Goal: Task Accomplishment & Management: Complete application form

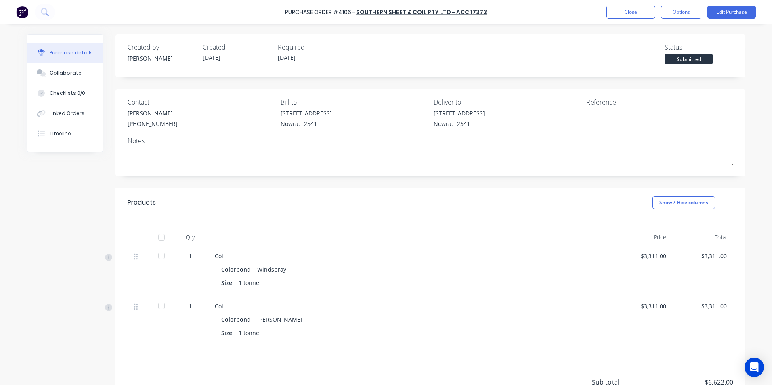
scroll to position [75, 0]
click at [50, 12] on button at bounding box center [45, 12] width 20 height 16
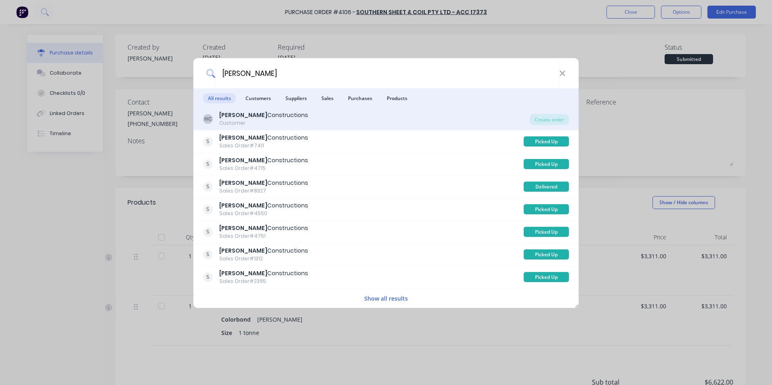
type input "[PERSON_NAME]"
click at [469, 123] on div "[PERSON_NAME] Constructions Customer" at bounding box center [366, 119] width 327 height 16
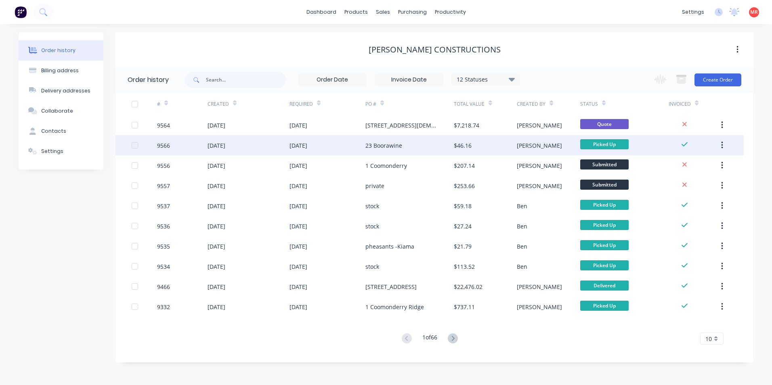
click at [251, 144] on div "[DATE]" at bounding box center [248, 145] width 82 height 20
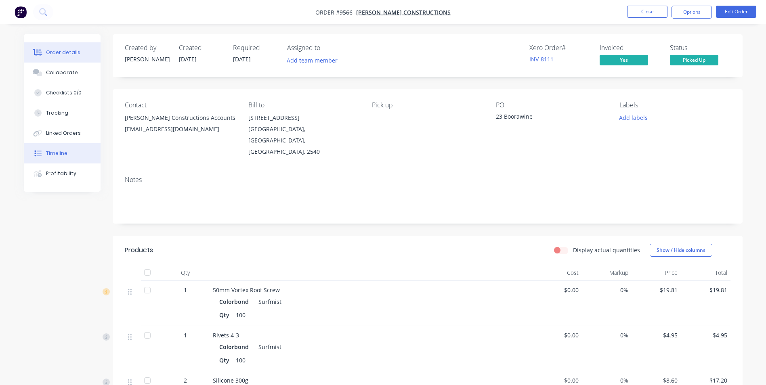
click at [69, 155] on button "Timeline" at bounding box center [62, 153] width 77 height 20
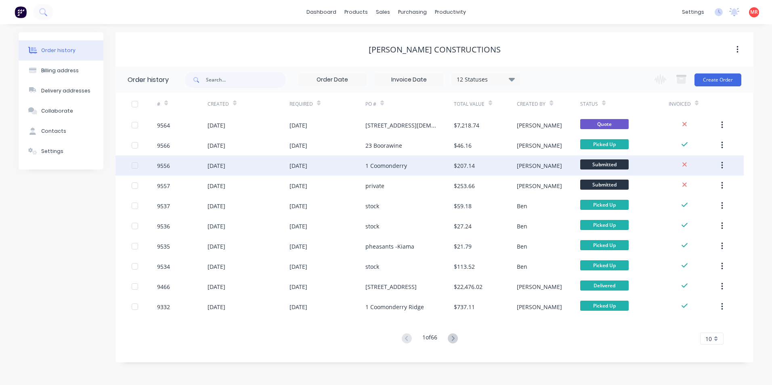
click at [231, 174] on div "[DATE]" at bounding box center [248, 165] width 82 height 20
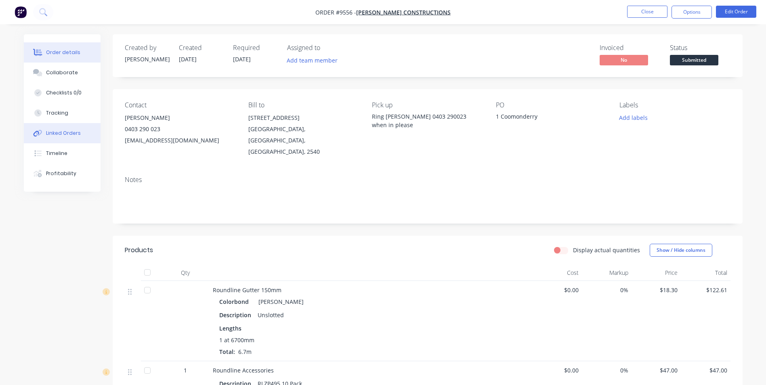
click at [73, 138] on button "Linked Orders" at bounding box center [62, 133] width 77 height 20
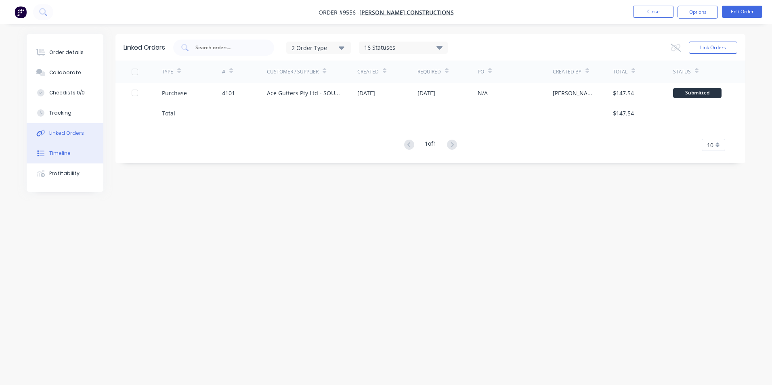
click at [73, 157] on button "Timeline" at bounding box center [65, 153] width 77 height 20
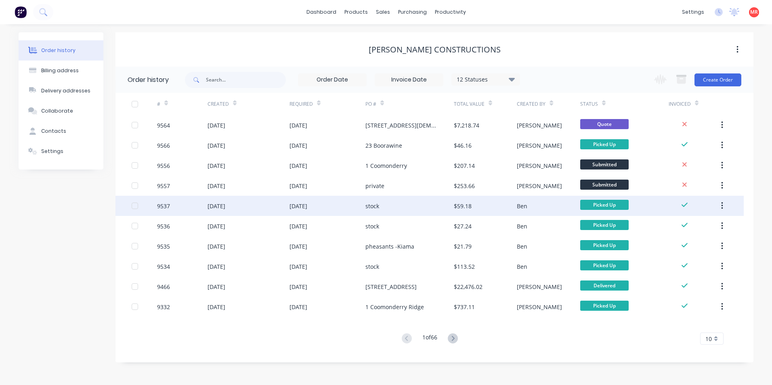
click at [305, 208] on div "[DATE]" at bounding box center [298, 206] width 18 height 8
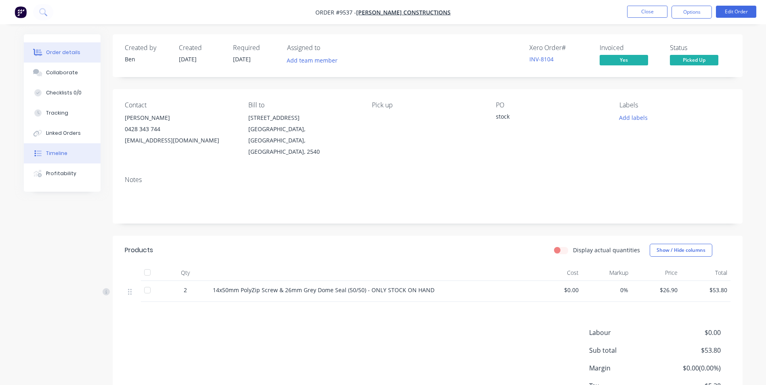
click at [67, 146] on button "Timeline" at bounding box center [62, 153] width 77 height 20
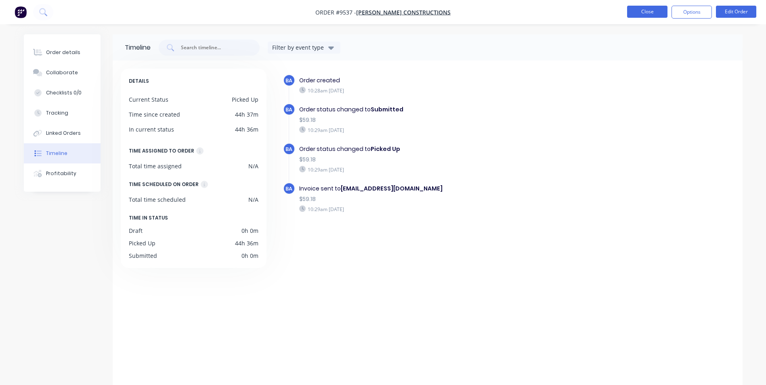
click at [657, 9] on button "Close" at bounding box center [647, 12] width 40 height 12
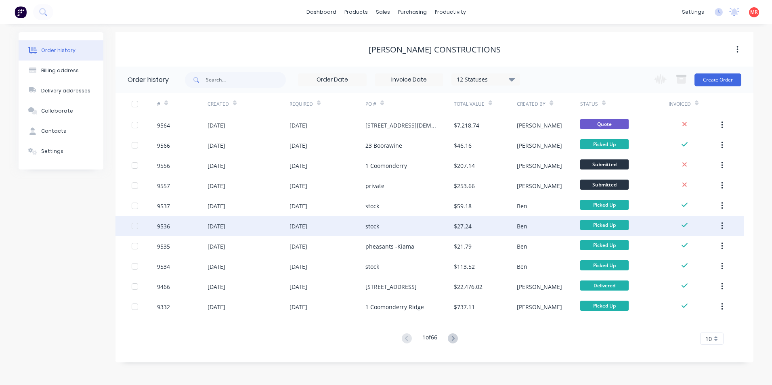
click at [252, 222] on div "[DATE]" at bounding box center [248, 226] width 82 height 20
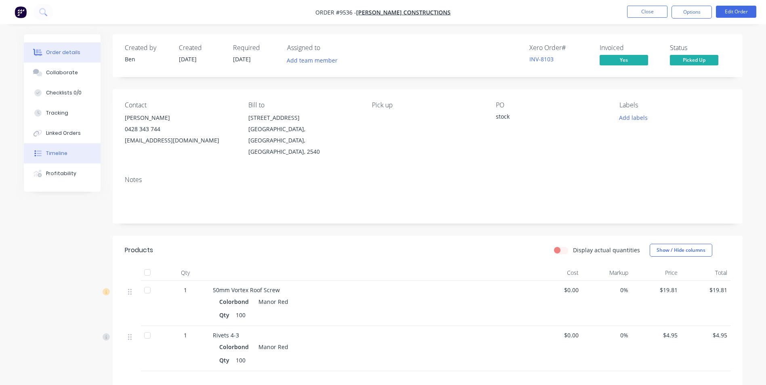
click at [79, 151] on button "Timeline" at bounding box center [62, 153] width 77 height 20
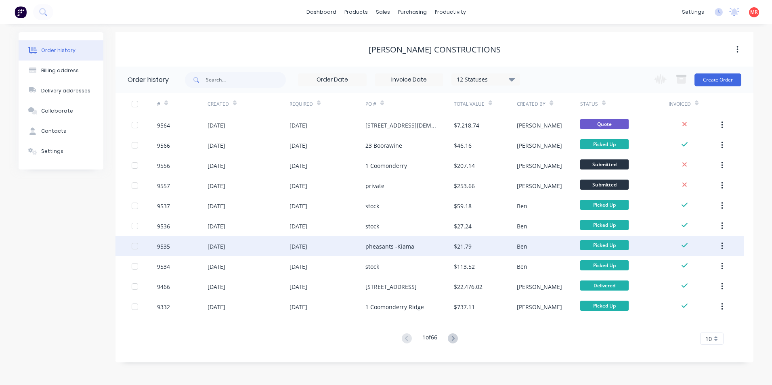
click at [218, 249] on div "[DATE]" at bounding box center [216, 246] width 18 height 8
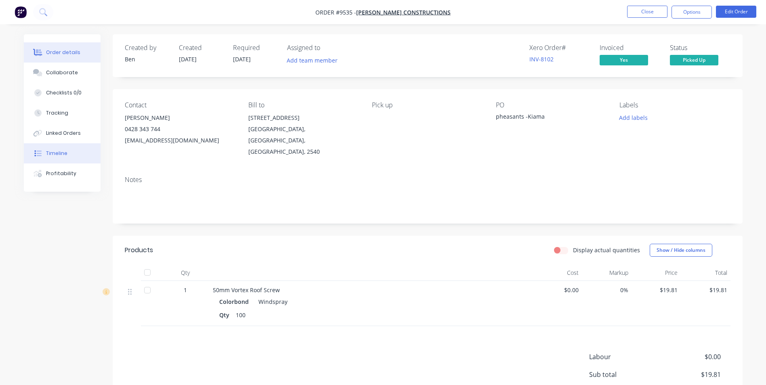
click at [67, 157] on button "Timeline" at bounding box center [62, 153] width 77 height 20
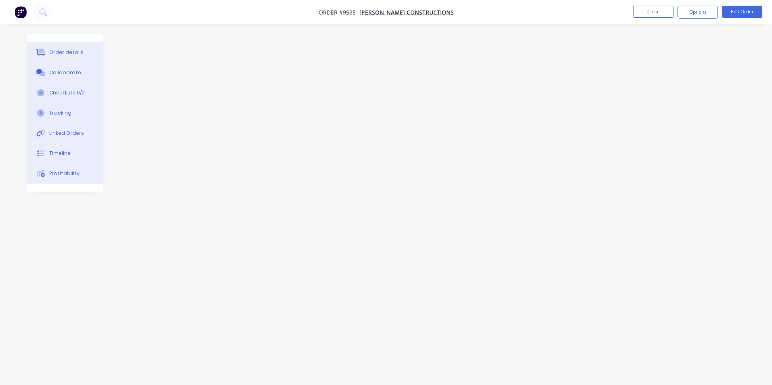
click at [23, 10] on img "button" at bounding box center [21, 12] width 12 height 12
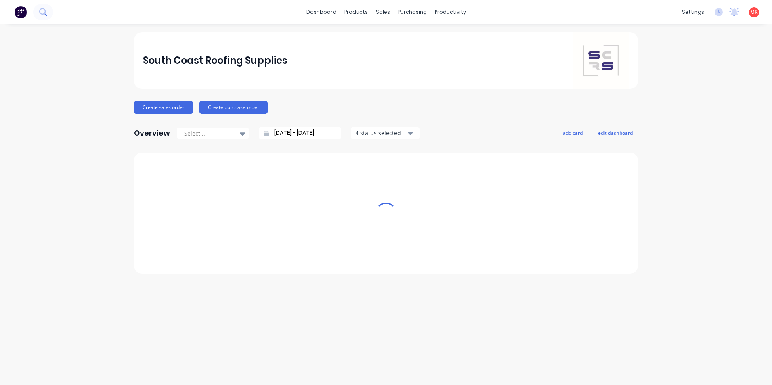
click at [42, 12] on icon at bounding box center [43, 12] width 8 height 8
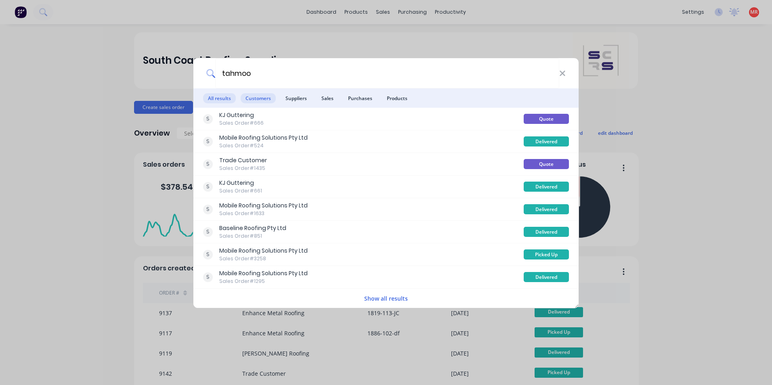
click at [255, 98] on span "Customers" at bounding box center [258, 98] width 35 height 10
type input "t"
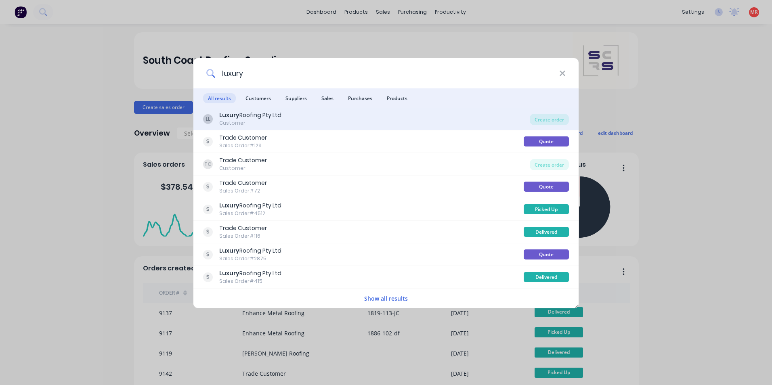
type input "luxury"
click at [368, 115] on div "LL Luxury Roofing Pty Ltd Customer" at bounding box center [366, 119] width 327 height 16
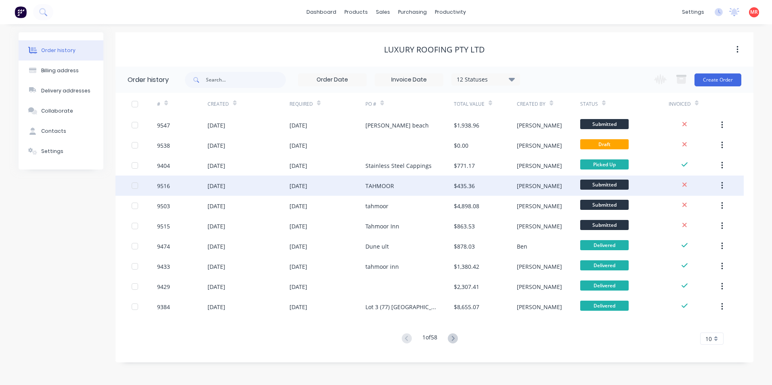
click at [369, 182] on div "TAHMOOR" at bounding box center [379, 186] width 29 height 8
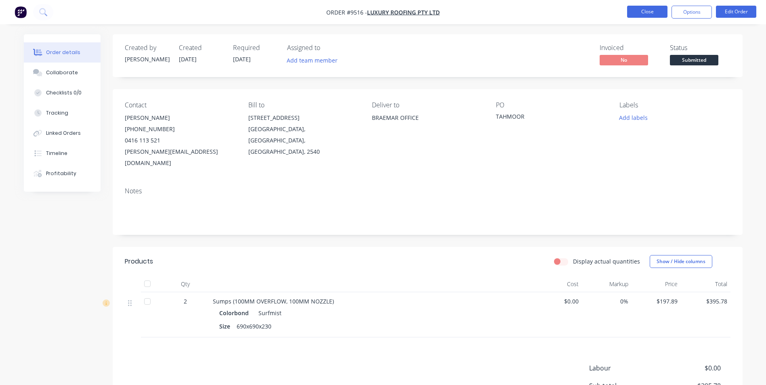
click at [640, 10] on button "Close" at bounding box center [647, 12] width 40 height 12
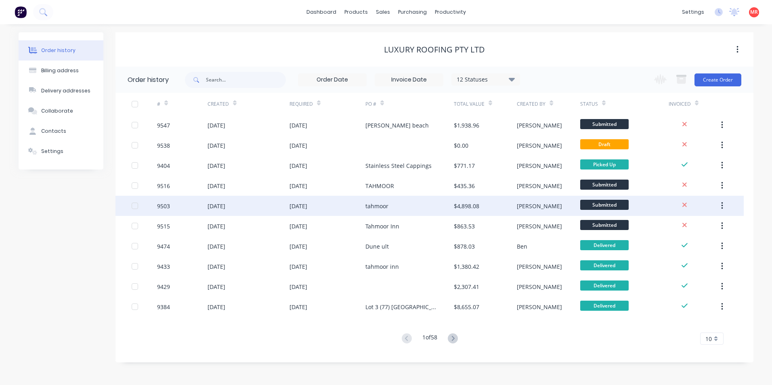
click at [366, 213] on div "tahmoor" at bounding box center [409, 206] width 88 height 20
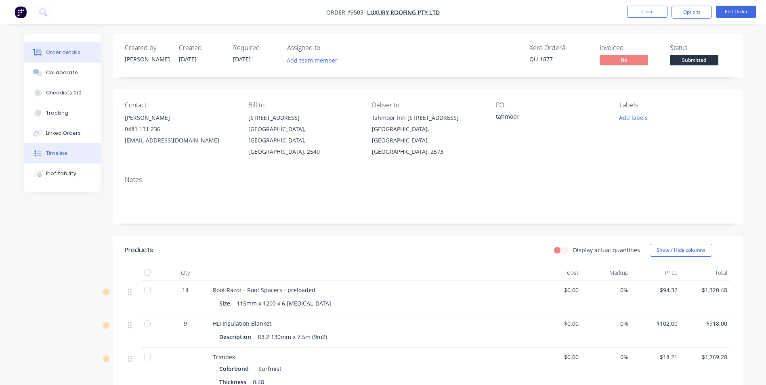
click at [78, 157] on button "Timeline" at bounding box center [62, 153] width 77 height 20
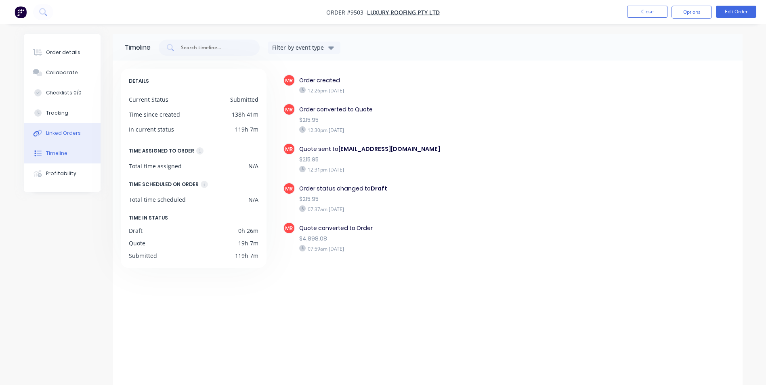
click at [77, 136] on div "Linked Orders" at bounding box center [63, 133] width 35 height 7
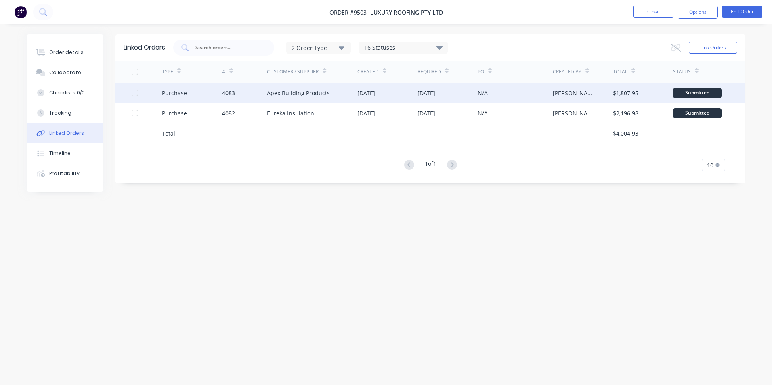
click at [317, 101] on div "Apex Building Products" at bounding box center [312, 93] width 90 height 20
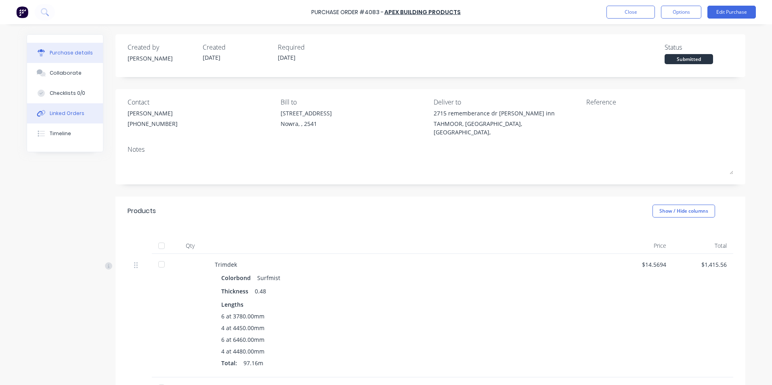
click at [71, 116] on div "Linked Orders" at bounding box center [67, 113] width 35 height 7
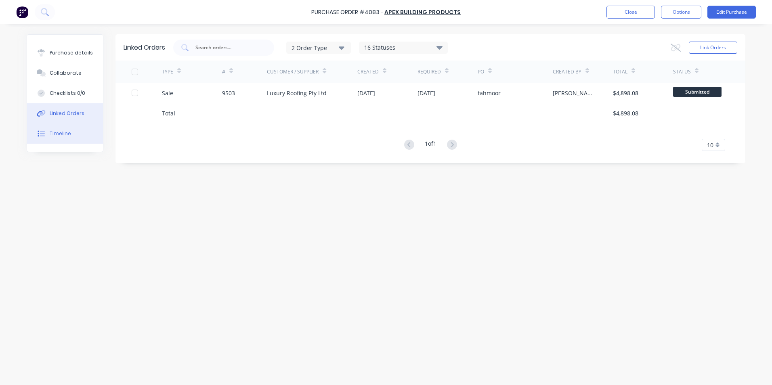
click at [57, 141] on button "Timeline" at bounding box center [65, 134] width 76 height 20
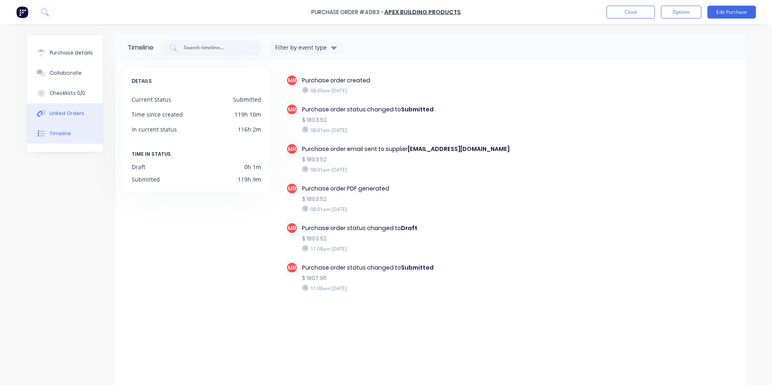
click at [74, 112] on div "Linked Orders" at bounding box center [67, 113] width 35 height 7
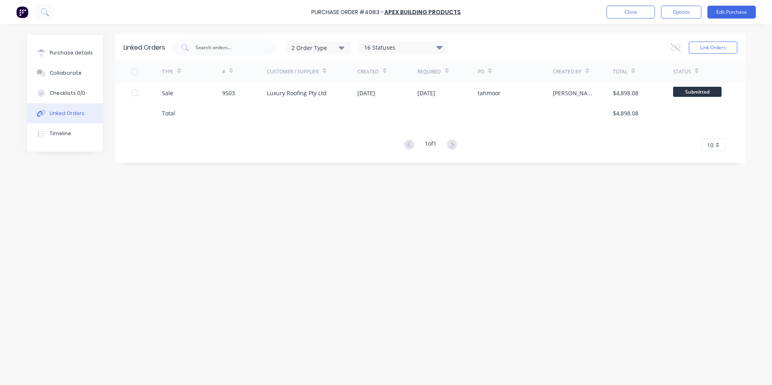
click at [293, 91] on div "Luxury Roofing Pty Ltd" at bounding box center [297, 93] width 60 height 8
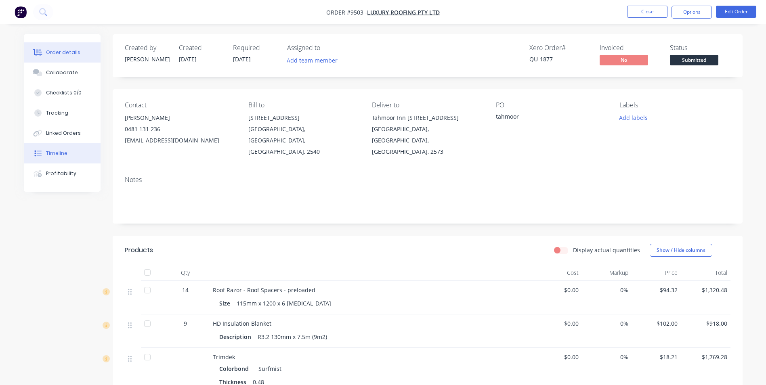
click at [66, 150] on div "Timeline" at bounding box center [56, 153] width 21 height 7
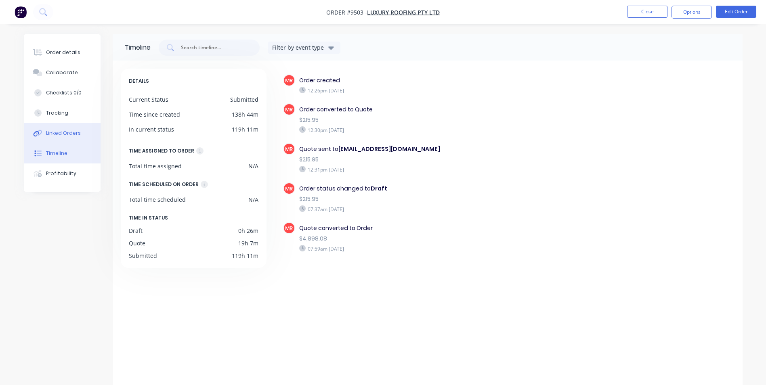
click at [65, 138] on button "Linked Orders" at bounding box center [62, 133] width 77 height 20
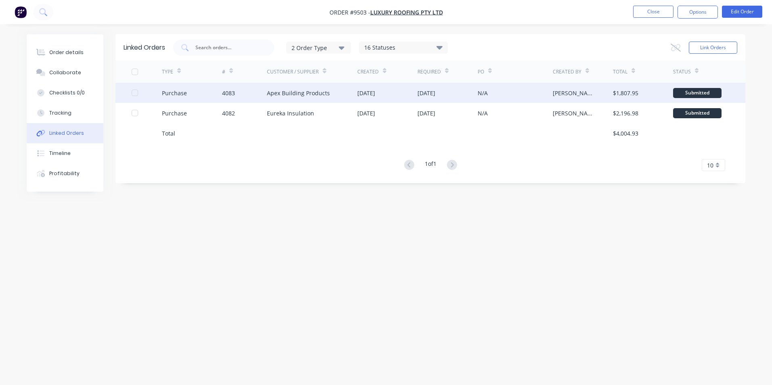
click at [329, 92] on div "Apex Building Products" at bounding box center [312, 93] width 90 height 20
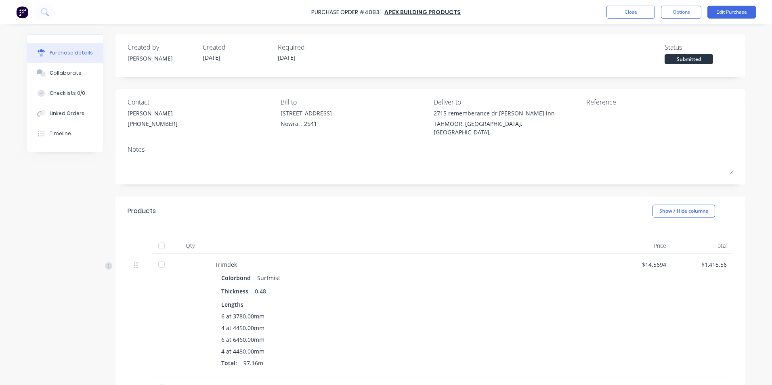
click at [23, 9] on img at bounding box center [22, 12] width 12 height 12
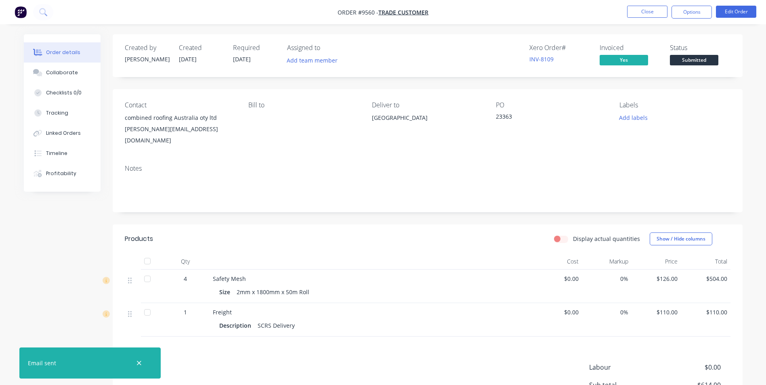
click at [17, 10] on img "button" at bounding box center [21, 12] width 12 height 12
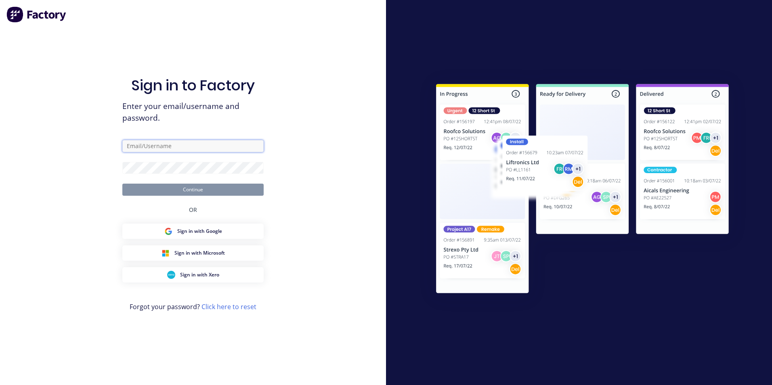
type input "matt@scrs.net.au"
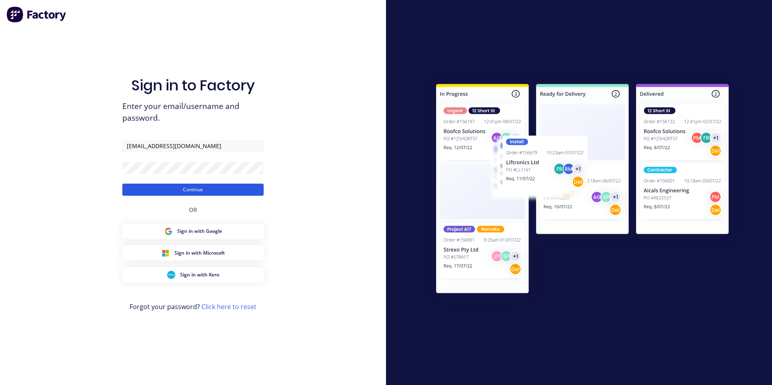
click at [195, 192] on button "Continue" at bounding box center [192, 190] width 141 height 12
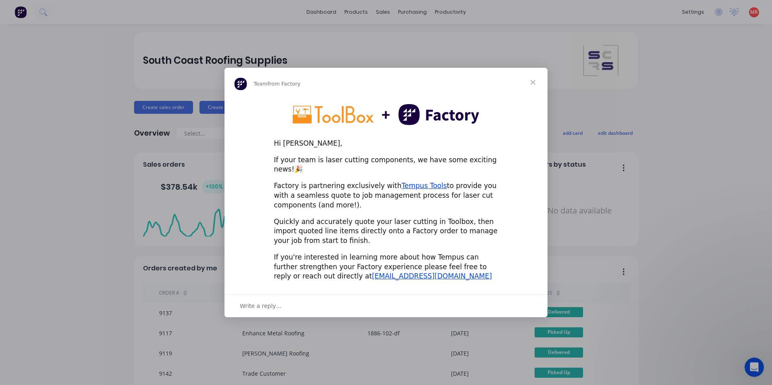
click at [529, 86] on span "Close" at bounding box center [532, 82] width 29 height 29
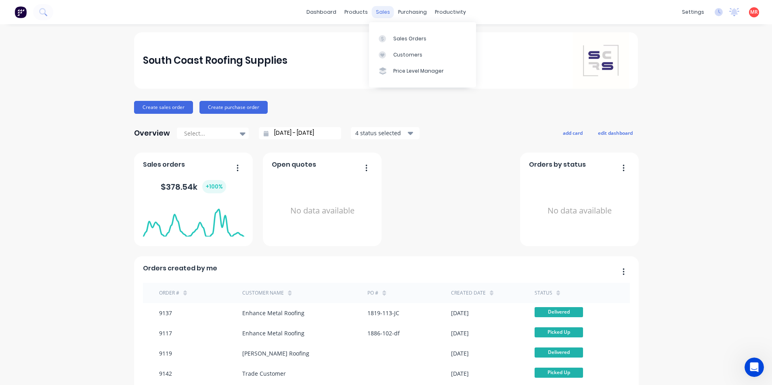
click at [379, 12] on div "sales" at bounding box center [383, 12] width 22 height 12
click at [390, 38] on div at bounding box center [385, 38] width 12 height 7
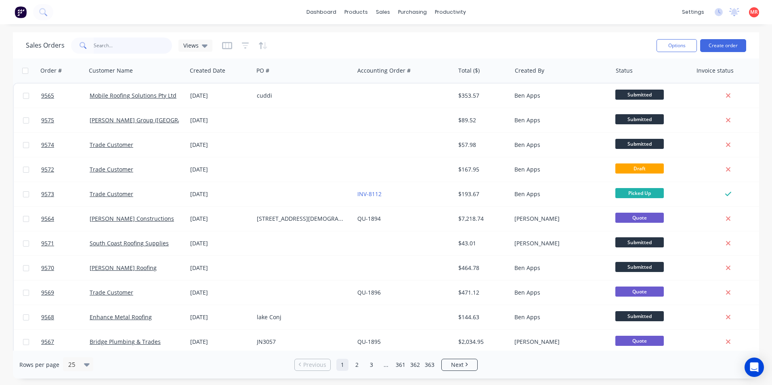
click at [108, 46] on input "text" at bounding box center [133, 46] width 79 height 16
click at [449, 67] on div at bounding box center [444, 70] width 12 height 7
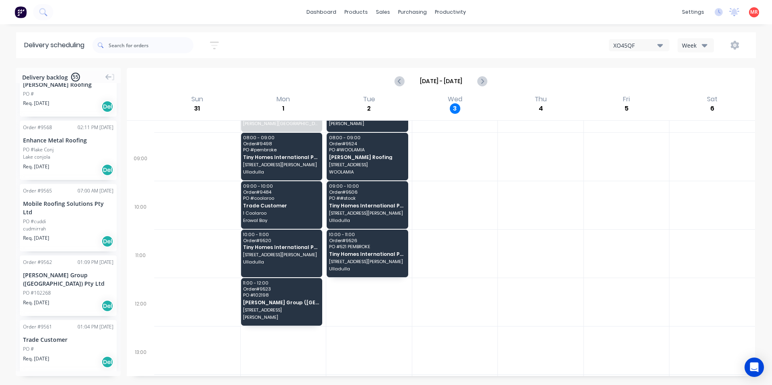
scroll to position [81, 0]
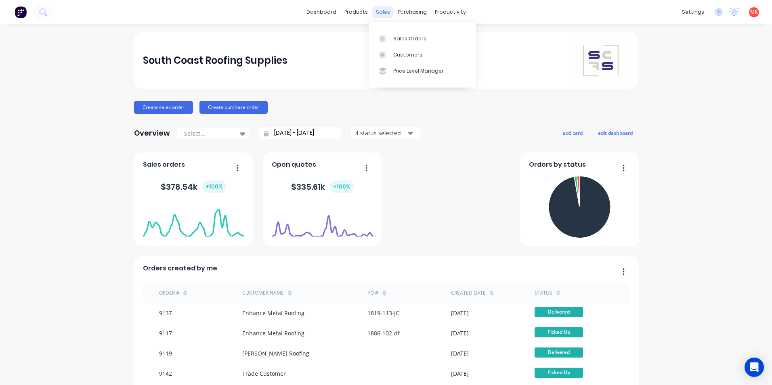
click at [381, 13] on div "sales" at bounding box center [383, 12] width 22 height 12
click at [394, 33] on link "Sales Orders" at bounding box center [422, 38] width 107 height 16
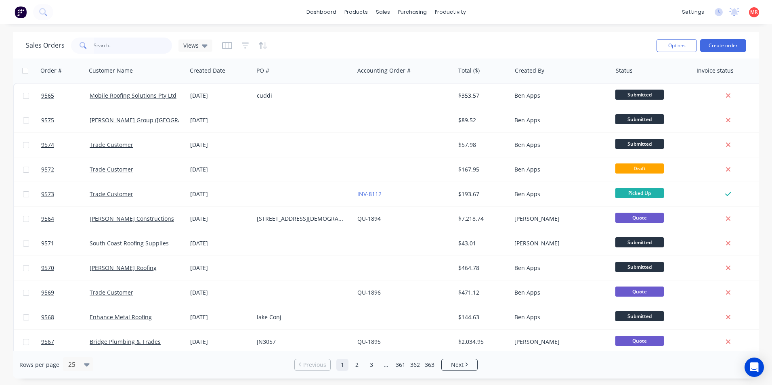
click at [110, 46] on input "text" at bounding box center [133, 46] width 79 height 16
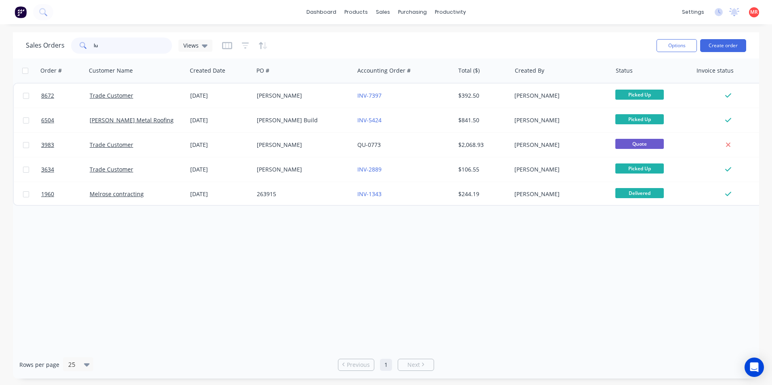
type input "l"
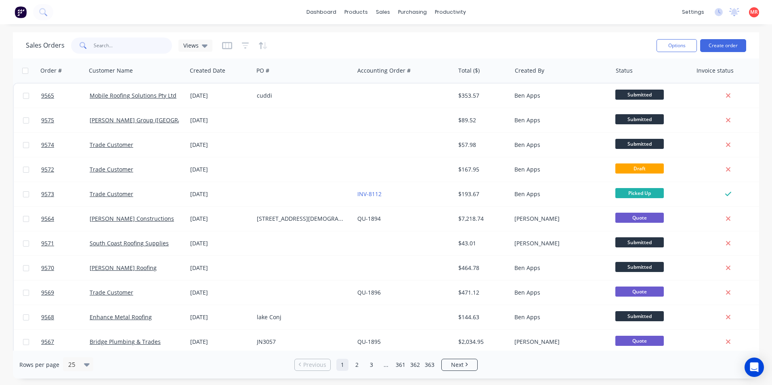
click at [109, 44] on input "text" at bounding box center [133, 46] width 79 height 16
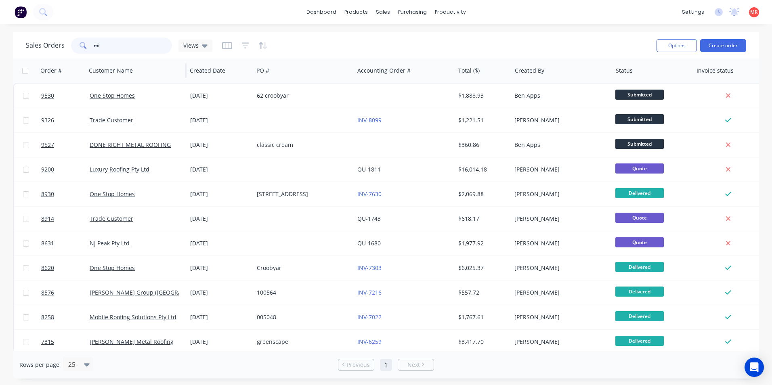
type input "m"
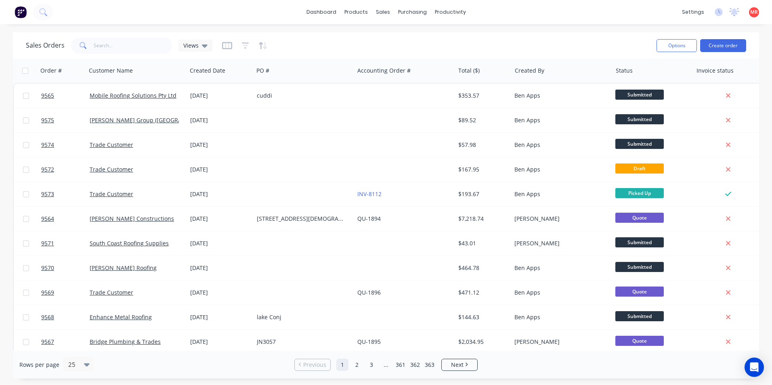
click at [172, 26] on div "dashboard products sales purchasing productivity dashboard products Product Cat…" at bounding box center [386, 192] width 772 height 385
click at [41, 15] on icon at bounding box center [43, 12] width 8 height 8
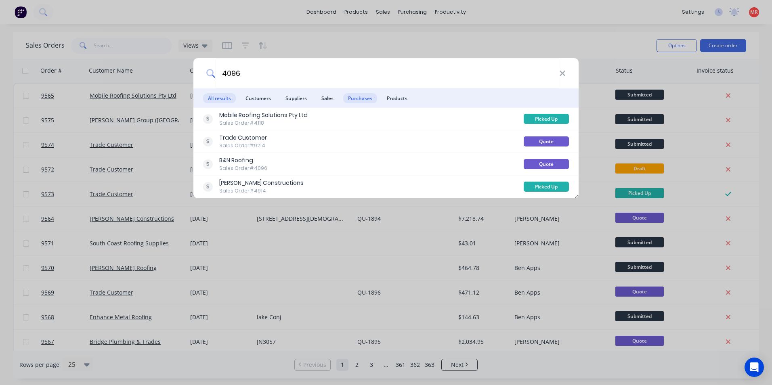
type input "4096"
click at [358, 96] on span "Purchases" at bounding box center [360, 98] width 34 height 10
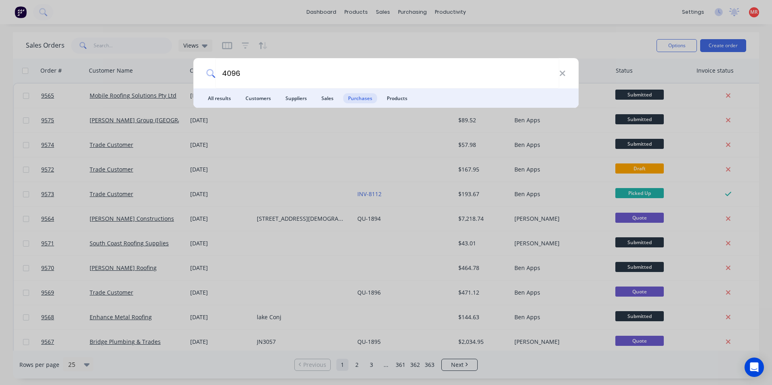
click at [364, 102] on span "Purchases" at bounding box center [360, 98] width 34 height 10
click at [363, 99] on span "Purchases" at bounding box center [360, 98] width 34 height 10
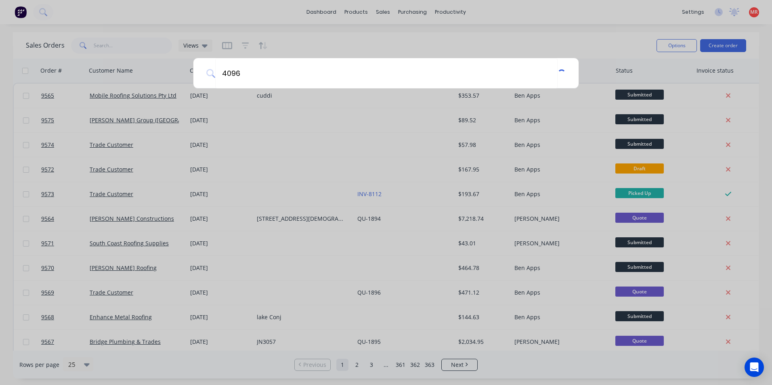
click at [363, 99] on div "4096" at bounding box center [386, 192] width 772 height 385
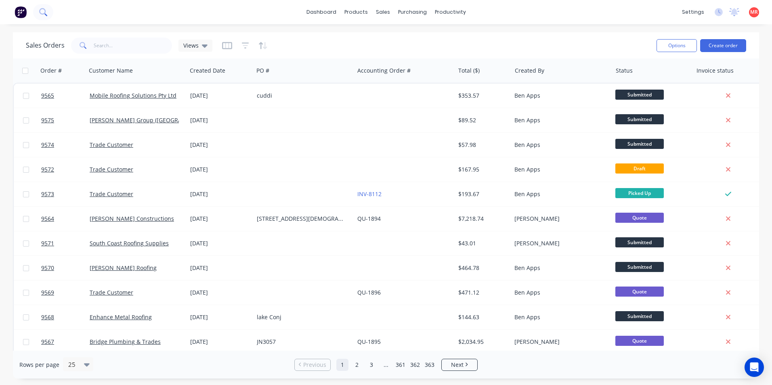
click at [42, 13] on icon at bounding box center [43, 12] width 8 height 8
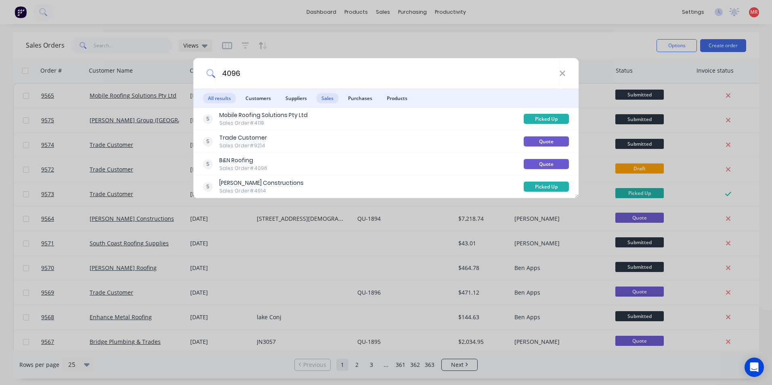
type input "4096"
click at [319, 97] on span "Sales" at bounding box center [327, 98] width 22 height 10
click at [354, 99] on span "Purchases" at bounding box center [360, 98] width 34 height 10
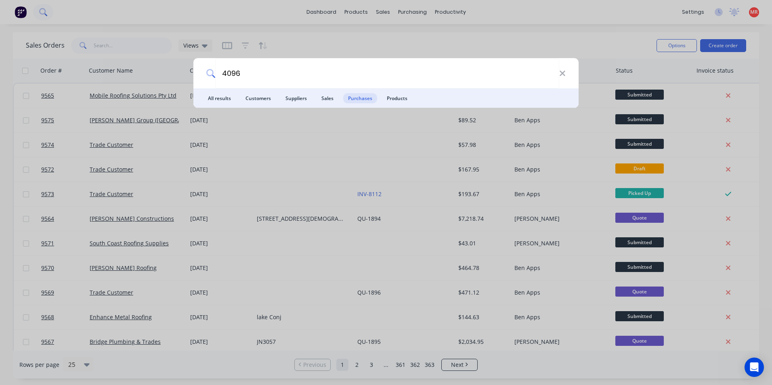
drag, startPoint x: 150, startPoint y: 15, endPoint x: 52, endPoint y: 14, distance: 98.1
click at [150, 15] on div "4096 All results Customers Suppliers Sales Purchases Products" at bounding box center [386, 192] width 772 height 385
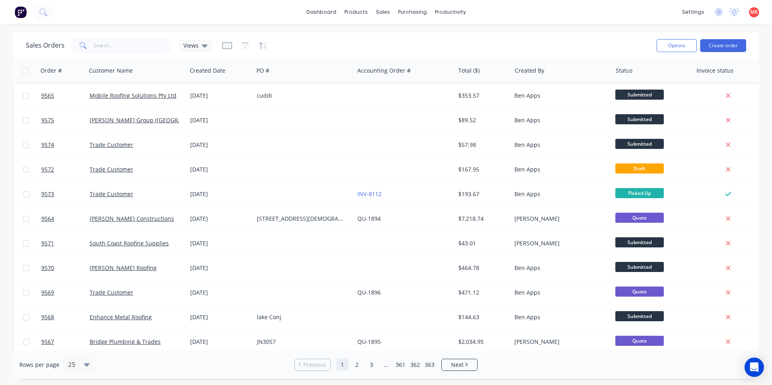
click at [25, 13] on img at bounding box center [21, 12] width 12 height 12
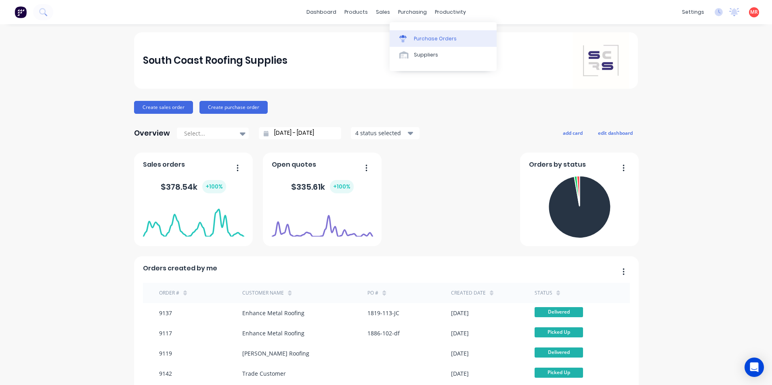
click at [408, 35] on div at bounding box center [405, 38] width 12 height 7
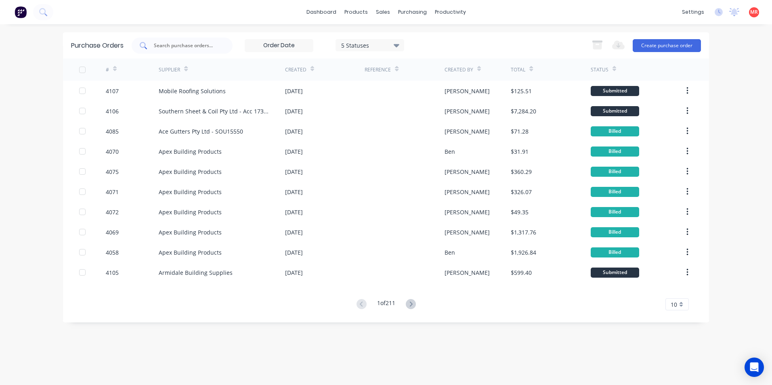
click at [199, 49] on input "text" at bounding box center [186, 46] width 67 height 8
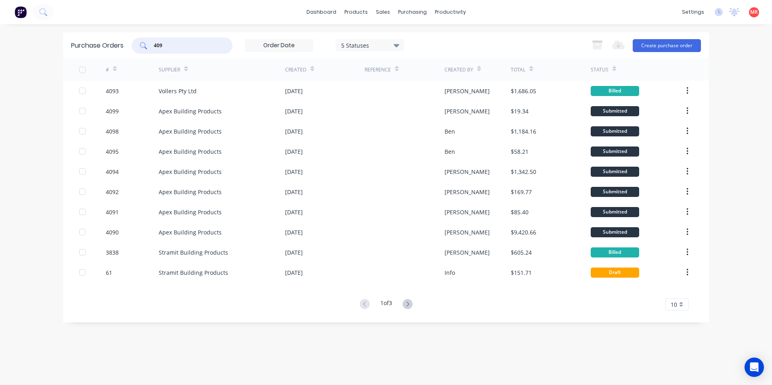
type input "409"
click at [388, 49] on div "5 Statuses" at bounding box center [370, 45] width 58 height 8
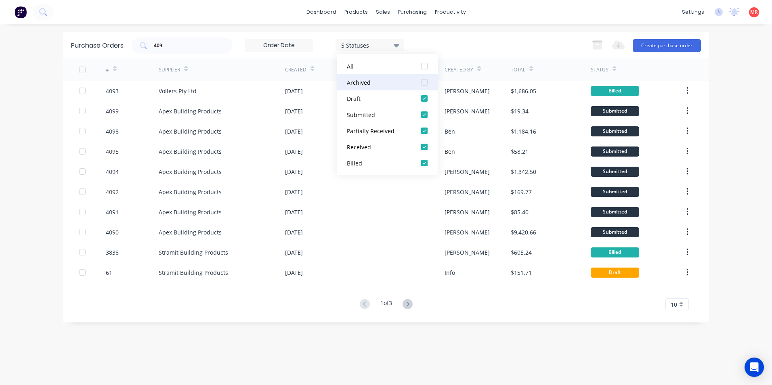
click at [429, 81] on div at bounding box center [424, 82] width 16 height 16
click at [455, 46] on div "409 7 Statuses 7 Statuses Export to Excel (XLSX) Create purchase order" at bounding box center [416, 46] width 569 height 16
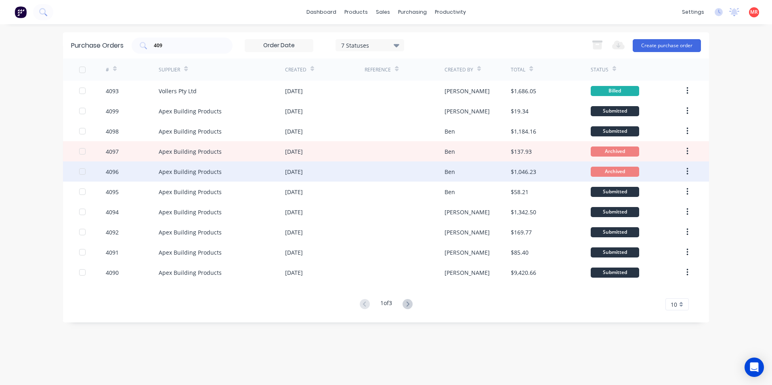
click at [233, 172] on div "Apex Building Products" at bounding box center [222, 171] width 126 height 20
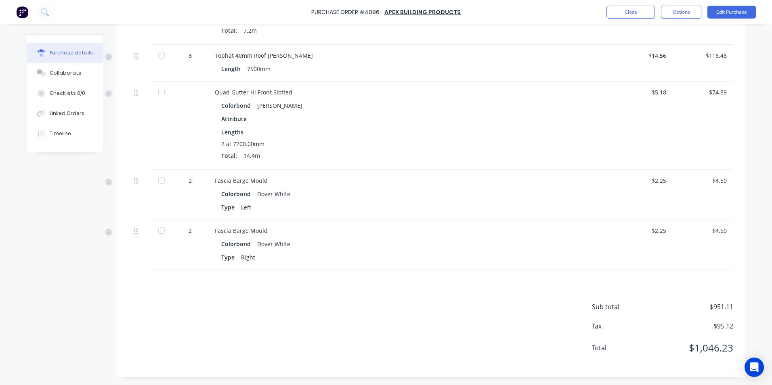
scroll to position [176, 0]
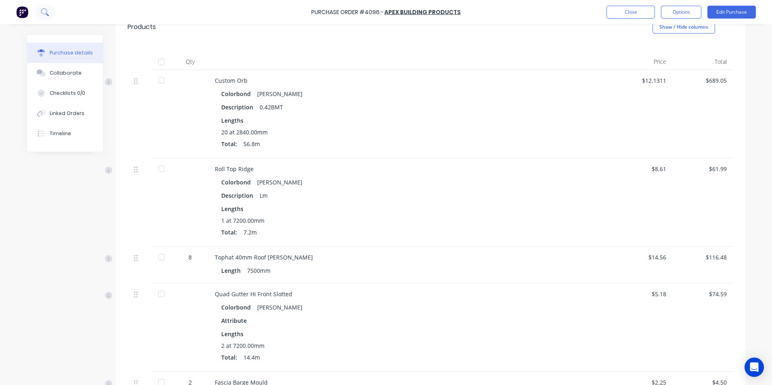
click at [42, 10] on icon at bounding box center [44, 11] width 6 height 6
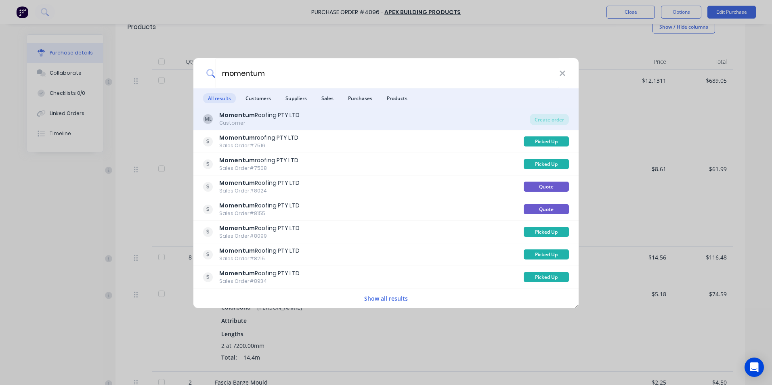
type input "momentum"
click at [354, 118] on div "ML Momentum Roofing PTY LTD Customer" at bounding box center [366, 119] width 327 height 16
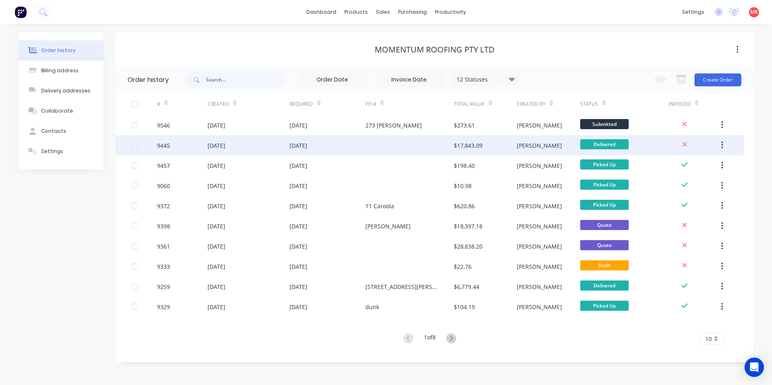
click at [360, 142] on div "[DATE]" at bounding box center [327, 145] width 76 height 20
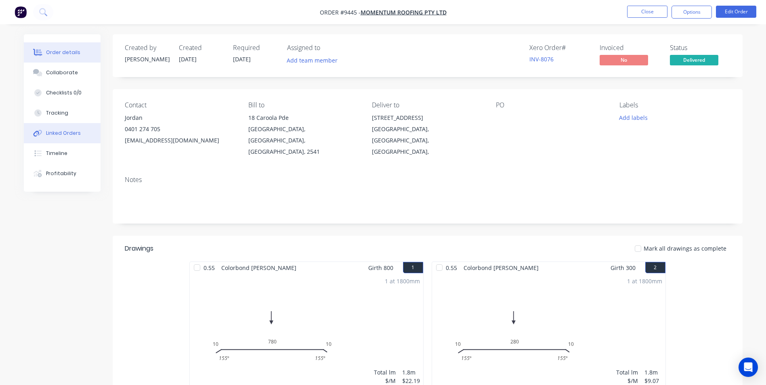
click at [62, 138] on button "Linked Orders" at bounding box center [62, 133] width 77 height 20
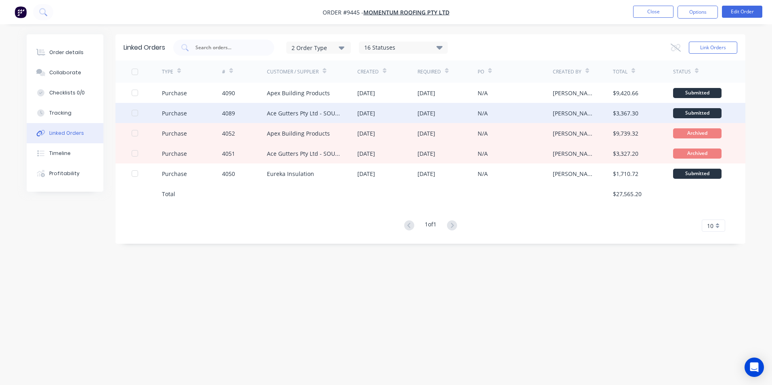
click at [340, 112] on div "Ace Gutters Pty Ltd - SOU15550" at bounding box center [304, 113] width 74 height 8
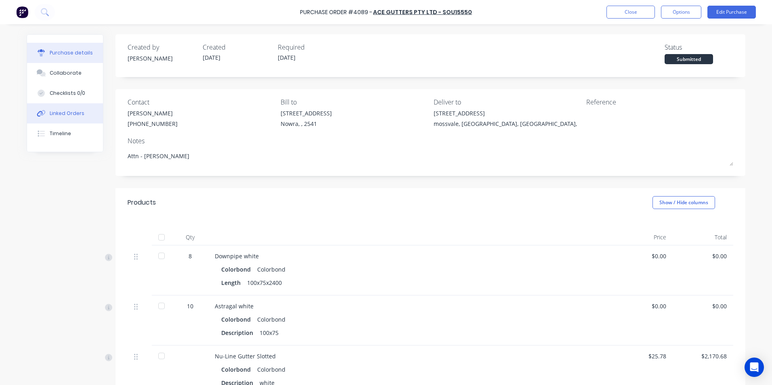
click at [69, 112] on div "Linked Orders" at bounding box center [67, 113] width 35 height 7
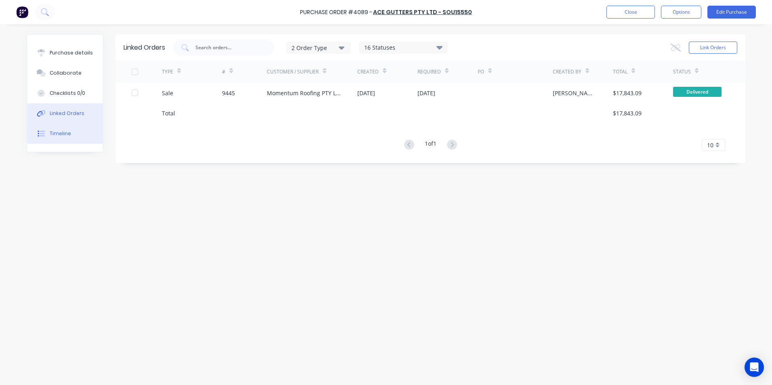
click at [63, 127] on button "Timeline" at bounding box center [65, 134] width 76 height 20
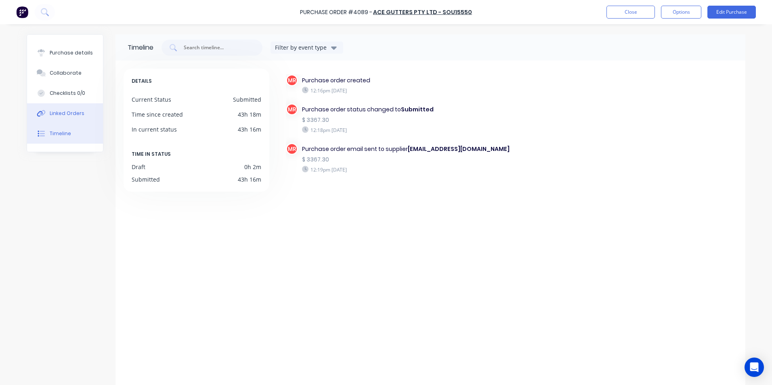
click at [69, 111] on div "Linked Orders" at bounding box center [67, 113] width 35 height 7
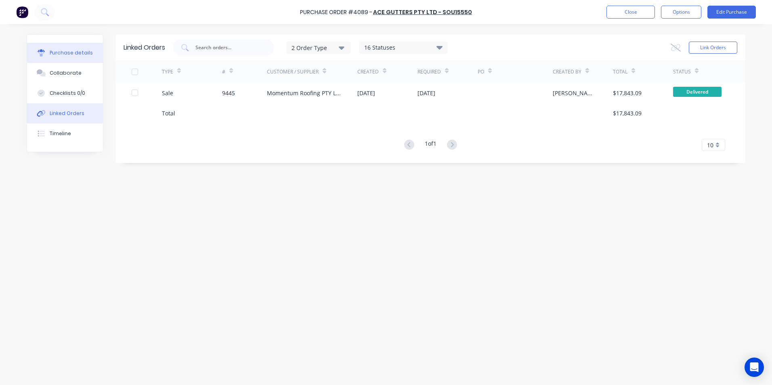
click at [73, 54] on div "Purchase details" at bounding box center [71, 52] width 43 height 7
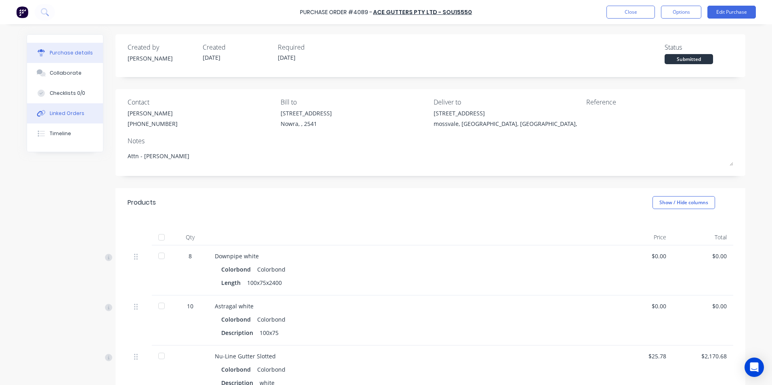
click at [70, 116] on div "Linked Orders" at bounding box center [67, 113] width 35 height 7
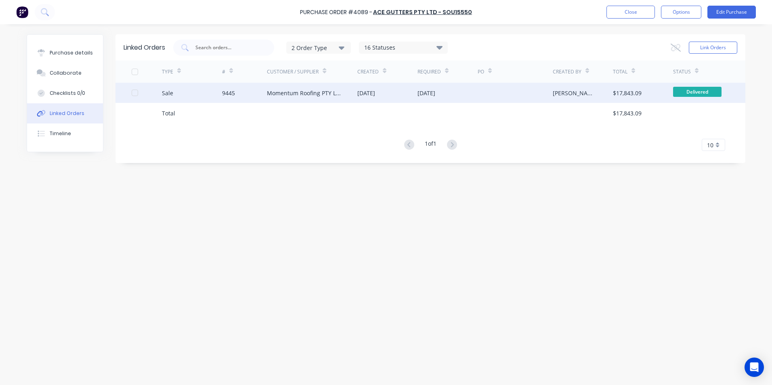
click at [356, 93] on div "Momentum Roofing PTY LTD" at bounding box center [312, 93] width 90 height 20
click at [237, 94] on div "9445" at bounding box center [244, 93] width 45 height 20
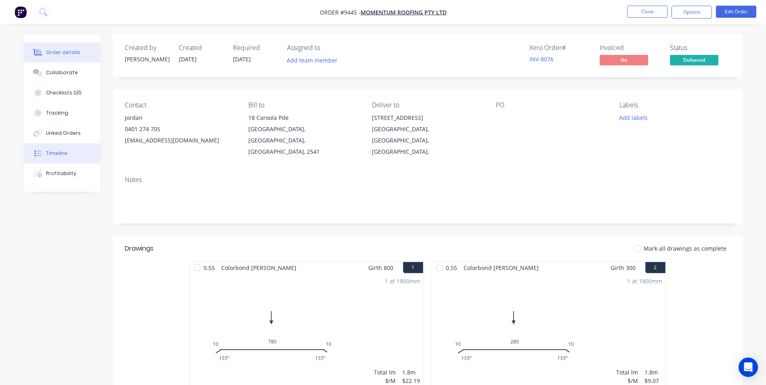
click at [39, 149] on button "Timeline" at bounding box center [62, 153] width 77 height 20
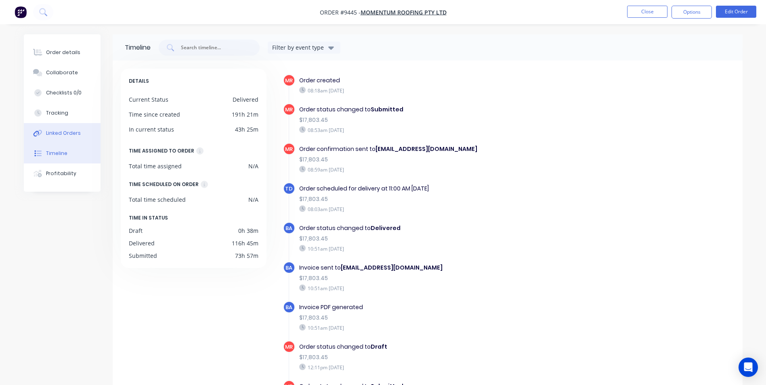
click at [58, 133] on div "Linked Orders" at bounding box center [63, 133] width 35 height 7
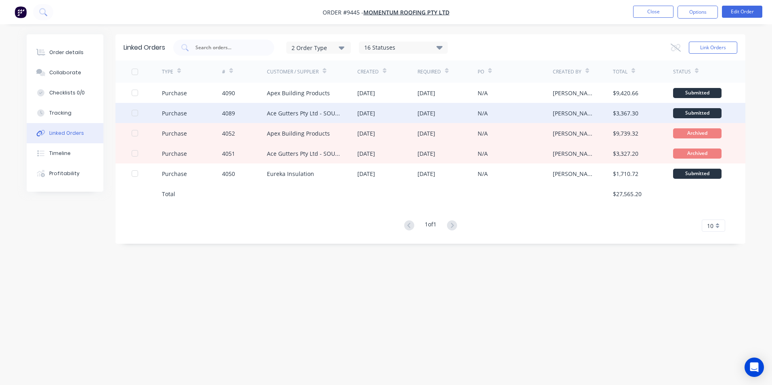
click at [297, 111] on div "Ace Gutters Pty Ltd - SOU15550" at bounding box center [304, 113] width 74 height 8
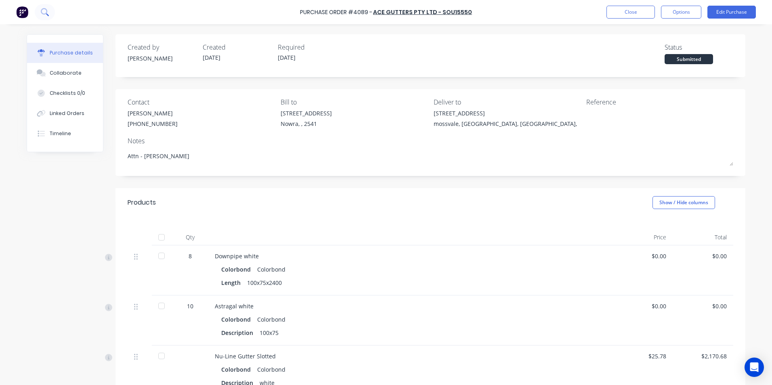
click at [43, 14] on icon at bounding box center [44, 11] width 6 height 6
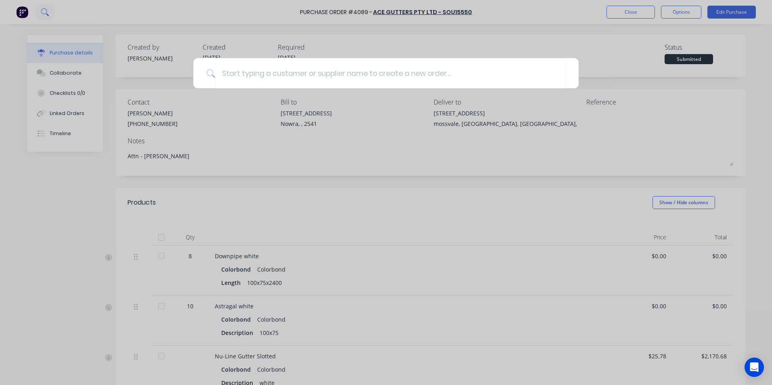
type textarea "x"
type input "4"
type textarea "x"
type input "40"
type textarea "x"
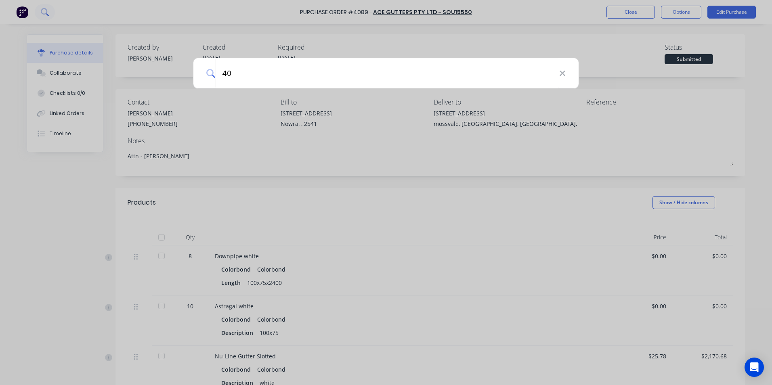
type input "409"
type textarea "x"
type input "4098"
type textarea "x"
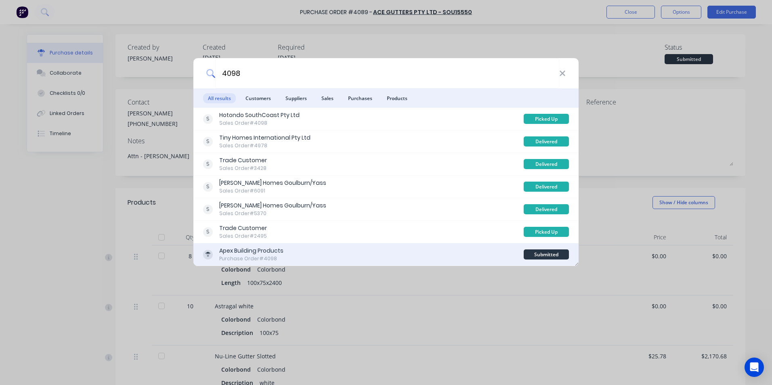
type input "4098"
click at [325, 256] on div "Apex Building Products Purchase Order #4098" at bounding box center [363, 255] width 321 height 16
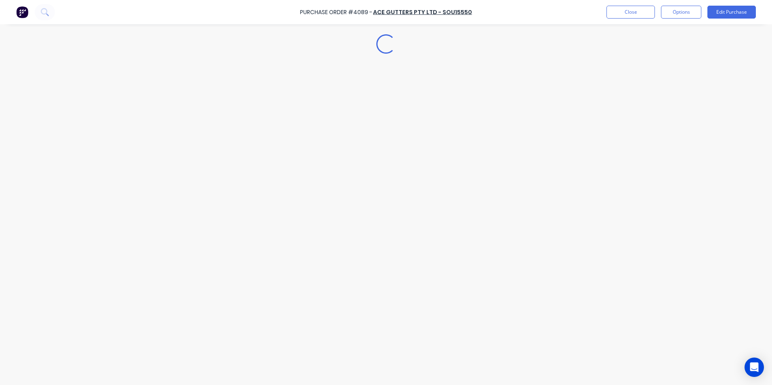
type textarea "x"
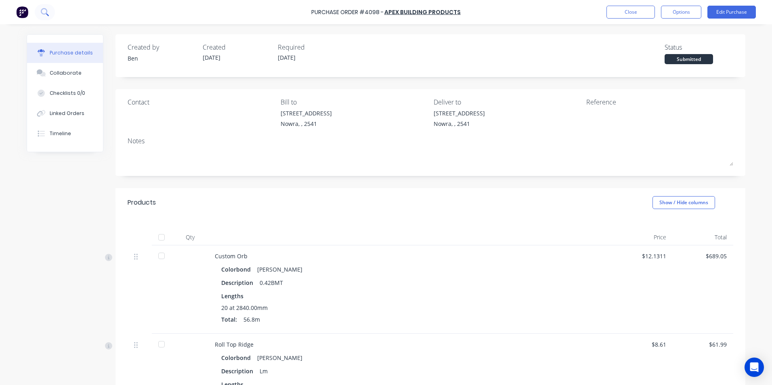
click at [46, 14] on icon at bounding box center [47, 14] width 3 height 3
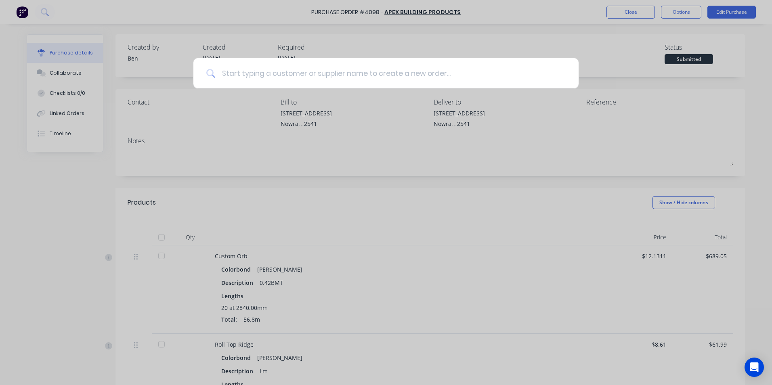
click at [271, 77] on input at bounding box center [390, 73] width 350 height 30
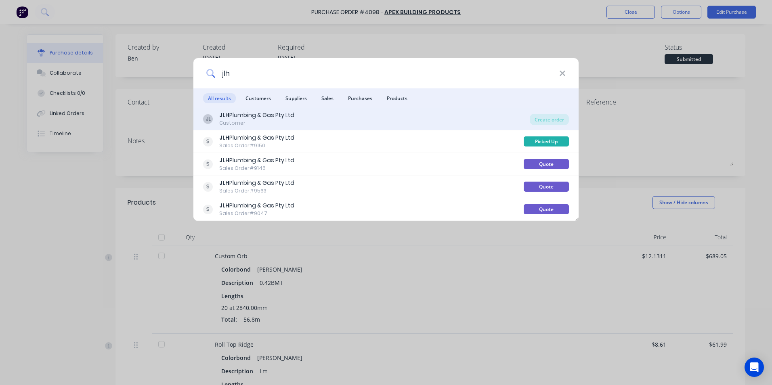
type input "jlh"
click at [391, 116] on div "JL JLH Plumbing & Gas Pty Ltd Customer" at bounding box center [366, 119] width 327 height 16
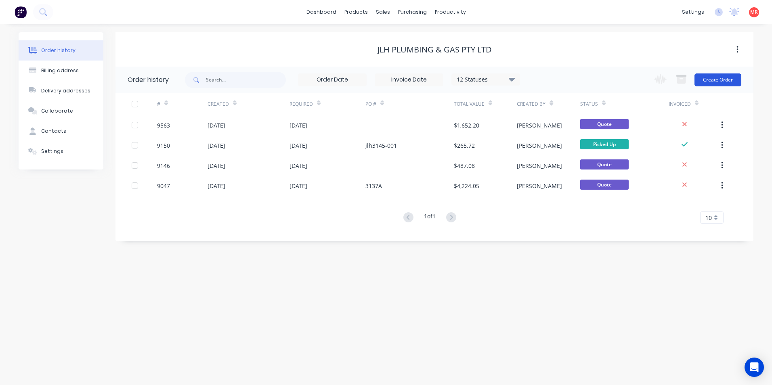
click at [714, 76] on button "Create Order" at bounding box center [717, 79] width 47 height 13
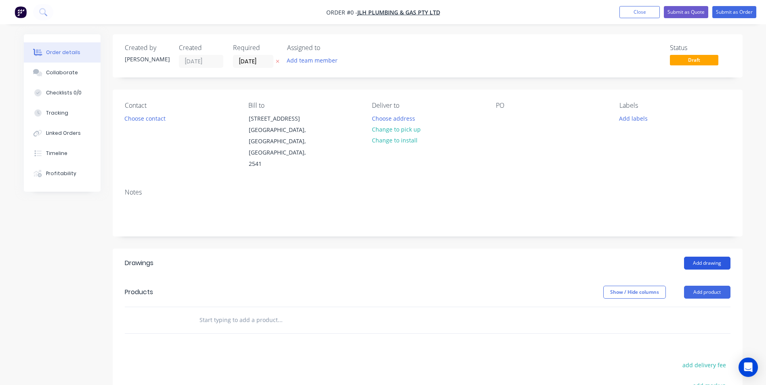
click at [698, 257] on button "Add drawing" at bounding box center [707, 263] width 46 height 13
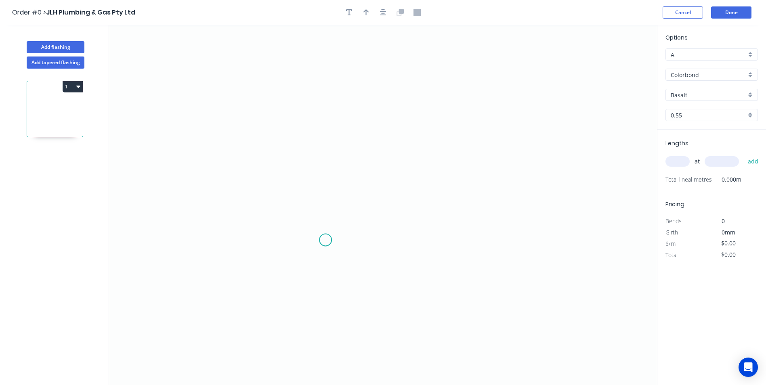
click at [325, 240] on icon "0" at bounding box center [383, 205] width 548 height 360
click at [305, 259] on icon at bounding box center [315, 250] width 20 height 20
click at [306, 115] on icon "0 ?" at bounding box center [383, 205] width 548 height 360
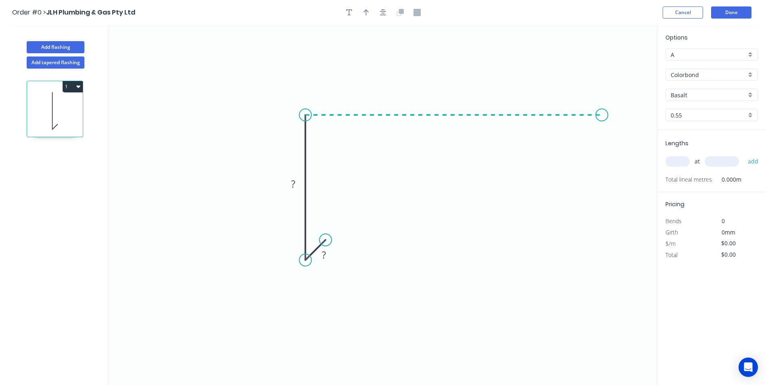
drag, startPoint x: 602, startPoint y: 114, endPoint x: 622, endPoint y: 130, distance: 25.7
click at [602, 114] on icon "0 ? ?" at bounding box center [383, 205] width 548 height 360
click at [622, 130] on icon "0 ? ? ?" at bounding box center [383, 205] width 548 height 360
click at [402, 16] on icon at bounding box center [399, 12] width 7 height 7
click at [405, 15] on button at bounding box center [400, 12] width 12 height 12
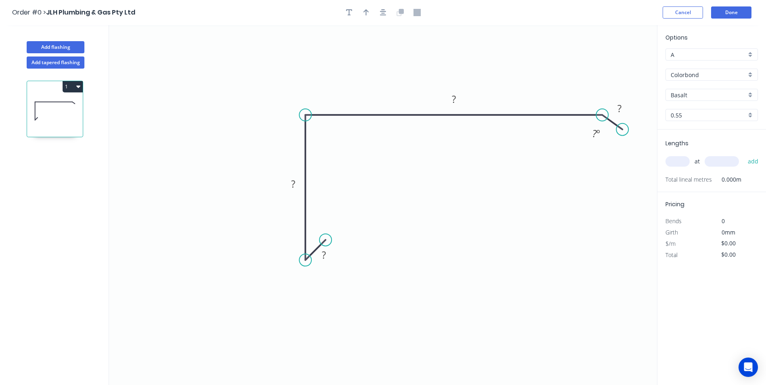
click at [417, 12] on icon at bounding box center [416, 12] width 7 height 7
click at [383, 11] on icon "button" at bounding box center [383, 12] width 6 height 6
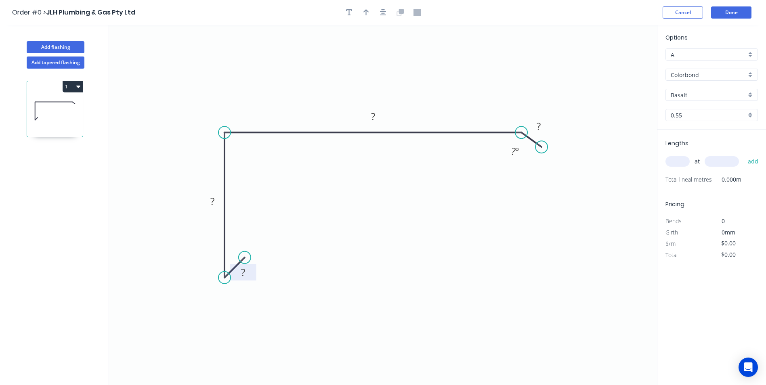
click at [245, 269] on tspan "?" at bounding box center [243, 272] width 4 height 13
click at [297, 164] on icon "0 10 80 165 15 160 º" at bounding box center [383, 205] width 548 height 360
type input "$10.14"
click at [240, 157] on div "Show angle" at bounding box center [265, 161] width 81 height 17
click at [233, 142] on rect at bounding box center [238, 146] width 16 height 11
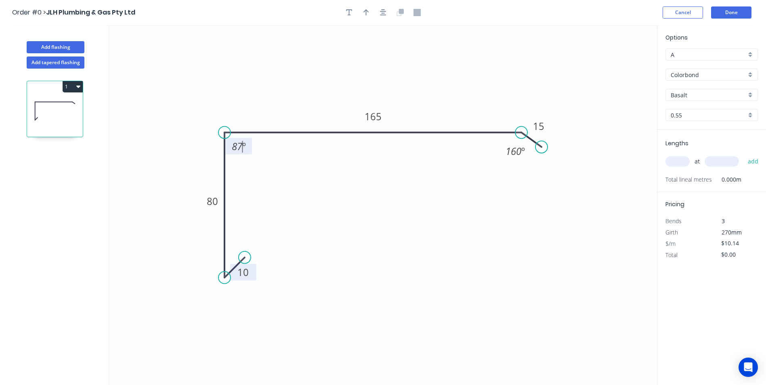
click at [318, 197] on icon "0 10 80 165 15 87 º 160 º" at bounding box center [383, 205] width 548 height 360
click at [750, 92] on div "Basalt" at bounding box center [711, 95] width 92 height 12
click at [693, 178] on div "Woodland Grey" at bounding box center [712, 179] width 92 height 14
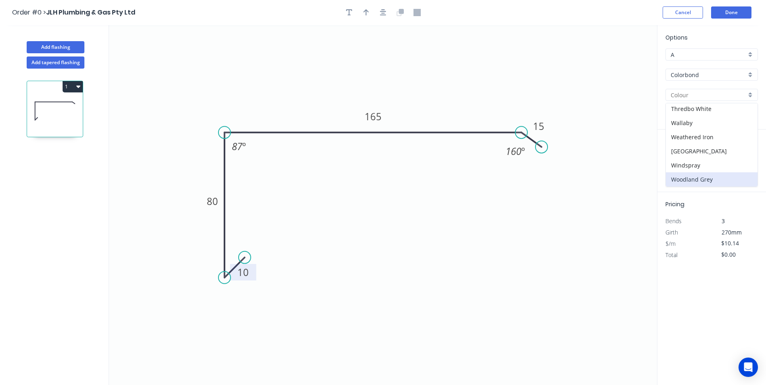
type input "Woodland Grey"
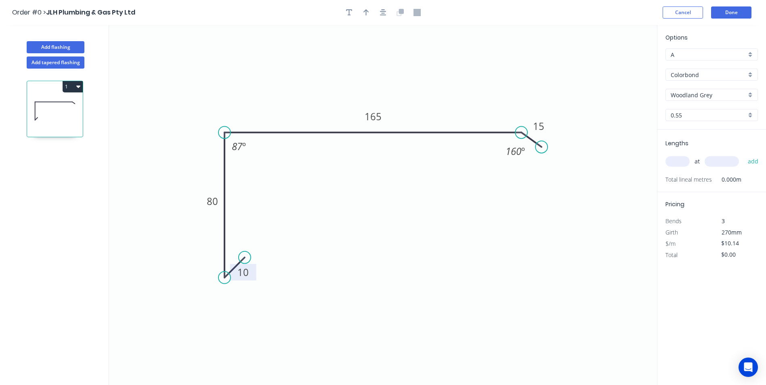
click at [673, 164] on input "text" at bounding box center [677, 161] width 24 height 10
type input "1"
type input "5600"
click at [744, 155] on button "add" at bounding box center [753, 162] width 19 height 14
type input "$56.78"
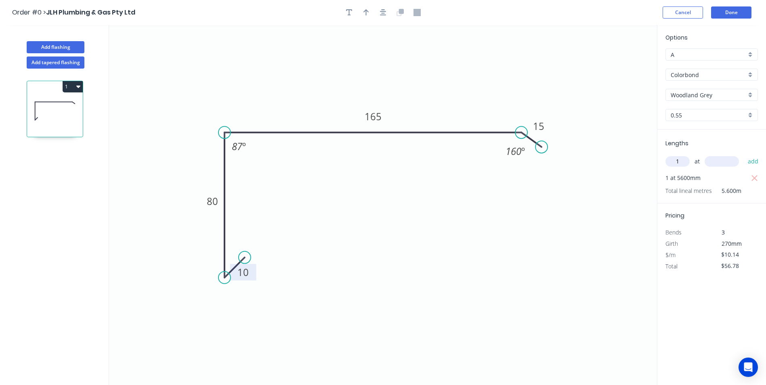
type input "1"
type input "5500"
click at [744, 155] on button "add" at bounding box center [753, 162] width 19 height 14
type input "$112.55"
type input "2"
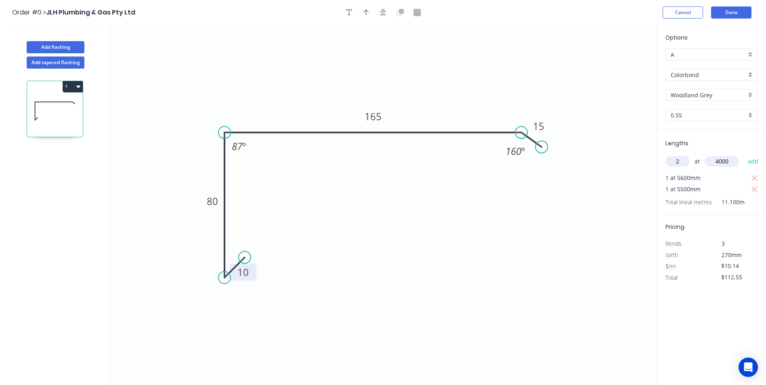
type input "4000"
click at [744, 155] on button "add" at bounding box center [753, 162] width 19 height 14
type input "$193.67"
type input "1"
type input "4500"
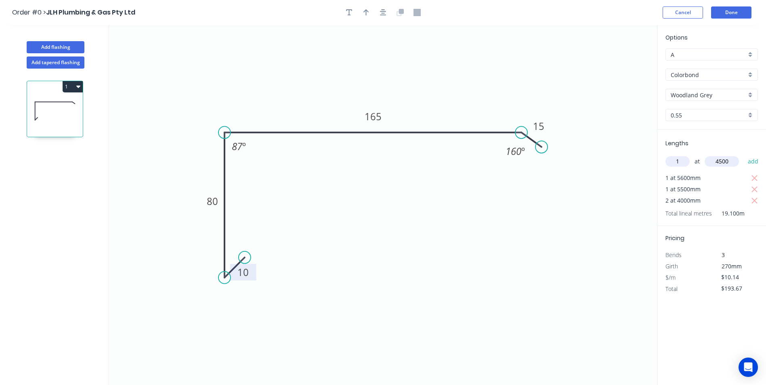
click at [744, 155] on button "add" at bounding box center [753, 162] width 19 height 14
type input "$239.30"
type input "1"
type input "5200"
click at [744, 155] on button "add" at bounding box center [753, 162] width 19 height 14
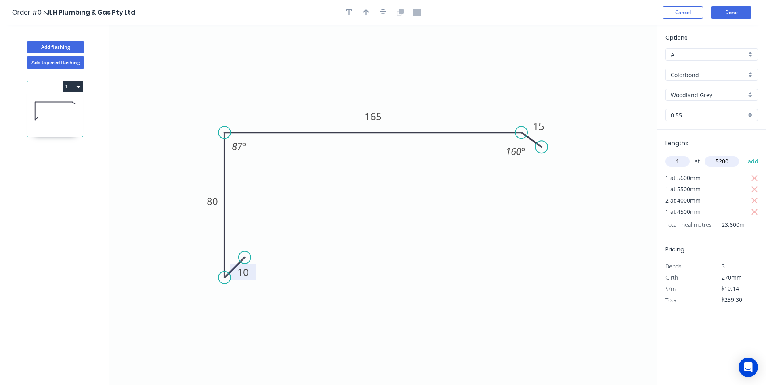
type input "$292.03"
type input "1"
type input "1400"
click at [744, 155] on button "add" at bounding box center [753, 162] width 19 height 14
type input "$306.23"
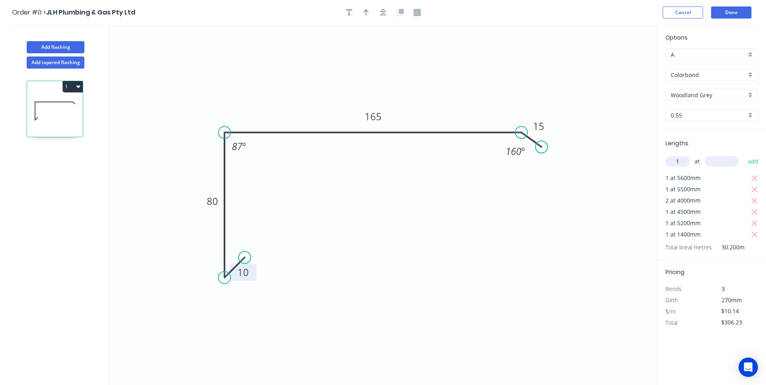
type input "1"
type input "1000"
click at [744, 155] on button "add" at bounding box center [753, 162] width 19 height 14
type input "$316.37"
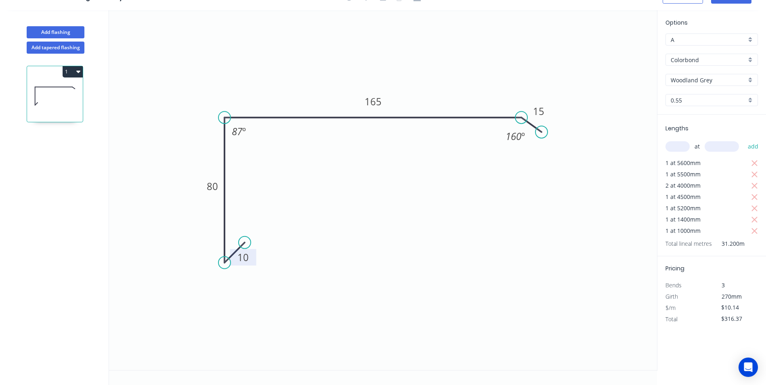
scroll to position [0, 0]
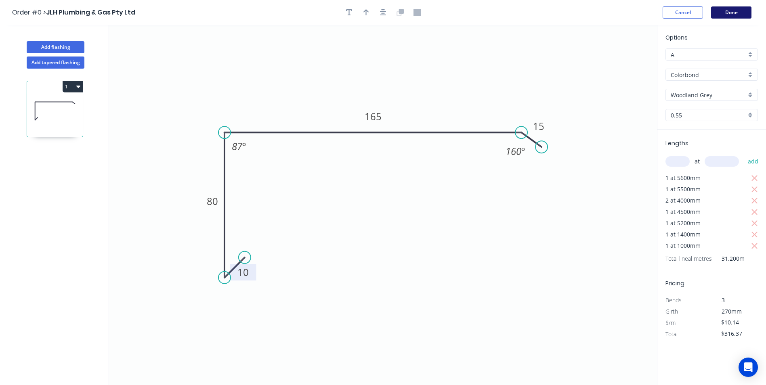
click at [723, 14] on button "Done" at bounding box center [731, 12] width 40 height 12
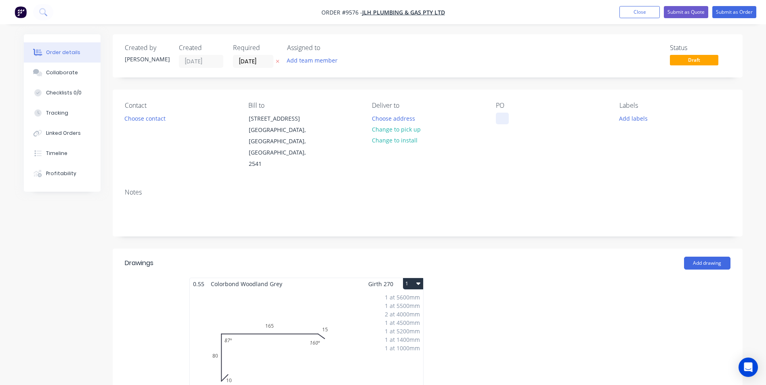
click at [503, 117] on div at bounding box center [502, 119] width 13 height 12
click at [156, 121] on button "Choose contact" at bounding box center [145, 118] width 50 height 11
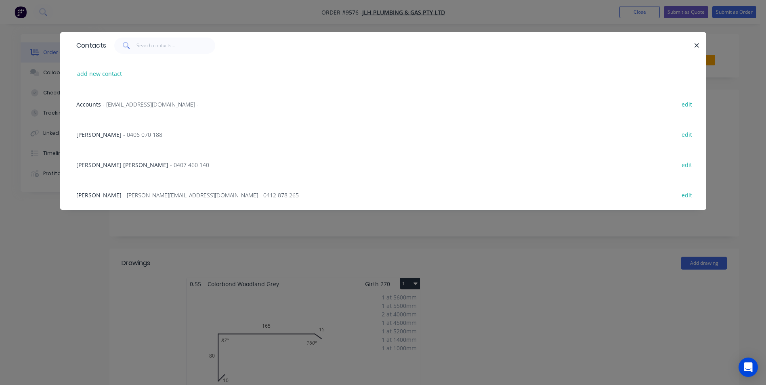
click at [128, 196] on span "- paul@jlhplumbinggas.com.au - 0412 878 265" at bounding box center [211, 195] width 176 height 8
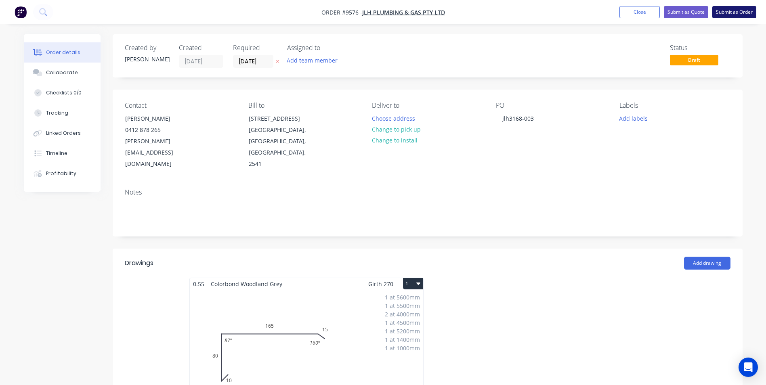
click at [722, 9] on button "Submit as Order" at bounding box center [734, 12] width 44 height 12
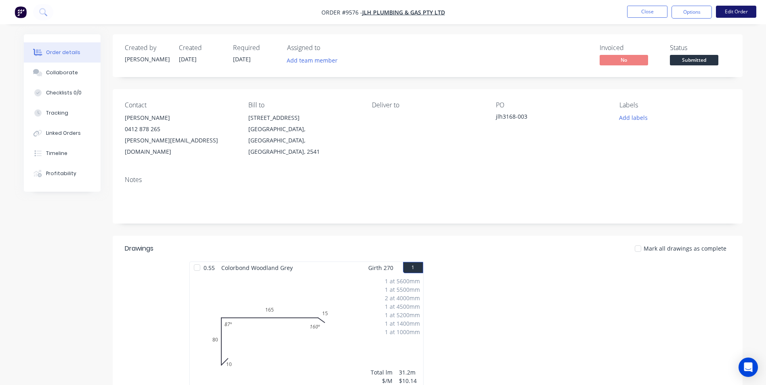
click at [743, 11] on button "Edit Order" at bounding box center [736, 12] width 40 height 12
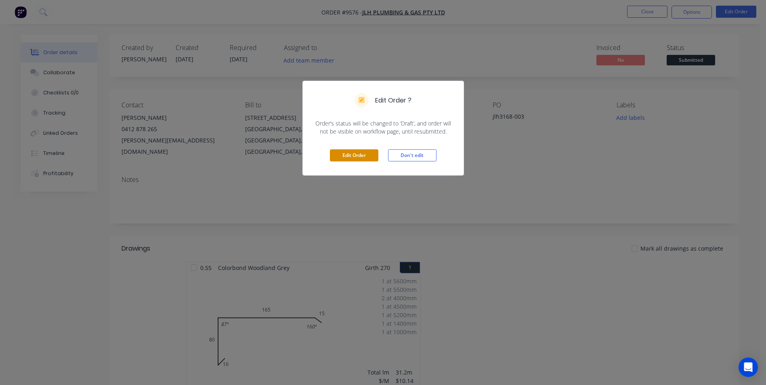
click at [350, 156] on button "Edit Order" at bounding box center [354, 155] width 48 height 12
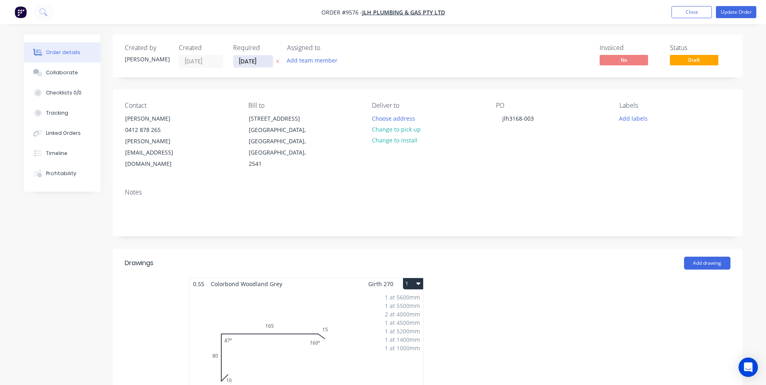
click at [247, 65] on input "[DATE]" at bounding box center [253, 61] width 40 height 12
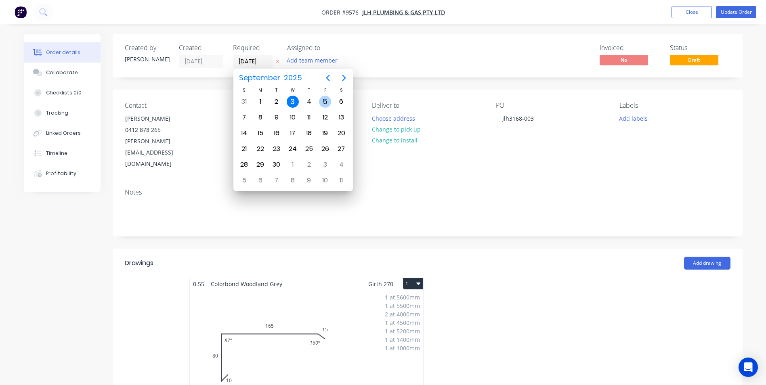
click at [328, 104] on div "5" at bounding box center [325, 102] width 12 height 12
type input "05/09/25"
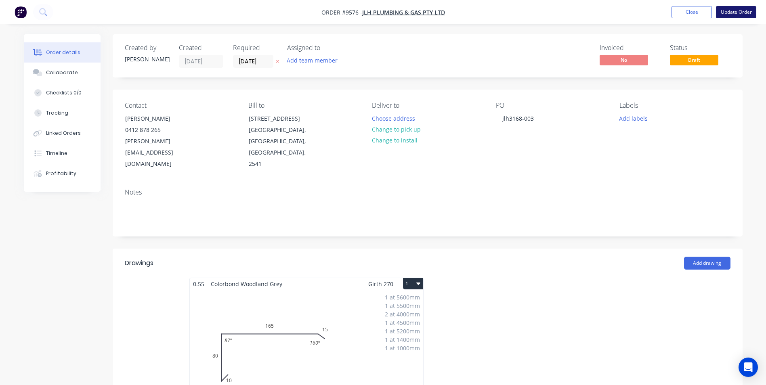
click at [743, 9] on button "Update Order" at bounding box center [736, 12] width 40 height 12
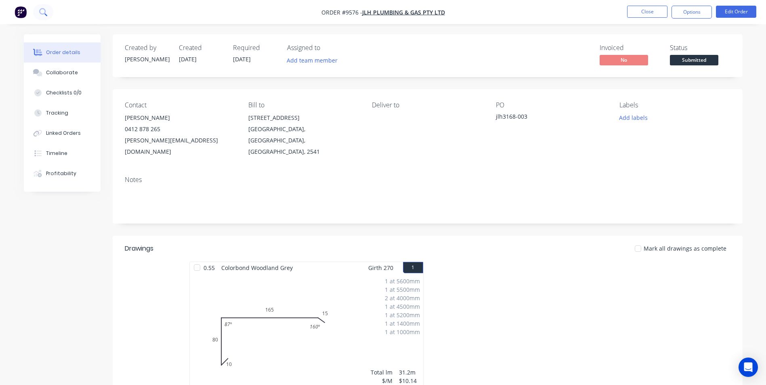
click at [46, 10] on icon at bounding box center [43, 12] width 8 height 8
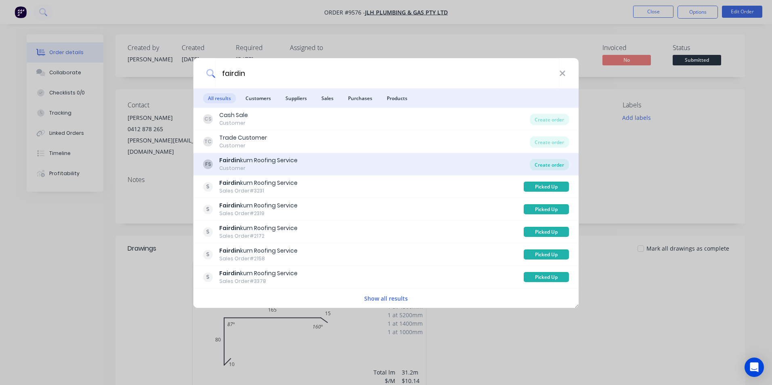
type input "fairdin"
click at [556, 165] on div "Create order" at bounding box center [549, 164] width 39 height 11
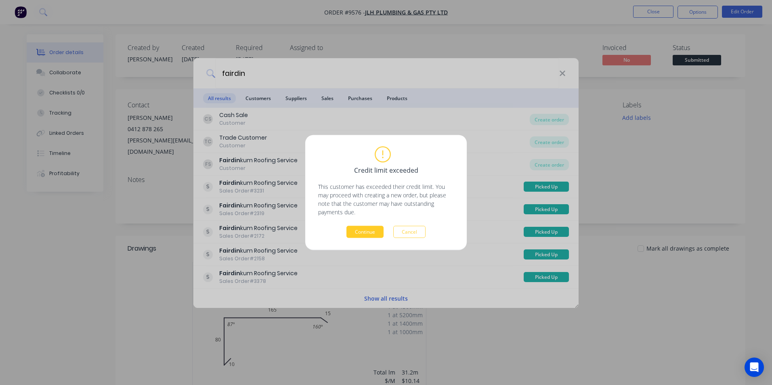
click at [364, 236] on button "Continue" at bounding box center [364, 232] width 37 height 12
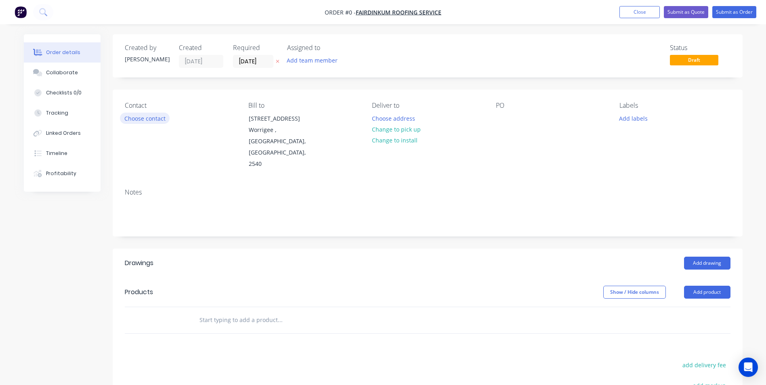
click at [151, 118] on button "Choose contact" at bounding box center [145, 118] width 50 height 11
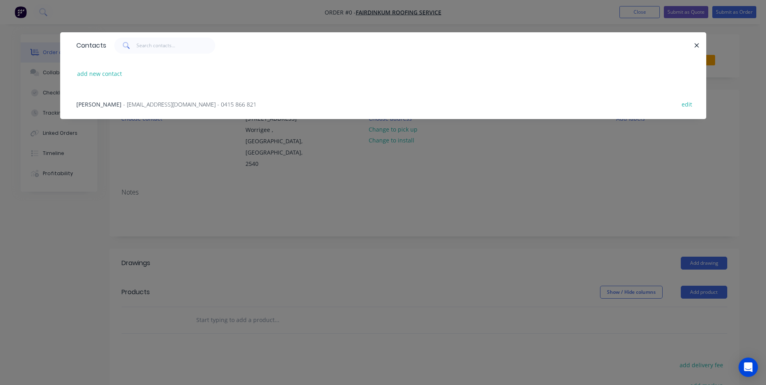
click at [138, 102] on span "- toddnwalton@gmail.com - 0415 866 821" at bounding box center [189, 105] width 133 height 8
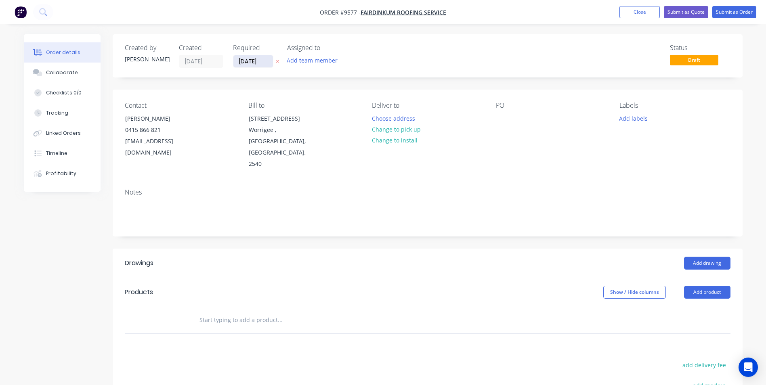
click at [259, 62] on input "[DATE]" at bounding box center [253, 61] width 40 height 12
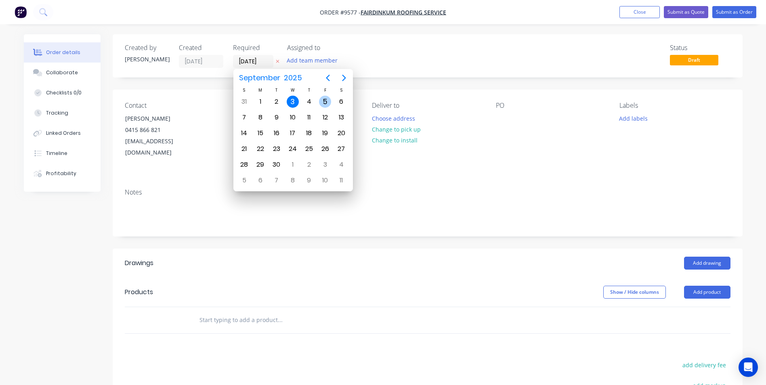
click at [319, 103] on div "5" at bounding box center [325, 102] width 12 height 12
type input "[DATE]"
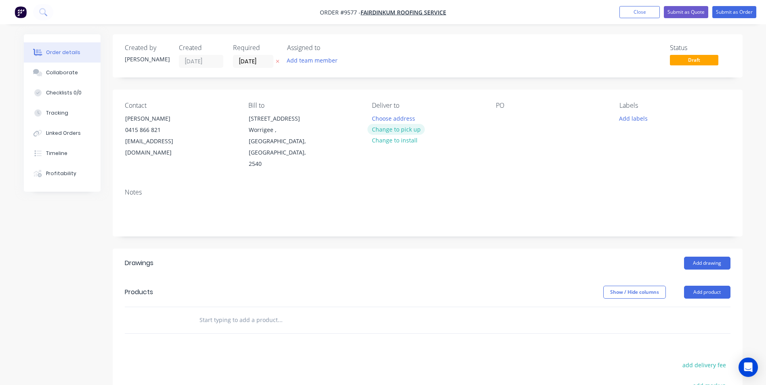
click at [383, 131] on button "Change to pick up" at bounding box center [395, 129] width 57 height 11
click at [503, 117] on div at bounding box center [502, 119] width 13 height 12
click at [235, 315] on input "text" at bounding box center [279, 320] width 161 height 16
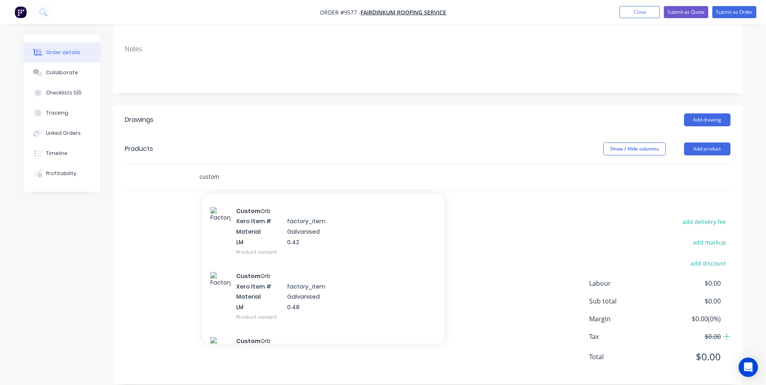
scroll to position [2947, 0]
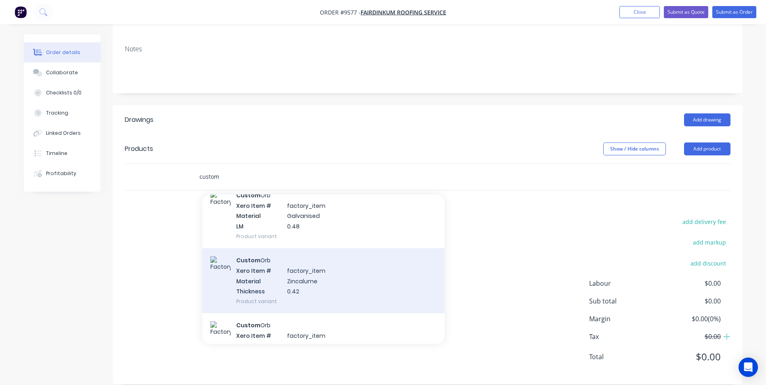
type input "custom"
click at [290, 281] on div "Custom Orb Xero Item # factory_item Material Zincalume Thickness 0.42 Product v…" at bounding box center [323, 280] width 242 height 65
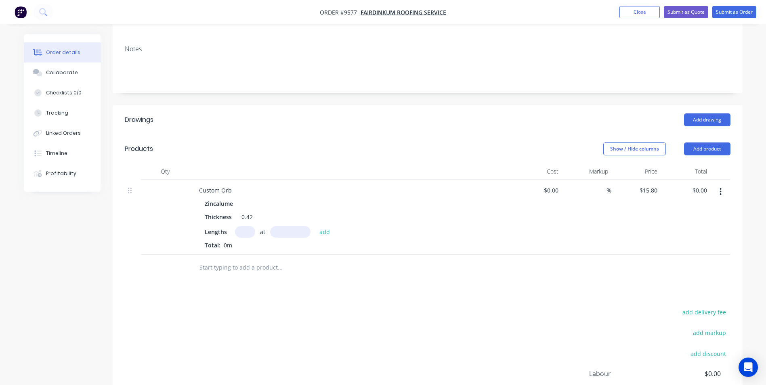
click at [245, 226] on input "text" at bounding box center [245, 232] width 20 height 12
type input "2"
type input "7300"
click at [315, 226] on button "add" at bounding box center [324, 231] width 19 height 11
type input "$230.68"
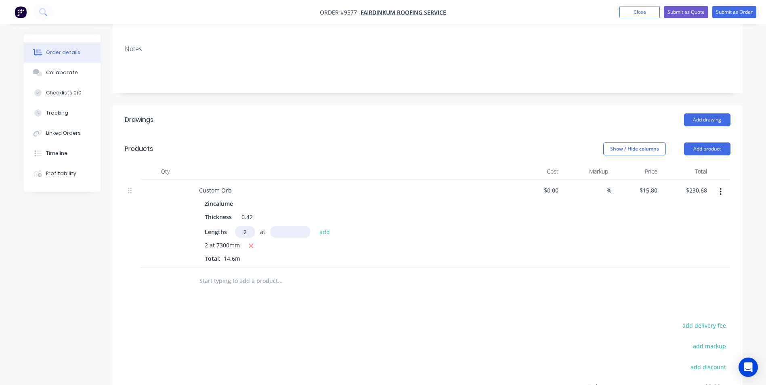
type input "2"
type input "7100"
click at [315, 226] on button "add" at bounding box center [324, 231] width 19 height 11
type input "$455.04"
click at [224, 286] on input "text" at bounding box center [279, 294] width 161 height 16
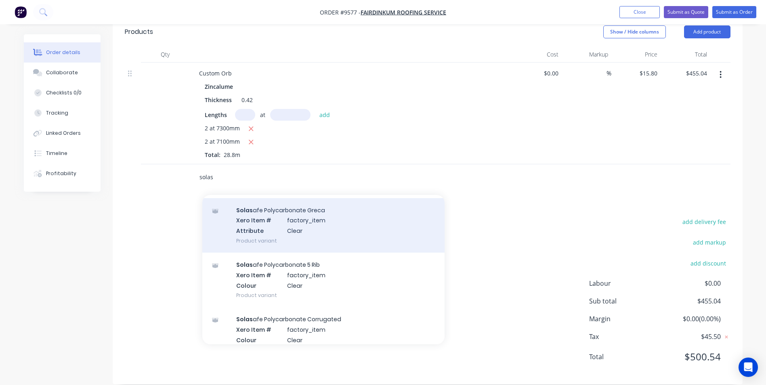
scroll to position [40, 0]
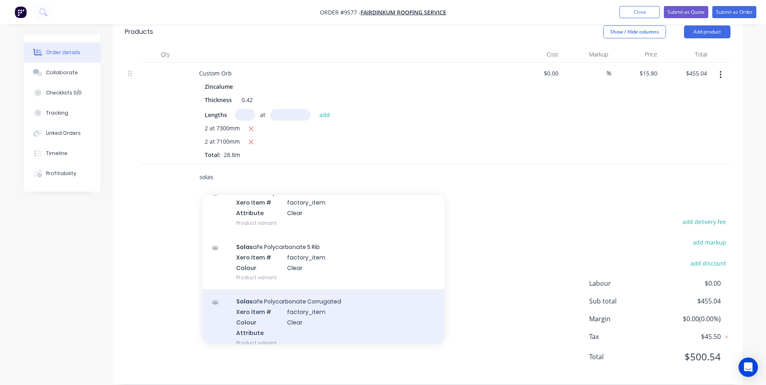
type input "solas"
click at [319, 296] on div "Solas afe Polycarbonate Corrugated Xero Item # factory_item Colour Clear Attrib…" at bounding box center [323, 321] width 242 height 65
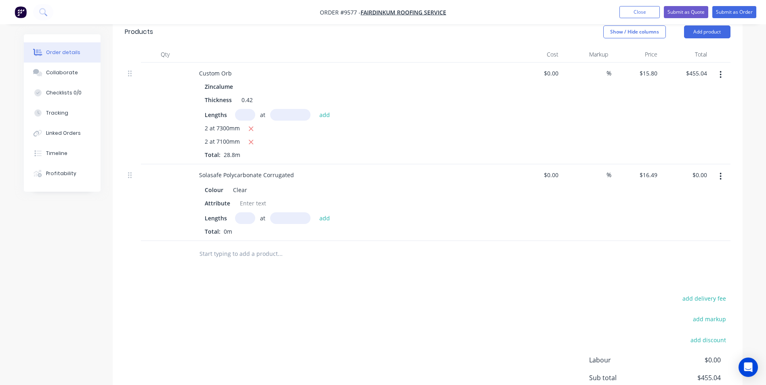
click at [719, 169] on button "button" at bounding box center [720, 176] width 19 height 15
click at [682, 240] on div "Delete" at bounding box center [692, 246] width 62 height 12
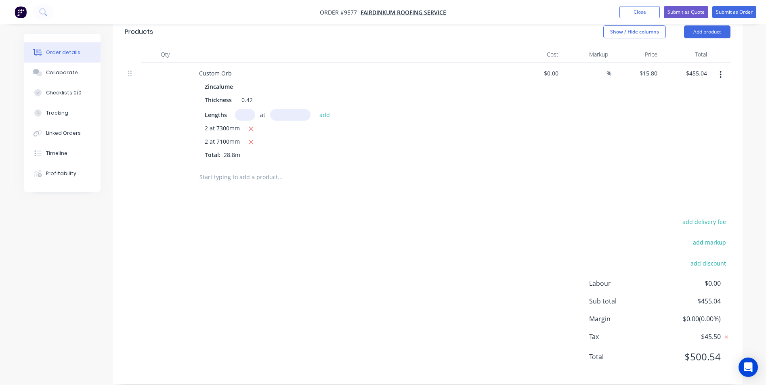
click at [233, 169] on input "text" at bounding box center [279, 177] width 161 height 16
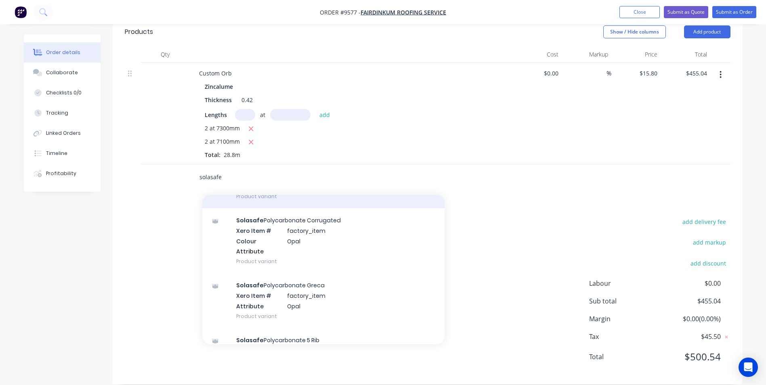
scroll to position [242, 0]
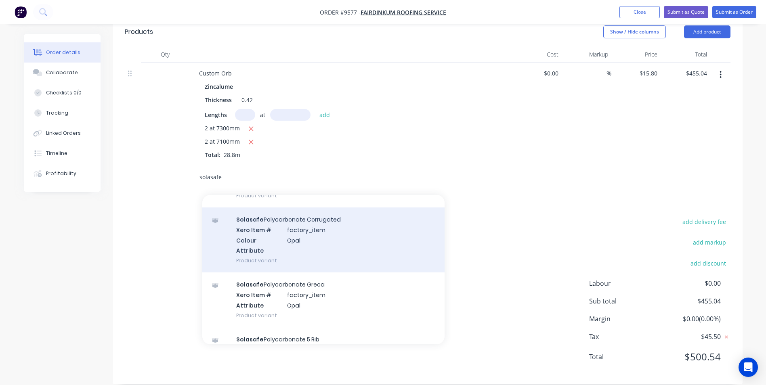
type input "solasafe"
click at [264, 232] on div "Solasafe Polycarbonate Corrugated Xero Item # factory_item Colour Opal Attribut…" at bounding box center [323, 239] width 242 height 65
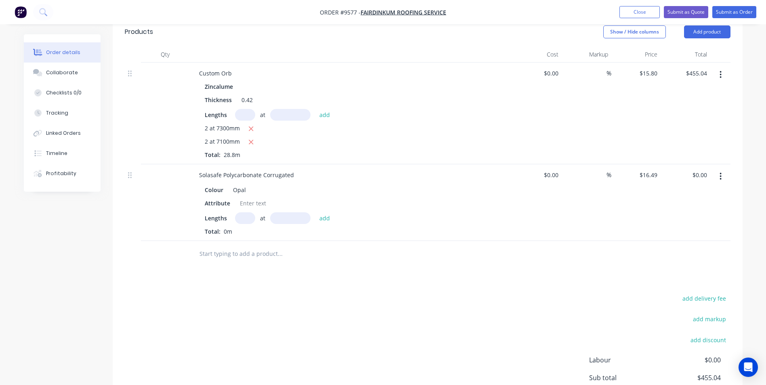
click at [246, 212] on input "text" at bounding box center [245, 218] width 20 height 12
type input "1"
type input "5400"
click at [315, 212] on button "add" at bounding box center [324, 217] width 19 height 11
type input "$89.05"
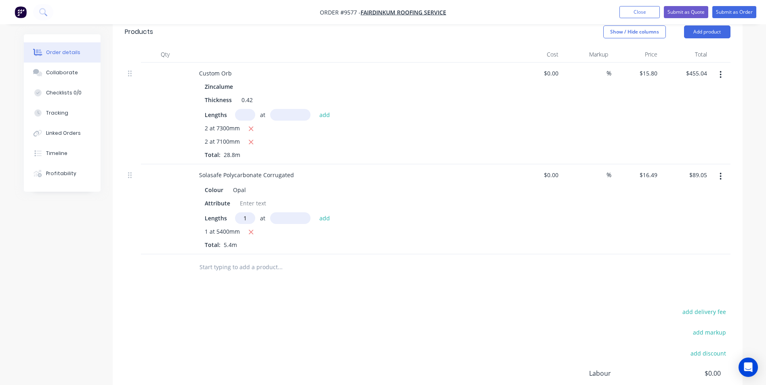
type input "1"
type input "4800"
click at [315, 212] on button "add" at bounding box center [324, 217] width 19 height 11
type input "$168.20"
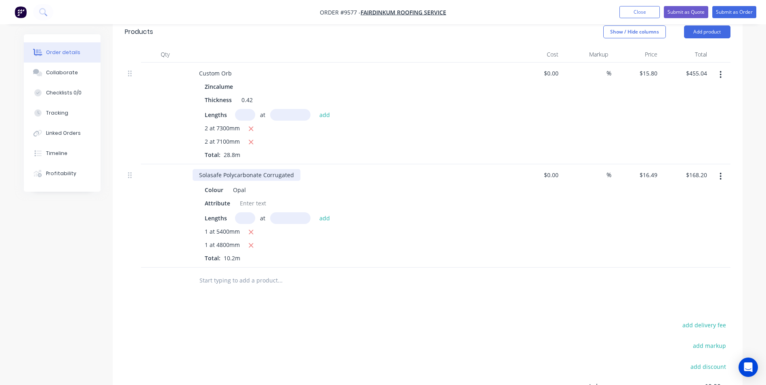
click at [296, 169] on div "Solasafe Polycarbonate Corrugated" at bounding box center [247, 175] width 108 height 12
click at [246, 272] on input "text" at bounding box center [279, 280] width 161 height 16
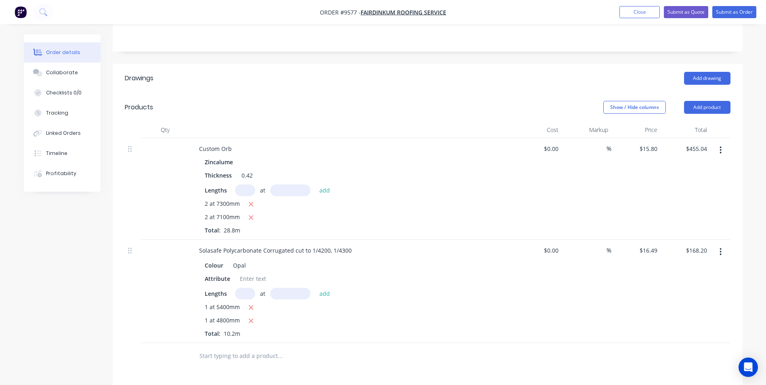
scroll to position [99, 0]
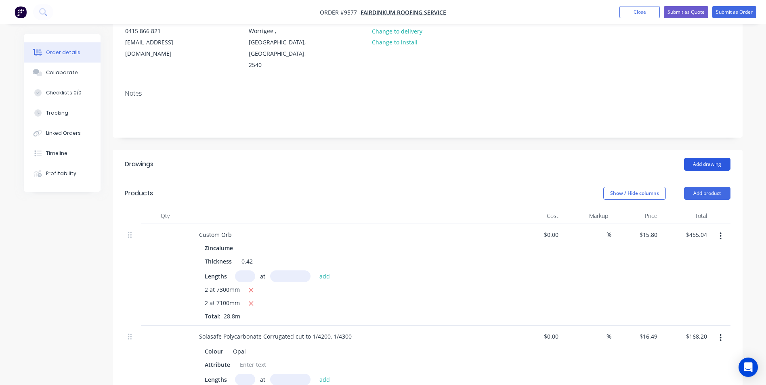
click at [708, 158] on button "Add drawing" at bounding box center [707, 164] width 46 height 13
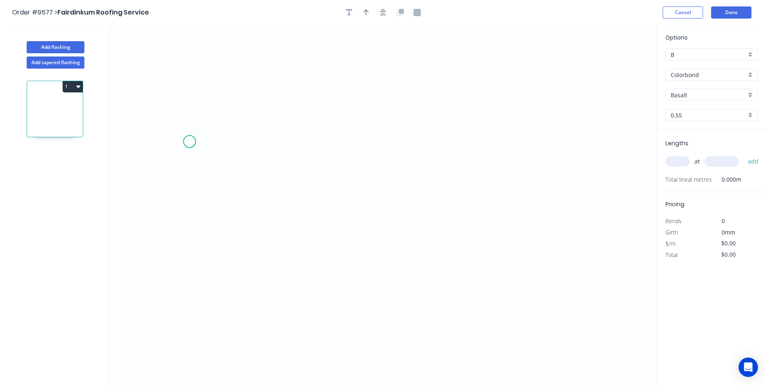
click at [189, 142] on icon "0" at bounding box center [383, 205] width 548 height 360
click at [168, 153] on icon "0" at bounding box center [383, 205] width 548 height 360
click at [345, 225] on icon "0 ?" at bounding box center [383, 205] width 548 height 360
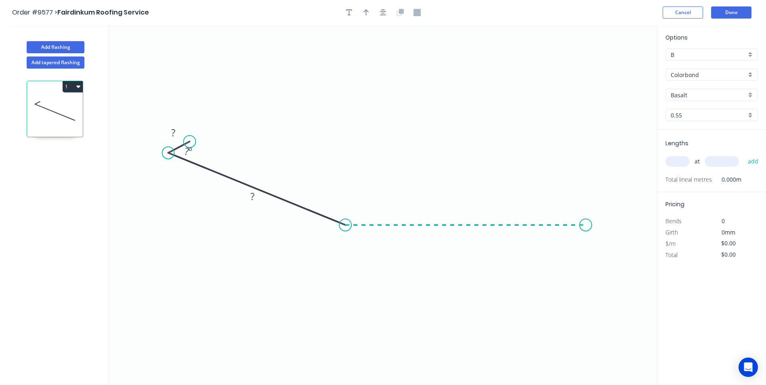
click at [588, 229] on icon "0 ? ? ? º" at bounding box center [383, 205] width 548 height 360
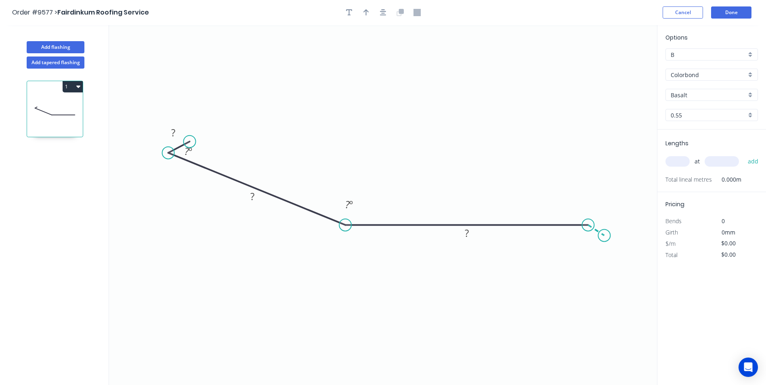
click at [606, 234] on icon "0 ? ? ? ? º ? º" at bounding box center [383, 205] width 548 height 360
click at [606, 234] on circle at bounding box center [605, 233] width 12 height 12
click at [177, 128] on rect at bounding box center [173, 133] width 16 height 11
click at [264, 259] on icon "0 15 350 20 15 45 º 150 º 160 º" at bounding box center [383, 205] width 548 height 360
type input "$16.81"
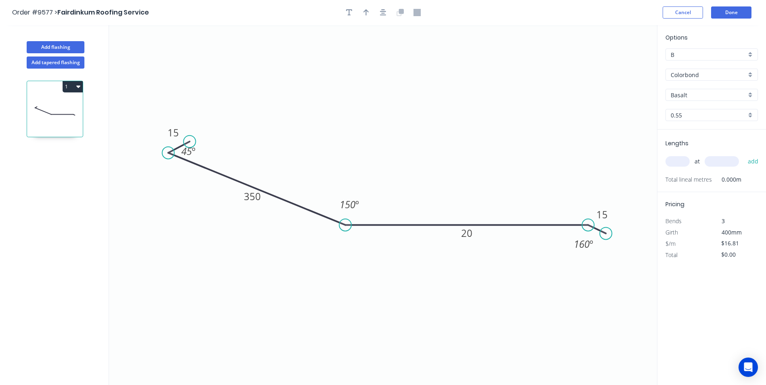
click at [750, 81] on div "Options B B Colorbond Colorbond Colorbond Matt Colorbond Ultra Basalt Basalt 0.…" at bounding box center [711, 81] width 109 height 96
click at [750, 78] on div "Colorbond" at bounding box center [711, 75] width 92 height 12
click at [708, 142] on div "Zincalume" at bounding box center [712, 147] width 92 height 14
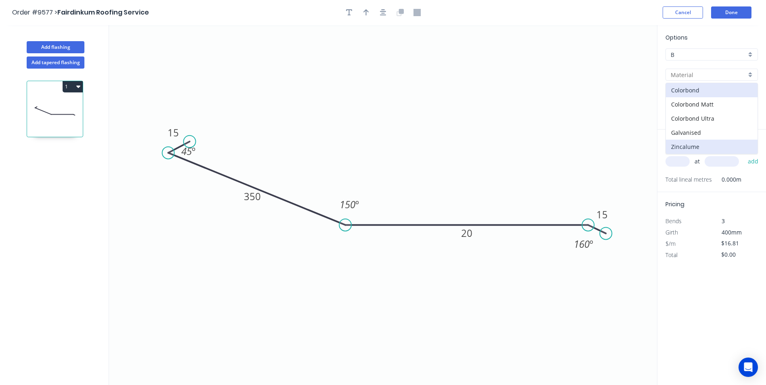
type input "Zincalume"
type input "Unpainted"
type input "$17.63"
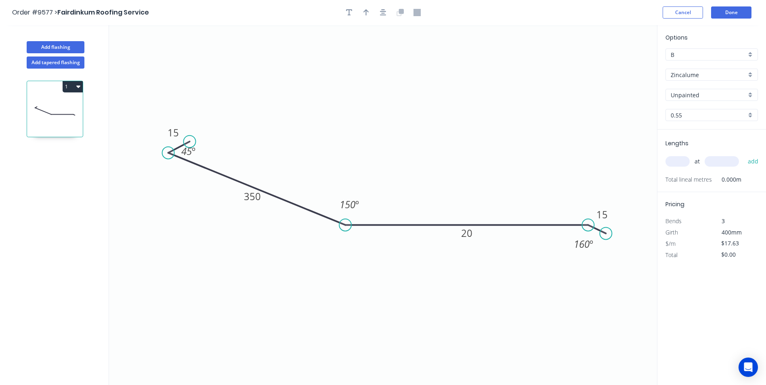
click at [673, 160] on input "text" at bounding box center [677, 161] width 24 height 10
type input "2"
type input "3100"
click at [744, 155] on button "add" at bounding box center [753, 162] width 19 height 14
type input "$109.31"
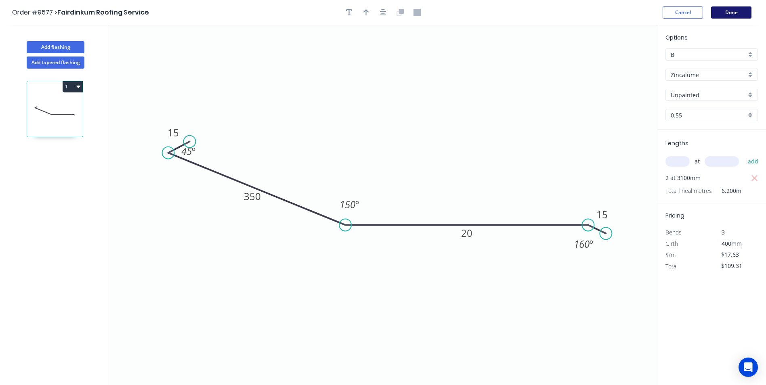
click at [734, 15] on button "Done" at bounding box center [731, 12] width 40 height 12
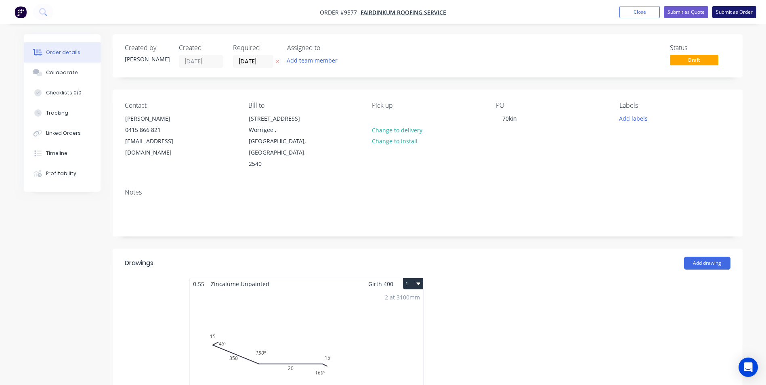
click at [725, 8] on button "Submit as Order" at bounding box center [734, 12] width 44 height 12
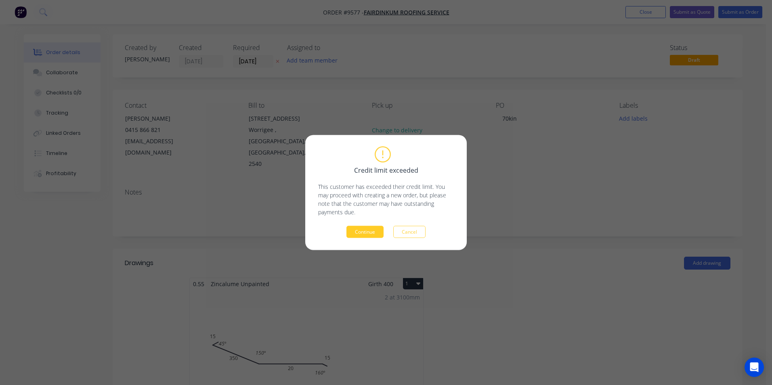
click at [355, 233] on button "Continue" at bounding box center [364, 232] width 37 height 12
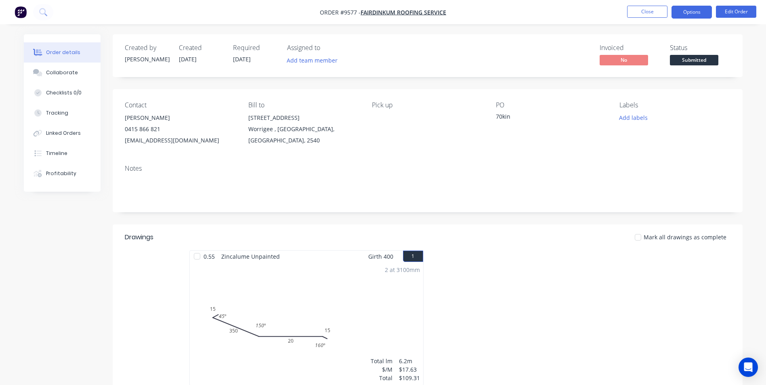
click at [682, 15] on button "Options" at bounding box center [691, 12] width 40 height 13
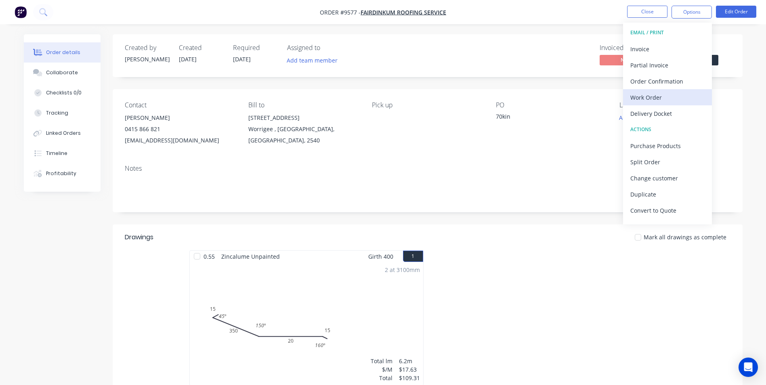
click at [667, 101] on div "Work Order" at bounding box center [667, 98] width 74 height 12
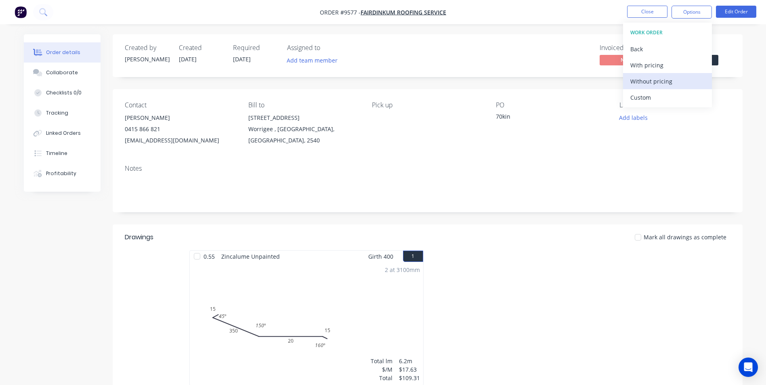
click at [667, 82] on div "Without pricing" at bounding box center [667, 81] width 74 height 12
click at [549, 67] on div "Invoiced No Status Submitted" at bounding box center [549, 55] width 362 height 23
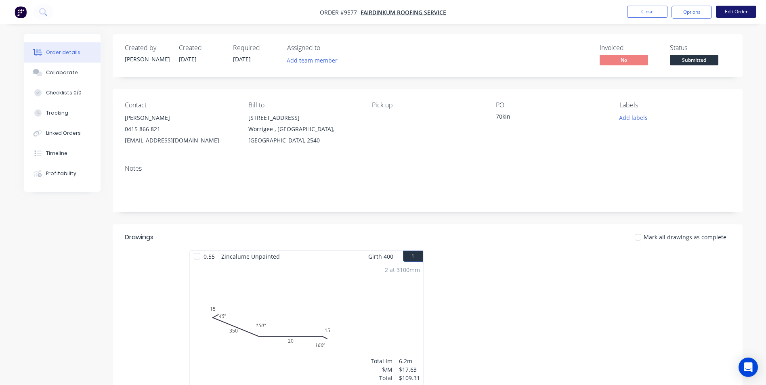
click at [729, 10] on button "Edit Order" at bounding box center [736, 12] width 40 height 12
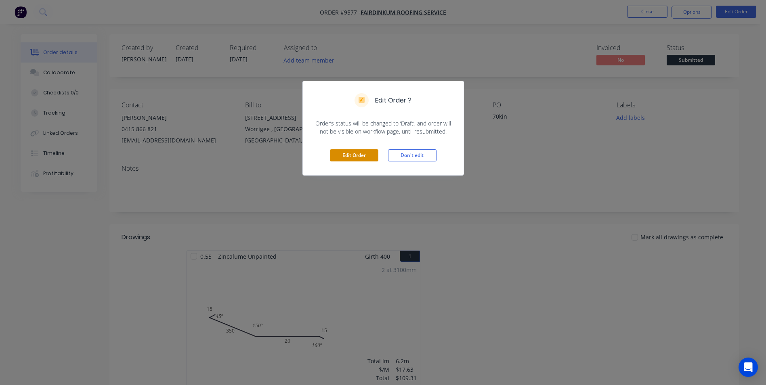
click at [349, 159] on button "Edit Order" at bounding box center [354, 155] width 48 height 12
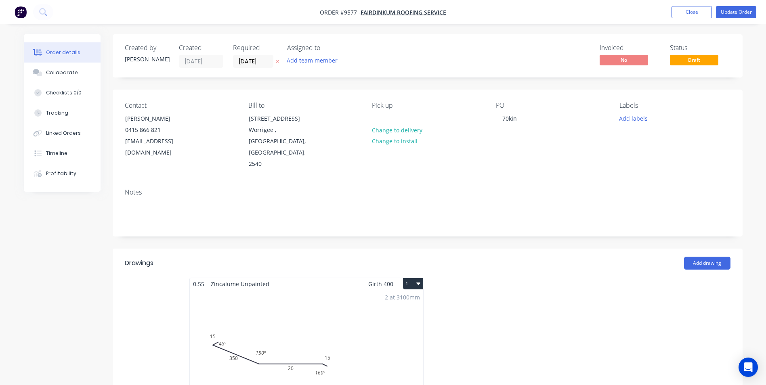
click at [291, 360] on div "2 at 3100mm Total lm $/M Total 6.2m $17.63 $109.31" at bounding box center [306, 351] width 233 height 123
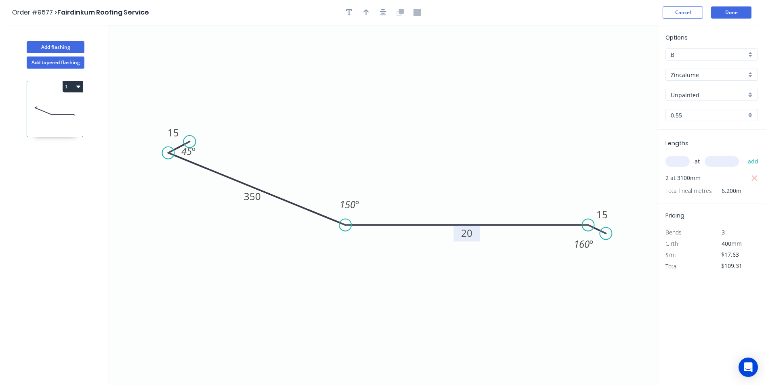
click at [464, 238] on tspan "20" at bounding box center [466, 232] width 11 height 13
click at [551, 143] on icon "0 15 350 200 15 45 º 150 º 160 º" at bounding box center [383, 205] width 548 height 360
type input "$23.53"
type input "$145.89"
click at [722, 14] on button "Done" at bounding box center [731, 12] width 40 height 12
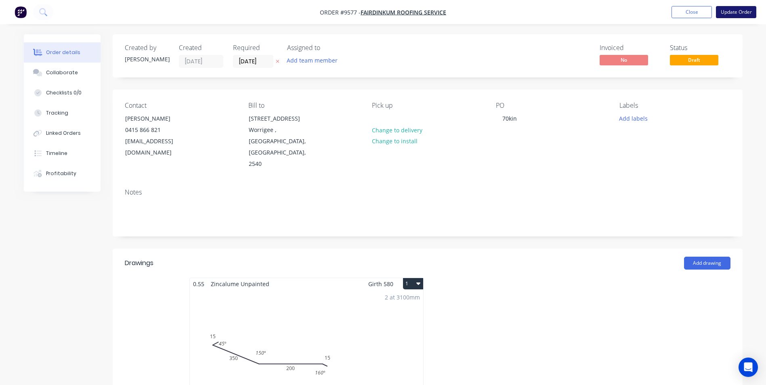
click at [723, 13] on button "Update Order" at bounding box center [736, 12] width 40 height 12
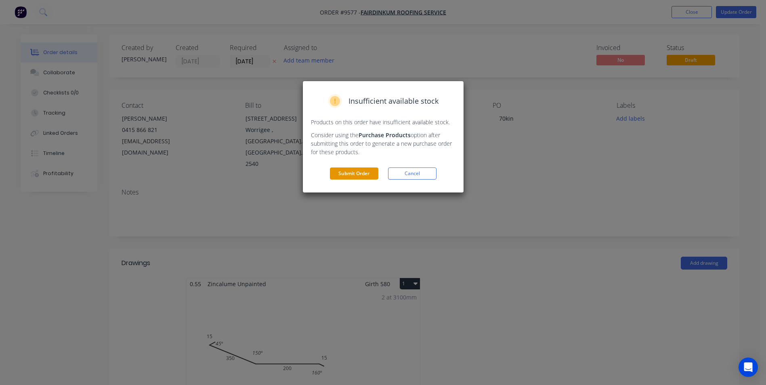
click at [365, 175] on button "Submit Order" at bounding box center [354, 174] width 48 height 12
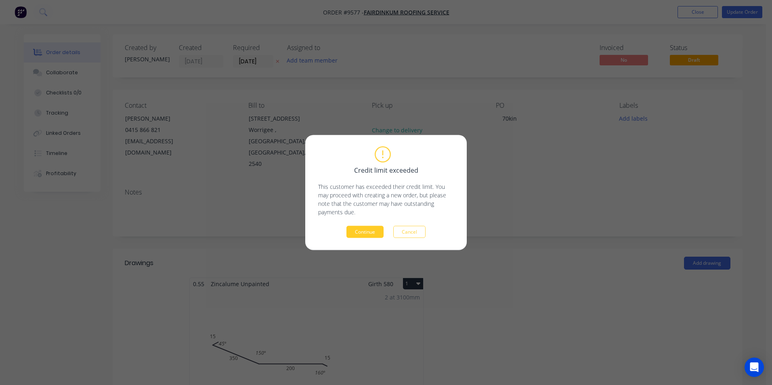
click at [377, 228] on button "Continue" at bounding box center [364, 232] width 37 height 12
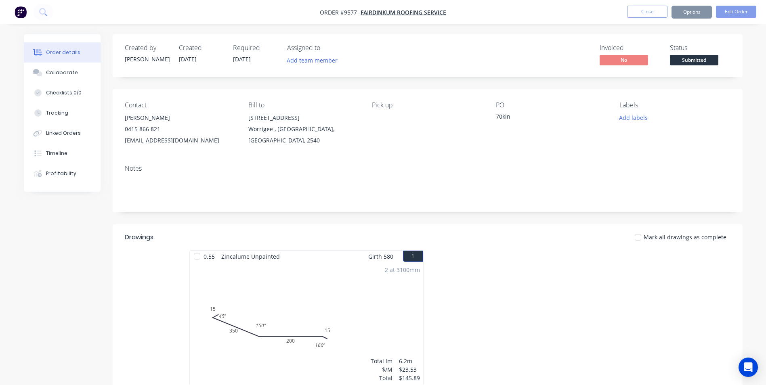
click at [700, 13] on button "Options" at bounding box center [691, 12] width 40 height 13
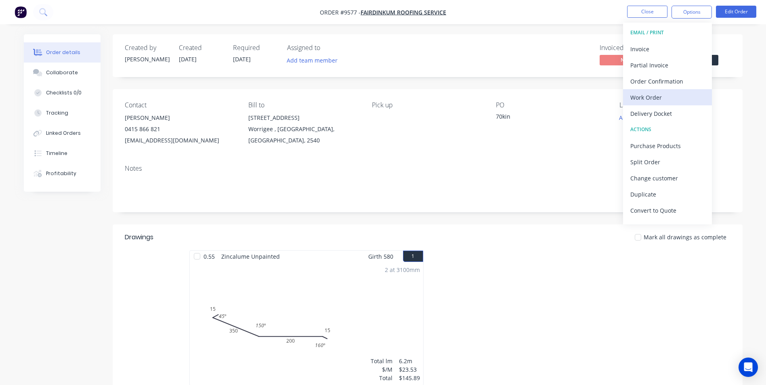
click at [645, 103] on button "Work Order" at bounding box center [667, 97] width 89 height 16
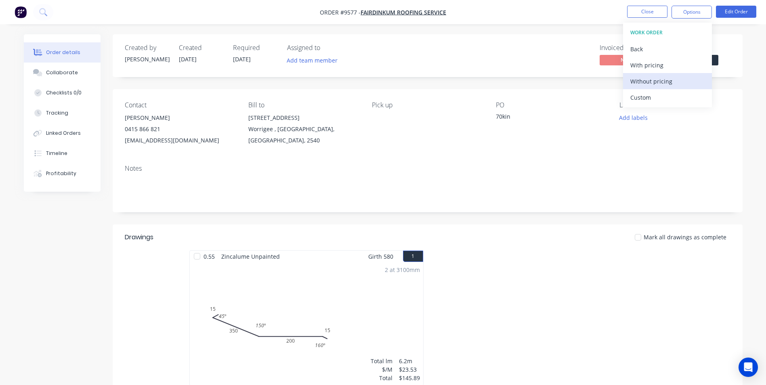
click at [649, 84] on div "Without pricing" at bounding box center [667, 81] width 74 height 12
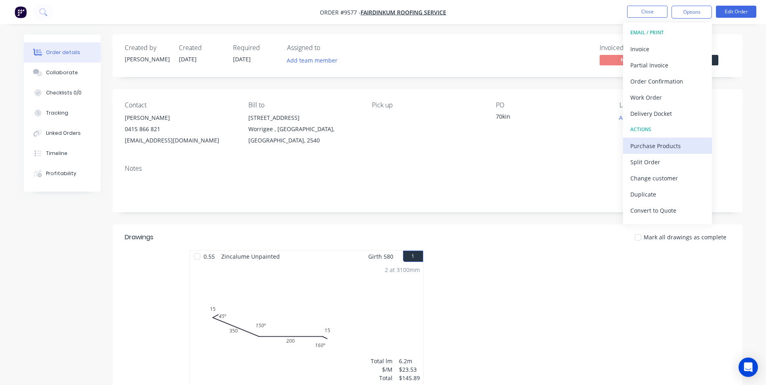
click at [658, 146] on div "Purchase Products" at bounding box center [667, 146] width 74 height 12
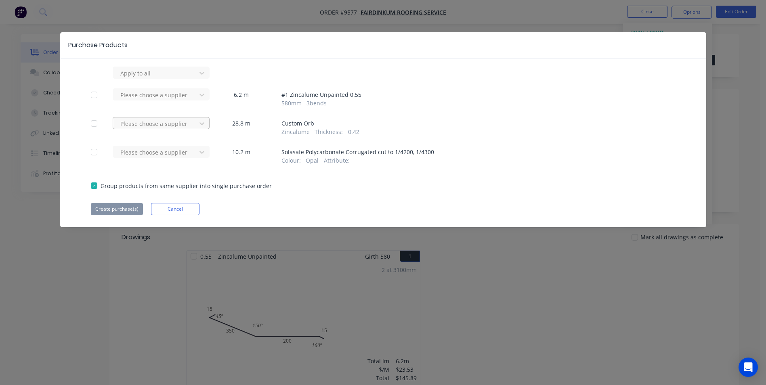
click at [149, 79] on div "Please choose a supplier" at bounding box center [156, 73] width 78 height 12
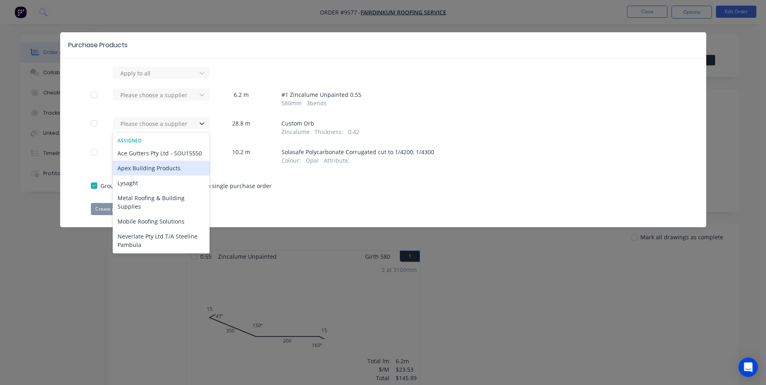
click at [145, 176] on div "Apex Building Products" at bounding box center [161, 168] width 97 height 15
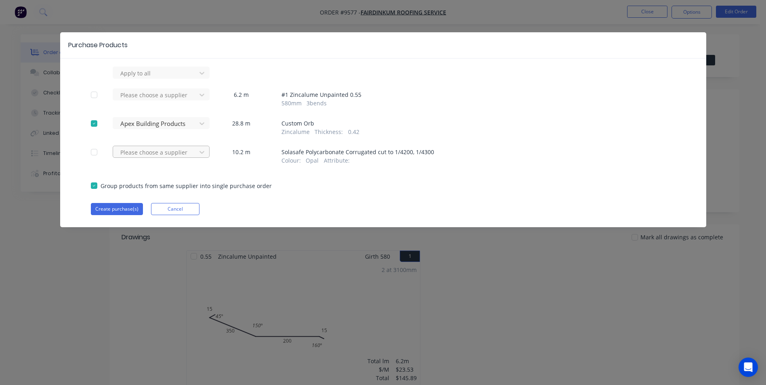
click at [133, 78] on div at bounding box center [155, 73] width 73 height 10
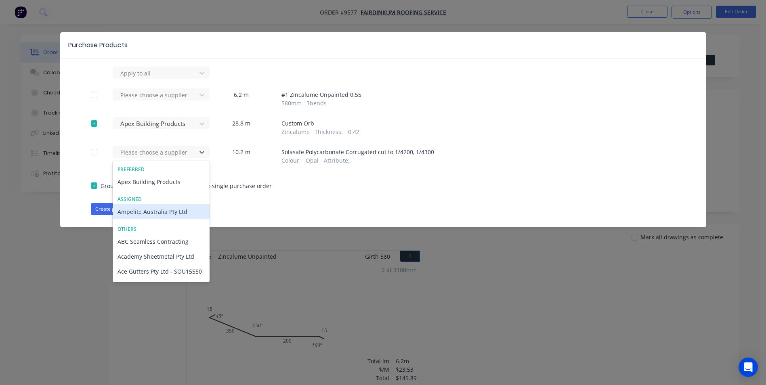
click at [132, 212] on div "Ampelite Australia Pty Ltd" at bounding box center [161, 211] width 97 height 15
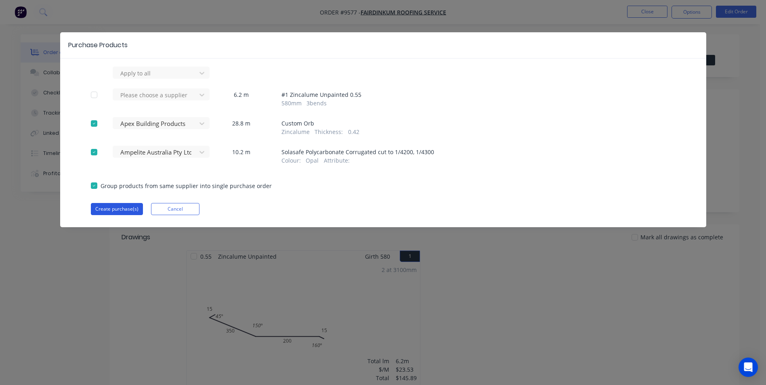
click at [121, 209] on button "Create purchase(s)" at bounding box center [117, 209] width 52 height 12
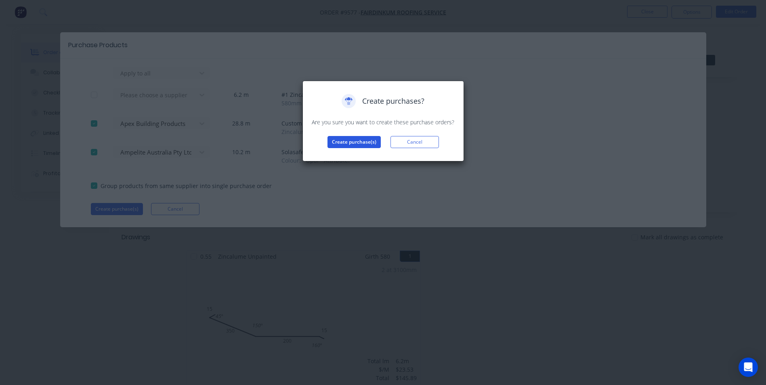
click at [335, 139] on button "Create purchase(s)" at bounding box center [353, 142] width 53 height 12
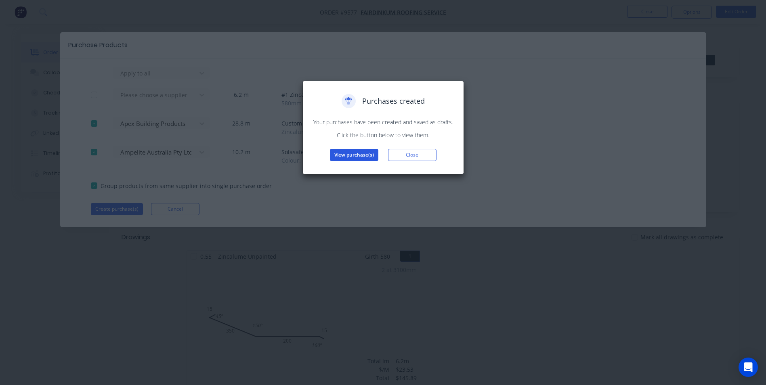
click at [357, 155] on button "View purchase(s)" at bounding box center [354, 155] width 48 height 12
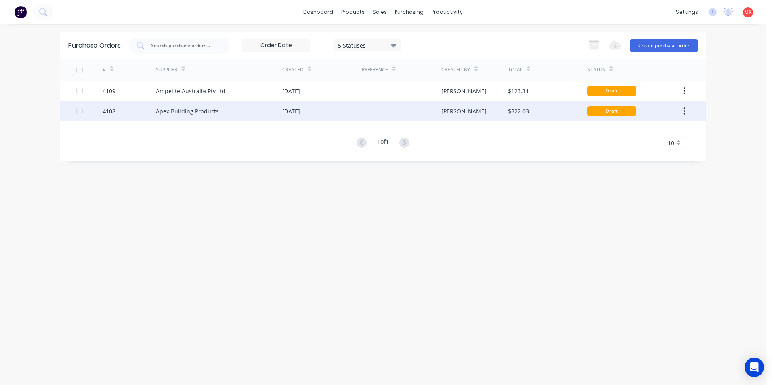
click at [239, 110] on div "Apex Building Products" at bounding box center [219, 111] width 126 height 20
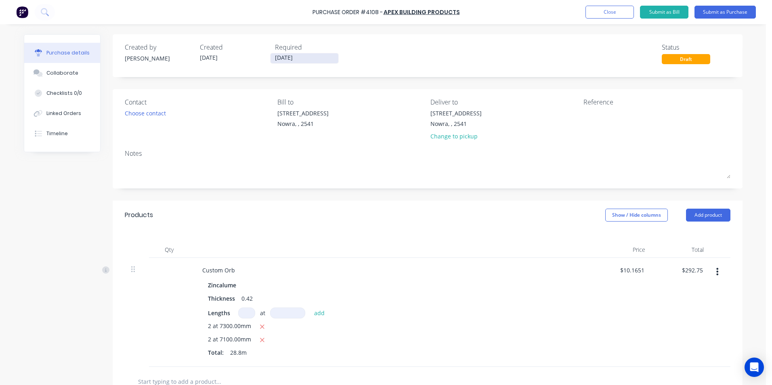
click at [281, 59] on input "[DATE]" at bounding box center [304, 58] width 68 height 10
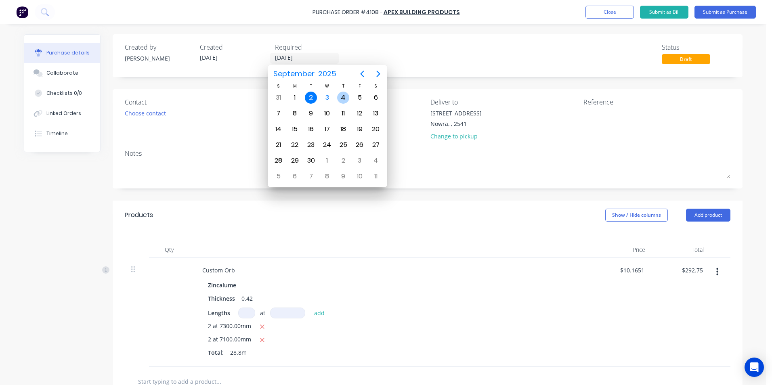
click at [339, 97] on div "4" at bounding box center [343, 98] width 12 height 12
type input "04/09/25"
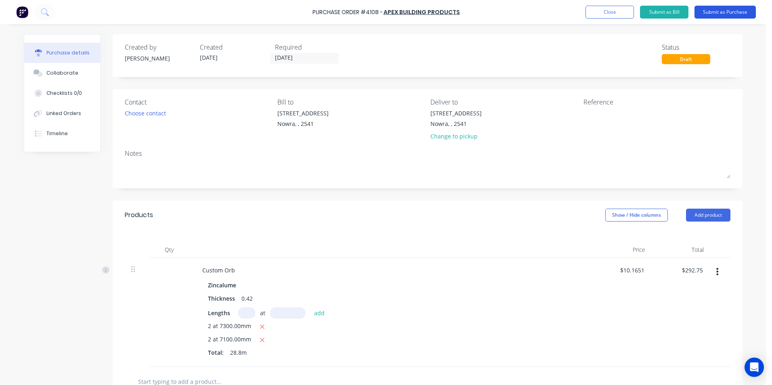
click at [706, 9] on button "Submit as Purchase" at bounding box center [724, 12] width 61 height 13
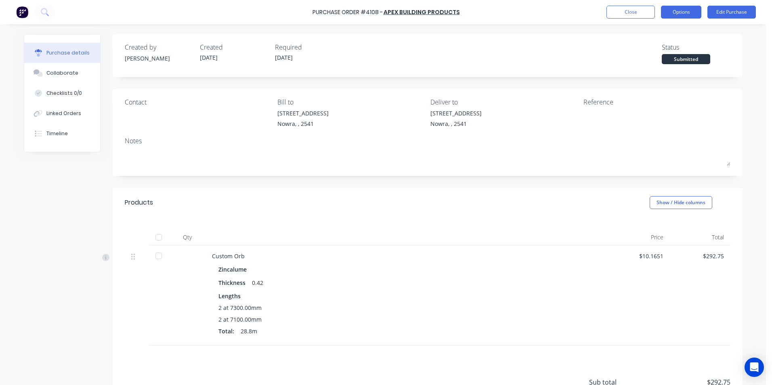
click at [682, 12] on button "Options" at bounding box center [681, 12] width 40 height 13
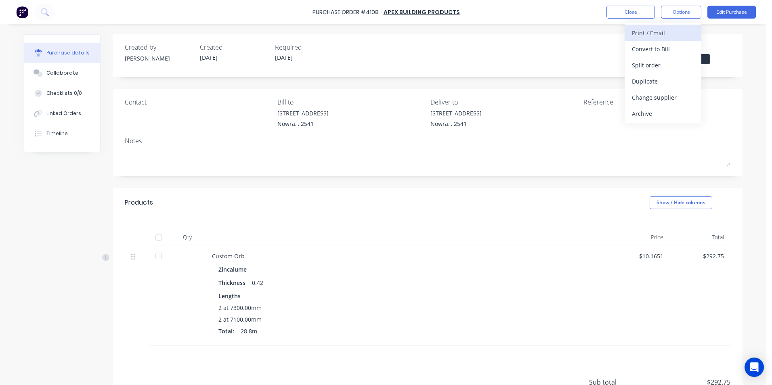
click at [666, 32] on div "Print / Email" at bounding box center [663, 33] width 62 height 12
click at [673, 64] on div "Without pricing" at bounding box center [663, 65] width 62 height 12
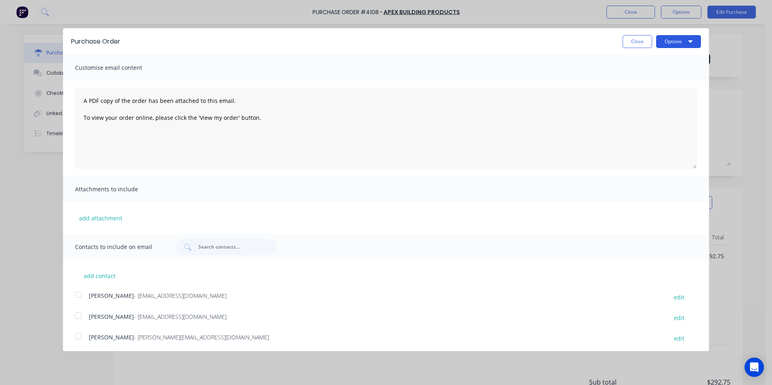
click at [666, 42] on button "Options" at bounding box center [678, 41] width 45 height 13
click at [663, 62] on div "Print" at bounding box center [662, 62] width 62 height 12
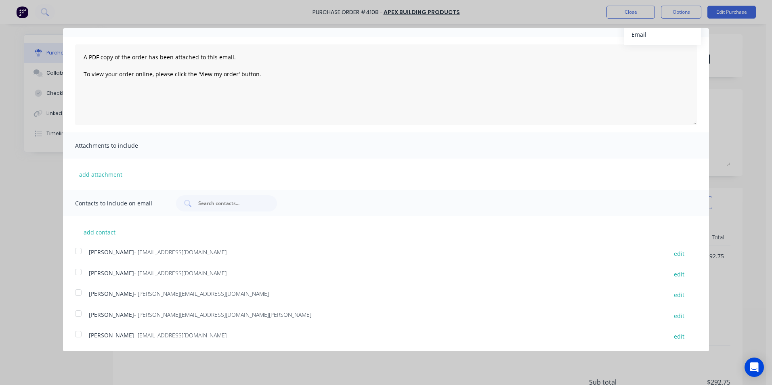
scroll to position [148, 0]
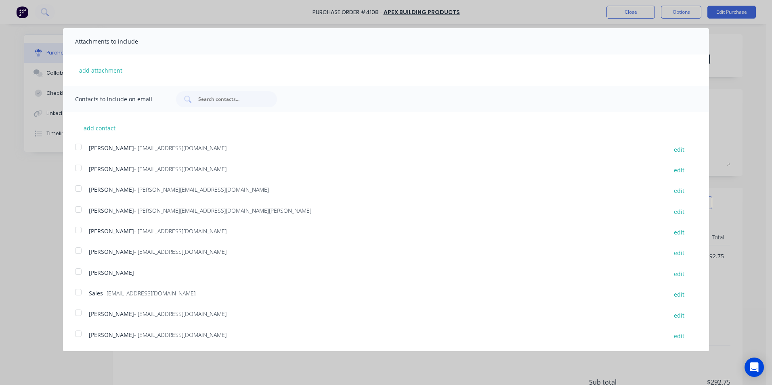
click at [86, 294] on div "Sales - salesnsw@apexsteel.com.au edit" at bounding box center [392, 294] width 634 height 11
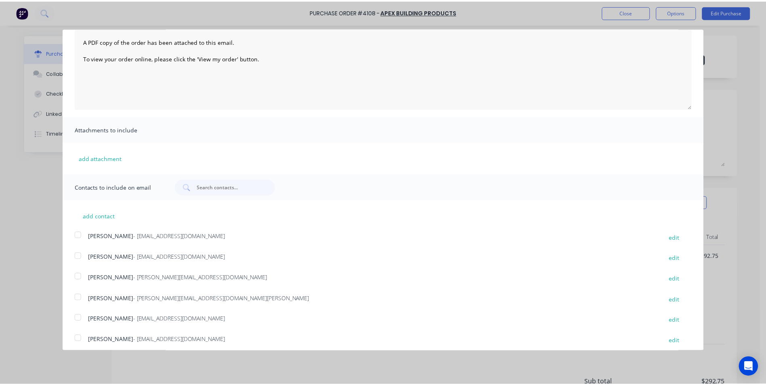
scroll to position [0, 0]
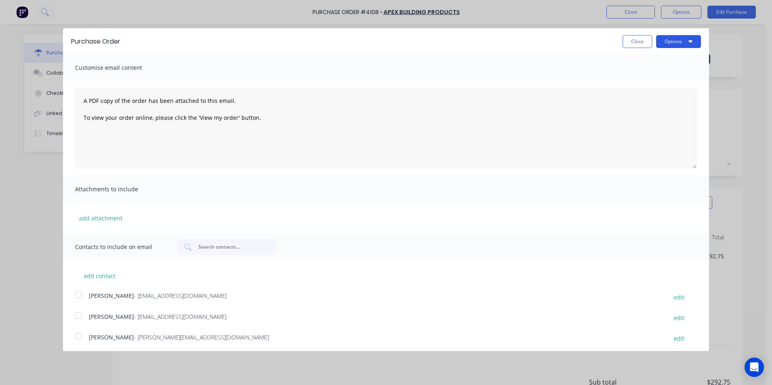
click at [688, 43] on icon "button" at bounding box center [690, 41] width 4 height 6
click at [669, 78] on div "Email" at bounding box center [662, 78] width 62 height 12
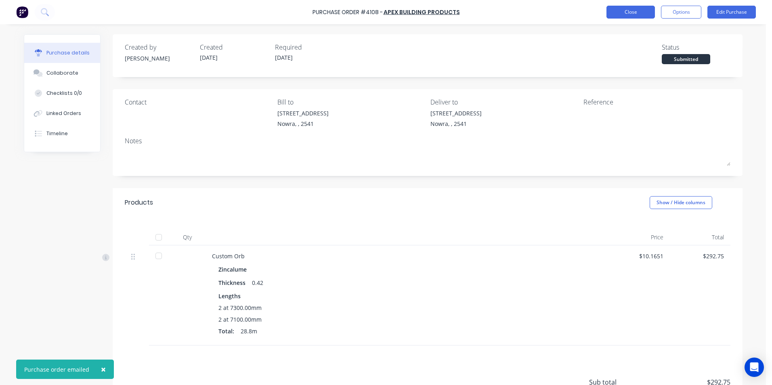
click at [635, 14] on button "Close" at bounding box center [630, 12] width 48 height 13
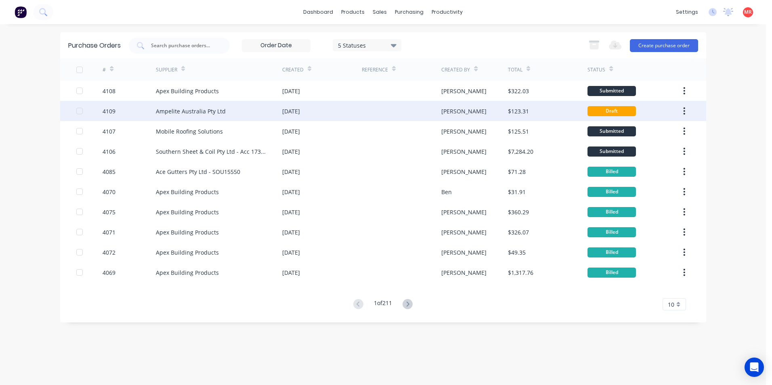
click at [511, 109] on div "$123.31" at bounding box center [518, 111] width 21 height 8
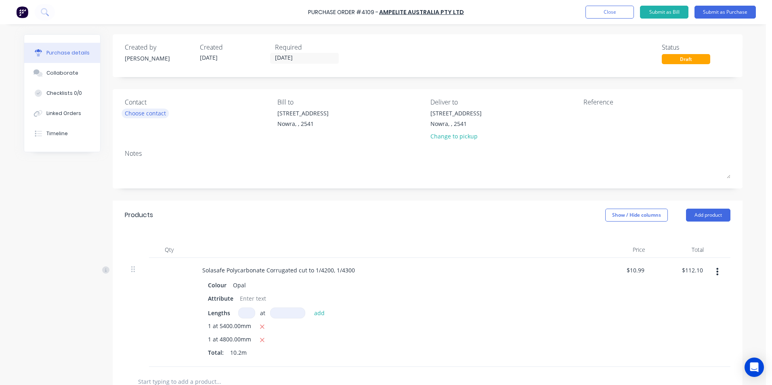
click at [146, 116] on div "Choose contact" at bounding box center [145, 113] width 41 height 8
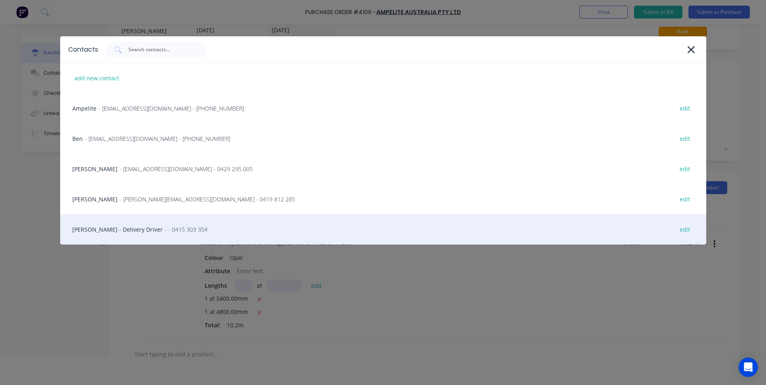
scroll to position [40, 0]
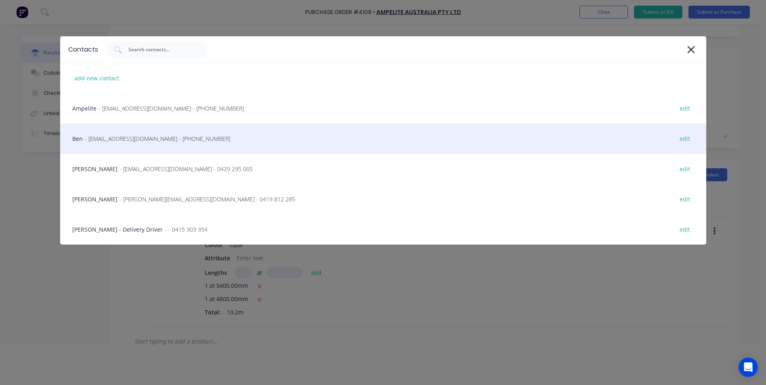
click at [129, 140] on span "- info@SCRS.net.au - (02) 4411 1090" at bounding box center [157, 138] width 145 height 8
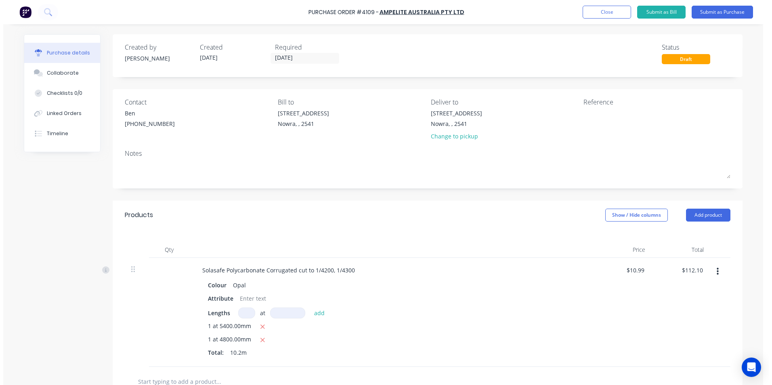
scroll to position [0, 0]
click at [279, 55] on input "[DATE]" at bounding box center [304, 58] width 68 height 10
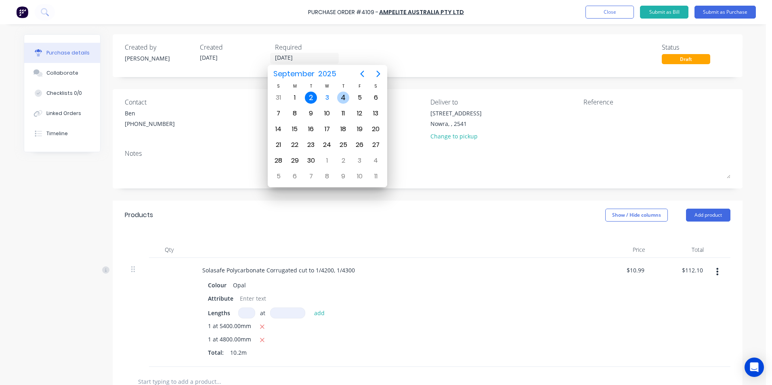
drag, startPoint x: 345, startPoint y: 97, endPoint x: 343, endPoint y: 103, distance: 5.8
click at [345, 97] on div "4" at bounding box center [343, 98] width 12 height 12
type input "04/09/25"
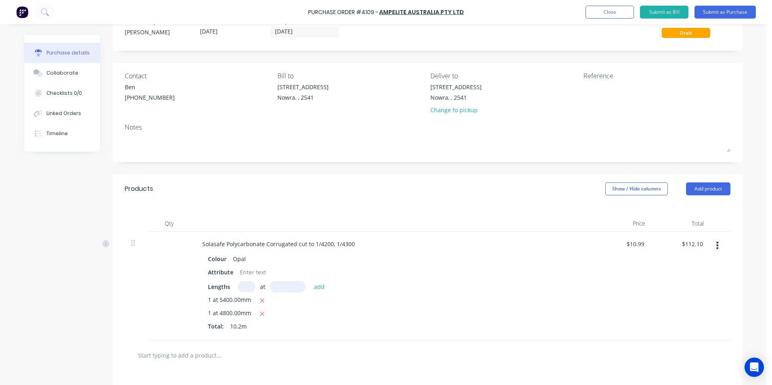
scroll to position [81, 0]
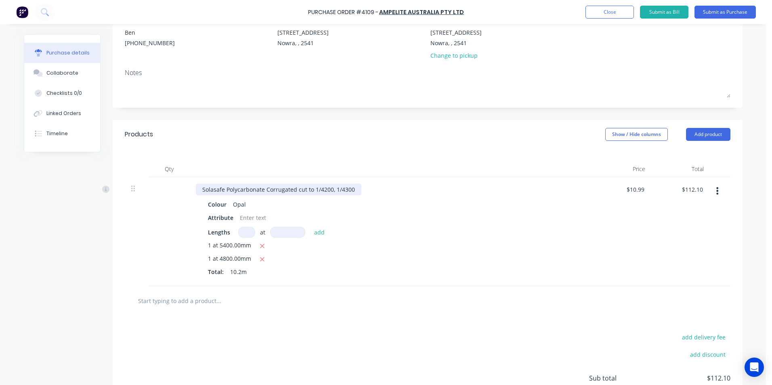
click at [318, 189] on div "Solasafe Polycarbonate Corrugated cut to 1/4200, 1/4300" at bounding box center [278, 190] width 165 height 12
click at [337, 165] on div at bounding box center [391, 169] width 404 height 16
click at [738, 8] on button "Submit as Purchase" at bounding box center [724, 12] width 61 height 13
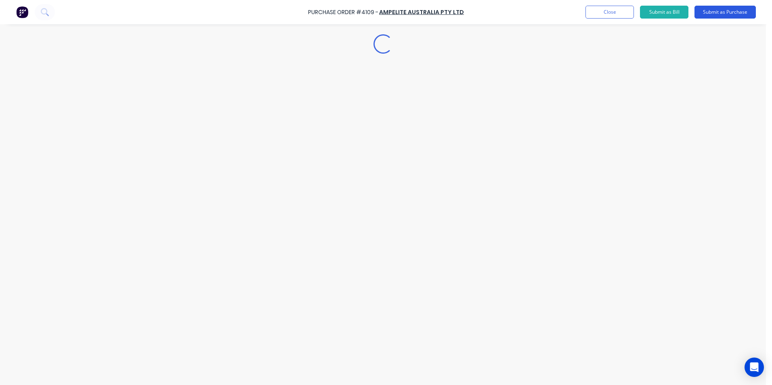
scroll to position [0, 0]
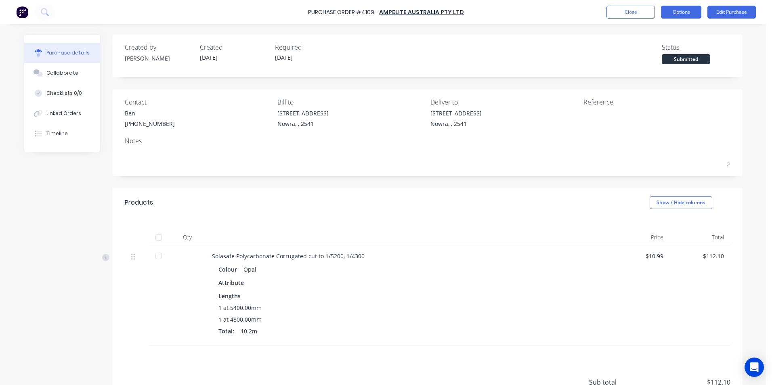
click at [685, 10] on button "Options" at bounding box center [681, 12] width 40 height 13
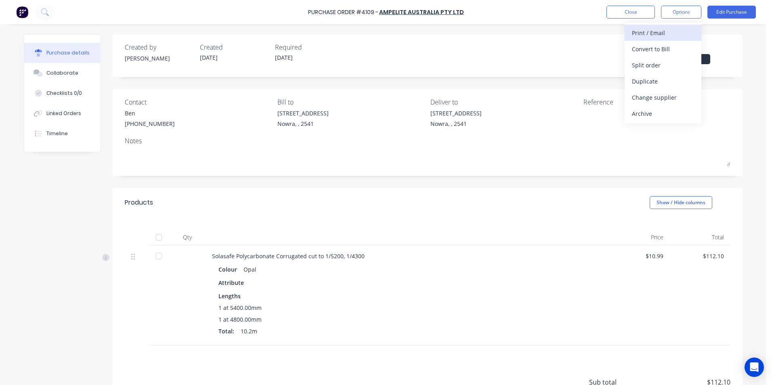
click at [655, 34] on div "Print / Email" at bounding box center [663, 33] width 62 height 12
click at [655, 65] on div "Without pricing" at bounding box center [663, 65] width 62 height 12
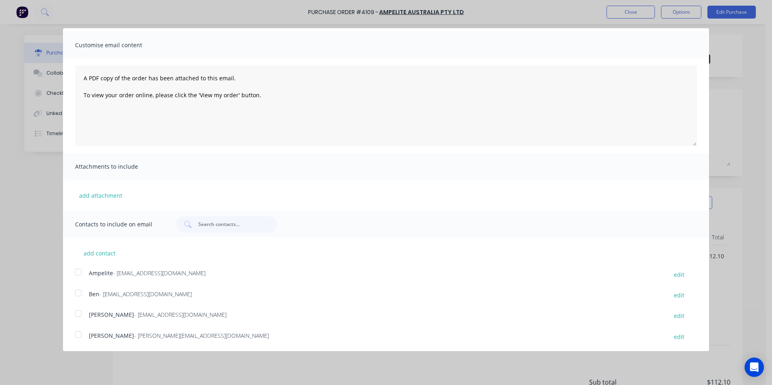
scroll to position [44, 0]
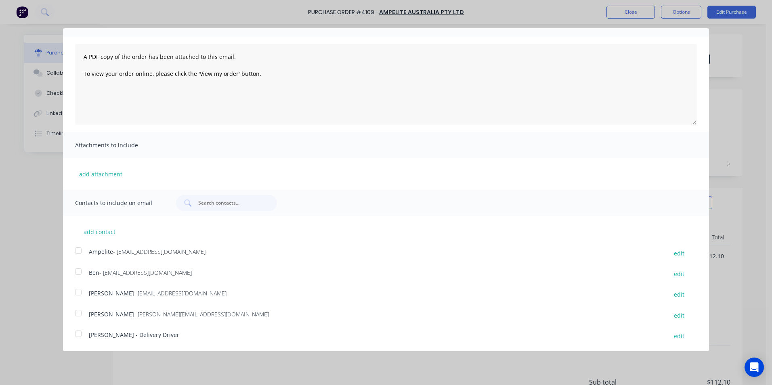
click at [73, 312] on div at bounding box center [78, 313] width 16 height 16
click at [80, 250] on div at bounding box center [78, 251] width 16 height 16
click at [78, 312] on div at bounding box center [78, 313] width 16 height 16
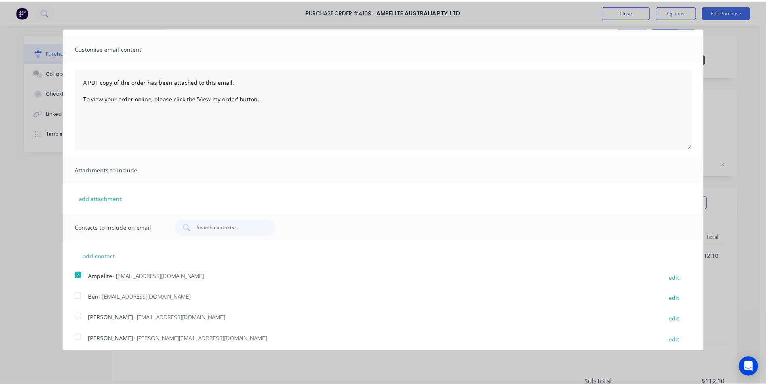
scroll to position [0, 0]
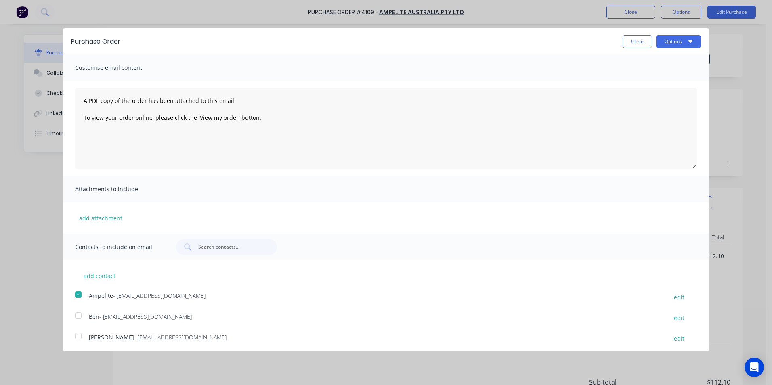
click at [666, 44] on button "Options" at bounding box center [678, 41] width 45 height 13
click at [656, 76] on div "Email" at bounding box center [662, 78] width 62 height 12
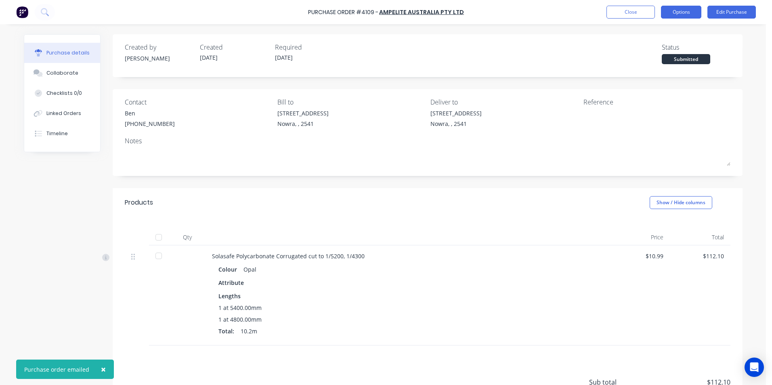
click at [669, 15] on button "Options" at bounding box center [681, 12] width 40 height 13
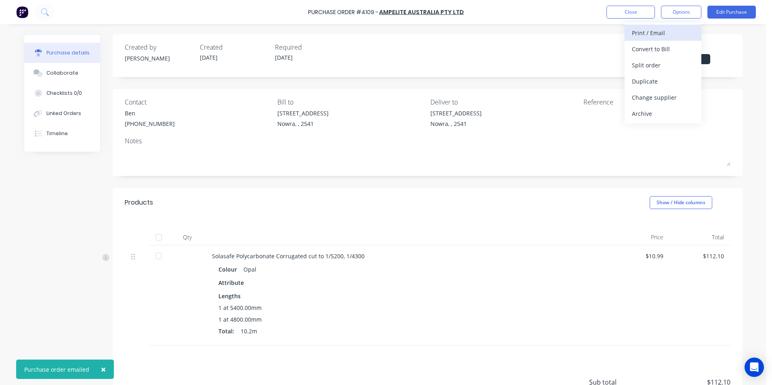
click at [661, 34] on div "Print / Email" at bounding box center [663, 33] width 62 height 12
click at [663, 64] on div "Without pricing" at bounding box center [663, 65] width 62 height 12
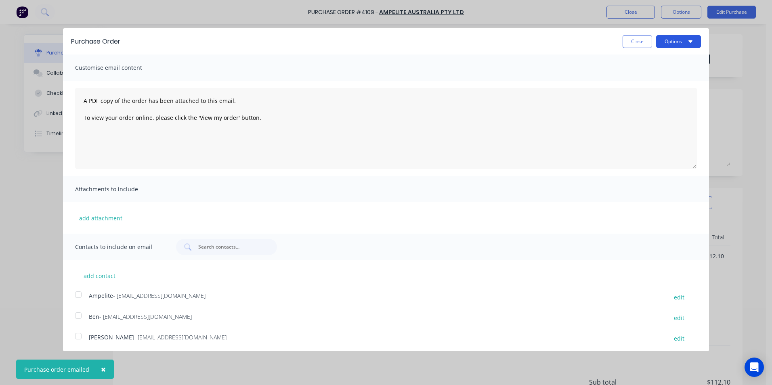
click at [668, 44] on button "Options" at bounding box center [678, 41] width 45 height 13
click at [662, 57] on div "Print" at bounding box center [662, 62] width 62 height 12
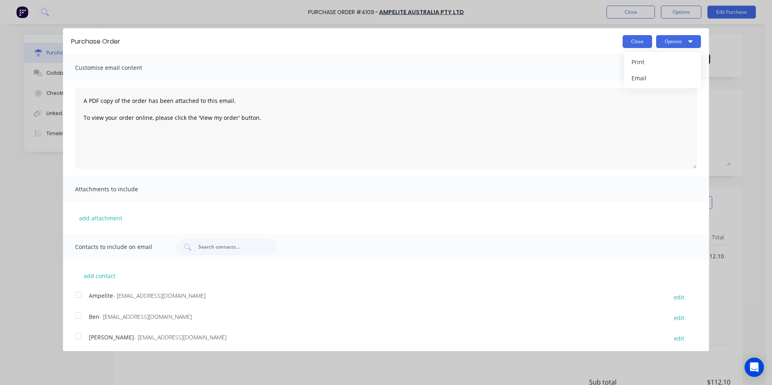
click at [629, 39] on button "Close" at bounding box center [636, 41] width 29 height 13
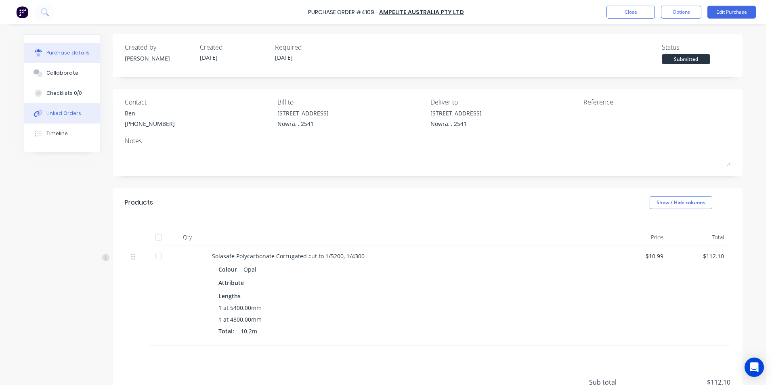
click at [68, 114] on div "Linked Orders" at bounding box center [63, 113] width 35 height 7
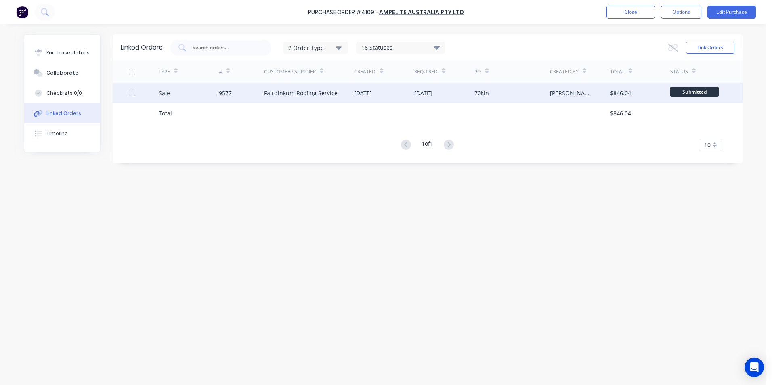
click at [272, 96] on div "Fairdinkum Roofing Service" at bounding box center [300, 93] width 73 height 8
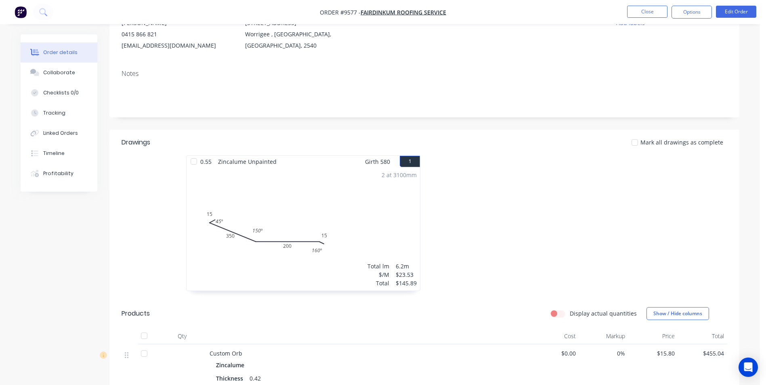
scroll to position [81, 0]
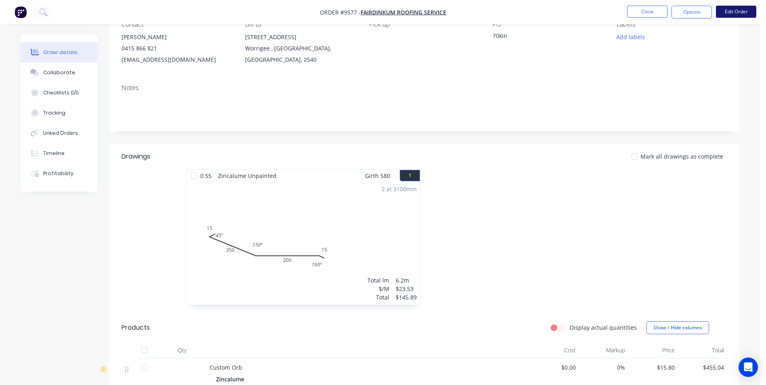
click at [728, 12] on button "Edit Order" at bounding box center [736, 12] width 40 height 12
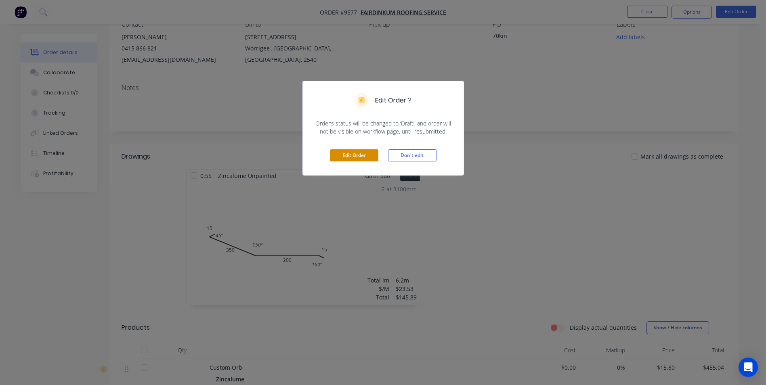
click at [359, 157] on button "Edit Order" at bounding box center [354, 155] width 48 height 12
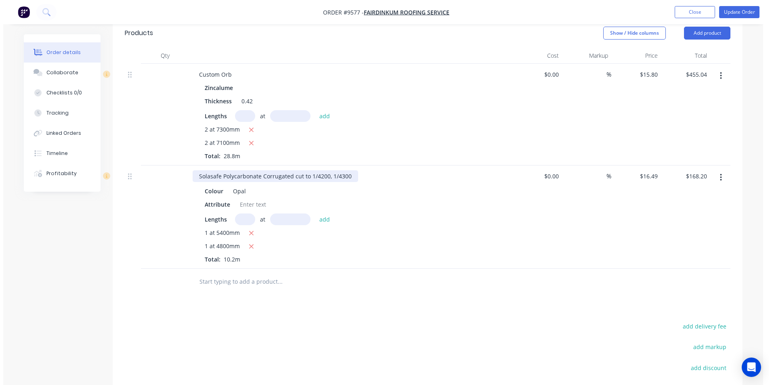
scroll to position [404, 0]
click at [314, 170] on div "Solasafe Polycarbonate Corrugated cut to 1/4200, 1/4300" at bounding box center [271, 176] width 165 height 12
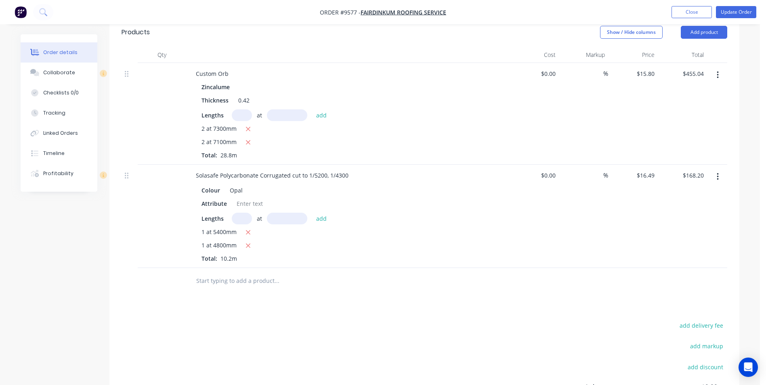
click at [552, 118] on div "$0.00 $0.00" at bounding box center [534, 114] width 50 height 102
click at [736, 7] on button "Update Order" at bounding box center [736, 12] width 40 height 12
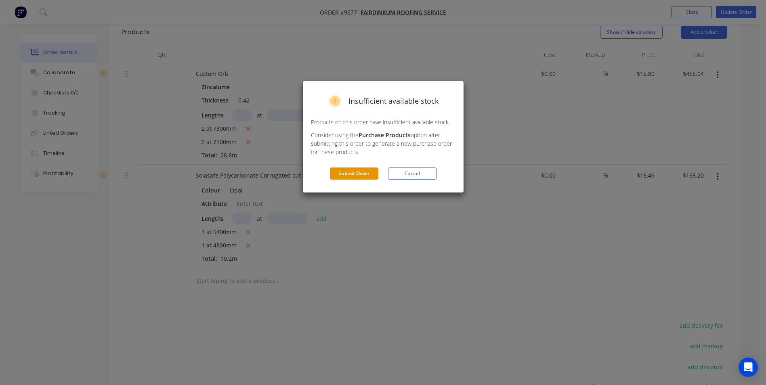
click at [356, 172] on button "Submit Order" at bounding box center [354, 174] width 48 height 12
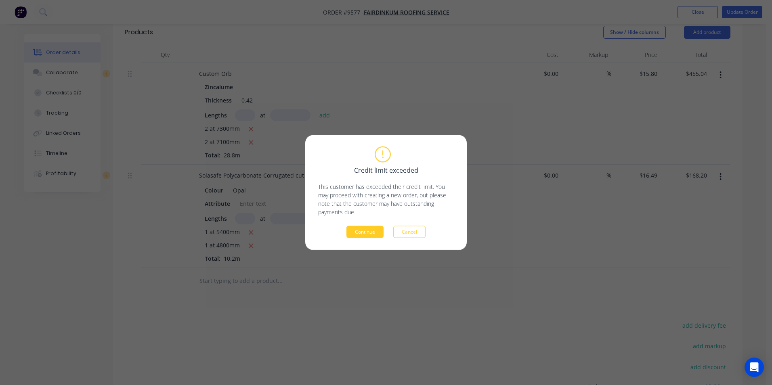
click at [363, 231] on button "Continue" at bounding box center [364, 232] width 37 height 12
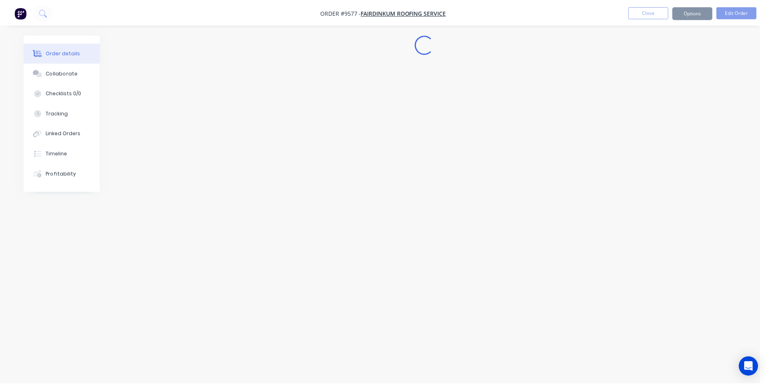
scroll to position [0, 0]
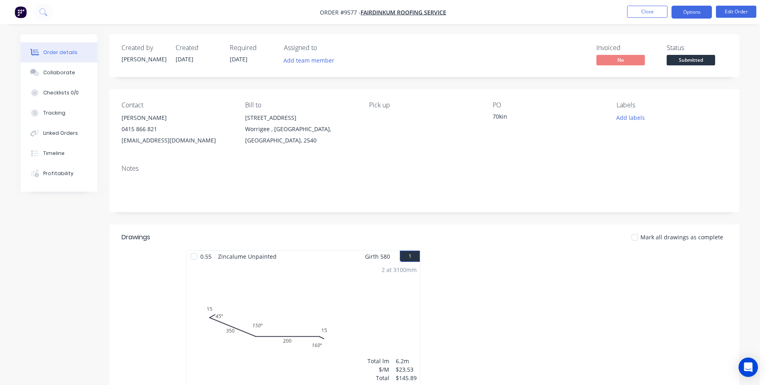
click at [691, 14] on button "Options" at bounding box center [691, 12] width 40 height 13
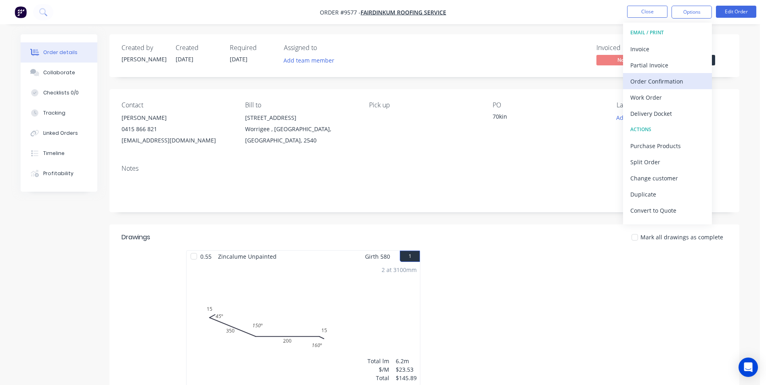
click at [660, 77] on div "Order Confirmation" at bounding box center [667, 81] width 74 height 12
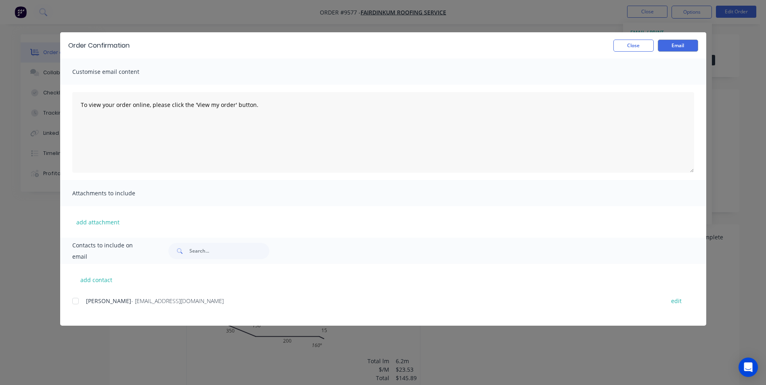
click at [76, 300] on div at bounding box center [75, 301] width 16 height 16
click at [674, 39] on div "Order Confirmation Close Email" at bounding box center [383, 45] width 646 height 26
click at [671, 41] on button "Email" at bounding box center [678, 46] width 40 height 12
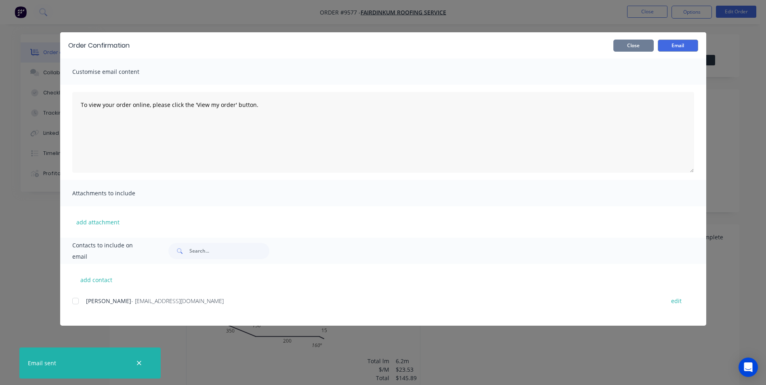
click at [639, 44] on button "Close" at bounding box center [633, 46] width 40 height 12
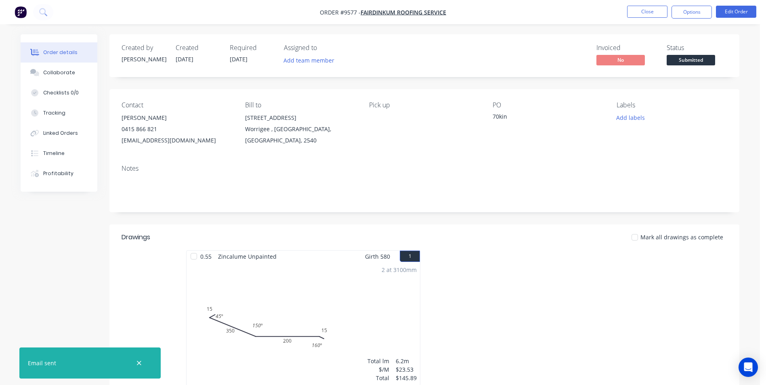
click at [21, 9] on img "button" at bounding box center [21, 12] width 12 height 12
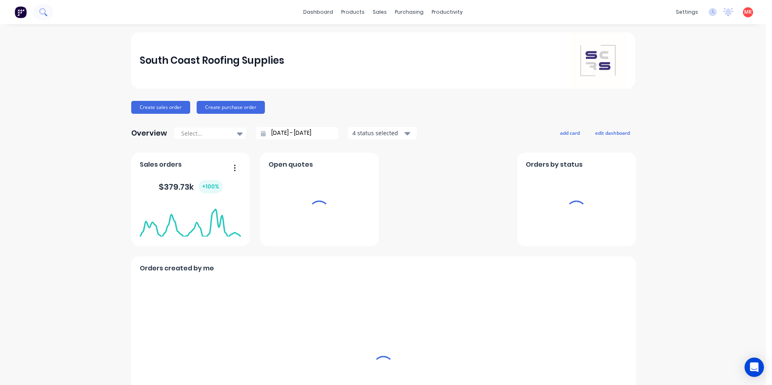
click at [45, 12] on icon at bounding box center [42, 11] width 6 height 6
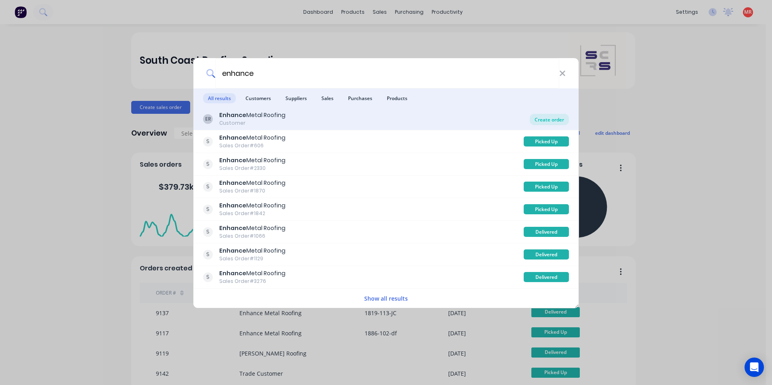
type input "enhance"
click at [544, 115] on div "Create order" at bounding box center [549, 119] width 39 height 11
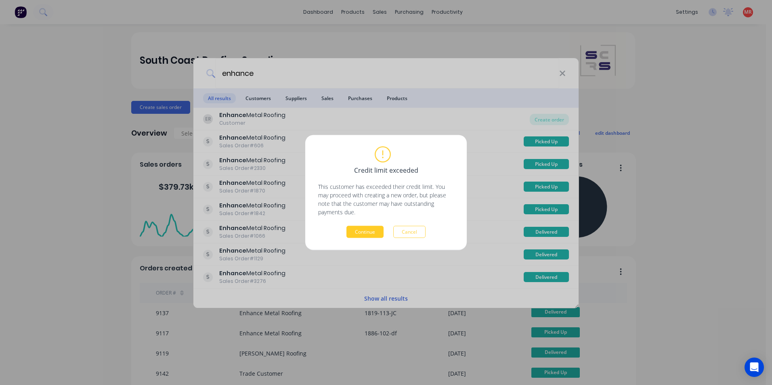
click at [367, 233] on button "Continue" at bounding box center [364, 232] width 37 height 12
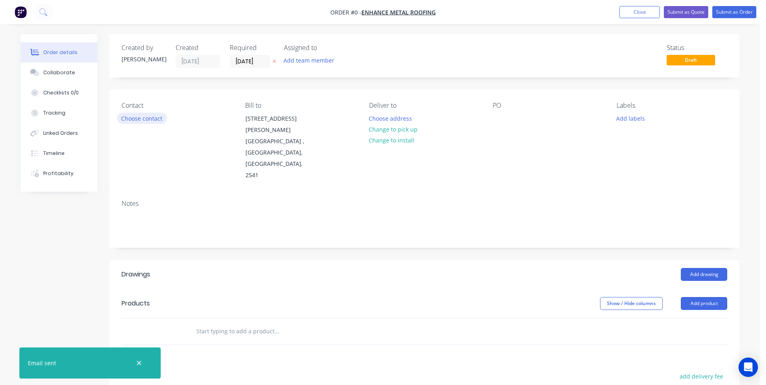
click at [141, 124] on button "Choose contact" at bounding box center [142, 118] width 50 height 11
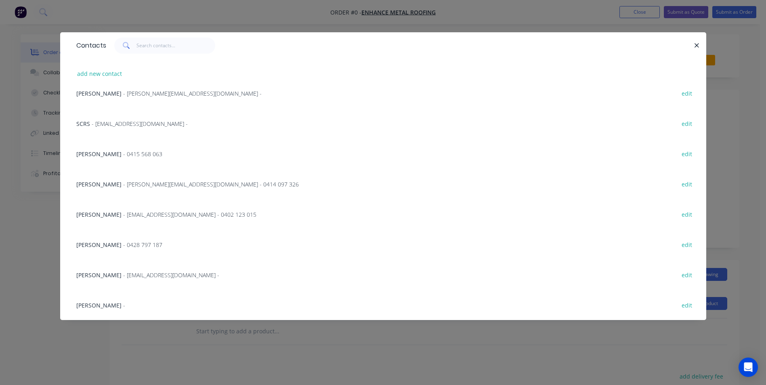
scroll to position [102, 0]
click at [123, 304] on span "-" at bounding box center [124, 305] width 2 height 8
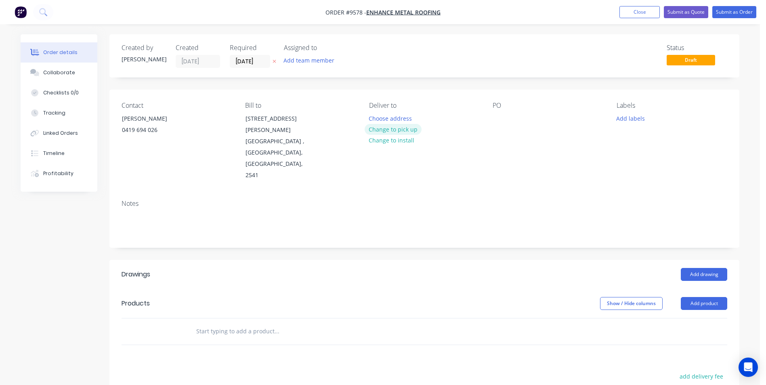
click at [375, 133] on button "Change to pick up" at bounding box center [392, 129] width 57 height 11
click at [495, 120] on div at bounding box center [498, 119] width 13 height 12
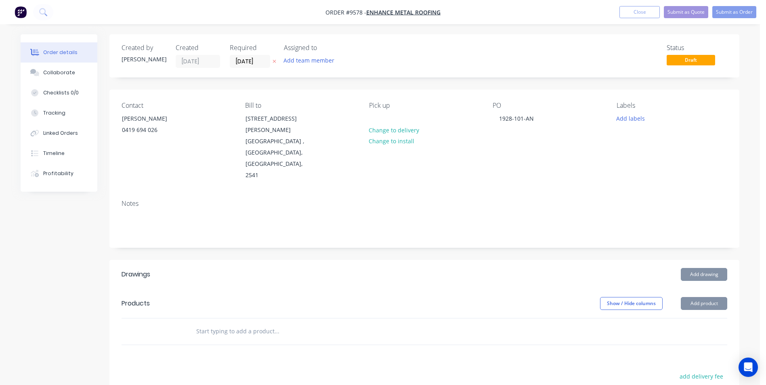
click at [250, 323] on input "text" at bounding box center [276, 331] width 161 height 16
click at [691, 268] on button "Add drawing" at bounding box center [704, 274] width 46 height 13
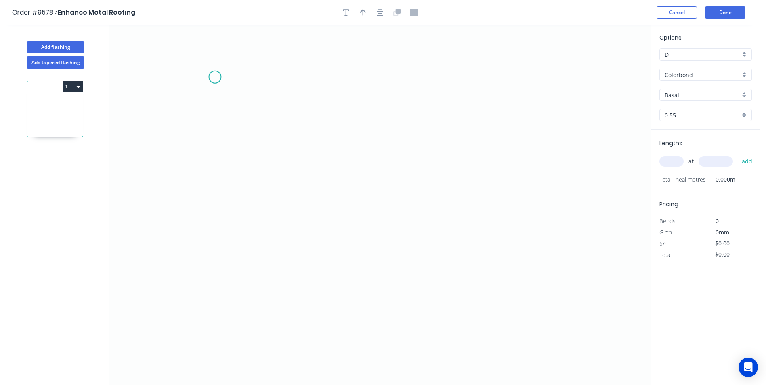
click at [215, 77] on icon "0" at bounding box center [380, 205] width 542 height 360
click at [217, 189] on icon "0" at bounding box center [380, 205] width 542 height 360
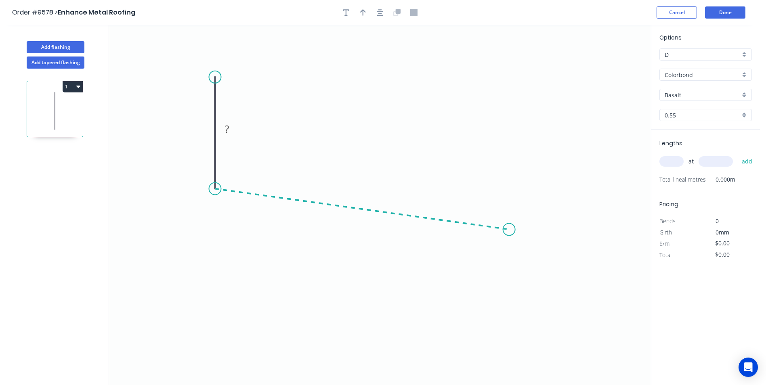
click at [509, 230] on icon "0 ?" at bounding box center [380, 205] width 542 height 360
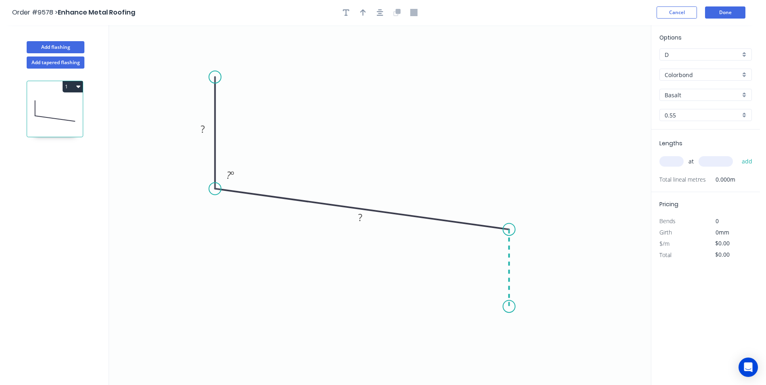
click at [513, 308] on icon "0 ? ? ? º" at bounding box center [380, 205] width 542 height 360
click at [513, 308] on circle at bounding box center [509, 308] width 12 height 12
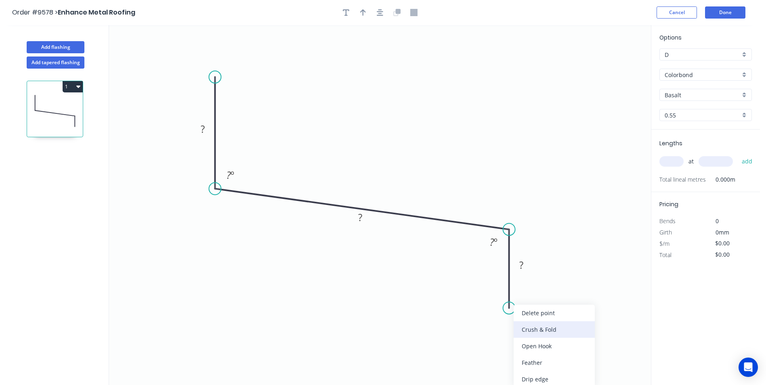
click at [525, 329] on div "Crush & Fold" at bounding box center [553, 329] width 81 height 17
click at [525, 329] on div "Flip bend" at bounding box center [552, 336] width 81 height 17
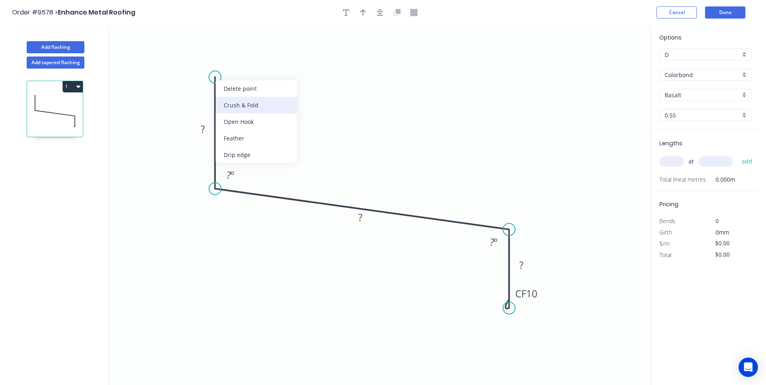
click at [219, 107] on div "Crush & Fold" at bounding box center [256, 105] width 81 height 17
click at [202, 126] on tspan "?" at bounding box center [203, 128] width 4 height 13
drag, startPoint x: 296, startPoint y: 107, endPoint x: 296, endPoint y: 88, distance: 19.0
click at [296, 106] on icon "0 CF 10 40 105 CF 10 40 110 º 110 º" at bounding box center [380, 205] width 542 height 360
type input "$11.42"
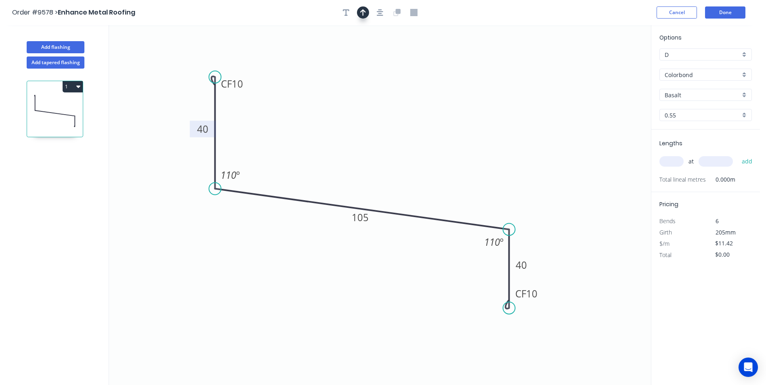
click at [359, 14] on button "button" at bounding box center [363, 12] width 12 height 12
click at [612, 63] on icon at bounding box center [609, 56] width 7 height 26
drag, startPoint x: 612, startPoint y: 63, endPoint x: 530, endPoint y: 113, distance: 96.2
click at [492, 112] on icon at bounding box center [503, 100] width 23 height 23
click at [749, 96] on div "Basalt" at bounding box center [705, 95] width 92 height 12
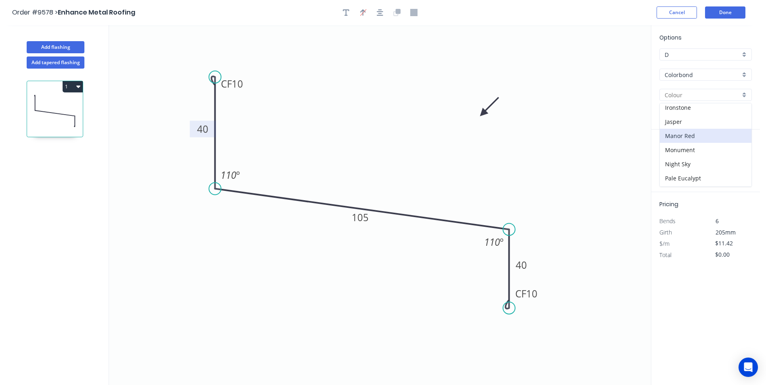
scroll to position [161, 0]
click at [691, 127] on div "Monument" at bounding box center [706, 133] width 92 height 14
type input "Monument"
click at [665, 162] on input "text" at bounding box center [671, 161] width 24 height 10
type input "4"
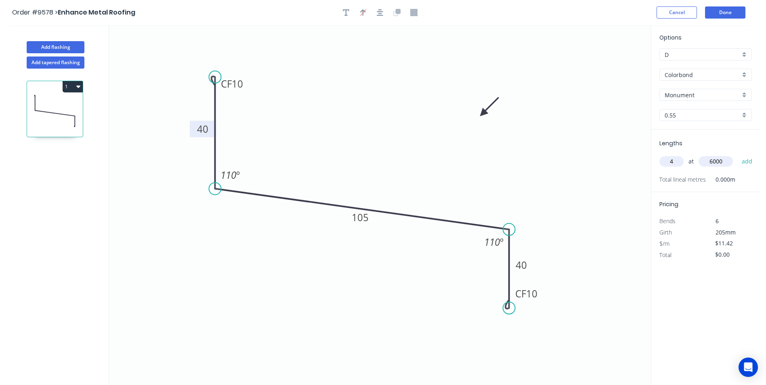
type input "6000"
click at [737, 155] on button "add" at bounding box center [746, 162] width 19 height 14
type input "$274.08"
click at [73, 47] on button "Add flashing" at bounding box center [56, 47] width 58 height 12
type input "$0.00"
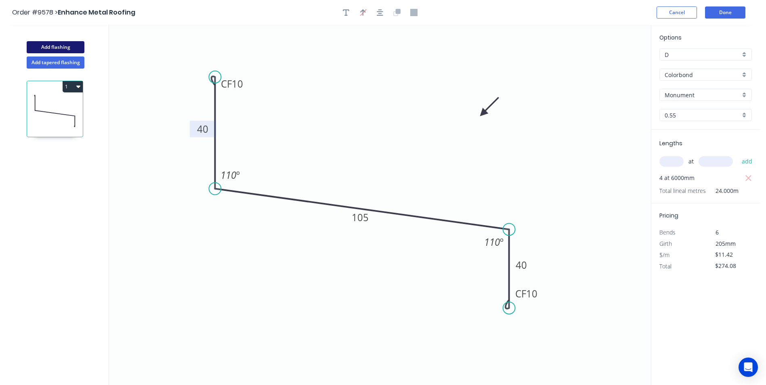
type input "$0.00"
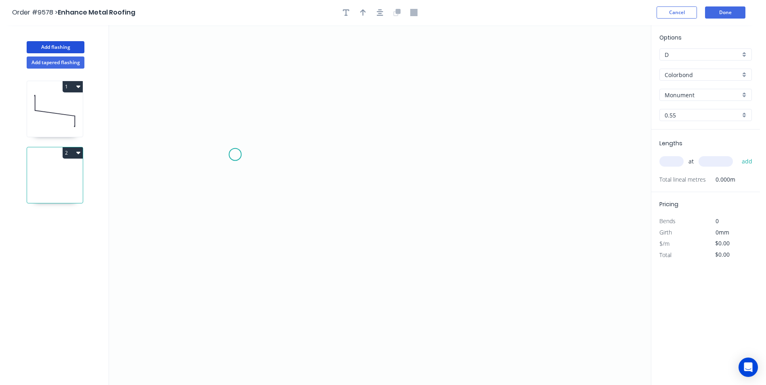
click at [235, 155] on icon "0" at bounding box center [380, 205] width 542 height 360
click at [330, 160] on icon "0" at bounding box center [380, 205] width 542 height 360
click at [322, 282] on icon "0 ?" at bounding box center [380, 205] width 542 height 360
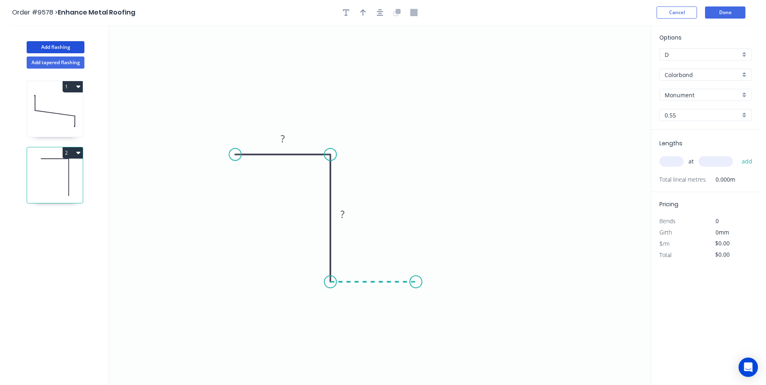
click at [416, 285] on icon "0 ? ?" at bounding box center [380, 205] width 542 height 360
click at [397, 11] on icon at bounding box center [398, 11] width 5 height 5
click at [378, 11] on icon "button" at bounding box center [380, 12] width 6 height 6
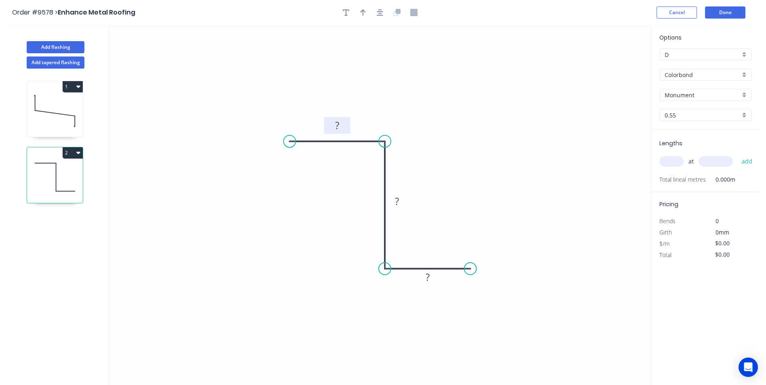
click at [339, 125] on tspan "?" at bounding box center [337, 125] width 4 height 13
click at [456, 50] on icon "0 30 100 30" at bounding box center [380, 205] width 542 height 360
type input "$6.42"
click at [364, 14] on icon "button" at bounding box center [363, 12] width 6 height 7
click at [609, 64] on icon at bounding box center [609, 56] width 7 height 26
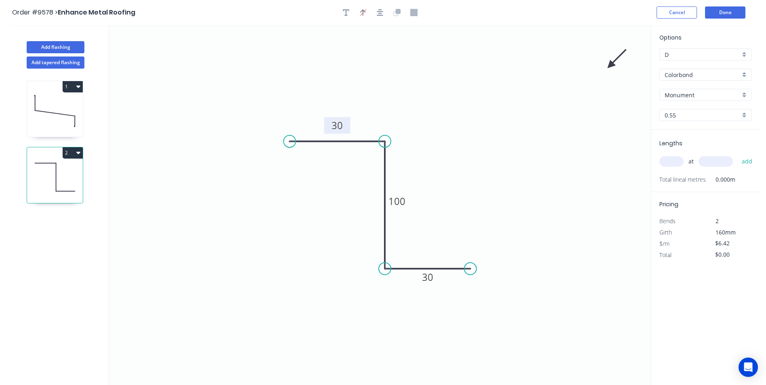
click at [609, 64] on icon at bounding box center [616, 58] width 23 height 23
click at [609, 64] on icon at bounding box center [616, 71] width 23 height 23
click at [609, 64] on icon at bounding box center [609, 75] width 7 height 26
drag, startPoint x: 607, startPoint y: 66, endPoint x: 333, endPoint y: 217, distance: 313.1
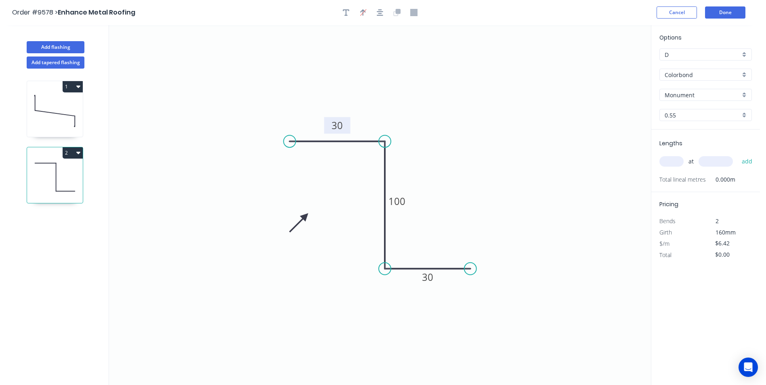
click at [306, 216] on icon at bounding box center [298, 222] width 23 height 23
click at [673, 164] on input "text" at bounding box center [671, 161] width 24 height 10
type input "20"
type input "100"
click at [737, 155] on button "add" at bounding box center [746, 162] width 19 height 14
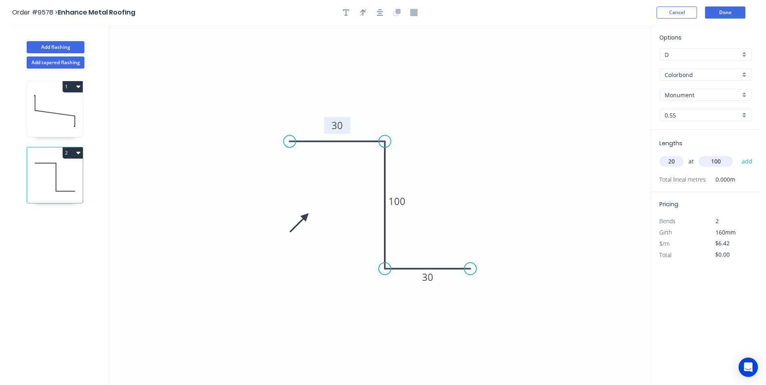
type input "$128.40"
click at [722, 6] on header "Order #9578 > Enhance Metal Roofing Cancel Done" at bounding box center [380, 12] width 760 height 25
click at [723, 9] on button "Done" at bounding box center [725, 12] width 40 height 12
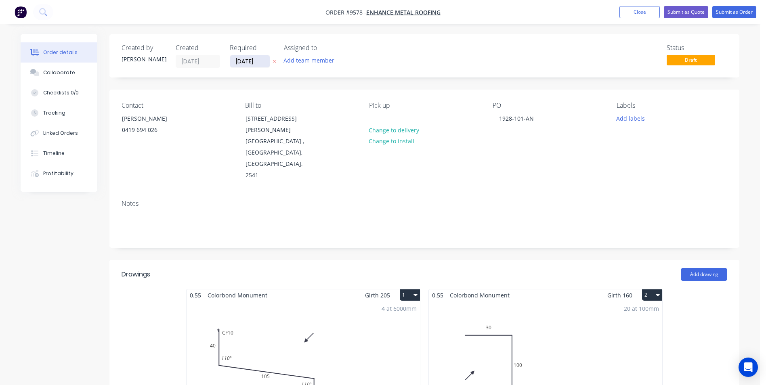
click at [248, 65] on input "[DATE]" at bounding box center [250, 61] width 40 height 12
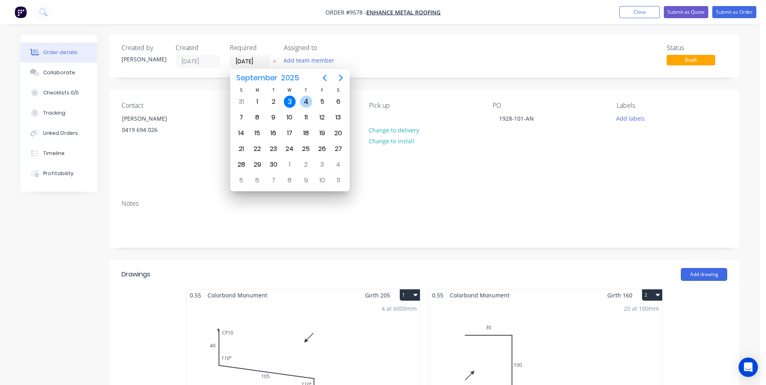
click at [308, 103] on div "4" at bounding box center [306, 102] width 12 height 12
type input "[DATE]"
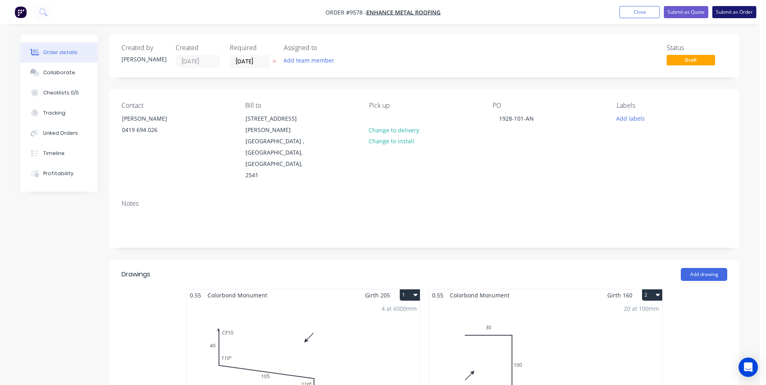
click at [733, 16] on button "Submit as Order" at bounding box center [734, 12] width 44 height 12
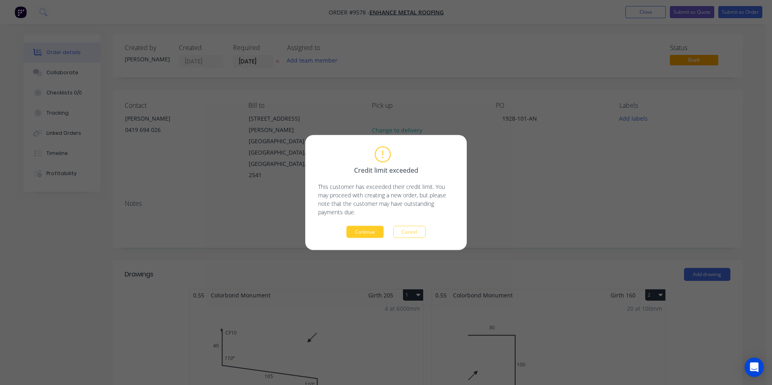
click at [358, 232] on button "Continue" at bounding box center [364, 232] width 37 height 12
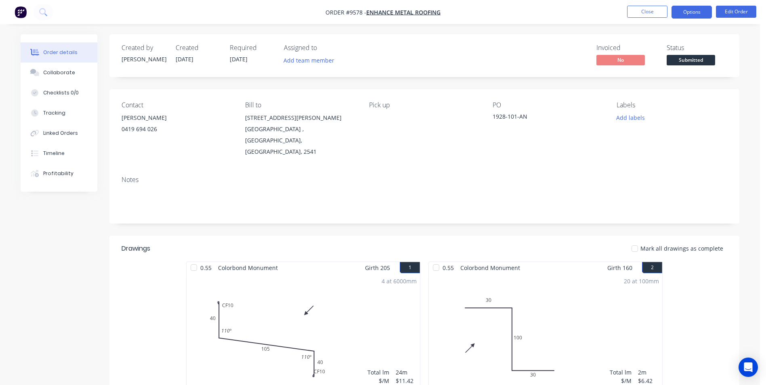
click at [694, 14] on button "Options" at bounding box center [691, 12] width 40 height 13
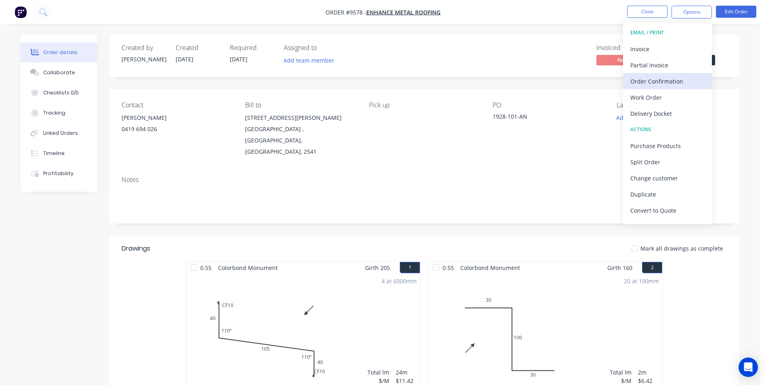
click at [668, 87] on div "Order Confirmation" at bounding box center [667, 81] width 74 height 12
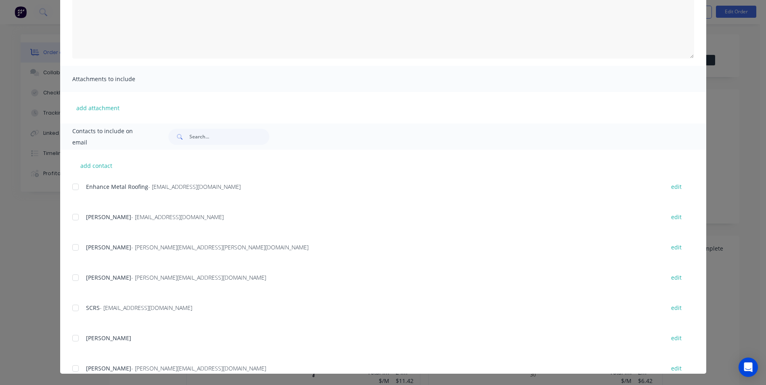
click at [73, 194] on div at bounding box center [75, 187] width 16 height 16
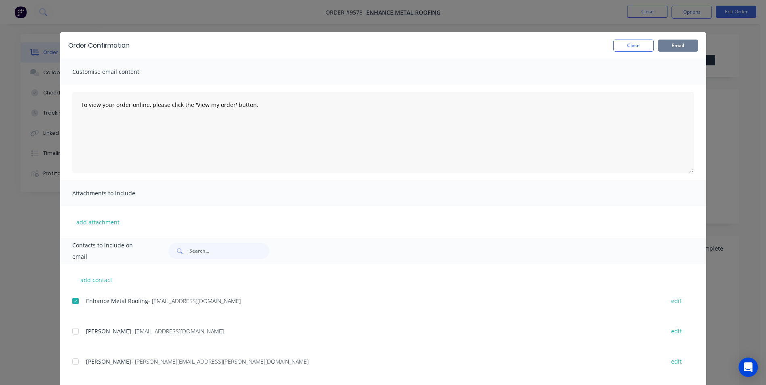
click at [680, 40] on button "Email" at bounding box center [678, 46] width 40 height 12
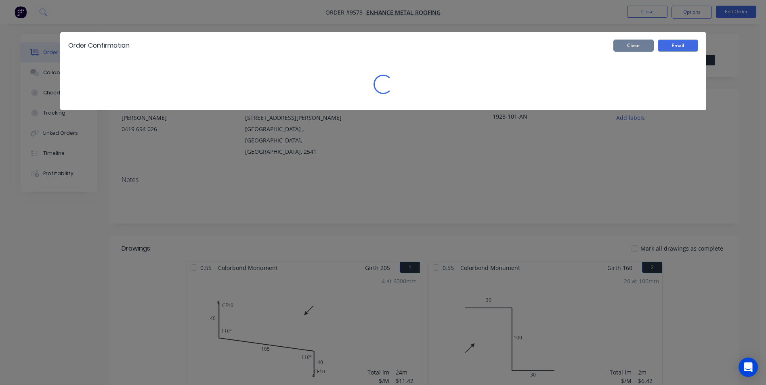
drag, startPoint x: 632, startPoint y: 50, endPoint x: 663, endPoint y: 31, distance: 36.4
click at [632, 49] on button "Close" at bounding box center [633, 46] width 40 height 12
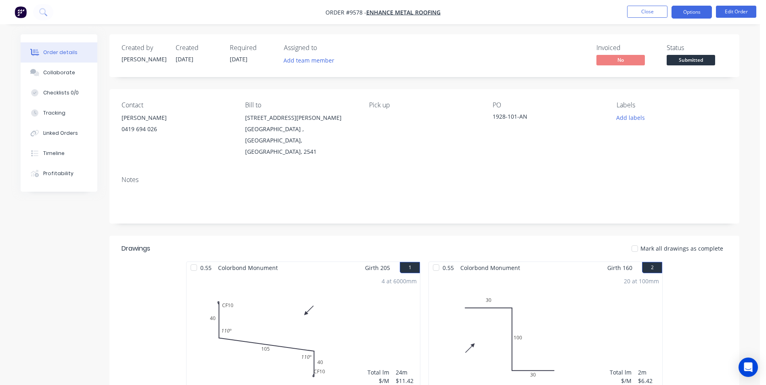
click at [693, 9] on button "Options" at bounding box center [691, 12] width 40 height 13
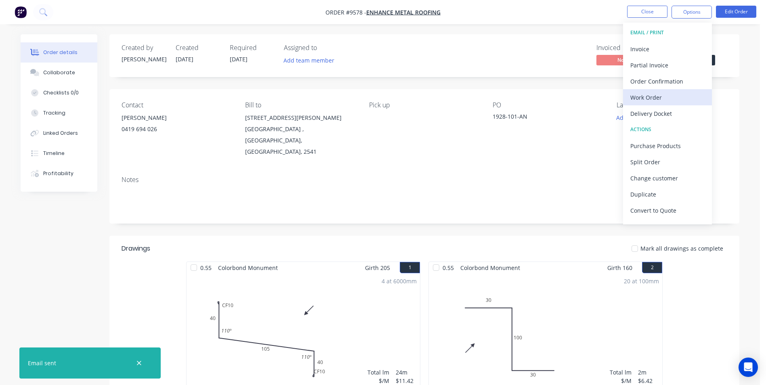
click at [658, 98] on div "Work Order" at bounding box center [667, 98] width 74 height 12
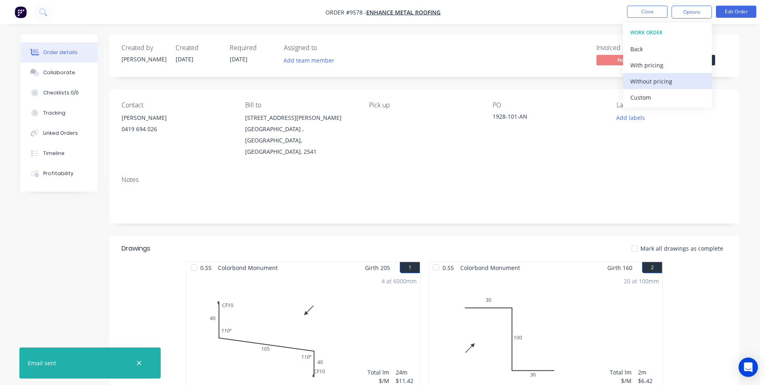
click at [660, 83] on div "Without pricing" at bounding box center [667, 81] width 74 height 12
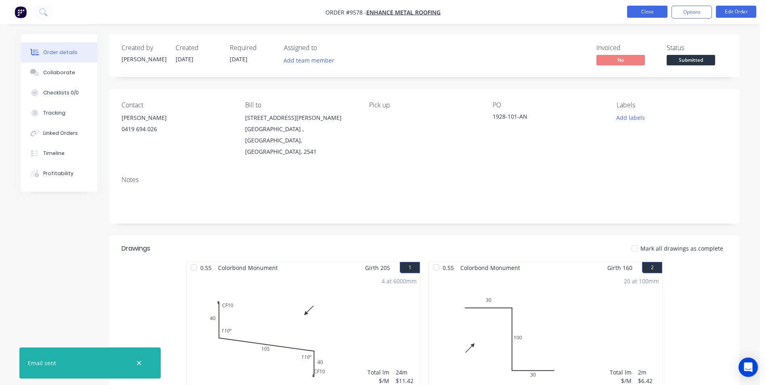
click at [651, 11] on button "Close" at bounding box center [647, 12] width 40 height 12
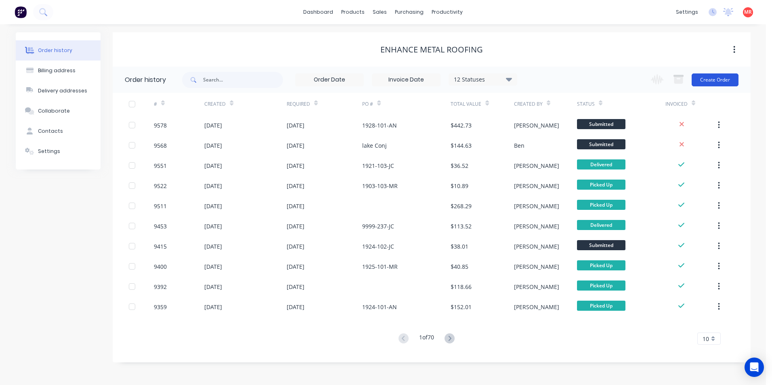
click at [722, 77] on button "Create Order" at bounding box center [714, 79] width 47 height 13
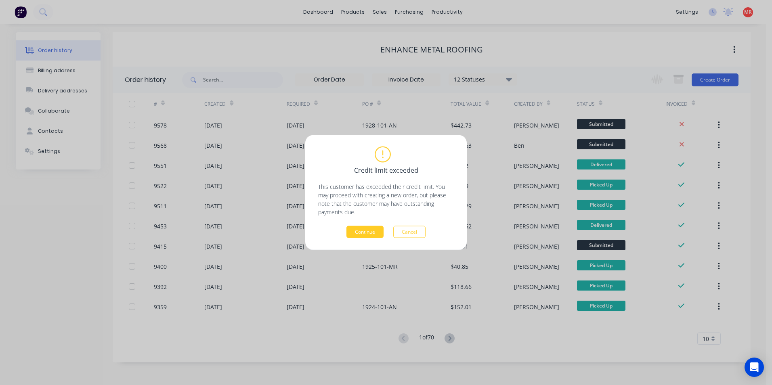
click at [363, 230] on button "Continue" at bounding box center [364, 232] width 37 height 12
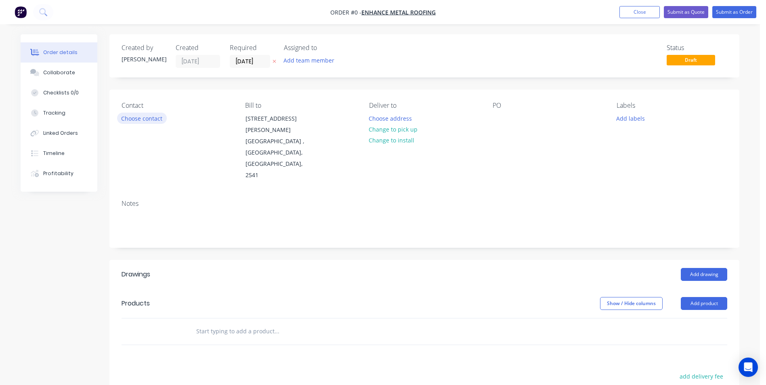
click at [136, 120] on button "Choose contact" at bounding box center [142, 118] width 50 height 11
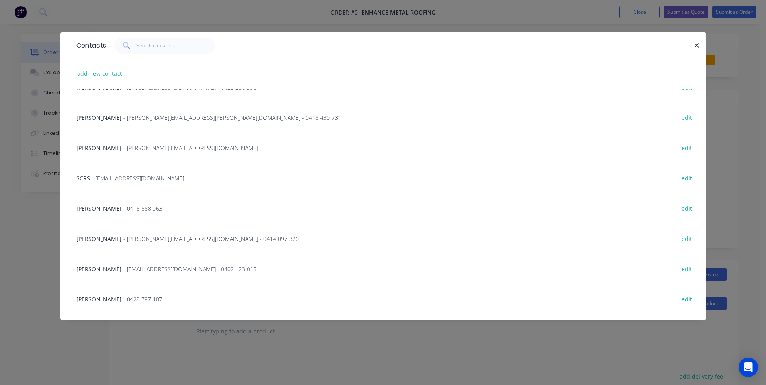
scroll to position [102, 0]
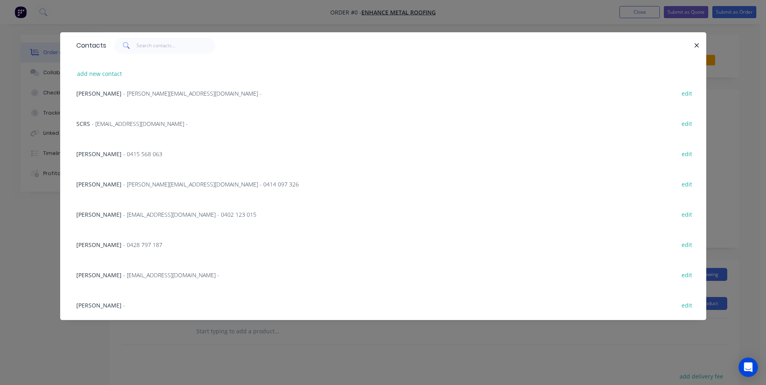
click at [128, 157] on span "- 0415 568 063" at bounding box center [142, 154] width 39 height 8
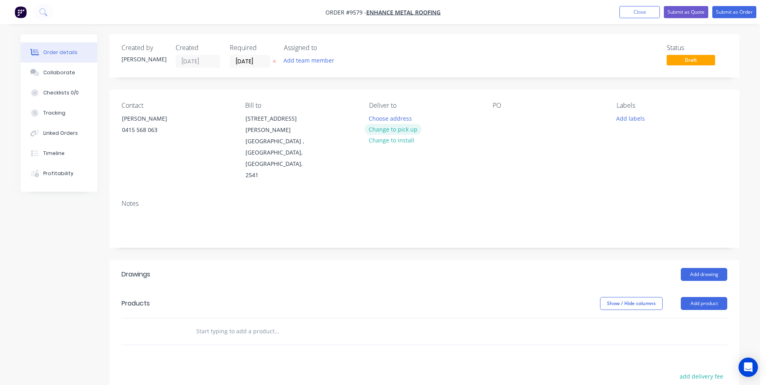
click at [399, 127] on button "Change to pick up" at bounding box center [392, 129] width 57 height 11
click at [691, 268] on button "Add drawing" at bounding box center [704, 274] width 46 height 13
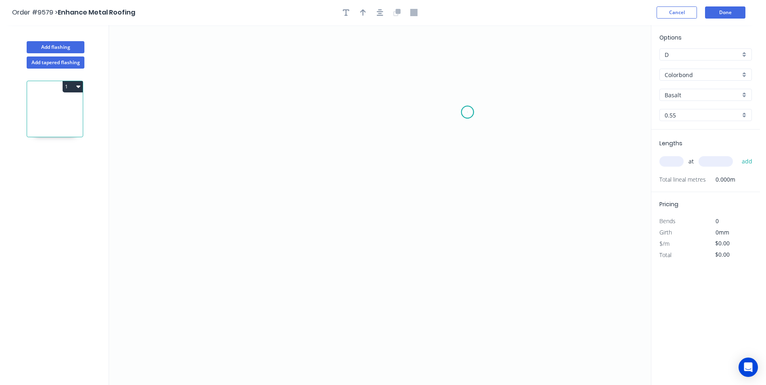
click at [467, 112] on icon "0" at bounding box center [380, 205] width 542 height 360
click at [293, 114] on icon "0" at bounding box center [380, 205] width 542 height 360
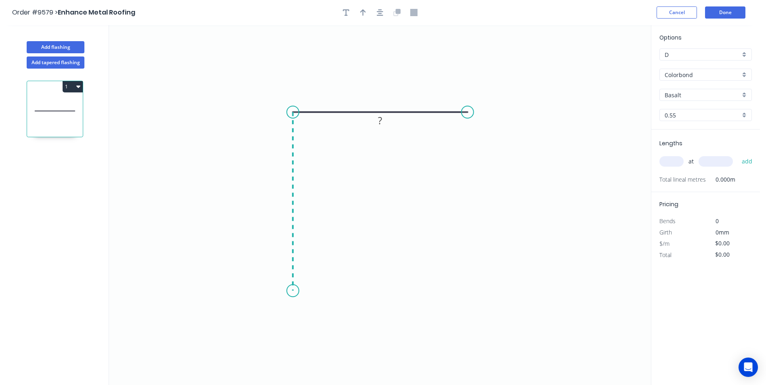
click at [291, 291] on icon "0 ?" at bounding box center [380, 205] width 542 height 360
click at [310, 325] on icon "0 ? ?" at bounding box center [380, 205] width 542 height 360
drag, startPoint x: 310, startPoint y: 325, endPoint x: 302, endPoint y: 321, distance: 8.5
click at [302, 321] on circle at bounding box center [302, 320] width 12 height 12
click at [287, 306] on tspan "?" at bounding box center [286, 305] width 4 height 13
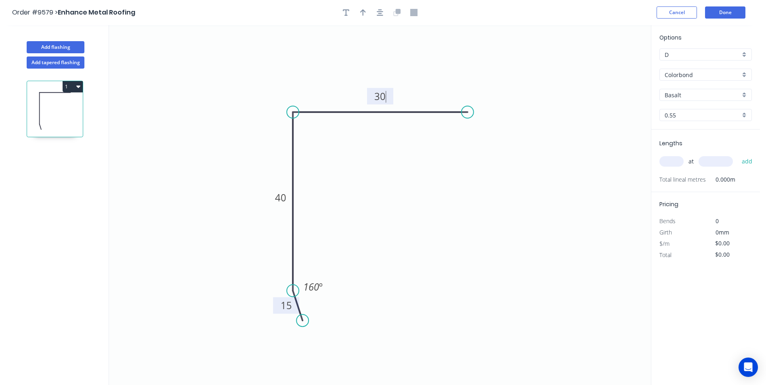
click at [416, 250] on icon "0 15 40 30 160 º" at bounding box center [380, 205] width 542 height 360
type input "$4.23"
click at [742, 92] on div "Basalt" at bounding box center [705, 95] width 92 height 12
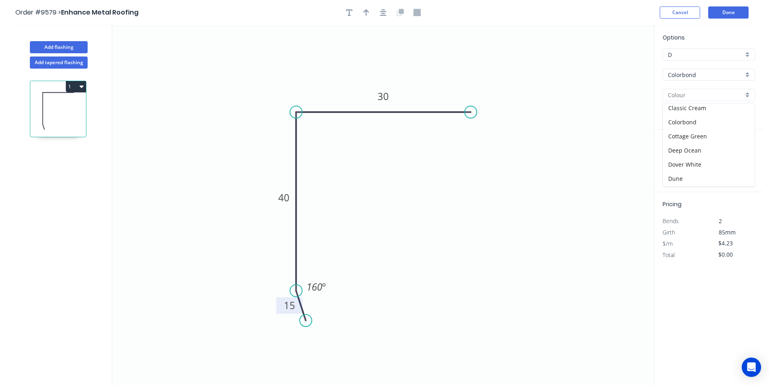
scroll to position [81, 0]
click at [690, 120] on div "Dover White" at bounding box center [706, 114] width 92 height 14
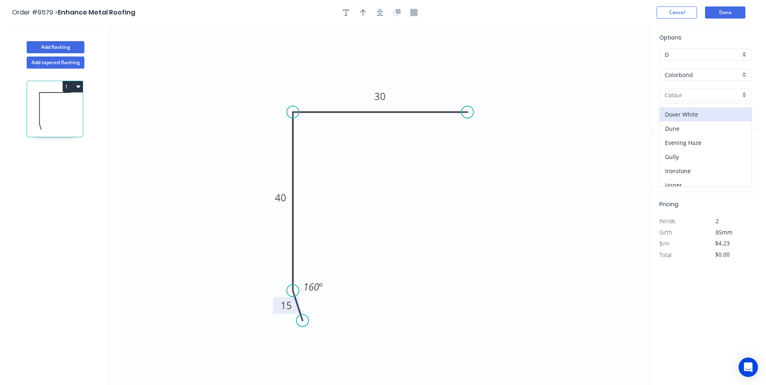
type input "Dover White"
click at [667, 157] on input "text" at bounding box center [671, 161] width 24 height 10
type input "1"
type input "2500"
click at [737, 155] on button "add" at bounding box center [746, 162] width 19 height 14
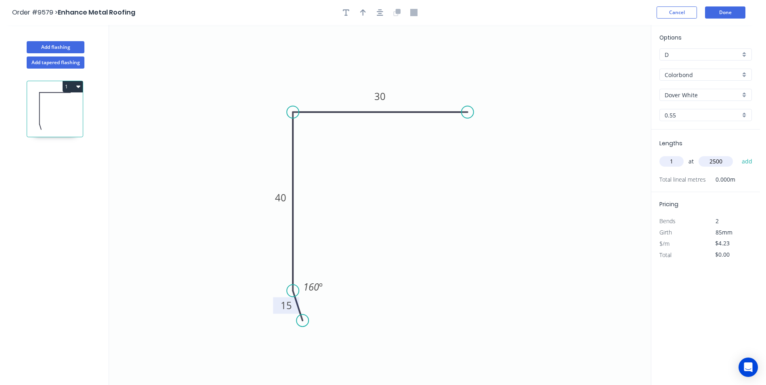
type input "$10.58"
click at [63, 43] on button "Add flashing" at bounding box center [56, 47] width 58 height 12
type input "$0.00"
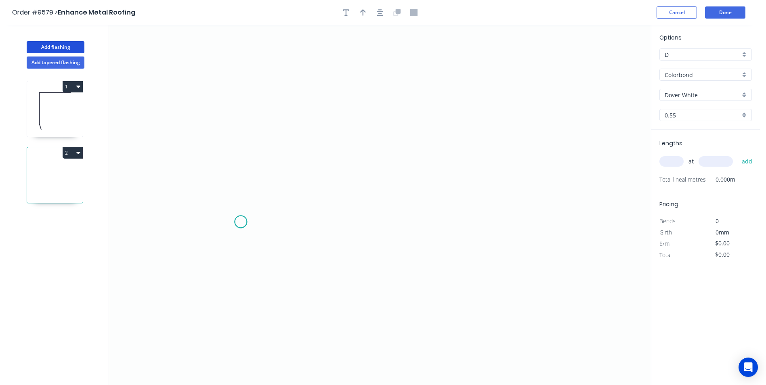
drag, startPoint x: 241, startPoint y: 222, endPoint x: 239, endPoint y: 189, distance: 33.1
click at [240, 220] on icon "0" at bounding box center [380, 205] width 542 height 360
click at [241, 94] on icon at bounding box center [241, 158] width 0 height 128
click at [405, 93] on icon "0 ?" at bounding box center [380, 205] width 542 height 360
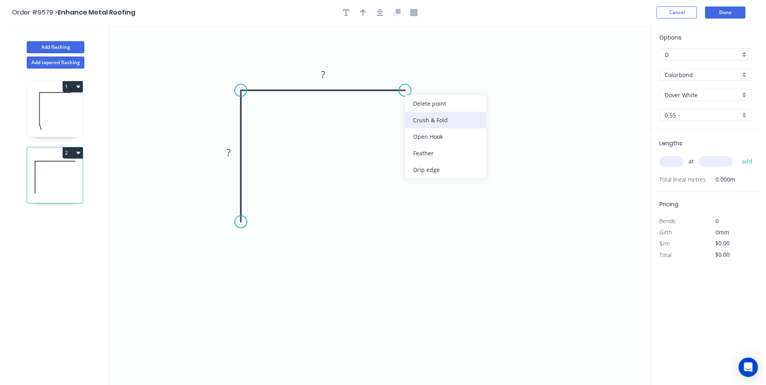
click at [419, 119] on div "Crush & Fold" at bounding box center [445, 120] width 81 height 17
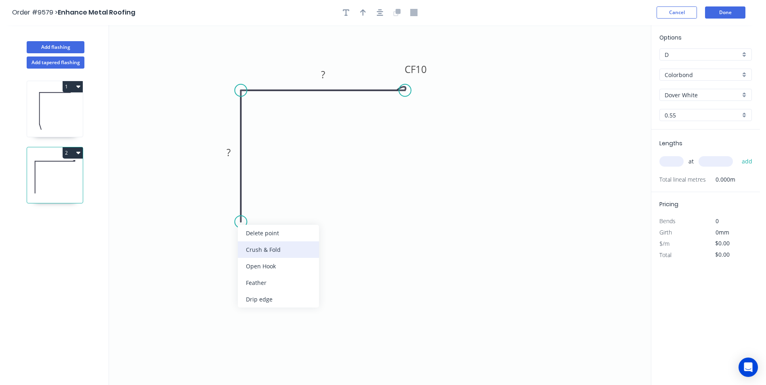
click at [256, 248] on div "Crush & Fold" at bounding box center [278, 249] width 81 height 17
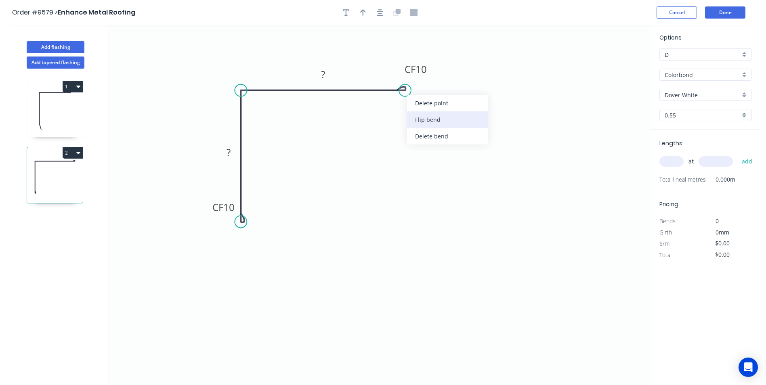
click at [418, 118] on div "Flip bend" at bounding box center [447, 119] width 81 height 17
click at [228, 151] on tspan "?" at bounding box center [228, 152] width 4 height 13
drag, startPoint x: 381, startPoint y: 200, endPoint x: 346, endPoint y: 170, distance: 46.4
click at [379, 200] on icon "0 CF 10 100 CF 10 100" at bounding box center [380, 205] width 542 height 360
type input "$10.40"
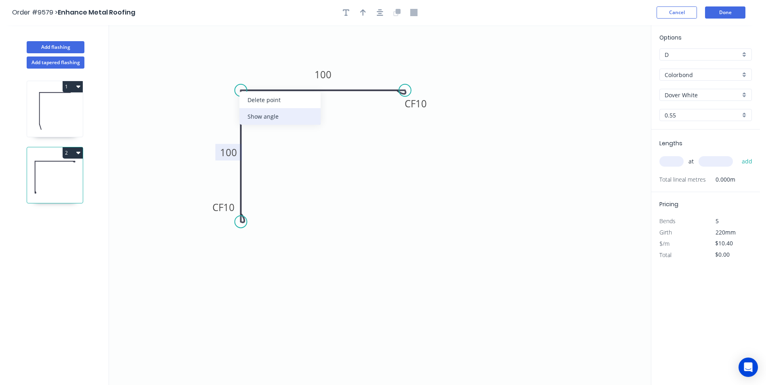
click at [269, 112] on div "Show angle" at bounding box center [279, 116] width 81 height 17
click at [256, 102] on tspan "º" at bounding box center [257, 103] width 4 height 13
click at [415, 184] on icon "0 CF 10 100 CF 10 100 88 º" at bounding box center [380, 205] width 542 height 360
click at [380, 13] on icon "button" at bounding box center [380, 12] width 6 height 6
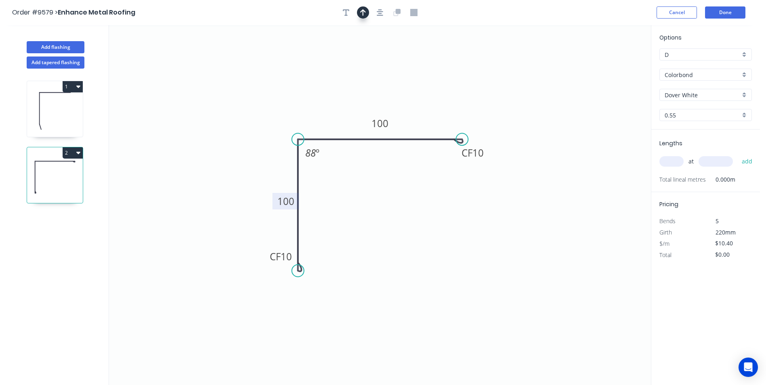
click at [363, 12] on icon "button" at bounding box center [363, 12] width 6 height 6
drag, startPoint x: 611, startPoint y: 65, endPoint x: 428, endPoint y: 73, distance: 182.6
click at [428, 73] on icon at bounding box center [428, 63] width 7 height 26
click at [668, 156] on div "at add" at bounding box center [706, 162] width 94 height 14
click at [679, 161] on input "text" at bounding box center [671, 161] width 24 height 10
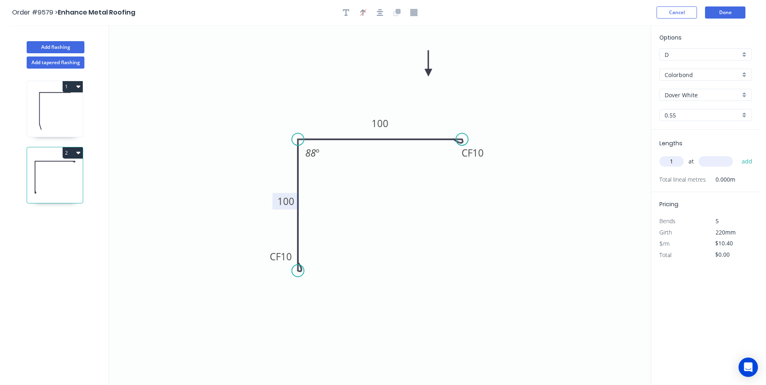
type input "1"
type input "1000"
click at [737, 155] on button "add" at bounding box center [746, 162] width 19 height 14
type input "$10.40"
click at [712, 17] on button "Done" at bounding box center [725, 12] width 40 height 12
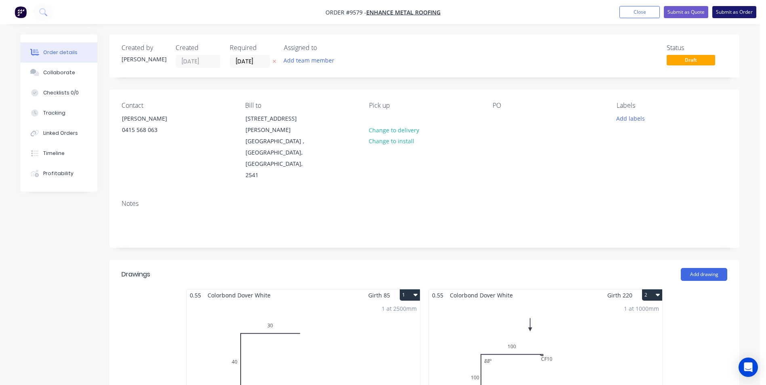
click at [719, 12] on button "Submit as Order" at bounding box center [734, 12] width 44 height 12
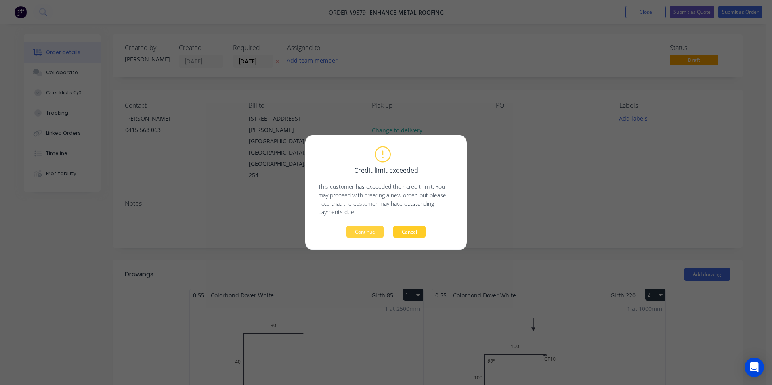
click at [406, 231] on button "Cancel" at bounding box center [409, 232] width 32 height 12
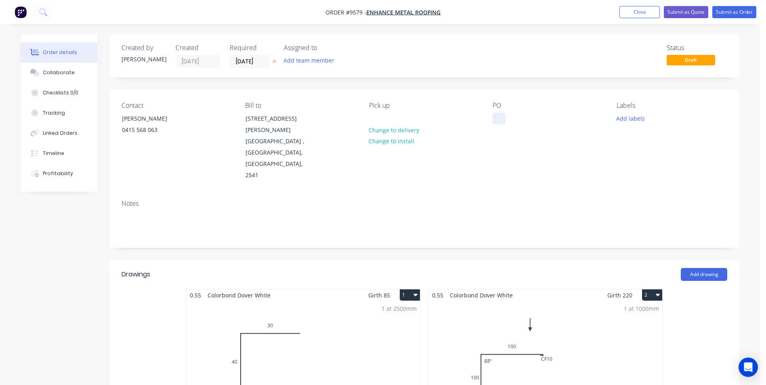
click at [497, 120] on div at bounding box center [498, 119] width 13 height 12
click at [734, 15] on button "Submit as Order" at bounding box center [734, 12] width 44 height 12
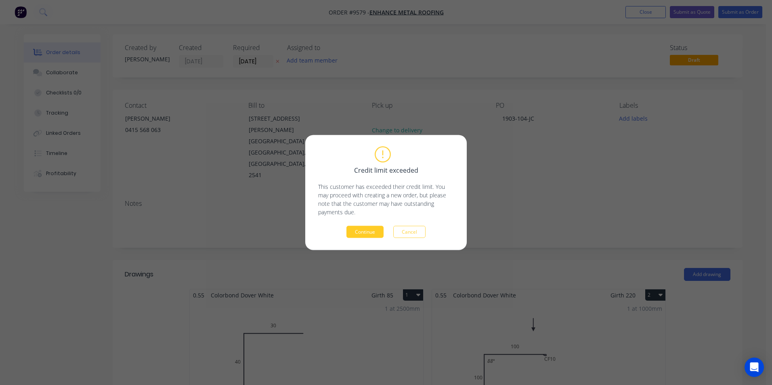
click at [369, 233] on button "Continue" at bounding box center [364, 232] width 37 height 12
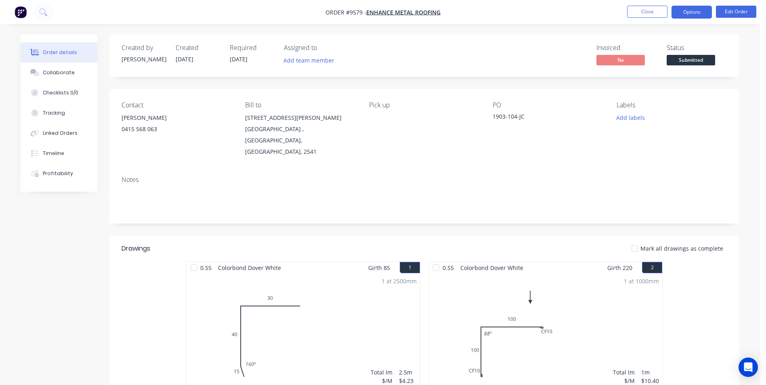
click at [684, 9] on button "Options" at bounding box center [691, 12] width 40 height 13
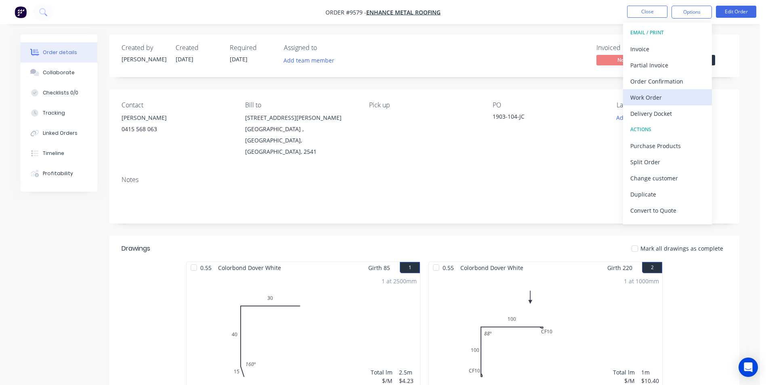
click at [655, 92] on div "Work Order" at bounding box center [667, 98] width 74 height 12
click at [655, 80] on div "Without pricing" at bounding box center [667, 81] width 74 height 12
click at [664, 84] on div "Order Confirmation" at bounding box center [667, 81] width 74 height 12
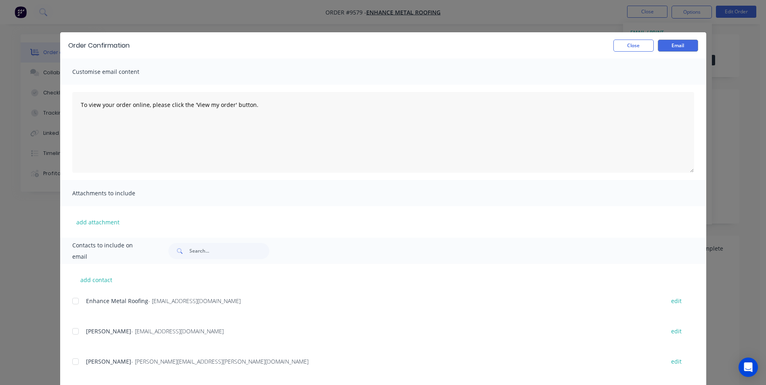
click at [76, 303] on div at bounding box center [75, 301] width 16 height 16
drag, startPoint x: 672, startPoint y: 46, endPoint x: 633, endPoint y: 46, distance: 39.6
click at [672, 46] on button "Email" at bounding box center [678, 46] width 40 height 12
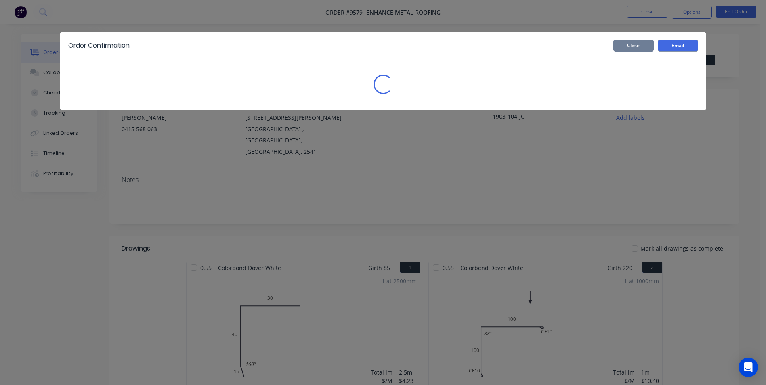
click at [633, 46] on button "Close" at bounding box center [633, 46] width 40 height 12
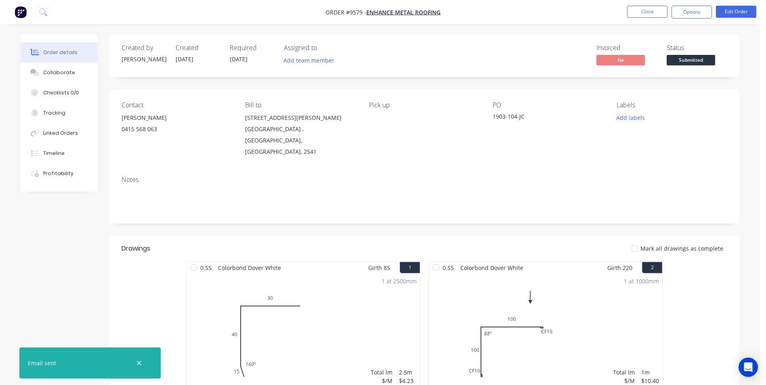
click at [23, 12] on img "button" at bounding box center [21, 12] width 12 height 12
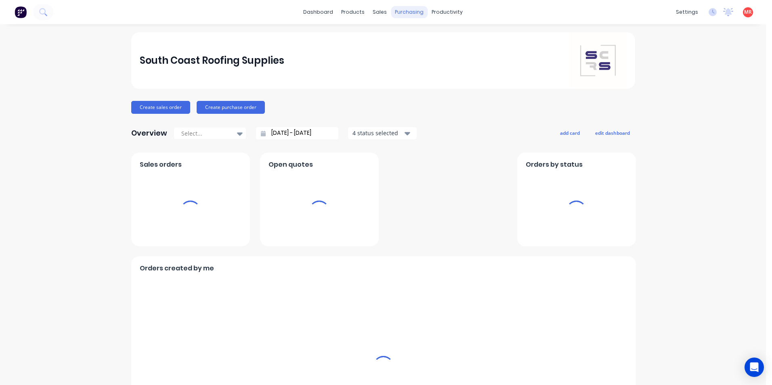
click at [403, 13] on div "purchasing" at bounding box center [409, 12] width 37 height 12
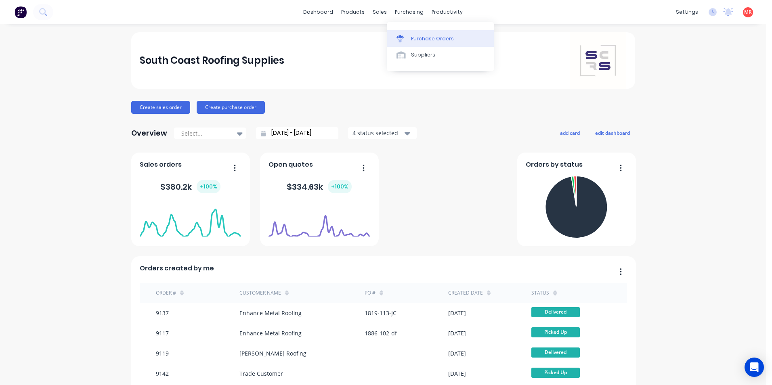
click at [408, 39] on div at bounding box center [402, 38] width 12 height 7
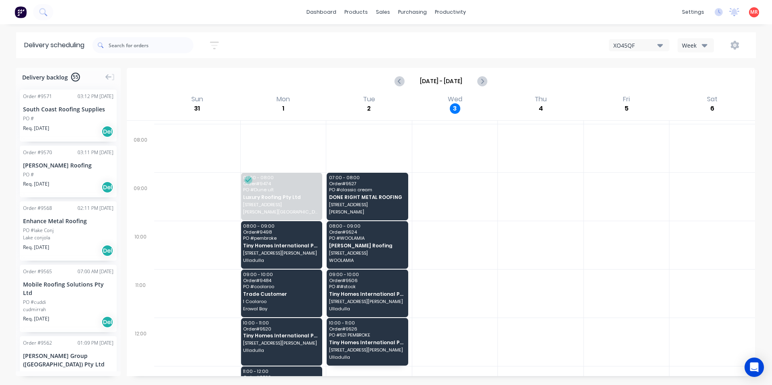
scroll to position [81, 0]
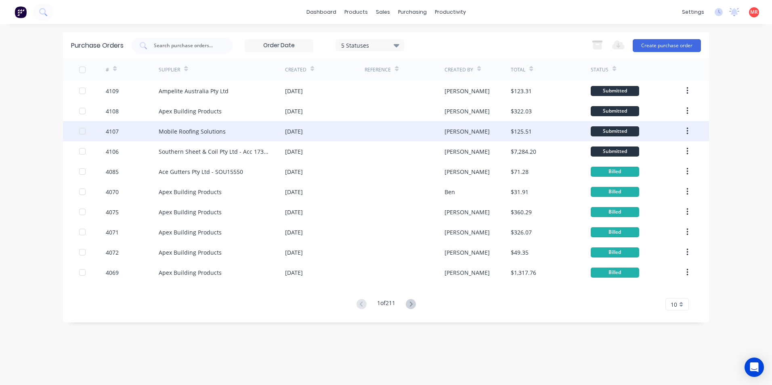
click at [243, 138] on div "Mobile Roofing Solutions" at bounding box center [222, 131] width 126 height 20
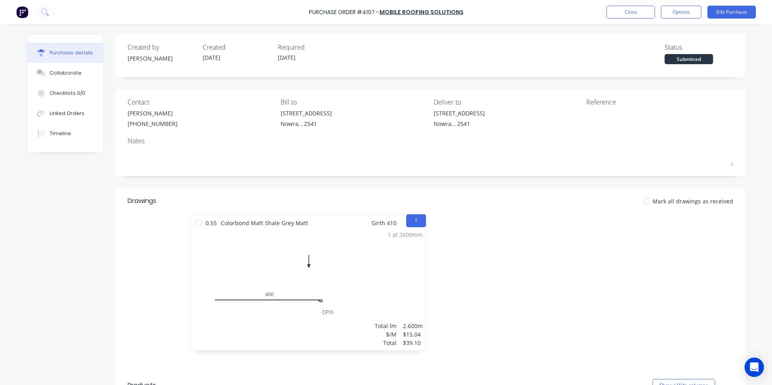
click at [28, 10] on img at bounding box center [22, 12] width 12 height 12
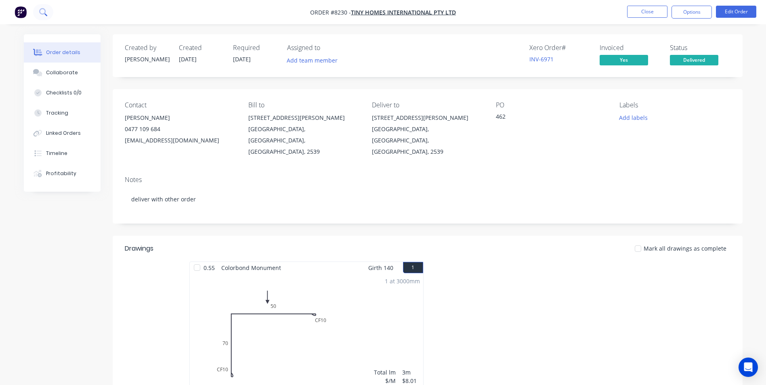
click at [50, 15] on button at bounding box center [43, 12] width 20 height 16
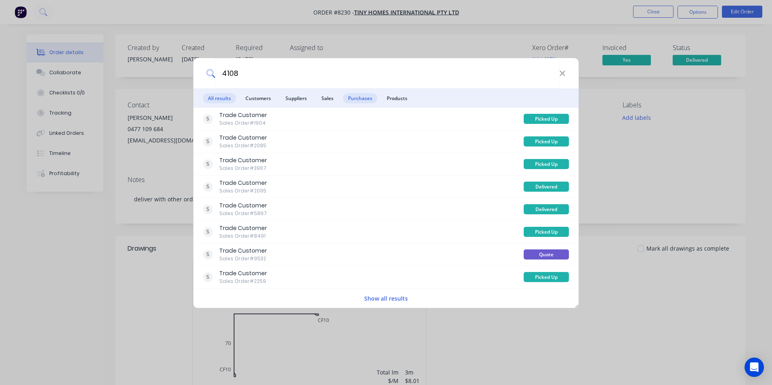
type input "4108"
click at [364, 100] on span "Purchases" at bounding box center [360, 98] width 34 height 10
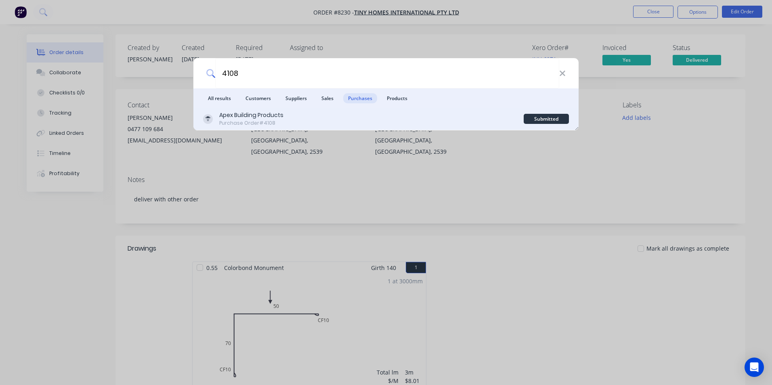
click at [369, 115] on div "Apex Building Products Purchase Order #4108" at bounding box center [363, 119] width 321 height 16
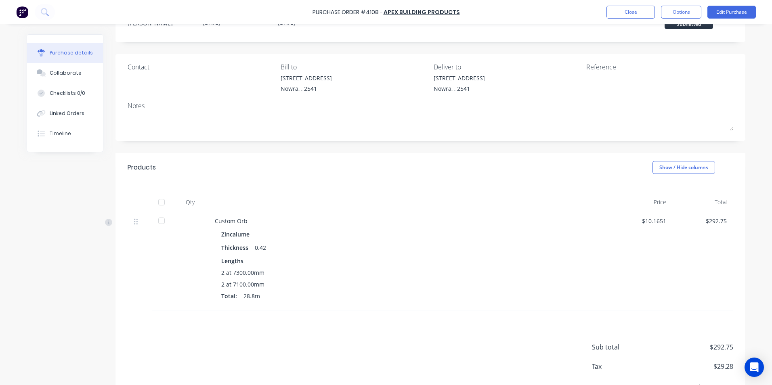
scroll to position [75, 0]
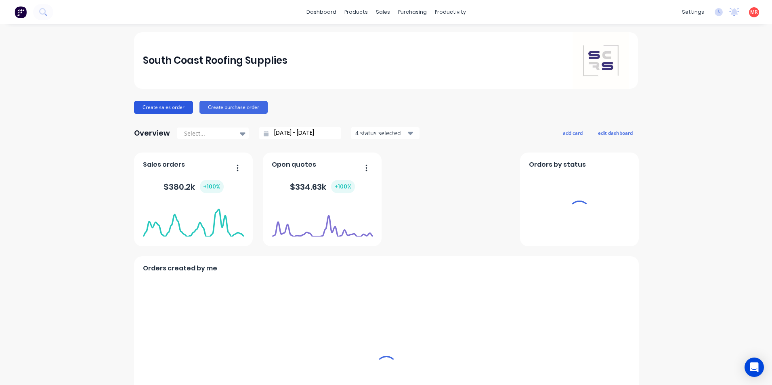
click at [165, 106] on button "Create sales order" at bounding box center [163, 107] width 59 height 13
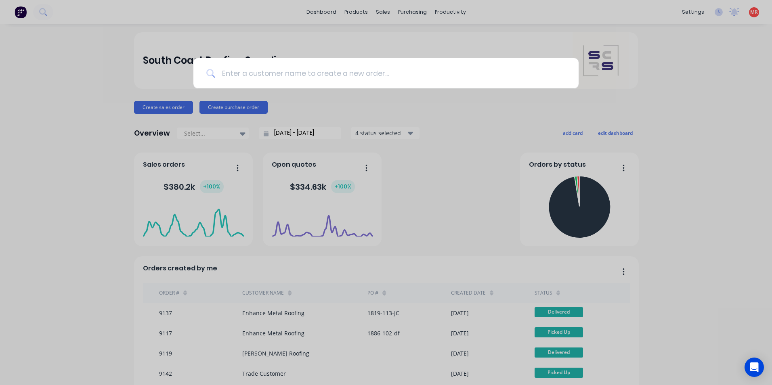
click at [331, 77] on input at bounding box center [390, 73] width 350 height 30
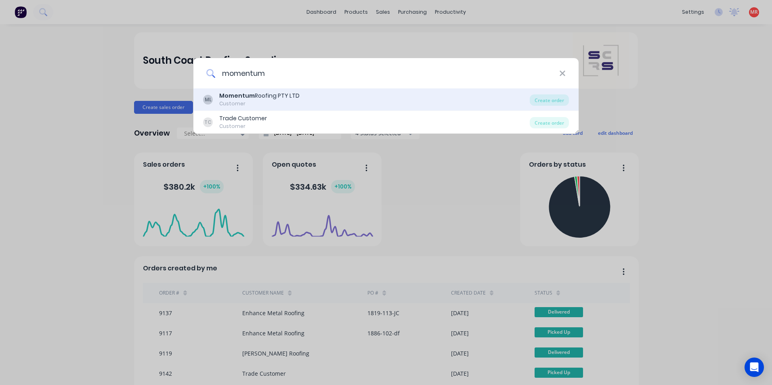
type input "momentum"
click at [277, 98] on div "Momentum Roofing PTY LTD" at bounding box center [259, 96] width 80 height 8
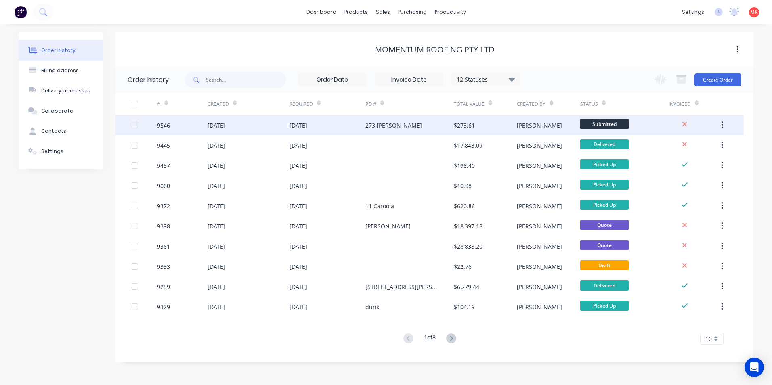
click at [382, 126] on div "273 [PERSON_NAME]" at bounding box center [393, 125] width 57 height 8
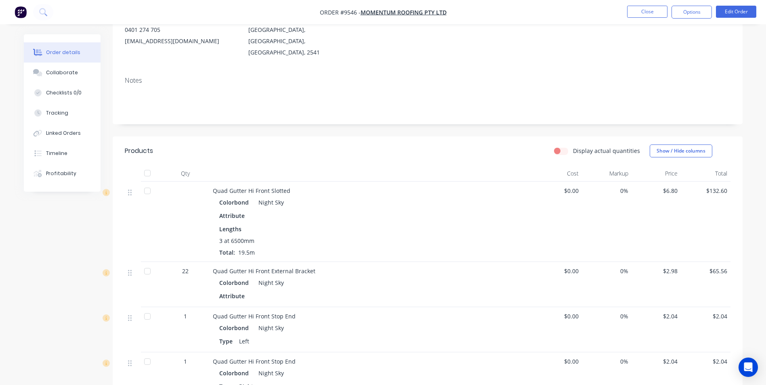
scroll to position [81, 0]
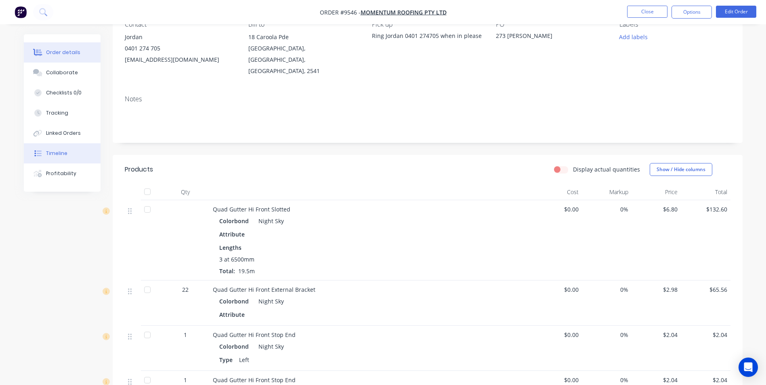
click at [67, 153] on button "Timeline" at bounding box center [62, 153] width 77 height 20
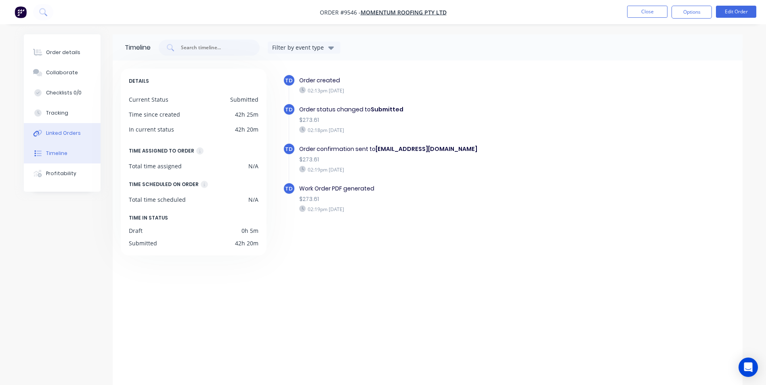
click at [75, 139] on button "Linked Orders" at bounding box center [62, 133] width 77 height 20
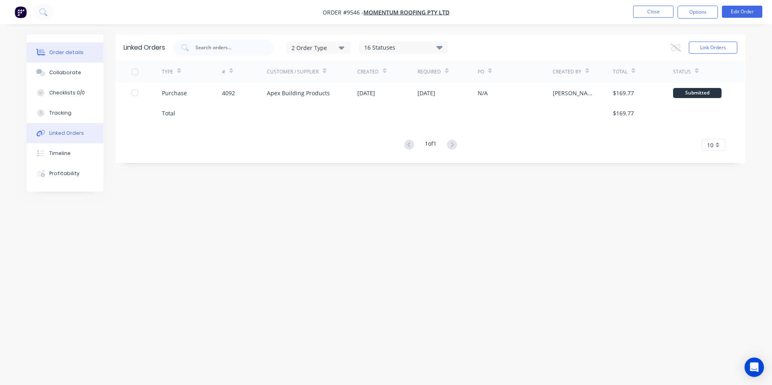
click at [63, 56] on button "Order details" at bounding box center [65, 52] width 77 height 20
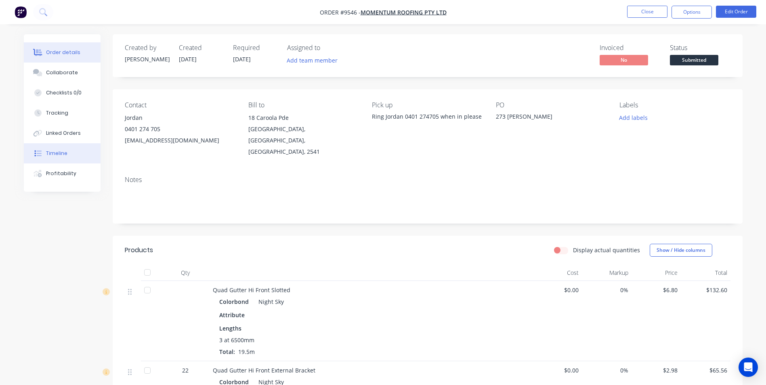
click at [69, 147] on button "Timeline" at bounding box center [62, 153] width 77 height 20
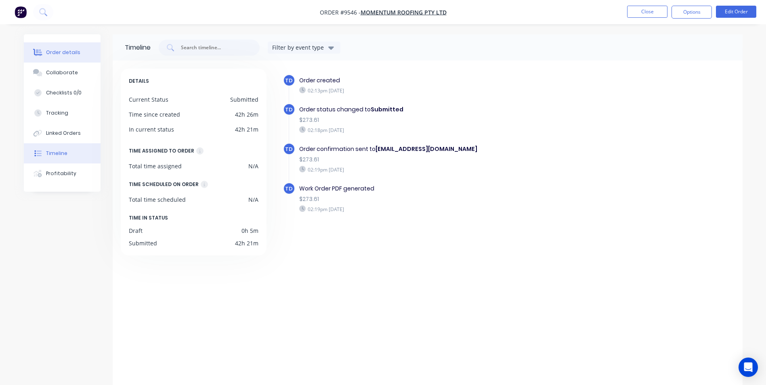
click at [68, 51] on div "Order details" at bounding box center [63, 52] width 34 height 7
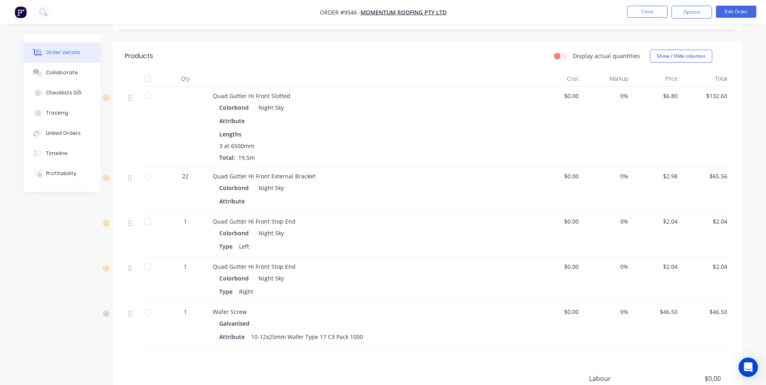
scroll to position [121, 0]
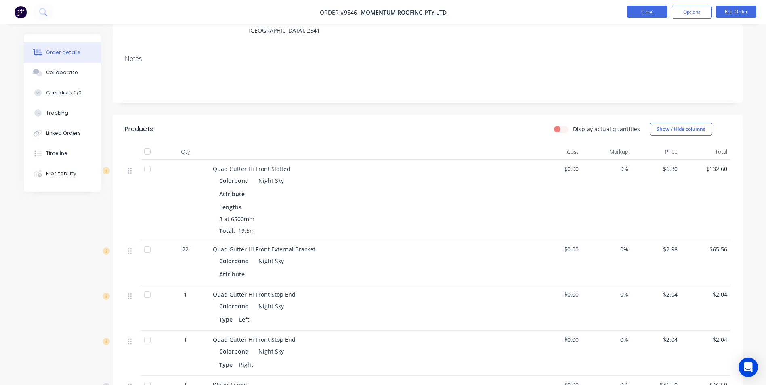
click at [651, 11] on button "Close" at bounding box center [647, 12] width 40 height 12
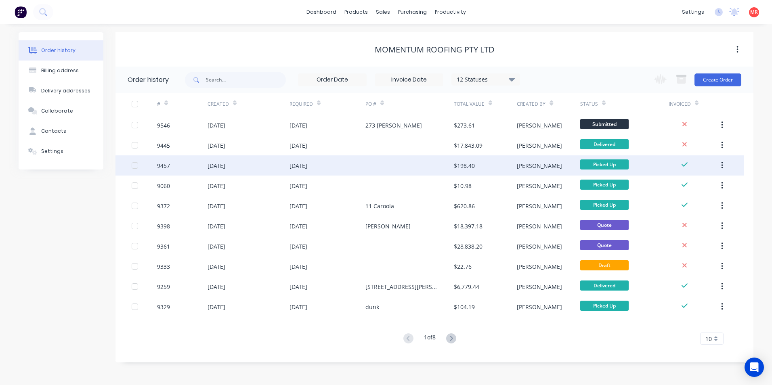
click at [366, 164] on div at bounding box center [409, 165] width 88 height 20
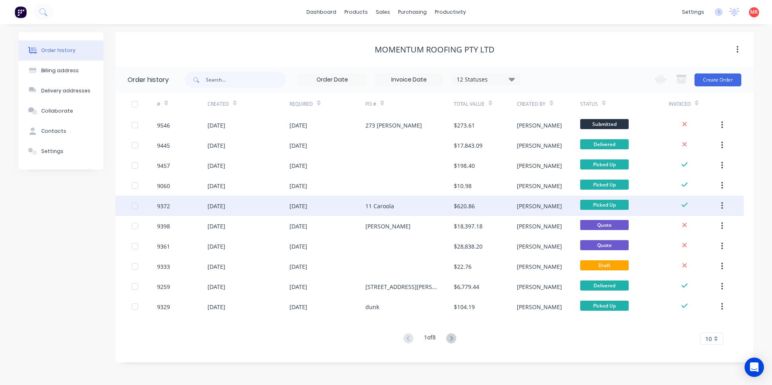
click at [411, 204] on div "11 Caroola" at bounding box center [409, 206] width 88 height 20
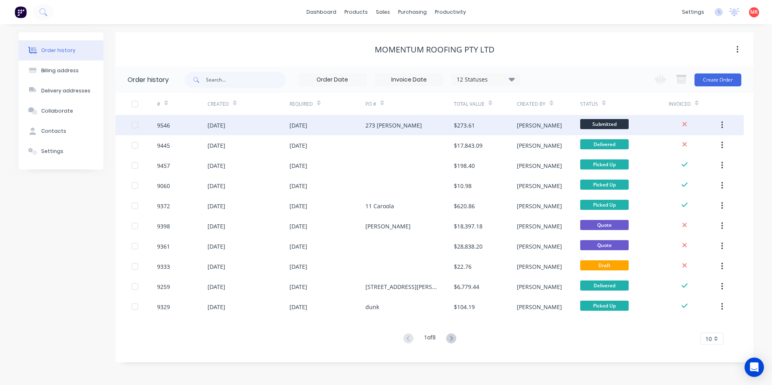
click at [249, 129] on div "[DATE]" at bounding box center [248, 125] width 82 height 20
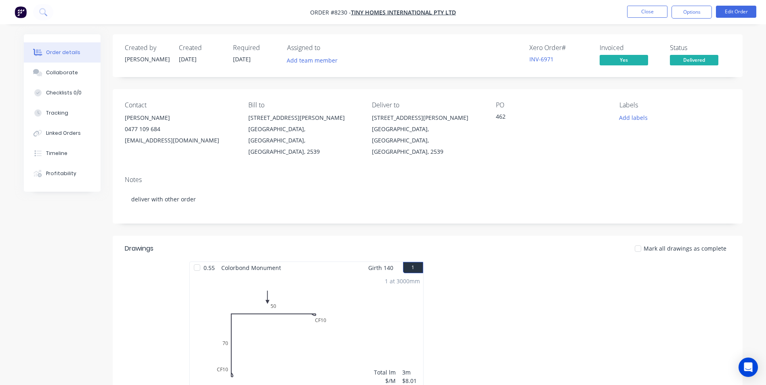
click at [22, 10] on img "button" at bounding box center [21, 12] width 12 height 12
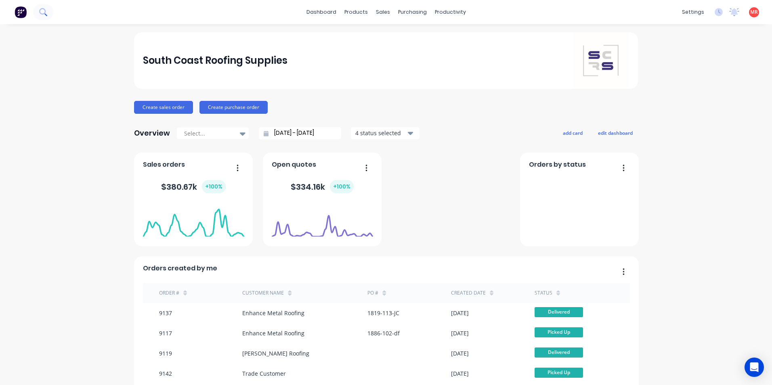
click at [46, 13] on icon at bounding box center [43, 12] width 8 height 8
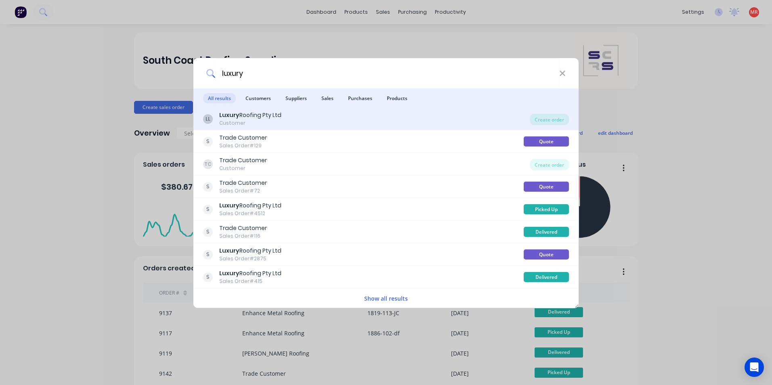
type input "luxury"
click at [312, 116] on div "LL Luxury Roofing Pty Ltd Customer" at bounding box center [366, 119] width 327 height 16
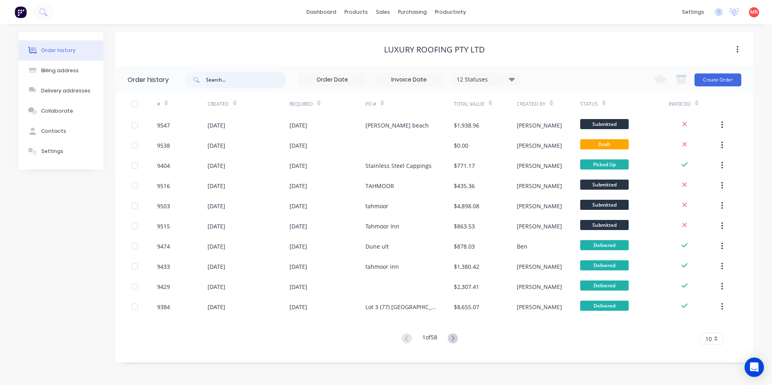
click at [222, 75] on input "text" at bounding box center [246, 80] width 80 height 16
type input "albatr"
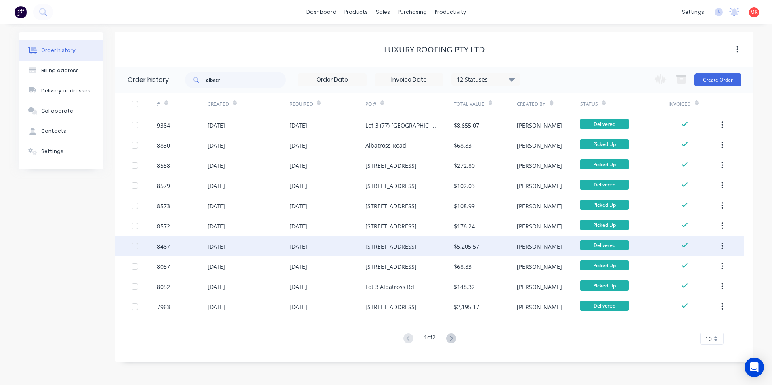
click at [327, 249] on div "18 Jun 2025" at bounding box center [327, 246] width 76 height 20
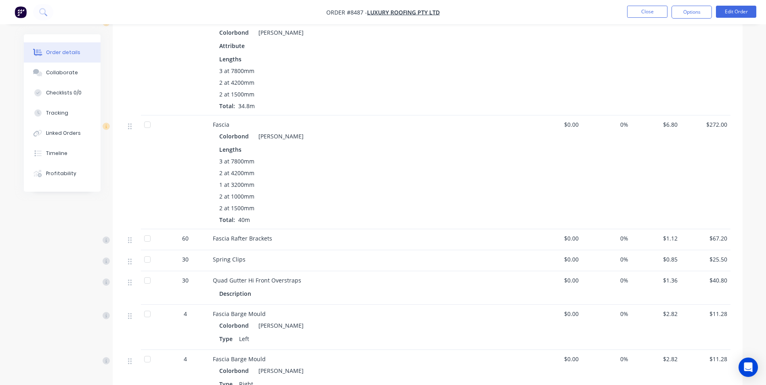
scroll to position [258, 0]
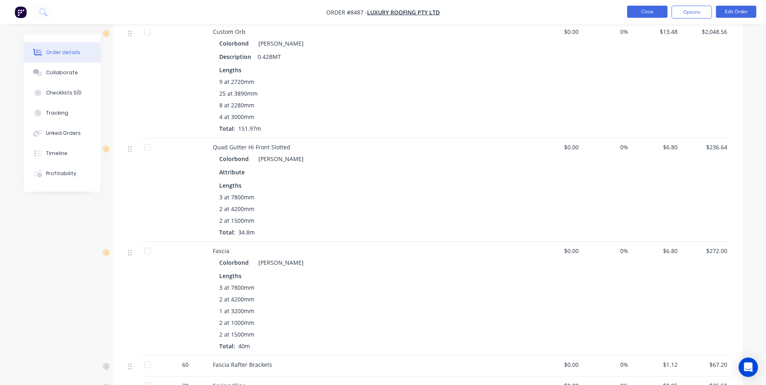
click at [654, 13] on button "Close" at bounding box center [647, 12] width 40 height 12
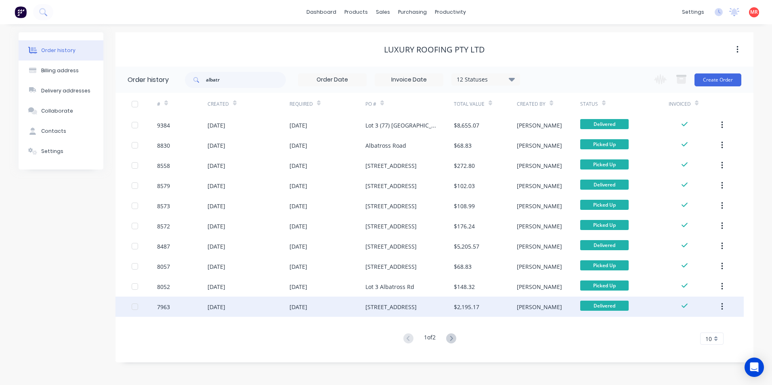
click at [337, 300] on div "14 May 2025" at bounding box center [327, 307] width 76 height 20
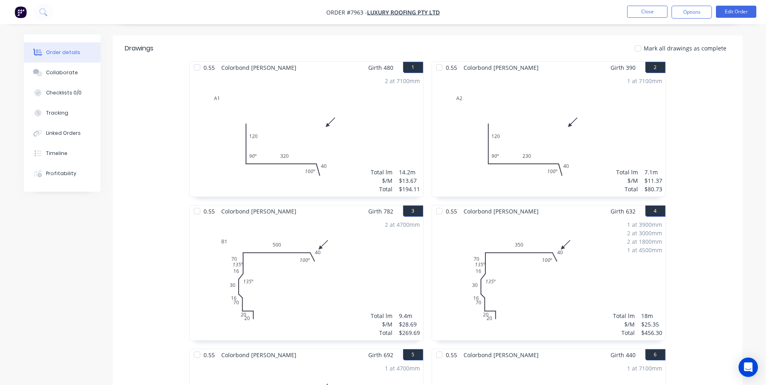
scroll to position [161, 0]
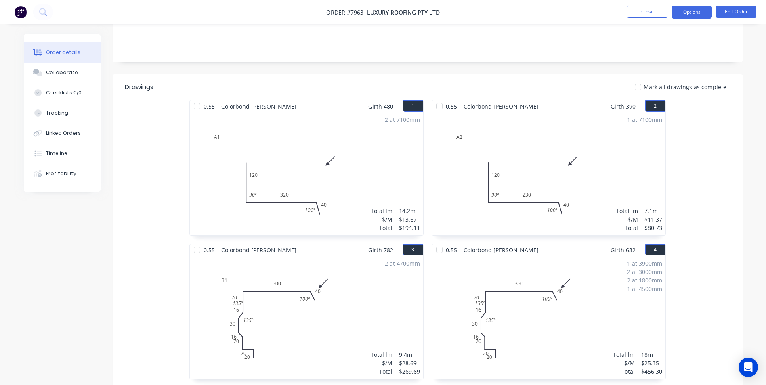
click at [684, 15] on button "Options" at bounding box center [691, 12] width 40 height 13
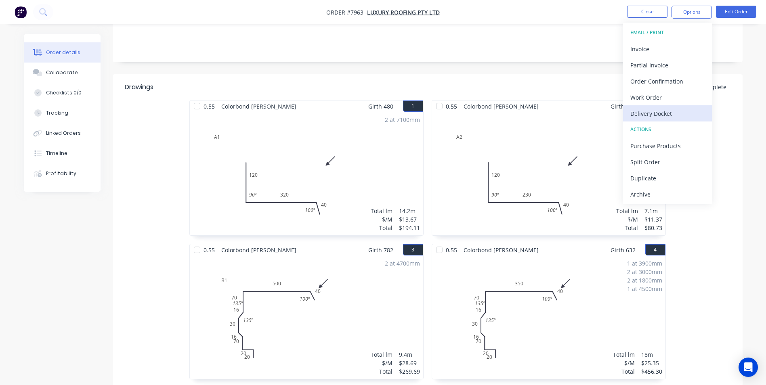
click at [651, 108] on div "Delivery Docket" at bounding box center [667, 114] width 74 height 12
click at [649, 82] on div "Without pricing" at bounding box center [667, 81] width 74 height 12
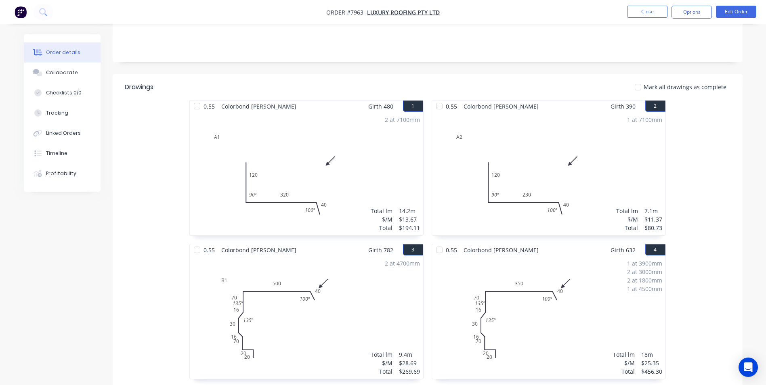
click at [23, 10] on img "button" at bounding box center [21, 12] width 12 height 12
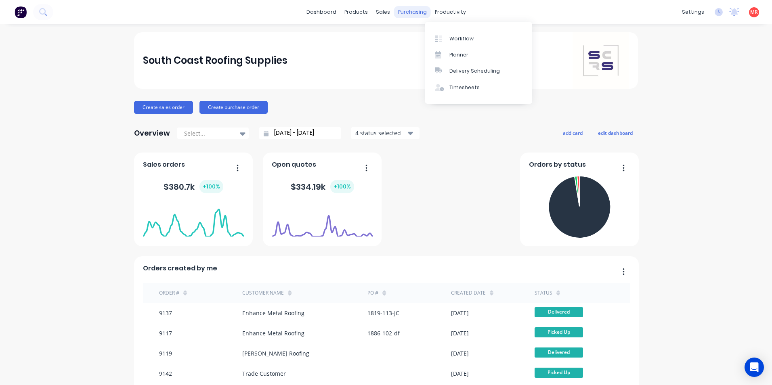
click at [410, 12] on div "purchasing" at bounding box center [412, 12] width 37 height 12
click at [421, 37] on div "Purchase Orders" at bounding box center [435, 38] width 43 height 7
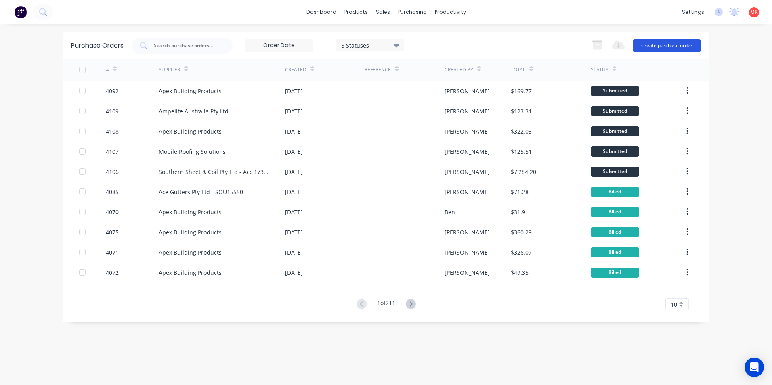
click at [658, 43] on button "Create purchase order" at bounding box center [667, 45] width 68 height 13
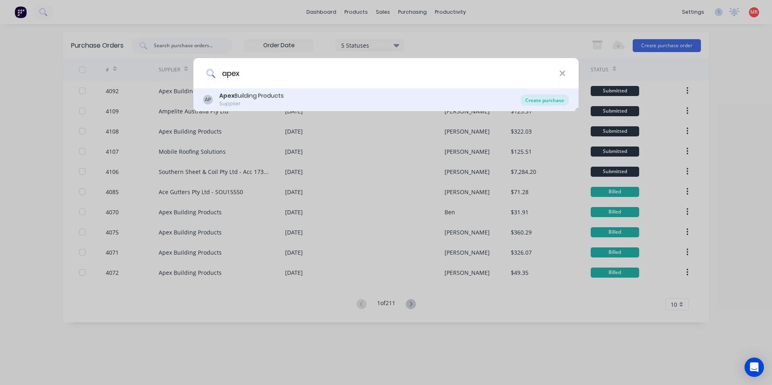
type input "apex"
click at [529, 101] on div "Create purchase" at bounding box center [544, 99] width 48 height 11
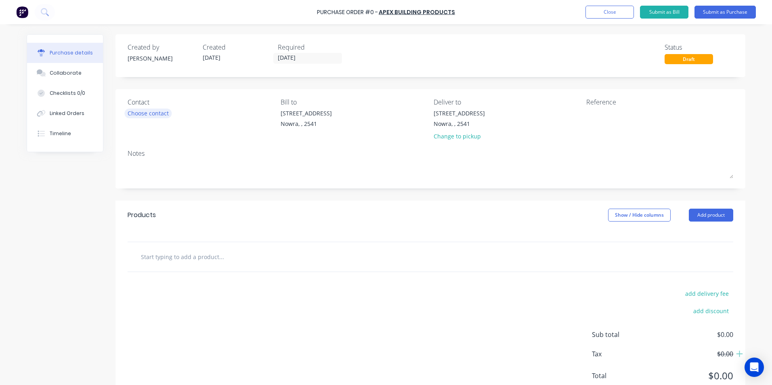
click at [143, 111] on div "Choose contact" at bounding box center [148, 113] width 41 height 8
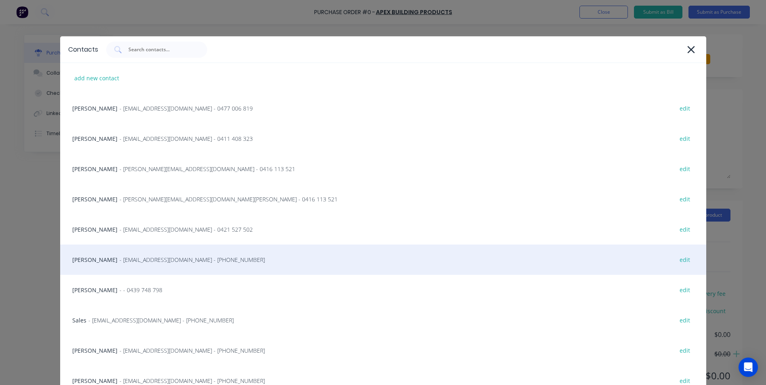
click at [136, 264] on div "Matt - [EMAIL_ADDRESS][DOMAIN_NAME] - [PHONE_NUMBER] edit" at bounding box center [383, 260] width 646 height 30
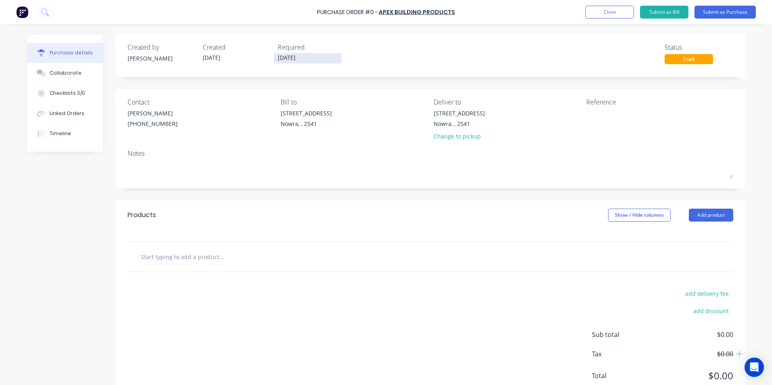
click at [292, 58] on input "[DATE]" at bounding box center [308, 58] width 68 height 10
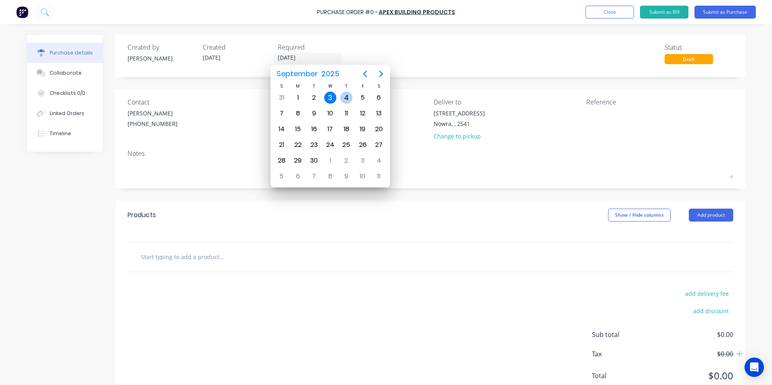
click at [349, 95] on div "4" at bounding box center [346, 98] width 12 height 12
type input "[DATE]"
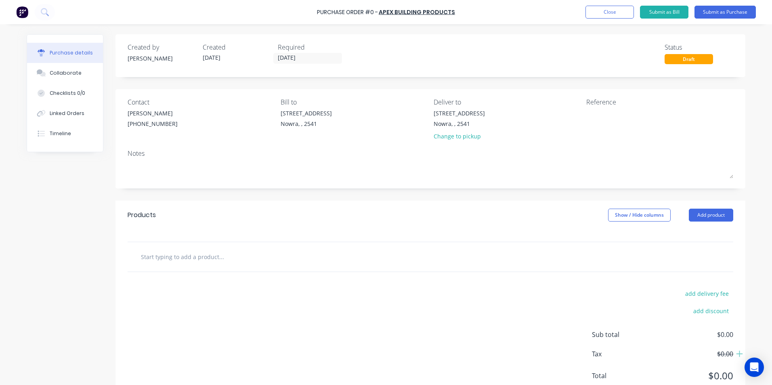
click at [200, 258] on input "text" at bounding box center [220, 257] width 161 height 16
click at [707, 215] on button "Add product" at bounding box center [711, 215] width 44 height 13
click at [225, 253] on input "text" at bounding box center [220, 257] width 161 height 16
click at [723, 218] on button "Add product" at bounding box center [711, 215] width 44 height 13
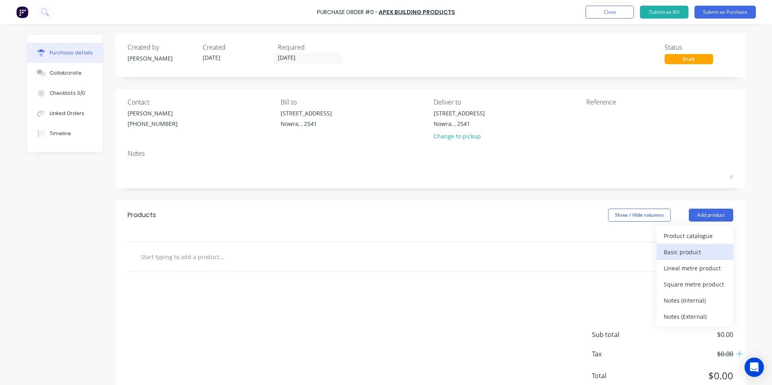
click at [693, 252] on div "Basic product" at bounding box center [695, 252] width 62 height 12
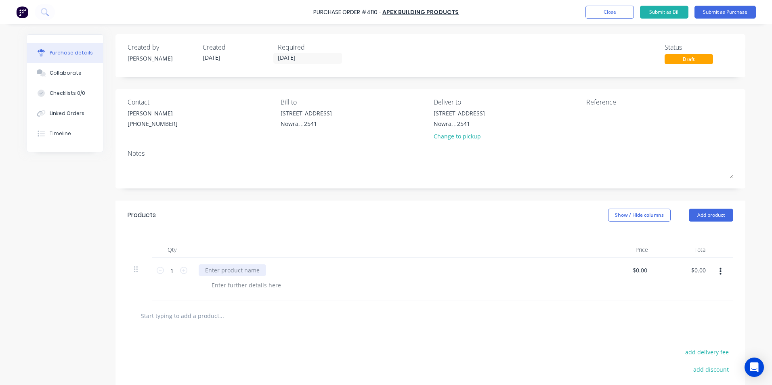
click at [229, 273] on div at bounding box center [232, 270] width 67 height 12
click at [228, 283] on div at bounding box center [246, 285] width 82 height 12
click at [220, 307] on div at bounding box center [430, 315] width 605 height 29
click at [720, 273] on button "button" at bounding box center [720, 271] width 19 height 15
click at [708, 306] on button "Duplicate" at bounding box center [695, 309] width 69 height 16
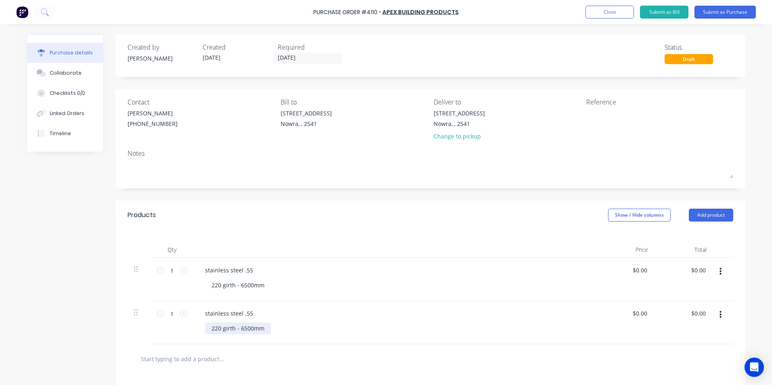
click at [219, 329] on div "220 girth - 6500mm" at bounding box center [238, 329] width 66 height 12
click at [346, 359] on div at bounding box center [255, 359] width 242 height 16
click at [710, 15] on button "Submit as Purchase" at bounding box center [724, 12] width 61 height 13
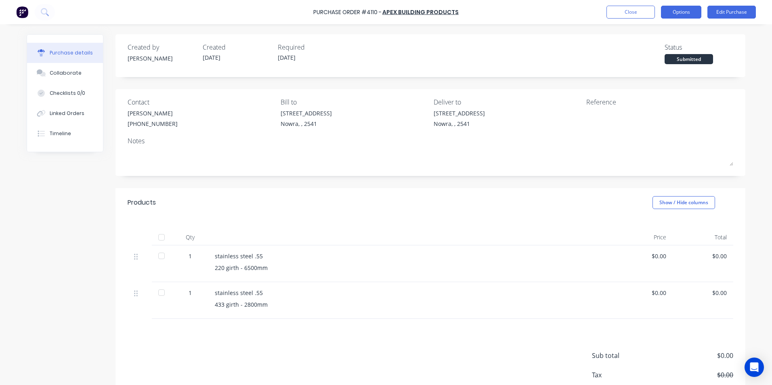
click at [662, 15] on button "Options" at bounding box center [681, 12] width 40 height 13
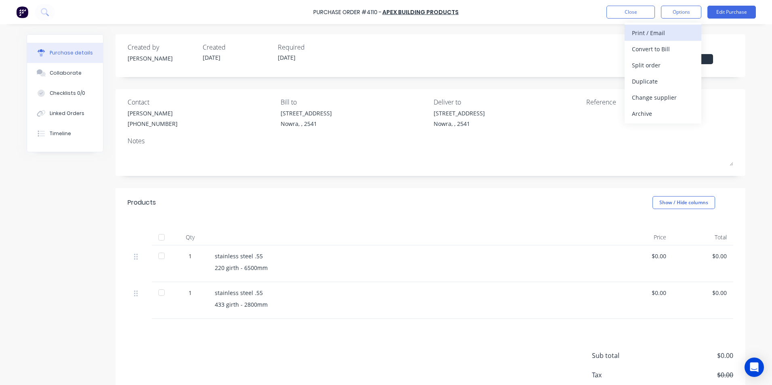
click at [655, 32] on div "Print / Email" at bounding box center [663, 33] width 62 height 12
click at [656, 52] on div "With pricing" at bounding box center [663, 49] width 62 height 12
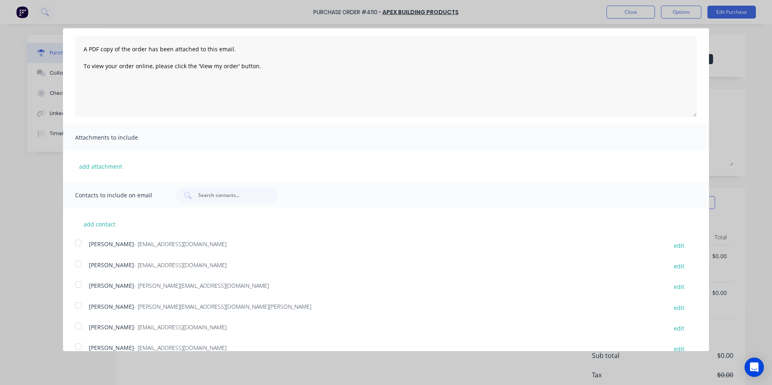
scroll to position [148, 0]
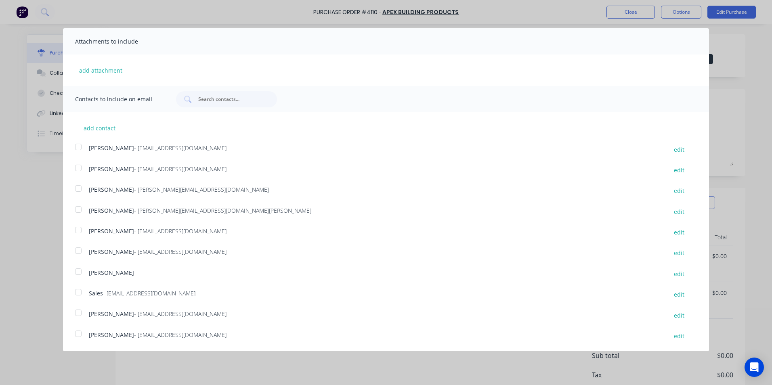
click at [78, 294] on div at bounding box center [78, 292] width 16 height 16
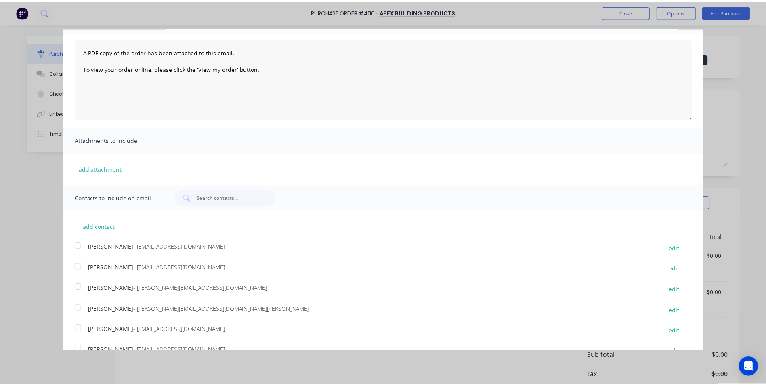
scroll to position [0, 0]
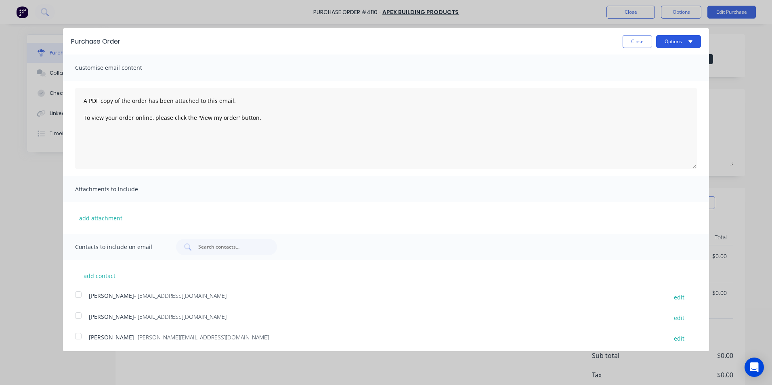
click at [663, 40] on button "Options" at bounding box center [678, 41] width 45 height 13
click at [650, 77] on div "Email" at bounding box center [662, 78] width 62 height 12
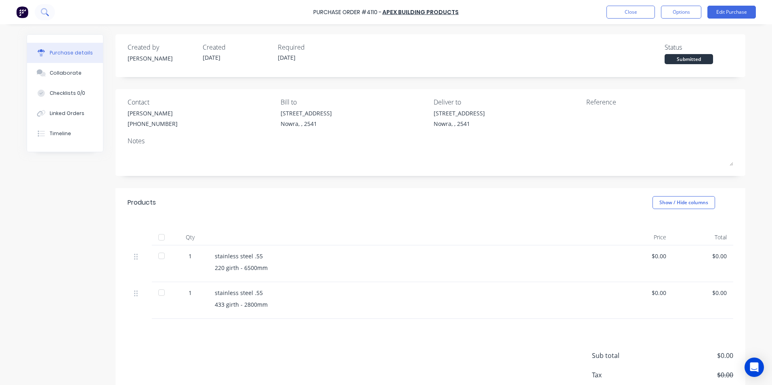
click at [49, 11] on button at bounding box center [45, 12] width 20 height 16
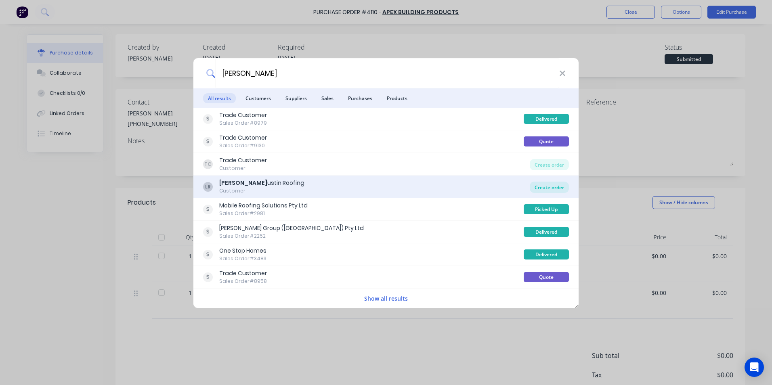
type input "luke a"
click at [534, 187] on div "Create order" at bounding box center [549, 187] width 39 height 11
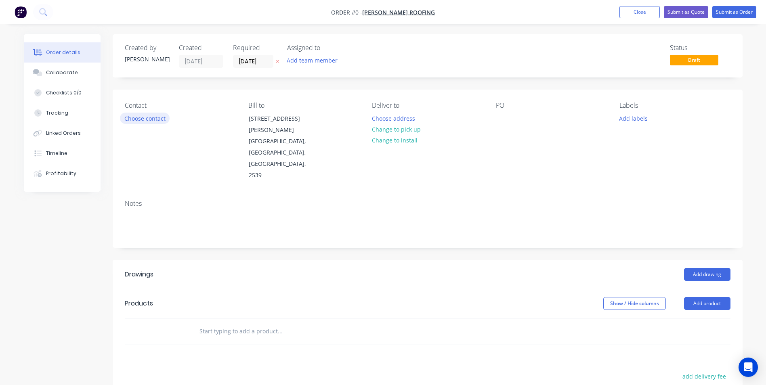
click at [145, 116] on button "Choose contact" at bounding box center [145, 118] width 50 height 11
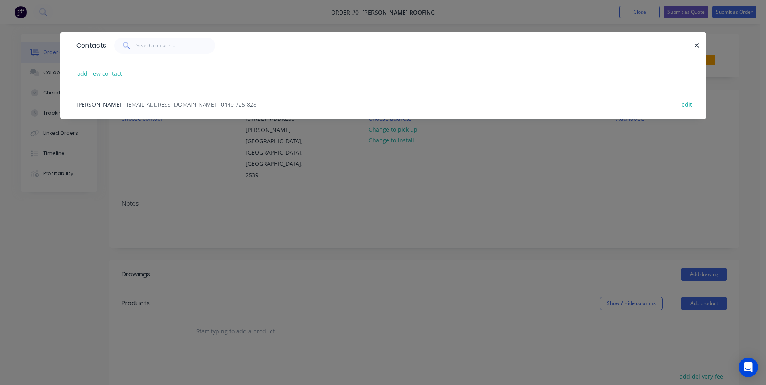
click at [153, 107] on span "- cleansweep1989@yahoo.com - 0449 725 828" at bounding box center [189, 105] width 133 height 8
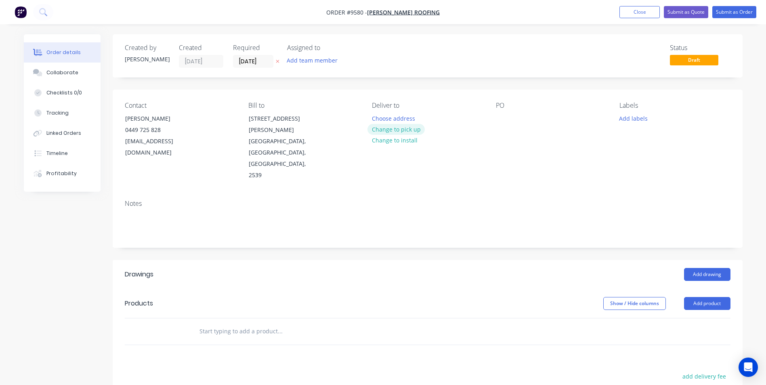
click at [398, 131] on button "Change to pick up" at bounding box center [395, 129] width 57 height 11
click at [398, 131] on button "Change to delivery" at bounding box center [396, 129] width 59 height 11
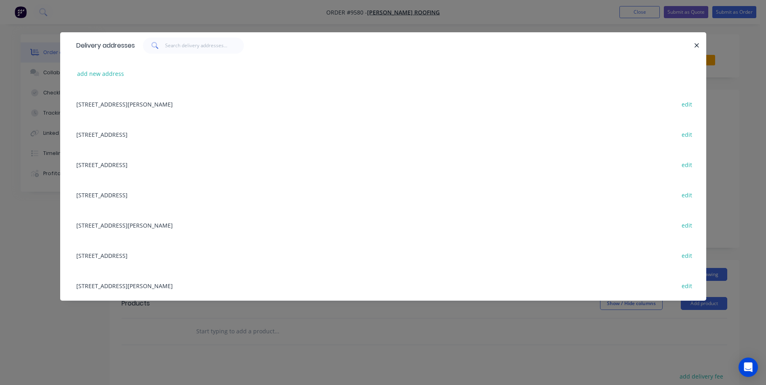
click at [151, 162] on div "4 Mirida Drive, Dolphin Point, New South Wales, Australia, 2539 edit" at bounding box center [383, 164] width 622 height 30
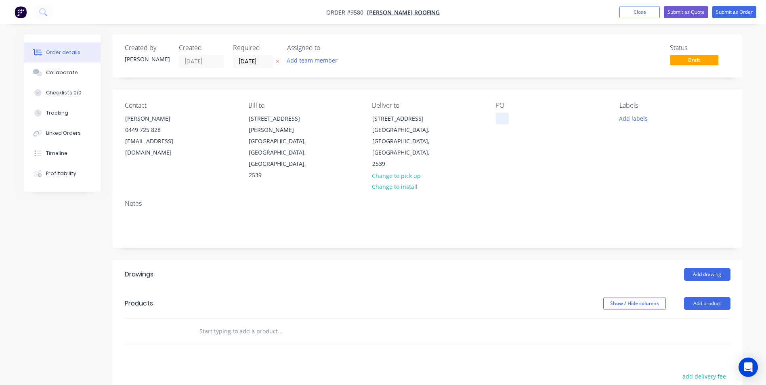
click at [497, 121] on div at bounding box center [502, 119] width 13 height 12
click at [251, 63] on input "03/09/25" at bounding box center [253, 61] width 40 height 12
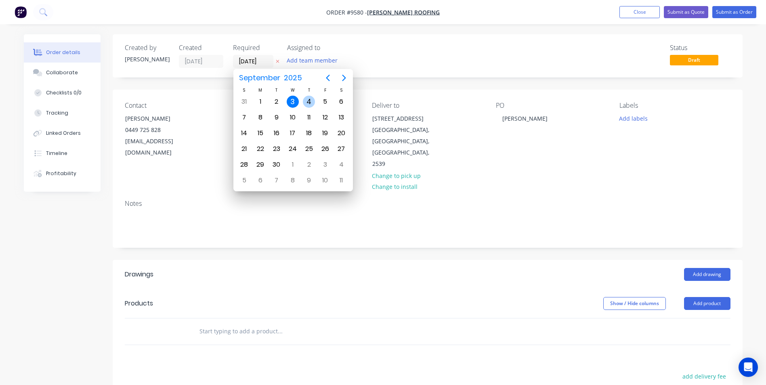
click at [308, 105] on div "4" at bounding box center [309, 102] width 12 height 12
type input "04/09/25"
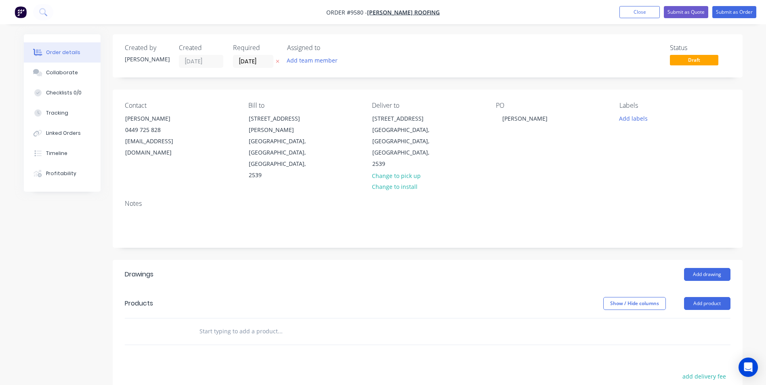
click at [253, 323] on input "text" at bounding box center [279, 331] width 161 height 16
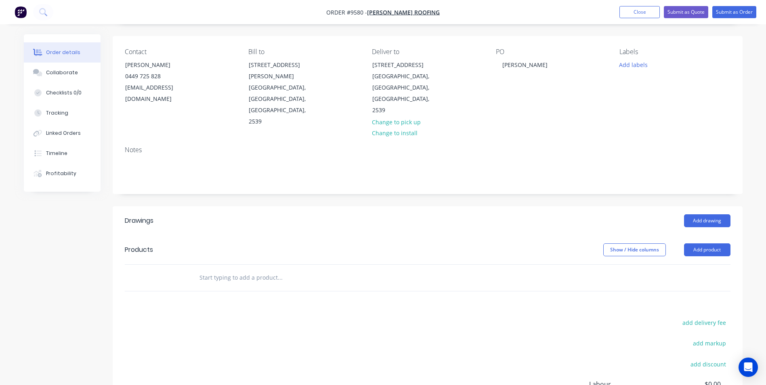
scroll to position [121, 0]
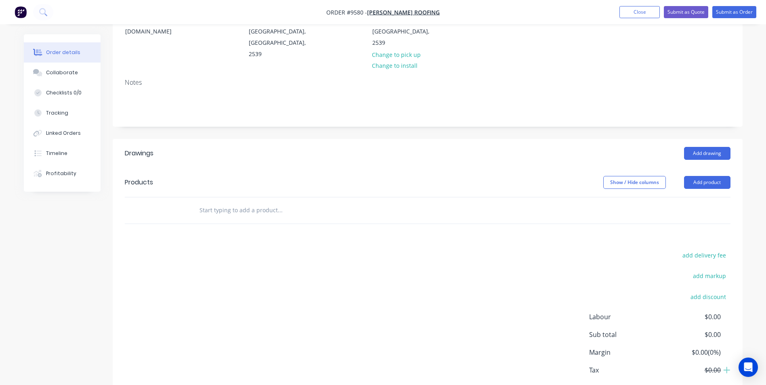
click at [274, 202] on input "text" at bounding box center [279, 210] width 161 height 16
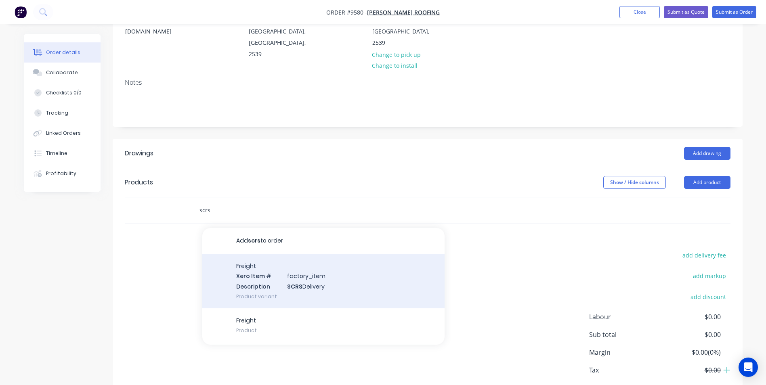
type input "scrs"
click at [291, 262] on div "Freight Xero Item # factory_item Description SCRS Delivery Product variant" at bounding box center [323, 281] width 242 height 54
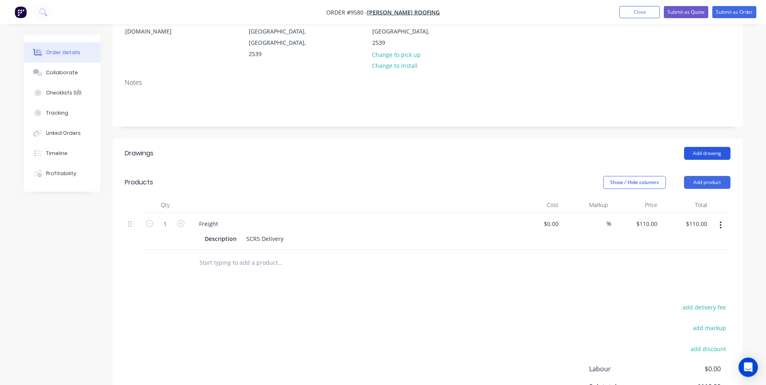
click at [719, 147] on button "Add drawing" at bounding box center [707, 153] width 46 height 13
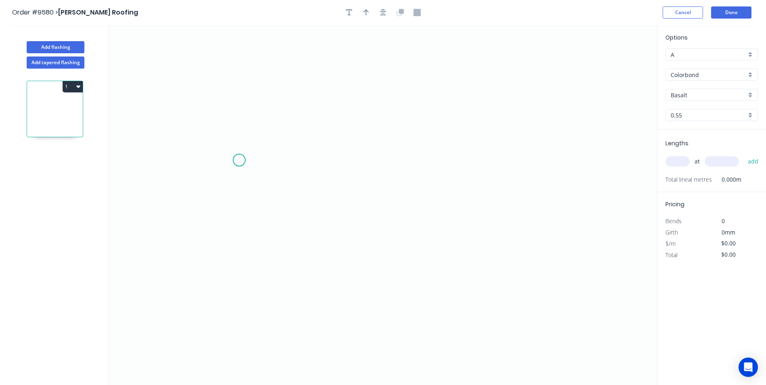
click at [239, 159] on icon "0" at bounding box center [383, 205] width 548 height 360
click at [233, 258] on icon "0" at bounding box center [383, 205] width 548 height 360
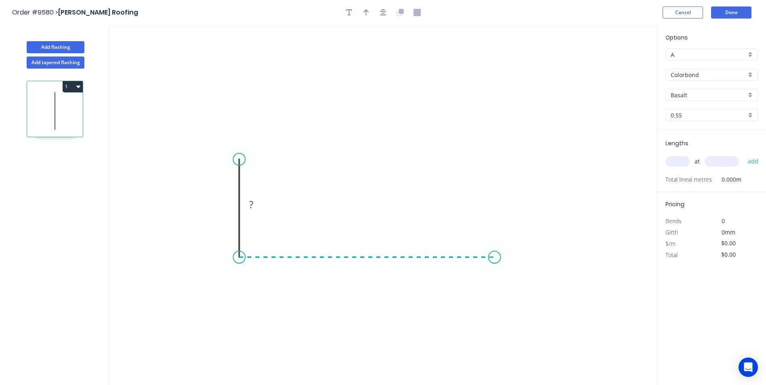
click at [494, 266] on icon "0 ?" at bounding box center [383, 205] width 548 height 360
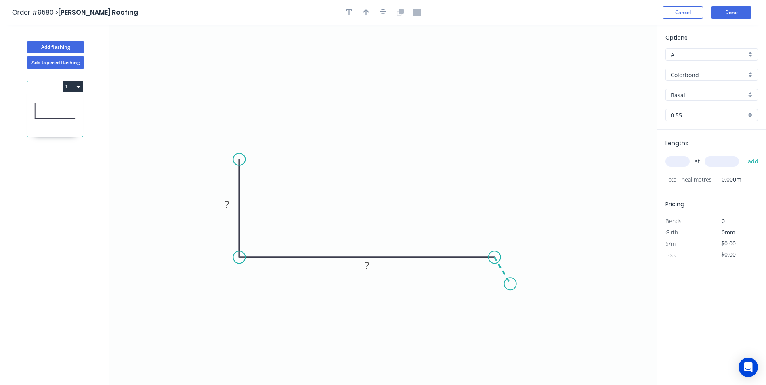
click at [510, 284] on icon "0 ? ?" at bounding box center [383, 205] width 548 height 360
click at [510, 284] on circle at bounding box center [510, 284] width 12 height 12
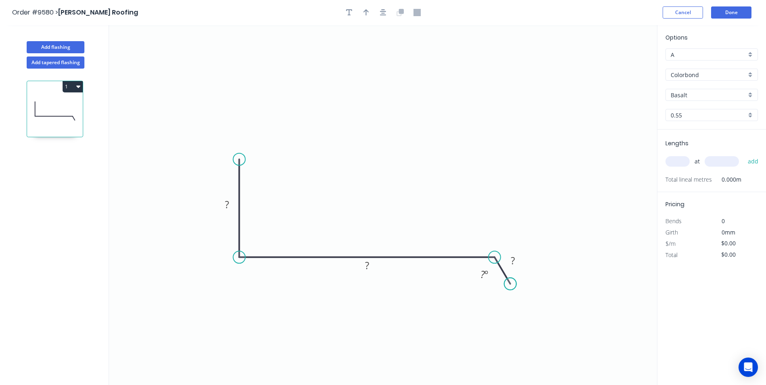
click at [510, 284] on circle at bounding box center [510, 284] width 12 height 12
click at [509, 287] on circle at bounding box center [510, 284] width 12 height 12
click at [227, 203] on tspan "?" at bounding box center [227, 204] width 4 height 13
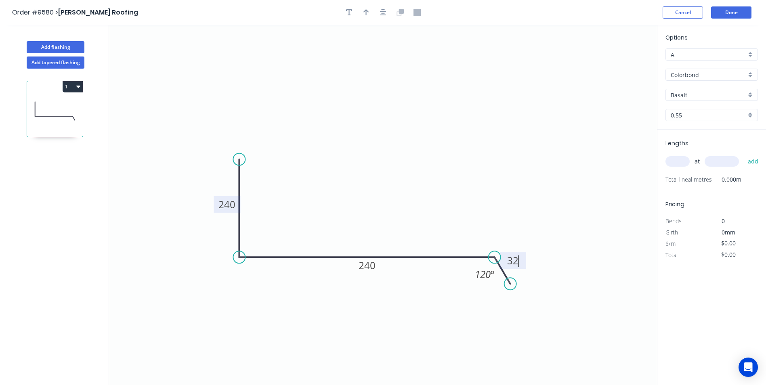
click at [487, 215] on icon "0 240 240 32 120 º" at bounding box center [383, 205] width 548 height 360
type input "$15.52"
click at [368, 14] on icon "button" at bounding box center [366, 12] width 6 height 7
click at [617, 63] on icon at bounding box center [615, 56] width 7 height 26
drag, startPoint x: 617, startPoint y: 63, endPoint x: 371, endPoint y: 208, distance: 285.6
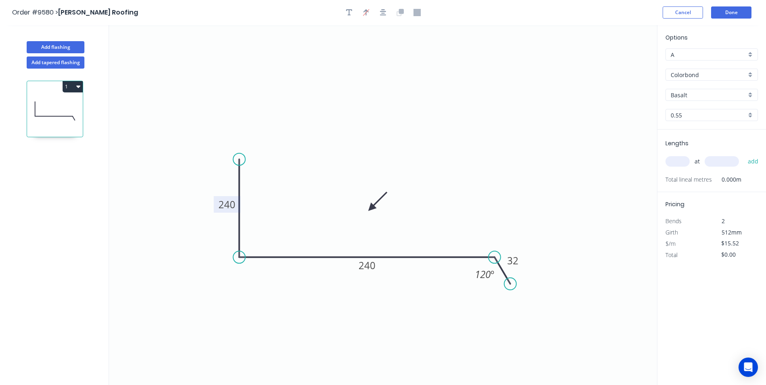
click at [371, 208] on icon at bounding box center [377, 201] width 23 height 23
click at [754, 91] on div "Basalt" at bounding box center [711, 95] width 92 height 12
click at [689, 147] on div "Surfmist" at bounding box center [712, 151] width 92 height 14
type input "Surfmist"
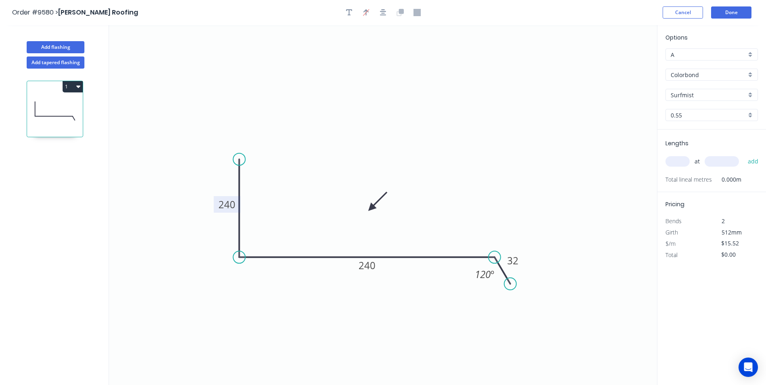
click at [672, 155] on div "at add" at bounding box center [712, 162] width 94 height 14
click at [671, 159] on input "text" at bounding box center [677, 161] width 24 height 10
type input "1"
type input "2900"
click at [744, 155] on button "add" at bounding box center [753, 162] width 19 height 14
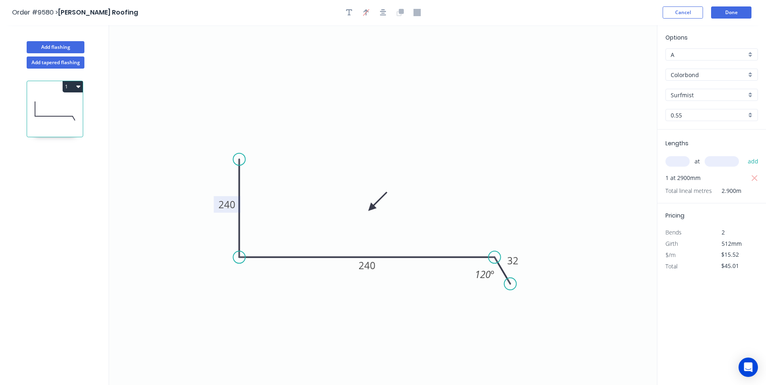
click at [67, 82] on button "1" at bounding box center [73, 86] width 20 height 11
click at [241, 87] on icon "0 240 240 32 120 º" at bounding box center [383, 205] width 548 height 360
drag, startPoint x: 109, startPoint y: 138, endPoint x: 70, endPoint y: 117, distance: 44.2
click at [108, 138] on div "Add flashing Add tapered flashing 1 Duplicate Delete 0 240 240 32 120 º Options…" at bounding box center [383, 212] width 766 height 375
click at [57, 102] on div "Duplicate" at bounding box center [44, 107] width 62 height 12
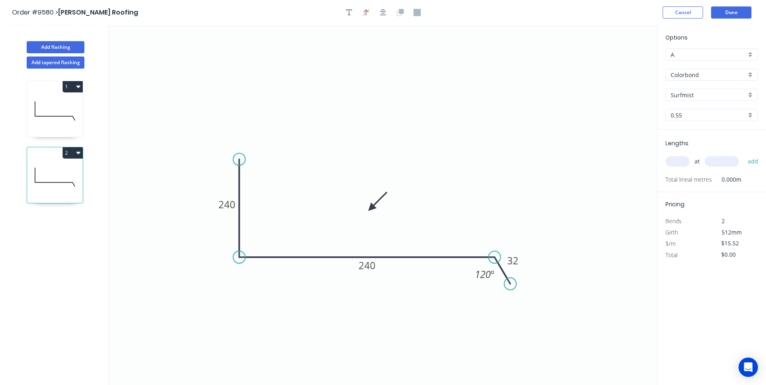
click at [42, 108] on icon at bounding box center [55, 111] width 56 height 52
click at [54, 166] on icon at bounding box center [55, 177] width 56 height 52
type input "$0.00"
click at [671, 158] on input "text" at bounding box center [677, 161] width 24 height 10
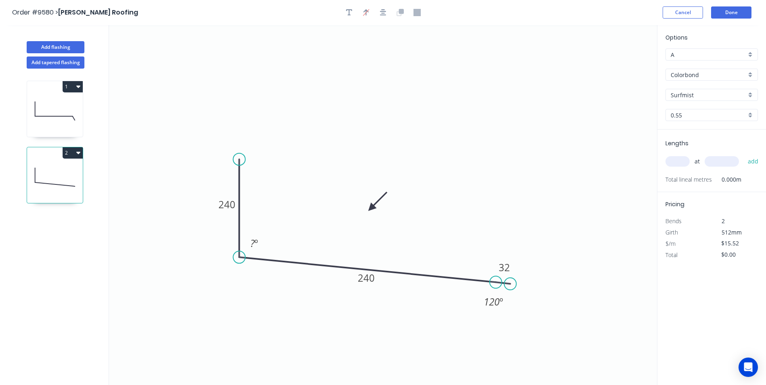
drag, startPoint x: 494, startPoint y: 261, endPoint x: 496, endPoint y: 283, distance: 21.8
click at [496, 283] on circle at bounding box center [496, 282] width 12 height 12
drag, startPoint x: 505, startPoint y: 285, endPoint x: 508, endPoint y: 300, distance: 15.3
click at [508, 300] on circle at bounding box center [508, 300] width 12 height 12
click at [231, 201] on tspan "240" at bounding box center [226, 204] width 17 height 13
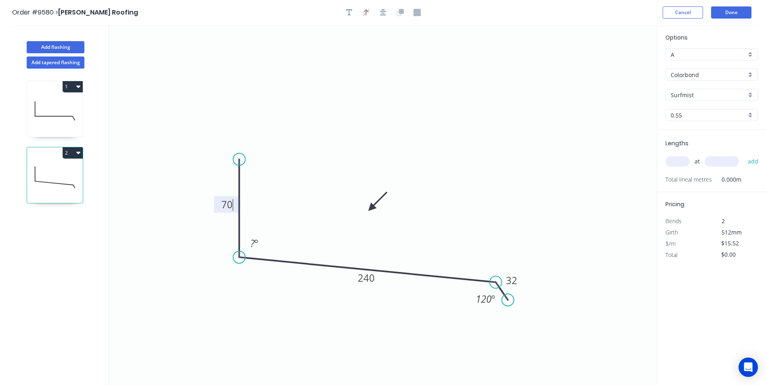
type input "$11.37"
click at [472, 167] on icon "0 70 200 32 93 º 120 º" at bounding box center [383, 205] width 548 height 360
click at [677, 165] on input "text" at bounding box center [677, 161] width 24 height 10
type input "1"
type input "6500"
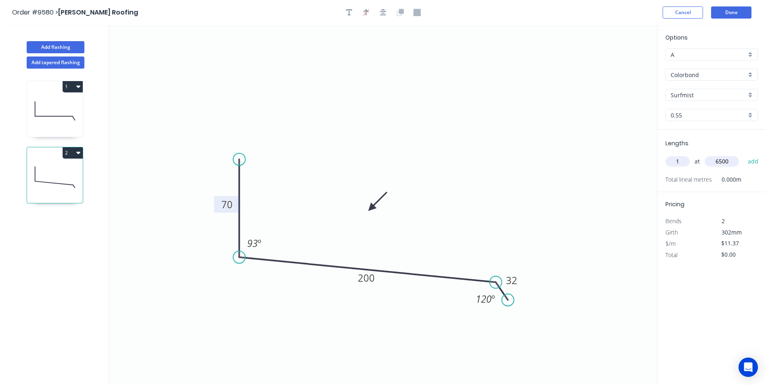
click at [744, 155] on button "add" at bounding box center [753, 162] width 19 height 14
type input "$73.91"
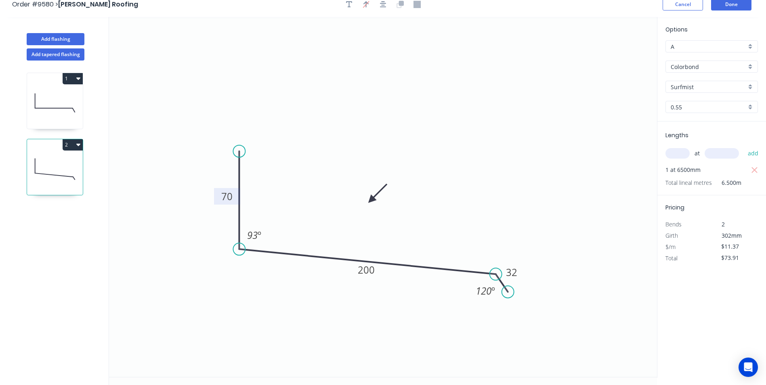
scroll to position [15, 0]
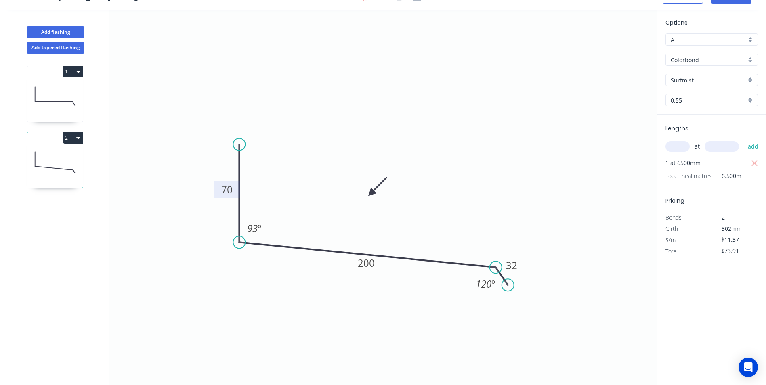
click at [71, 73] on button "1" at bounding box center [73, 71] width 20 height 11
click at [64, 92] on div "Duplicate" at bounding box center [44, 92] width 62 height 12
type input "$15.52"
type input "$0.00"
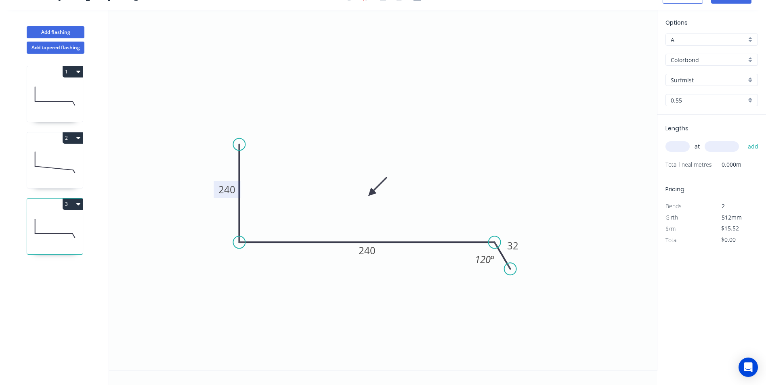
click at [234, 189] on tspan "240" at bounding box center [226, 189] width 17 height 13
type input "$18.85"
click at [479, 133] on icon "0 270 345 32 120 º" at bounding box center [383, 190] width 548 height 360
click at [674, 146] on input "text" at bounding box center [677, 146] width 24 height 10
type input "1"
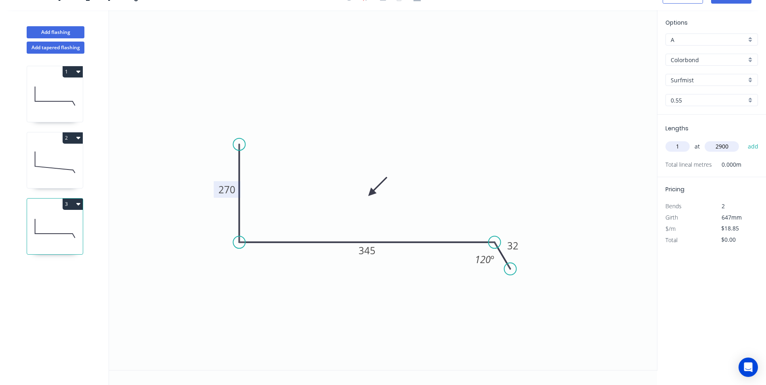
type input "2900"
click at [744, 140] on button "add" at bounding box center [753, 147] width 19 height 14
type input "$54.67"
click at [75, 71] on button "1" at bounding box center [73, 71] width 20 height 11
click at [48, 93] on div "Duplicate" at bounding box center [44, 92] width 62 height 12
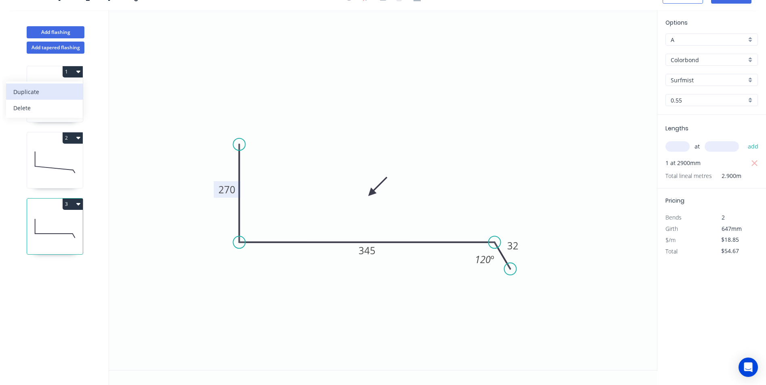
type input "$15.52"
type input "$0.00"
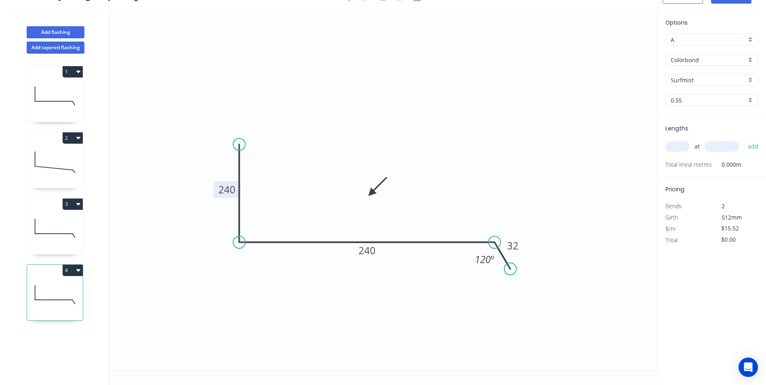
click at [226, 185] on tspan "240" at bounding box center [226, 189] width 17 height 13
click at [480, 173] on icon "0 70 240 32 120 º" at bounding box center [383, 190] width 548 height 360
type input "$11.37"
click at [682, 145] on input "text" at bounding box center [677, 146] width 24 height 10
type input "1"
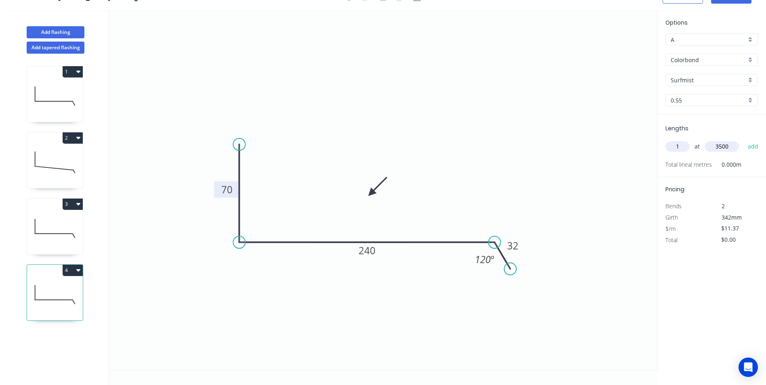
type input "3500"
click at [744, 140] on button "add" at bounding box center [753, 147] width 19 height 14
click at [71, 136] on button "2" at bounding box center [73, 137] width 20 height 11
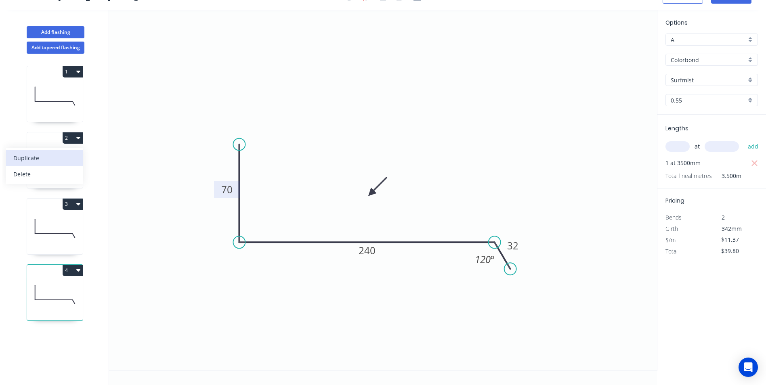
click at [70, 162] on div "Duplicate" at bounding box center [44, 158] width 62 height 12
type input "$0.00"
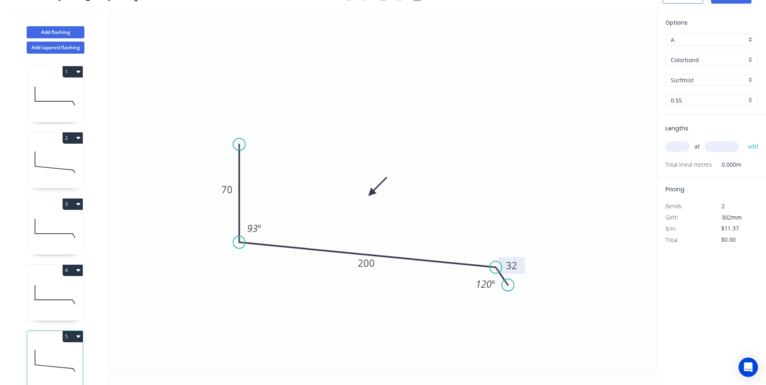
click at [517, 262] on rect at bounding box center [511, 265] width 16 height 11
click at [548, 140] on icon "0 70 200 33 93 º 120 º" at bounding box center [383, 190] width 548 height 360
click at [678, 146] on input "text" at bounding box center [677, 146] width 24 height 10
type input "1"
type input "2500"
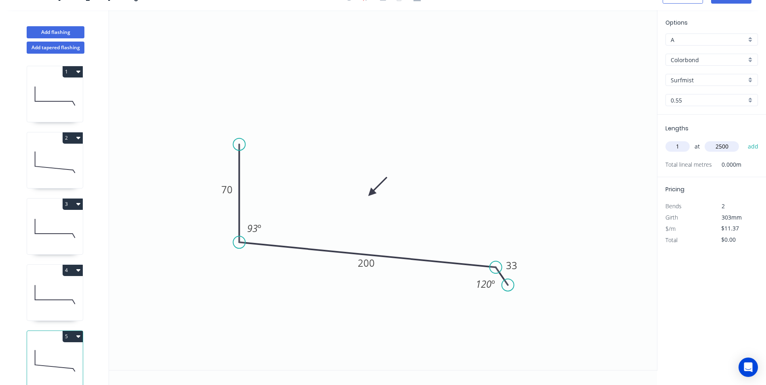
click at [744, 140] on button "add" at bounding box center [753, 147] width 19 height 14
type input "$28.43"
click at [57, 116] on icon at bounding box center [55, 96] width 56 height 52
type input "$15.52"
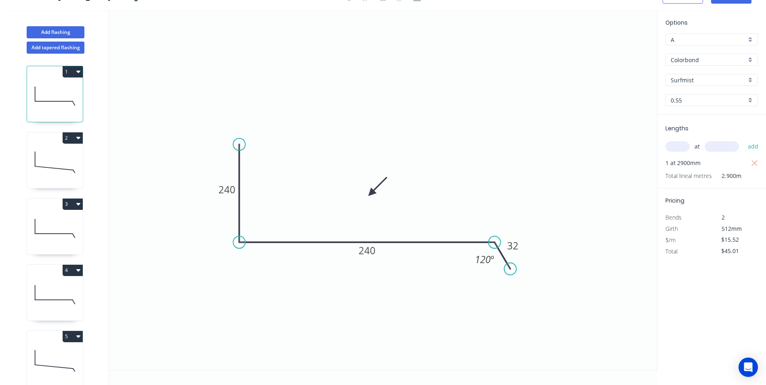
click at [78, 67] on button "1" at bounding box center [73, 71] width 20 height 11
click at [64, 88] on div "Duplicate" at bounding box center [44, 92] width 62 height 12
type input "$0.00"
click at [227, 190] on tspan "240" at bounding box center [226, 189] width 17 height 13
type input "$18.85"
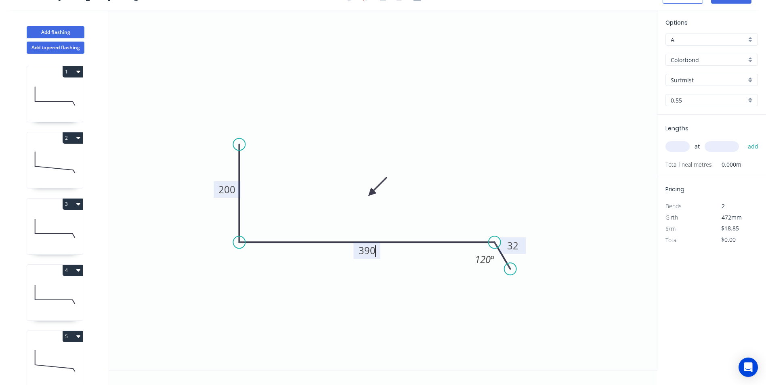
click at [514, 244] on tspan "32" at bounding box center [512, 245] width 11 height 13
click at [574, 187] on icon "0 200 390 33 120 º" at bounding box center [383, 190] width 548 height 360
click at [676, 143] on input "text" at bounding box center [677, 146] width 24 height 10
type input "2"
type input "4300"
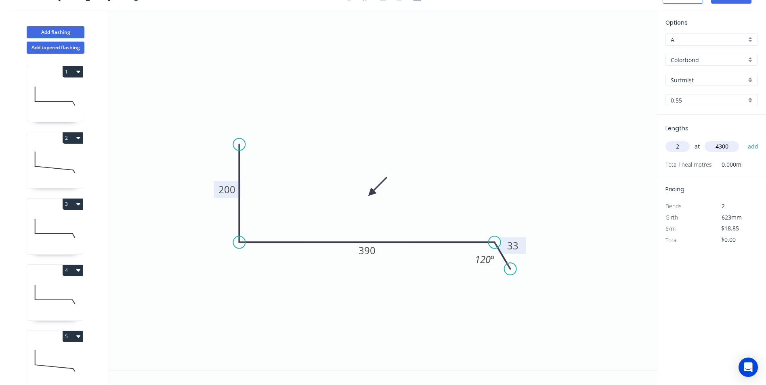
click at [744, 140] on button "add" at bounding box center [753, 147] width 19 height 14
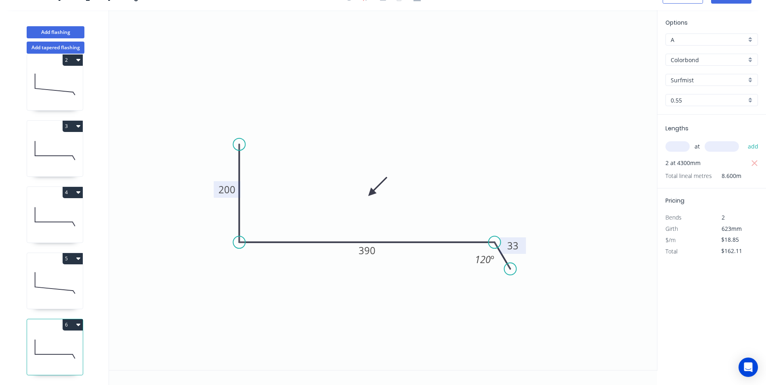
scroll to position [84, 0]
click at [72, 323] on button "6" at bounding box center [73, 324] width 20 height 11
click at [49, 339] on div "Duplicate" at bounding box center [44, 345] width 62 height 12
type input "$0.00"
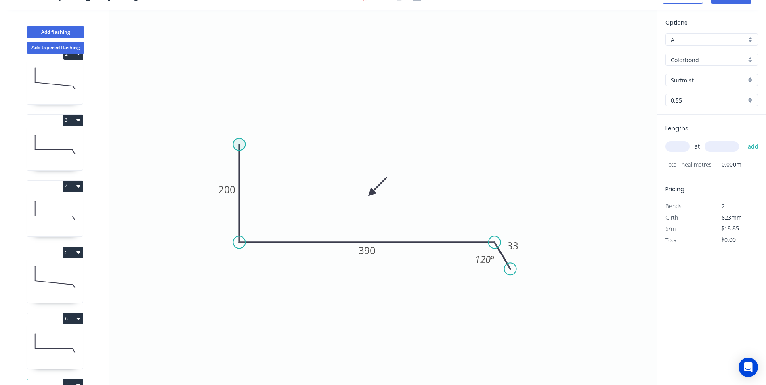
click at [238, 141] on circle at bounding box center [239, 144] width 12 height 12
click at [203, 144] on icon "0 200 390 33 120 º" at bounding box center [383, 190] width 548 height 360
click at [214, 170] on div "Crush & Fold" at bounding box center [243, 171] width 81 height 17
click at [226, 128] on rect at bounding box center [221, 129] width 16 height 11
click at [311, 123] on icon "0 CF 10 15 200 390 33 120 º" at bounding box center [383, 190] width 548 height 360
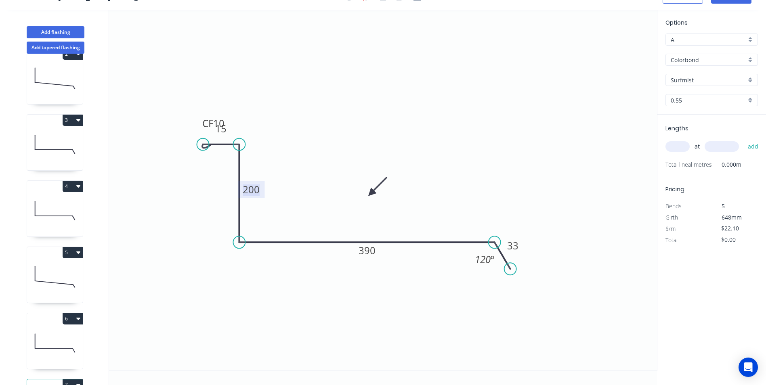
click at [253, 186] on tspan "200" at bounding box center [251, 189] width 17 height 13
click at [506, 119] on icon "0 CF 10 15 70 215 33 120 º" at bounding box center [383, 190] width 548 height 360
type input "$14.62"
click at [669, 147] on input "text" at bounding box center [677, 146] width 24 height 10
type input "1"
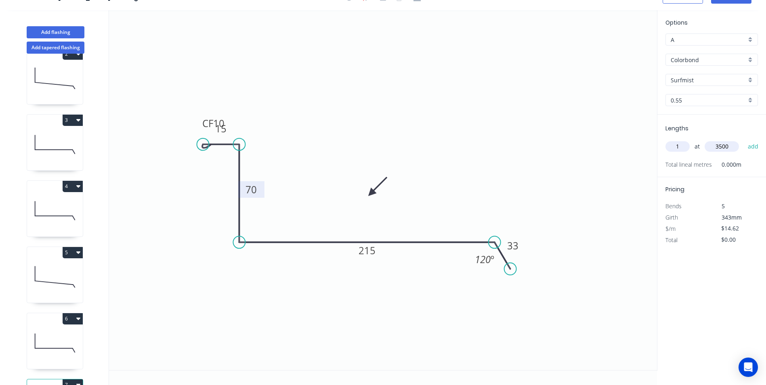
type input "3500"
click at [744, 140] on button "add" at bounding box center [753, 147] width 19 height 14
type input "$51.17"
click at [515, 249] on tspan "33" at bounding box center [512, 245] width 11 height 13
click at [367, 327] on icon "0 CF 10 15 70 215 32 120 º" at bounding box center [383, 190] width 548 height 360
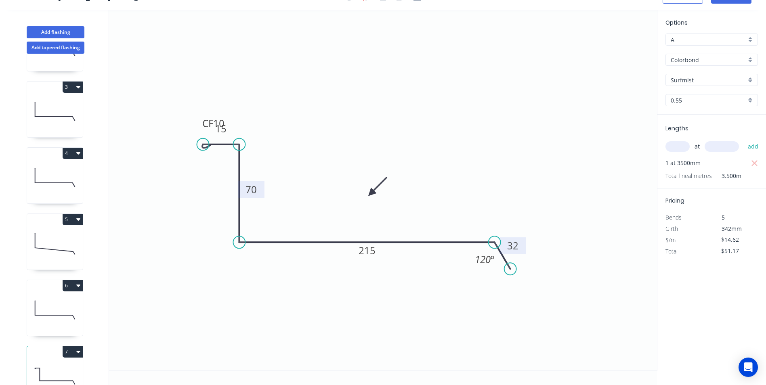
scroll to position [150, 0]
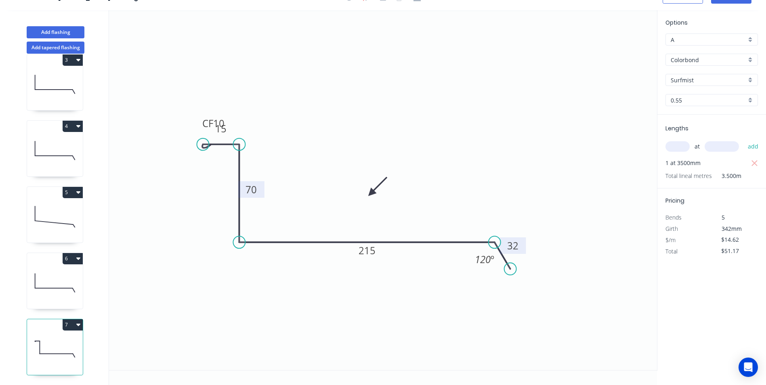
click at [60, 329] on icon at bounding box center [55, 349] width 56 height 52
click at [63, 31] on button "Add flashing" at bounding box center [56, 32] width 58 height 12
type input "$0.00"
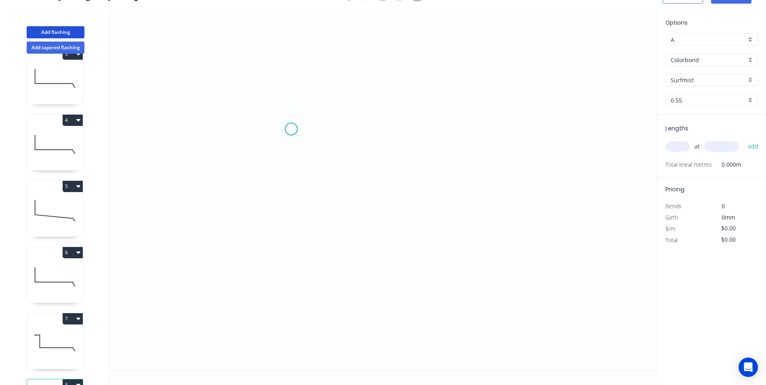
click at [291, 128] on icon "0" at bounding box center [383, 190] width 548 height 360
click at [293, 286] on icon "0" at bounding box center [383, 190] width 548 height 360
click at [531, 286] on icon "0 ?" at bounding box center [383, 190] width 548 height 360
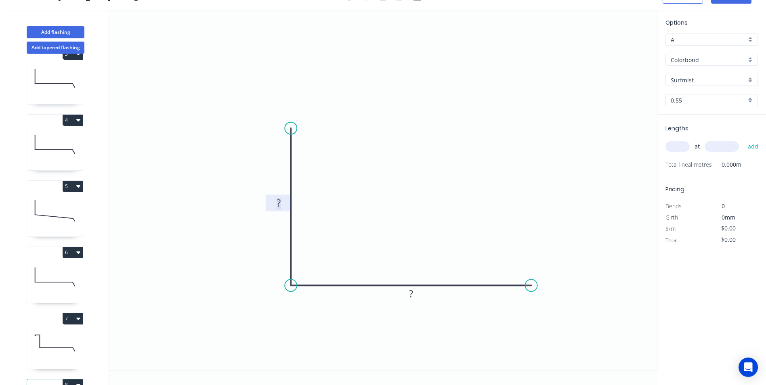
click at [282, 205] on rect at bounding box center [278, 203] width 16 height 11
click at [356, 154] on icon "0 150 150" at bounding box center [383, 190] width 548 height 360
type input "$7.99"
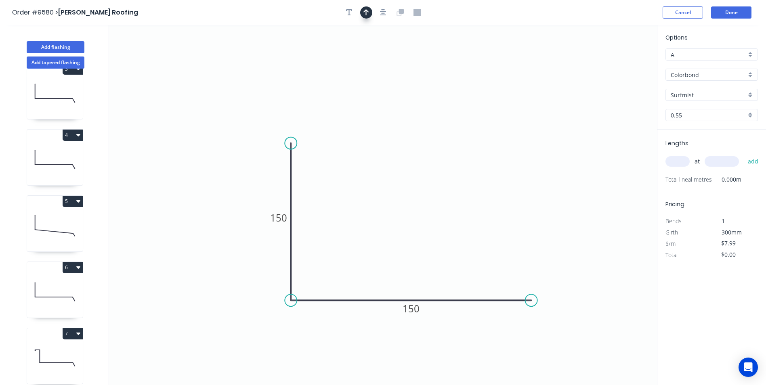
click at [367, 15] on icon "button" at bounding box center [366, 12] width 6 height 7
click at [616, 66] on icon at bounding box center [615, 56] width 7 height 26
drag, startPoint x: 616, startPoint y: 66, endPoint x: 377, endPoint y: 230, distance: 290.1
click at [518, 147] on icon at bounding box center [529, 135] width 23 height 23
click at [673, 160] on input "text" at bounding box center [677, 161] width 24 height 10
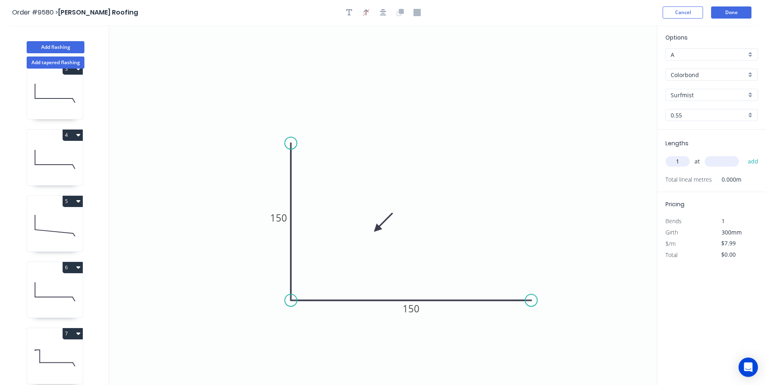
type input "1"
type input "5000"
click at [744, 155] on button "add" at bounding box center [753, 162] width 19 height 14
type input "$39.95"
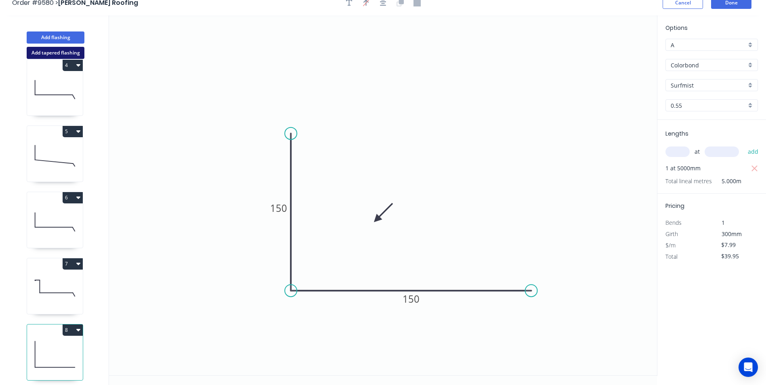
scroll to position [15, 0]
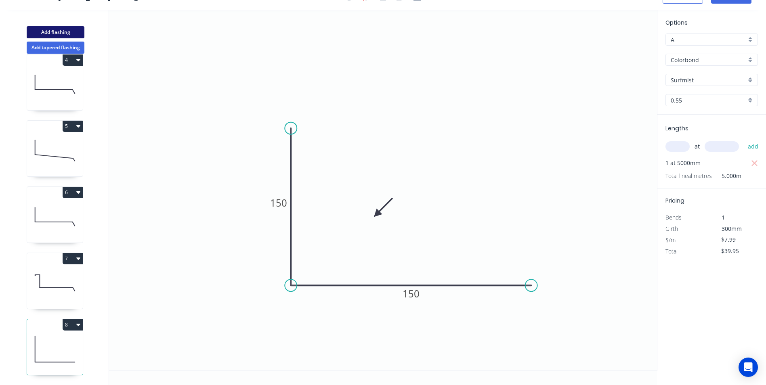
click at [44, 30] on button "Add flashing" at bounding box center [56, 32] width 58 height 12
type input "$0.00"
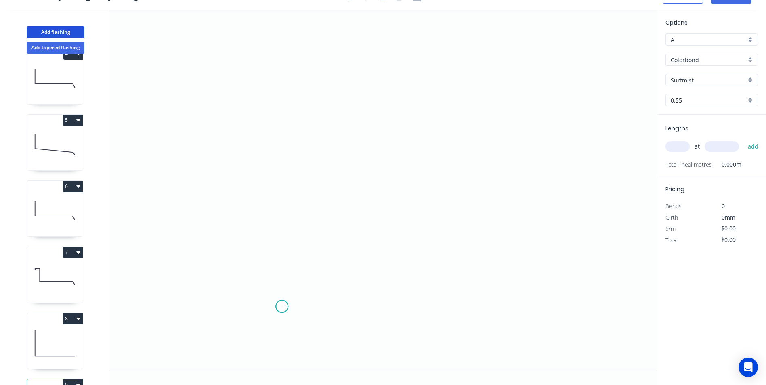
click at [282, 307] on icon "0" at bounding box center [383, 190] width 548 height 360
click at [266, 287] on icon at bounding box center [274, 297] width 16 height 20
click at [267, 142] on icon "0 ?" at bounding box center [383, 190] width 548 height 360
click at [514, 142] on icon "0 ? ? ? º" at bounding box center [383, 190] width 548 height 360
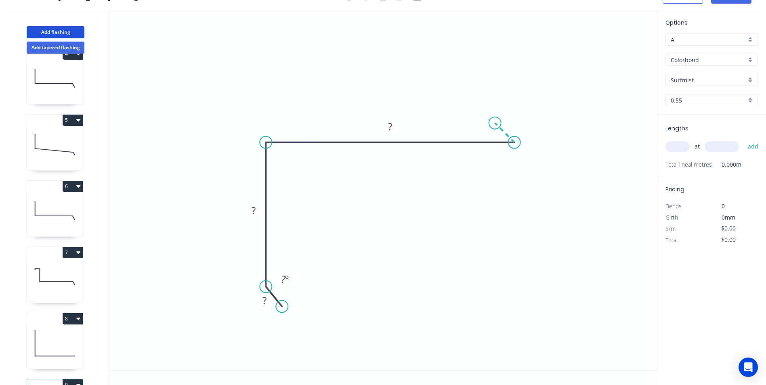
click at [495, 124] on icon at bounding box center [504, 132] width 19 height 19
click at [495, 124] on circle at bounding box center [495, 123] width 12 height 12
drag, startPoint x: 282, startPoint y: 306, endPoint x: 277, endPoint y: 312, distance: 7.5
click at [277, 312] on circle at bounding box center [277, 312] width 12 height 12
click at [265, 301] on rect at bounding box center [261, 300] width 16 height 11
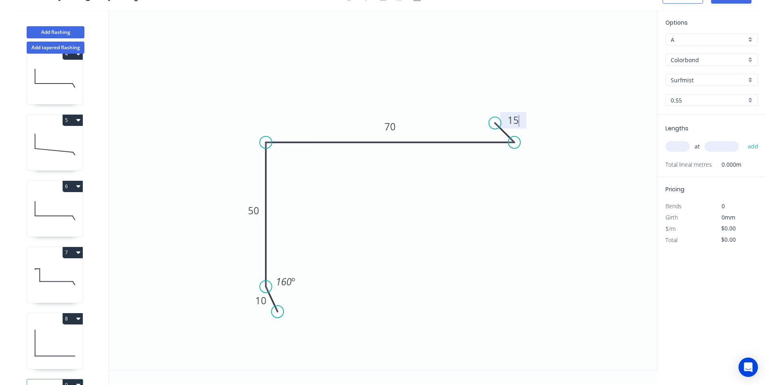
click at [334, 80] on icon "0 10 50 70 15 160 º" at bounding box center [383, 190] width 548 height 360
type input "$6.69"
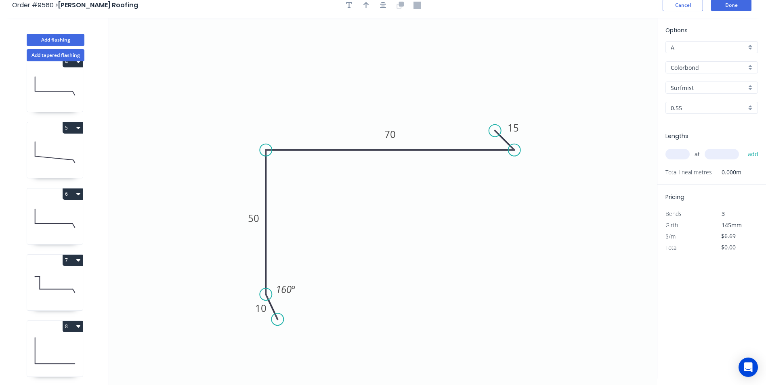
scroll to position [0, 0]
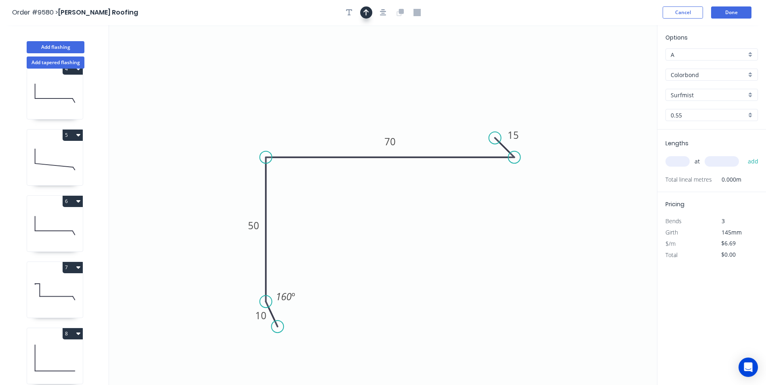
click at [367, 12] on icon "button" at bounding box center [366, 12] width 6 height 7
drag, startPoint x: 615, startPoint y: 65, endPoint x: 346, endPoint y: 102, distance: 271.3
click at [352, 102] on icon at bounding box center [355, 90] width 7 height 26
click at [674, 166] on input "text" at bounding box center [677, 161] width 24 height 10
type input "1"
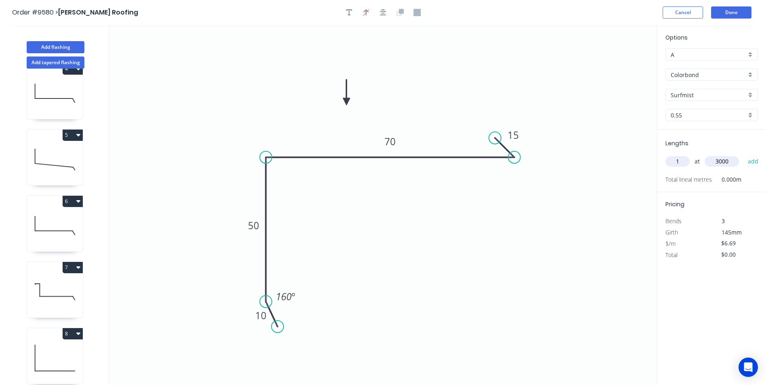
type input "3000"
click at [744, 155] on button "add" at bounding box center [753, 162] width 19 height 14
type input "$20.07"
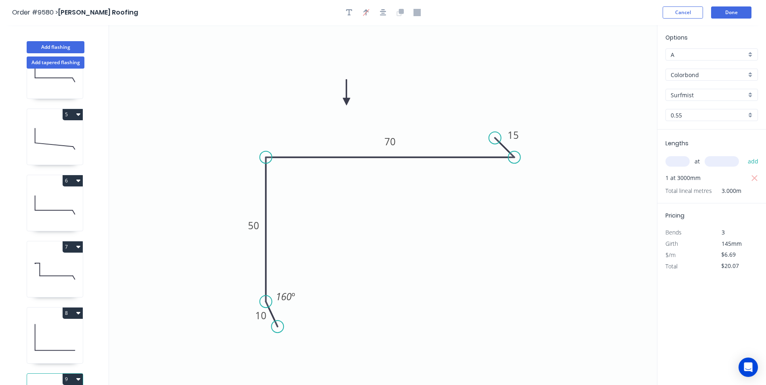
scroll to position [283, 0]
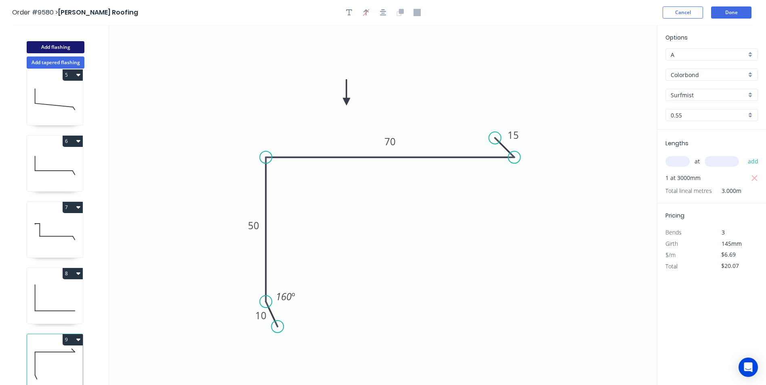
click at [75, 44] on button "Add flashing" at bounding box center [56, 47] width 58 height 12
type input "$0.00"
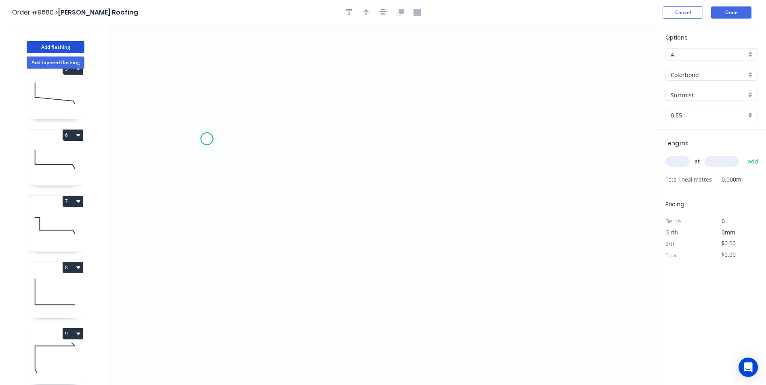
click at [207, 139] on icon "0" at bounding box center [383, 205] width 548 height 360
click at [209, 136] on circle at bounding box center [207, 139] width 12 height 12
click at [65, 61] on button "Add tapered flashing" at bounding box center [56, 63] width 58 height 12
type input "Basalt"
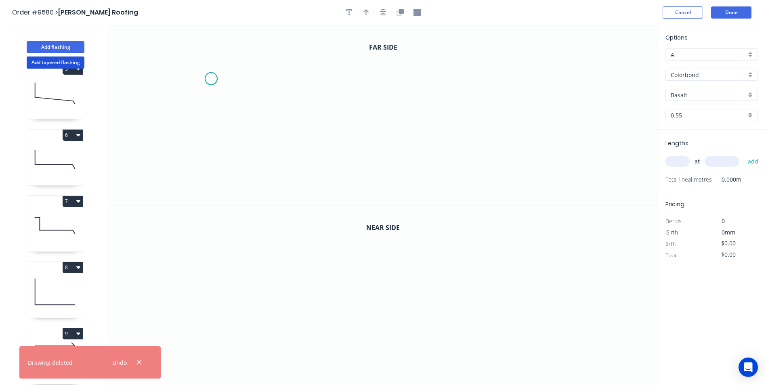
click at [211, 79] on icon "0" at bounding box center [383, 115] width 548 height 180
click at [197, 90] on icon "0" at bounding box center [383, 115] width 548 height 180
click at [339, 94] on icon "0 ?" at bounding box center [383, 115] width 548 height 180
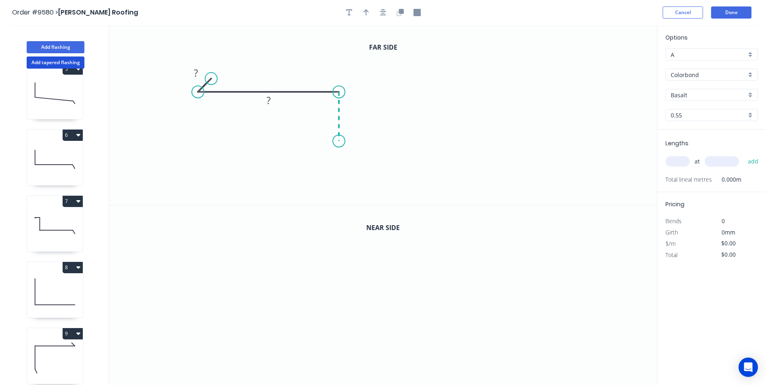
click at [339, 141] on icon "0 ? ?" at bounding box center [383, 115] width 548 height 180
click at [503, 136] on icon "0 ? ? ?" at bounding box center [383, 115] width 548 height 180
click at [516, 153] on icon "0 ? ? ? ?" at bounding box center [383, 115] width 548 height 180
click at [516, 153] on circle at bounding box center [516, 154] width 12 height 12
click at [518, 150] on circle at bounding box center [517, 149] width 12 height 12
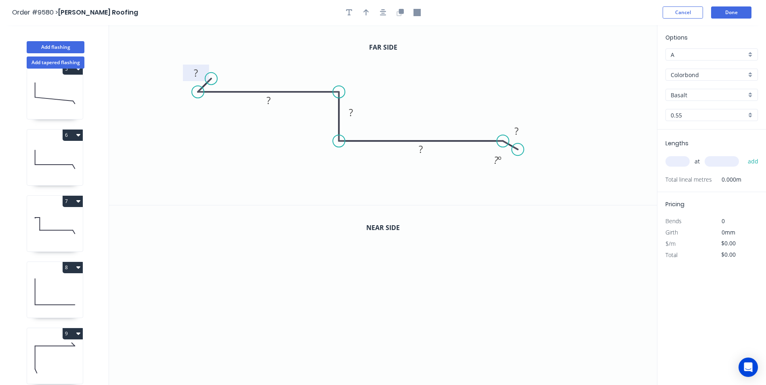
click at [201, 67] on g "?" at bounding box center [196, 73] width 26 height 17
click at [433, 49] on icon "0 10 70 130 280 33 120 º" at bounding box center [383, 115] width 548 height 180
click at [400, 15] on icon "button" at bounding box center [399, 12] width 7 height 7
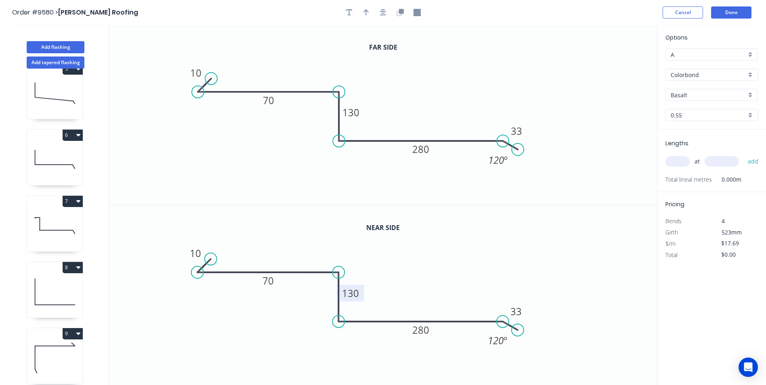
click at [352, 293] on tspan "130" at bounding box center [350, 293] width 17 height 13
click at [461, 277] on icon "0 10 70 16 280 33 120 º" at bounding box center [383, 295] width 548 height 180
type input "$18.69"
click at [363, 16] on button "button" at bounding box center [366, 12] width 12 height 12
click at [615, 63] on icon at bounding box center [615, 56] width 7 height 26
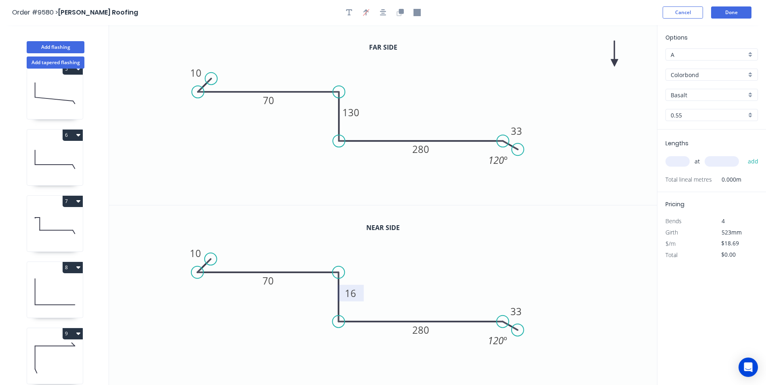
click at [615, 63] on icon at bounding box center [614, 54] width 7 height 26
drag, startPoint x: 615, startPoint y: 63, endPoint x: 456, endPoint y: 84, distance: 160.4
click at [488, 84] on icon at bounding box center [499, 72] width 23 height 23
click at [751, 94] on div "Basalt" at bounding box center [711, 95] width 92 height 12
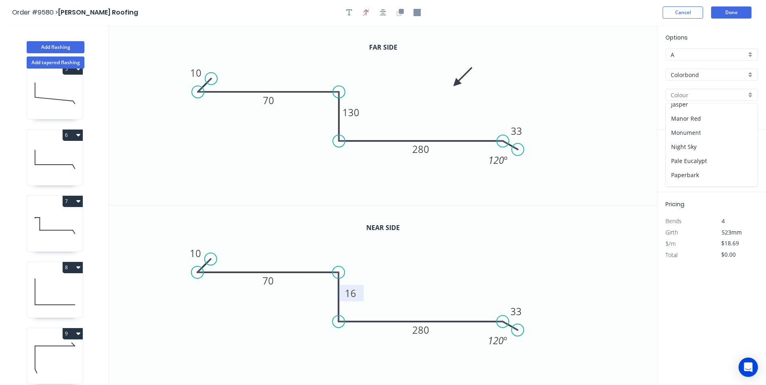
click at [704, 137] on div "Monument" at bounding box center [712, 133] width 92 height 14
type input "Monument"
click at [681, 165] on input "text" at bounding box center [677, 161] width 24 height 10
type input "1"
type input "4900"
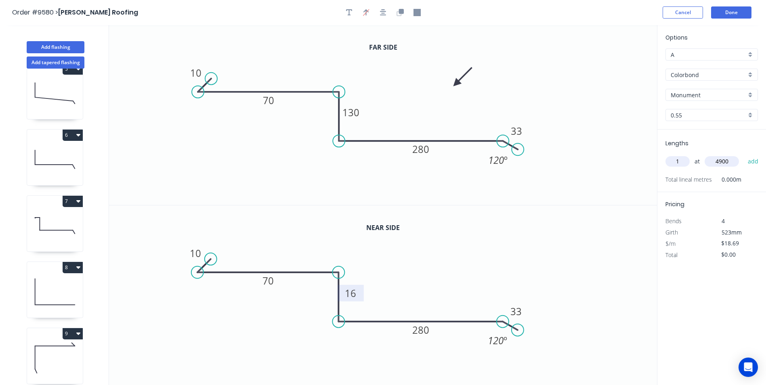
click at [744, 155] on button "add" at bounding box center [753, 162] width 19 height 14
type input "$91.58"
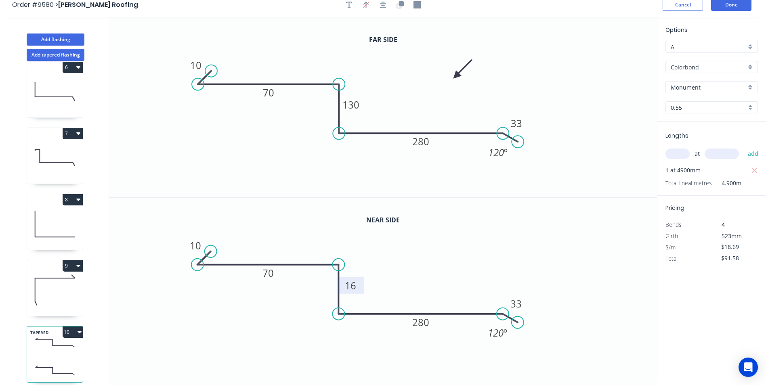
scroll to position [15, 0]
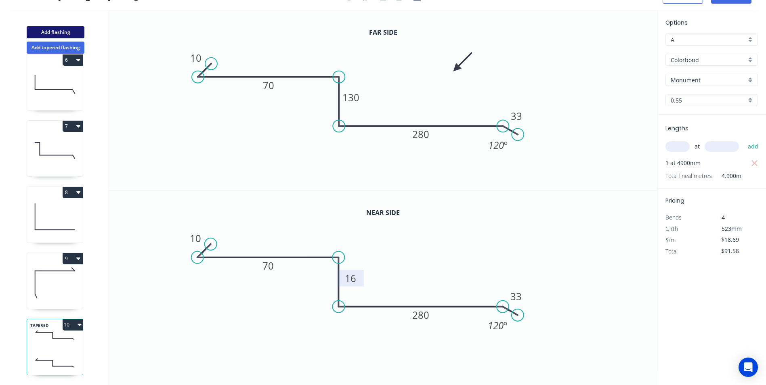
click at [47, 30] on button "Add flashing" at bounding box center [56, 32] width 58 height 12
type input "$0.00"
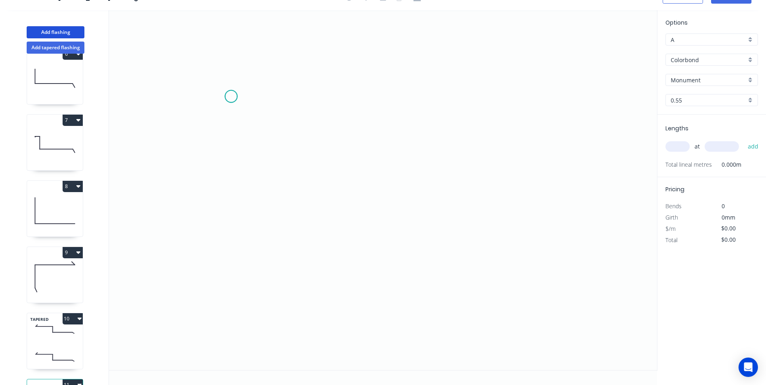
click at [231, 96] on icon "0" at bounding box center [383, 190] width 548 height 360
click at [226, 206] on icon "0" at bounding box center [383, 190] width 548 height 360
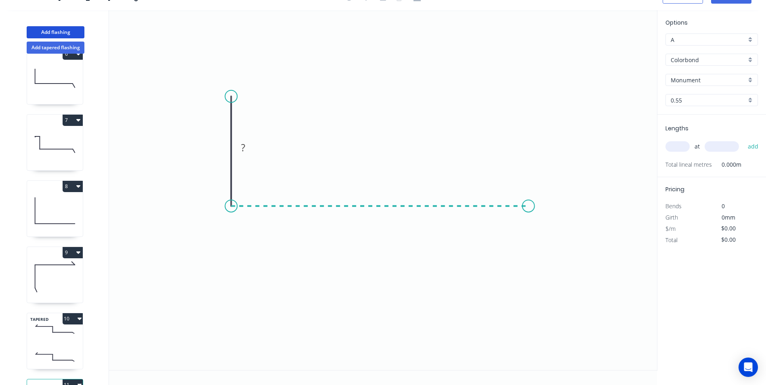
click at [528, 204] on icon "0 ?" at bounding box center [383, 190] width 548 height 360
click at [542, 223] on icon "0 ? ?" at bounding box center [383, 190] width 548 height 360
click at [542, 223] on circle at bounding box center [542, 223] width 12 height 12
click at [544, 222] on circle at bounding box center [544, 221] width 12 height 12
drag, startPoint x: 544, startPoint y: 222, endPoint x: 547, endPoint y: 218, distance: 5.3
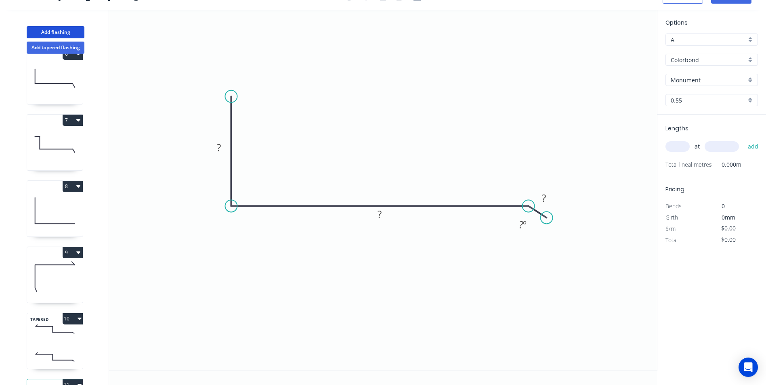
click at [547, 218] on circle at bounding box center [546, 218] width 12 height 12
click at [222, 149] on rect at bounding box center [219, 147] width 16 height 11
click at [404, 92] on icon "0 240 330 33 120 º" at bounding box center [383, 190] width 548 height 360
type input "$18.85"
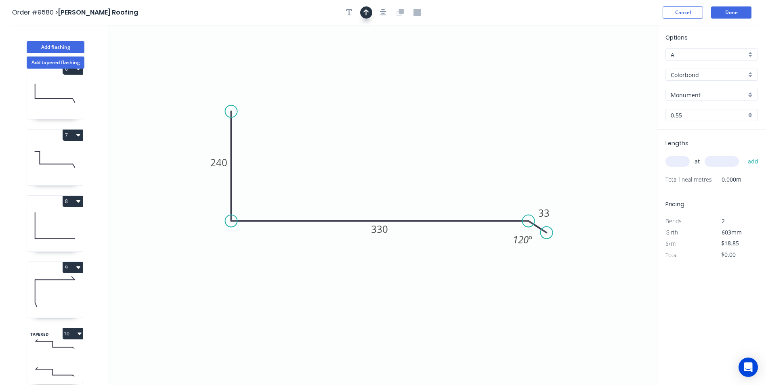
click at [362, 7] on button "button" at bounding box center [366, 12] width 12 height 12
click at [615, 61] on icon "0 240 330 33 120 º" at bounding box center [383, 205] width 548 height 360
drag, startPoint x: 615, startPoint y: 61, endPoint x: 608, endPoint y: 62, distance: 6.5
click at [601, 65] on icon "0 240 330 33 120 º" at bounding box center [383, 205] width 548 height 360
click at [616, 64] on icon at bounding box center [615, 56] width 7 height 26
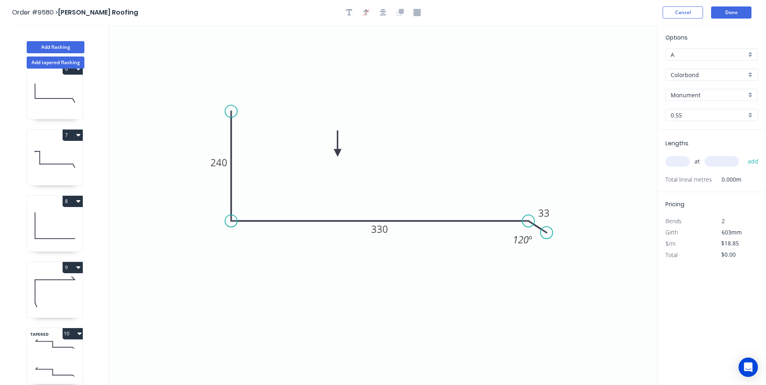
drag, startPoint x: 616, startPoint y: 64, endPoint x: 337, endPoint y: 153, distance: 292.7
click at [337, 153] on icon at bounding box center [337, 144] width 7 height 26
click at [748, 97] on div "Monument" at bounding box center [711, 95] width 92 height 12
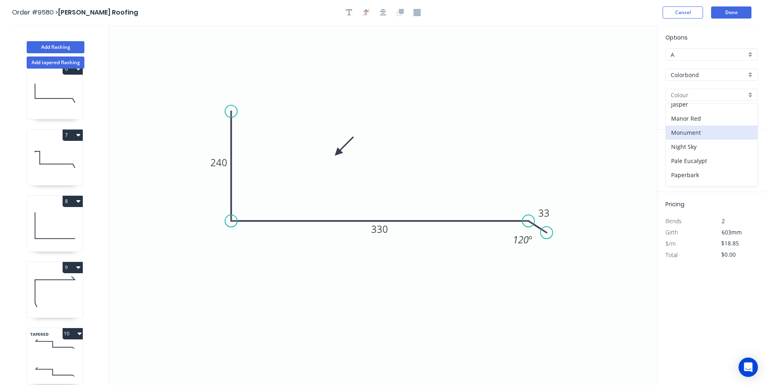
scroll to position [242, 0]
click at [701, 148] on div "Surfmist" at bounding box center [712, 151] width 92 height 14
type input "Surfmist"
click at [674, 164] on input "text" at bounding box center [677, 161] width 24 height 10
type input "1"
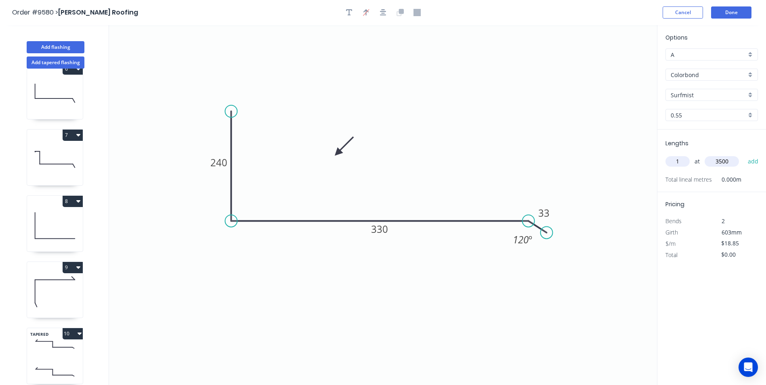
type input "3500"
click at [744, 155] on button "add" at bounding box center [753, 162] width 19 height 14
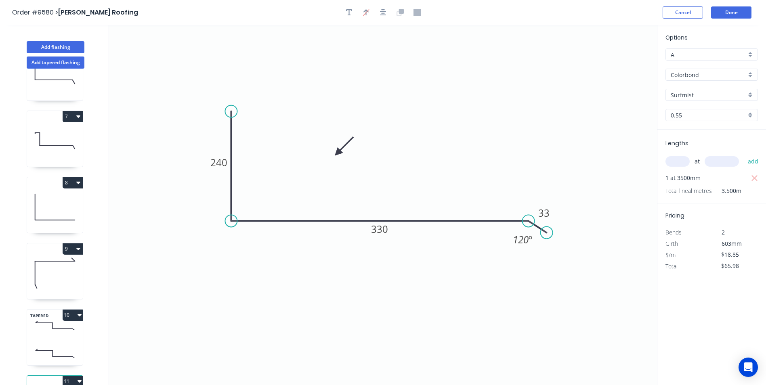
scroll to position [415, 0]
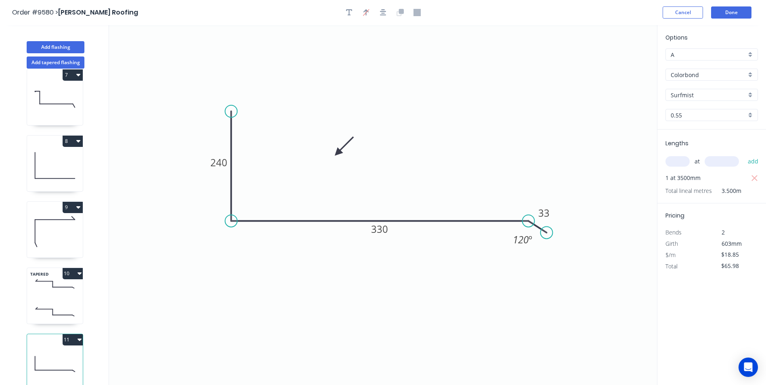
click at [68, 336] on button "11" at bounding box center [73, 339] width 20 height 11
click at [38, 354] on div "Duplicate" at bounding box center [44, 360] width 62 height 12
type input "$0.00"
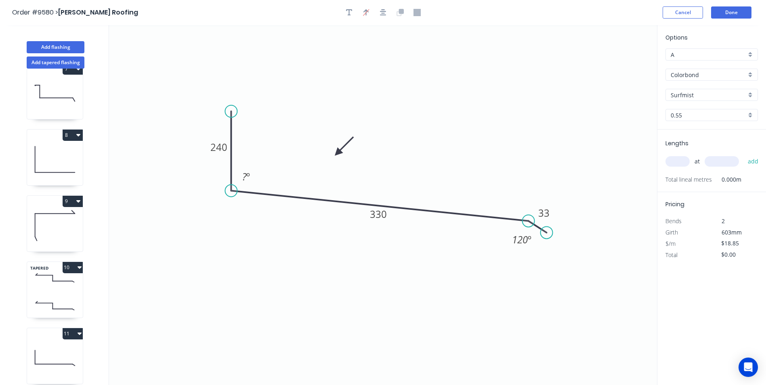
drag, startPoint x: 231, startPoint y: 222, endPoint x: 232, endPoint y: 191, distance: 30.7
click at [232, 191] on circle at bounding box center [231, 191] width 12 height 12
click at [246, 178] on tspan "º" at bounding box center [248, 176] width 4 height 13
type input "$15.52"
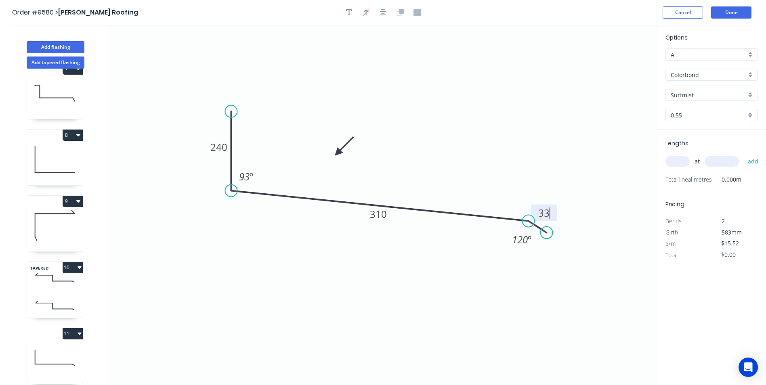
click at [289, 314] on icon "0 240 310 33 93 º 120 º" at bounding box center [383, 205] width 548 height 360
click at [222, 150] on tspan "240" at bounding box center [218, 146] width 17 height 13
click at [438, 287] on icon "0 230 310 33 93 º 120 º" at bounding box center [383, 205] width 548 height 360
click at [683, 162] on input "text" at bounding box center [677, 161] width 24 height 10
type input "1"
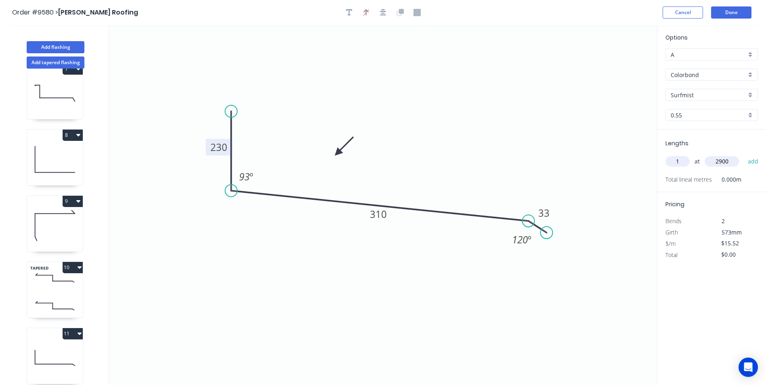
type input "2900"
click at [744, 155] on button "add" at bounding box center [753, 162] width 19 height 14
type input "$45.01"
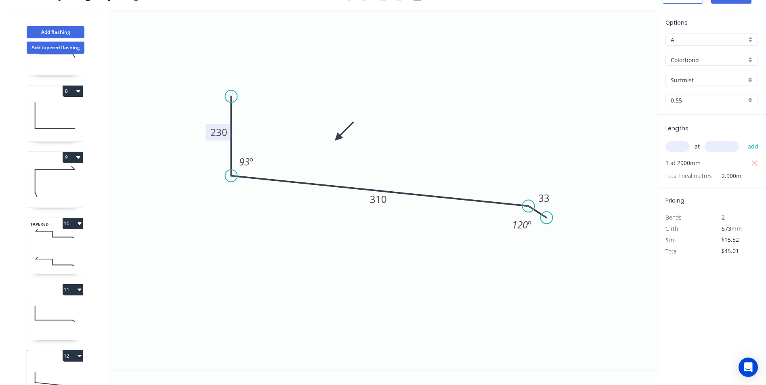
scroll to position [481, 0]
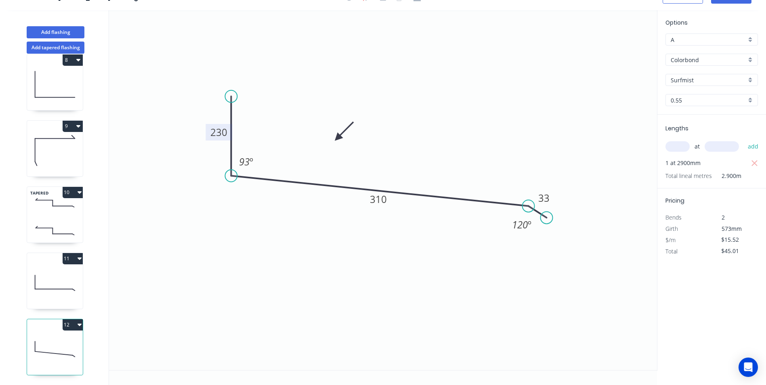
click at [73, 256] on button "11" at bounding box center [73, 258] width 20 height 11
click at [43, 275] on div "Duplicate" at bounding box center [44, 279] width 62 height 12
type input "$18.85"
type input "$0.00"
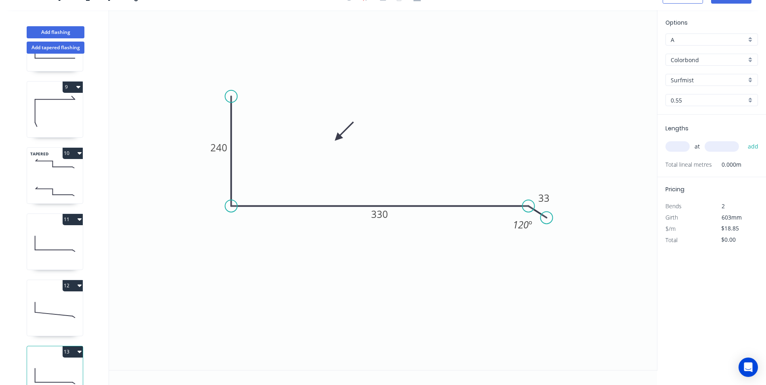
scroll to position [547, 0]
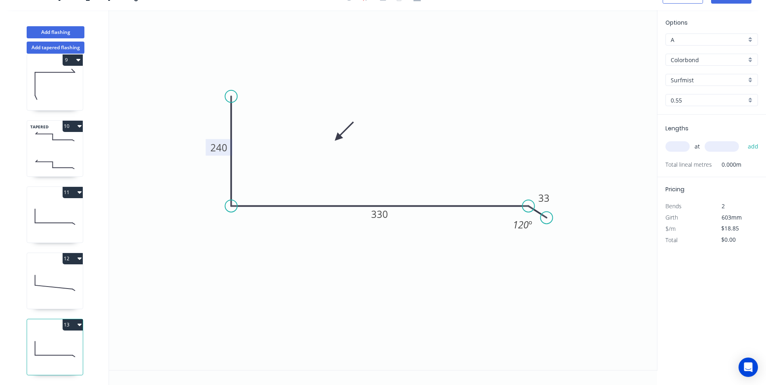
click at [217, 144] on tspan "240" at bounding box center [218, 147] width 17 height 13
type input "$15.52"
click at [461, 100] on icon "0 260 260 33 120 º" at bounding box center [383, 190] width 548 height 360
click at [678, 147] on input "text" at bounding box center [677, 146] width 24 height 10
type input "2"
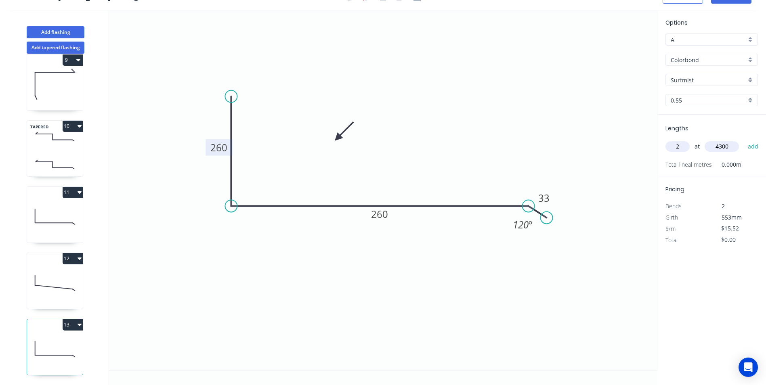
type input "4300"
click at [744, 140] on button "add" at bounding box center [753, 147] width 19 height 14
type input "$133.47"
click at [48, 34] on button "Add flashing" at bounding box center [56, 32] width 58 height 12
type input "$0.00"
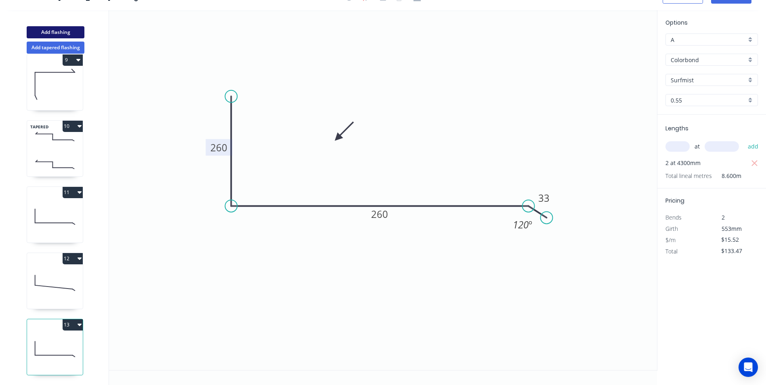
type input "$0.00"
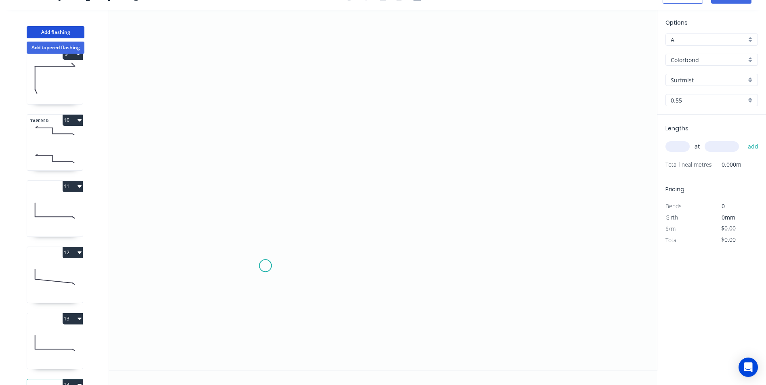
click at [264, 266] on icon "0" at bounding box center [383, 190] width 548 height 360
click at [260, 119] on icon "0" at bounding box center [383, 190] width 548 height 360
click at [472, 117] on icon "0 ?" at bounding box center [383, 190] width 548 height 360
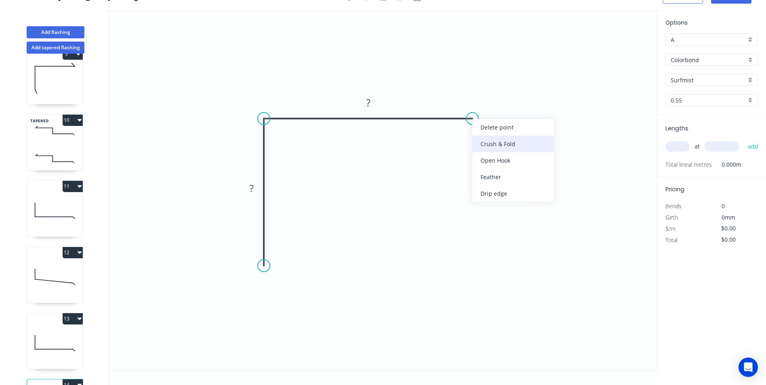
click at [482, 138] on div "Crush & Fold" at bounding box center [512, 144] width 81 height 17
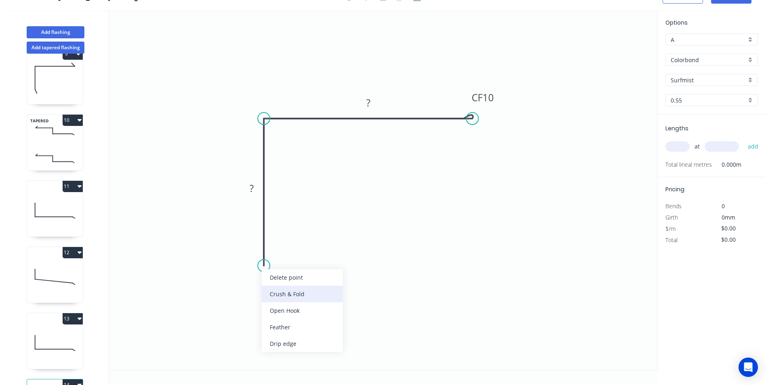
click at [281, 292] on div "Crush & Fold" at bounding box center [302, 294] width 81 height 17
click at [276, 291] on div "Flip bend" at bounding box center [303, 293] width 81 height 17
click at [253, 189] on tspan "?" at bounding box center [251, 188] width 4 height 13
click at [388, 134] on icon "0 CF 10 150 CF 10 150" at bounding box center [383, 190] width 548 height 360
type input "$14.62"
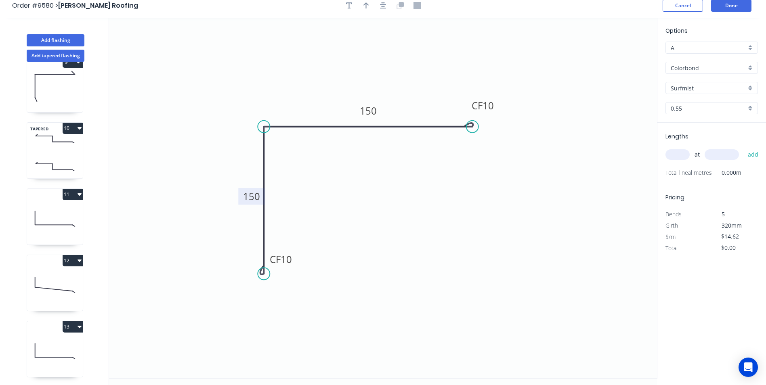
scroll to position [0, 0]
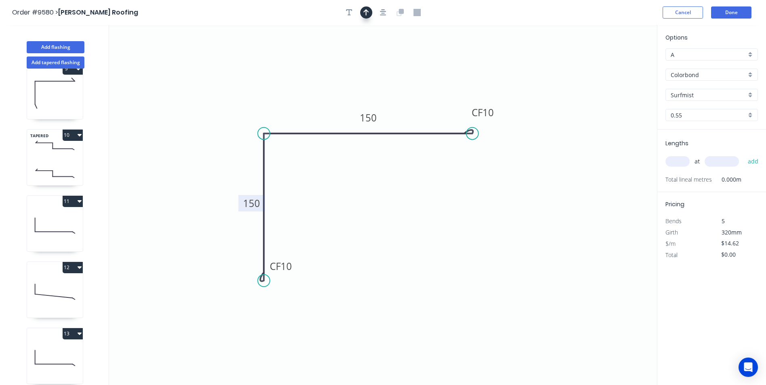
click at [366, 15] on icon "button" at bounding box center [366, 12] width 6 height 6
click at [617, 64] on icon at bounding box center [615, 56] width 7 height 26
click at [617, 64] on icon at bounding box center [625, 65] width 26 height 7
drag, startPoint x: 616, startPoint y: 65, endPoint x: 369, endPoint y: 204, distance: 283.0
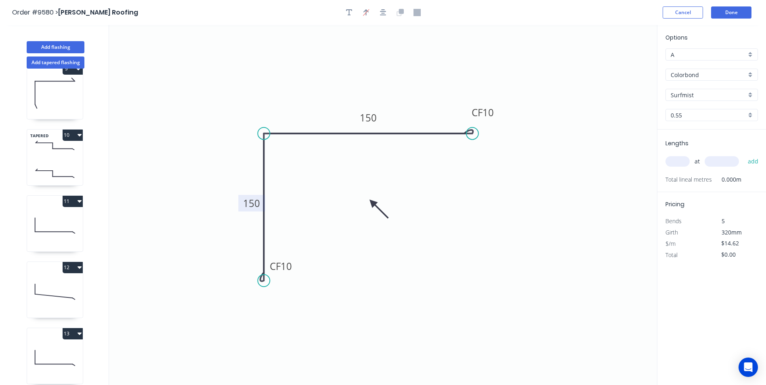
click at [369, 204] on icon at bounding box center [378, 208] width 23 height 23
click at [682, 166] on input "text" at bounding box center [677, 161] width 24 height 10
type input "1"
type input "4000"
click at [744, 155] on button "add" at bounding box center [753, 162] width 19 height 14
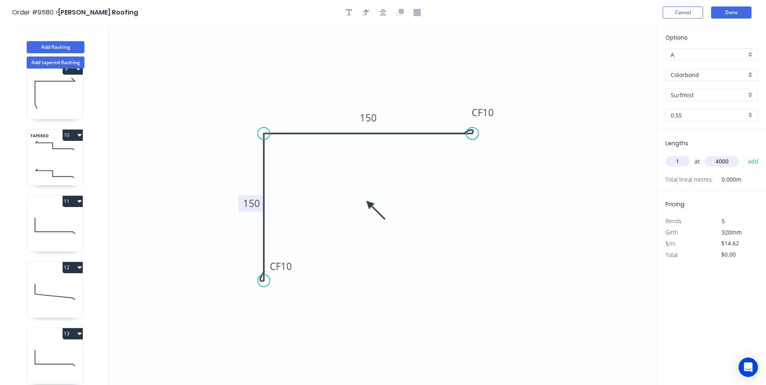
type input "$58.48"
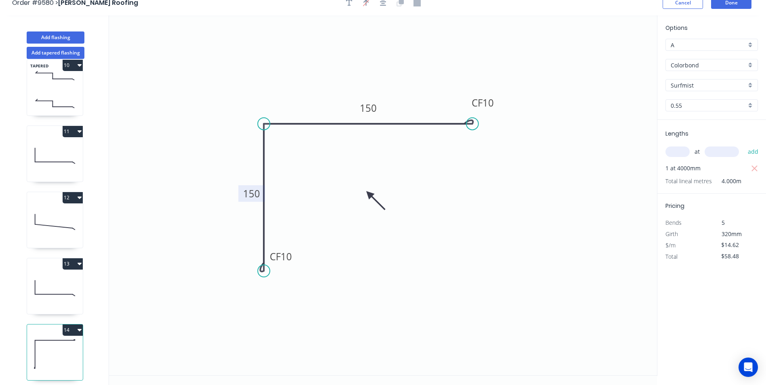
scroll to position [15, 0]
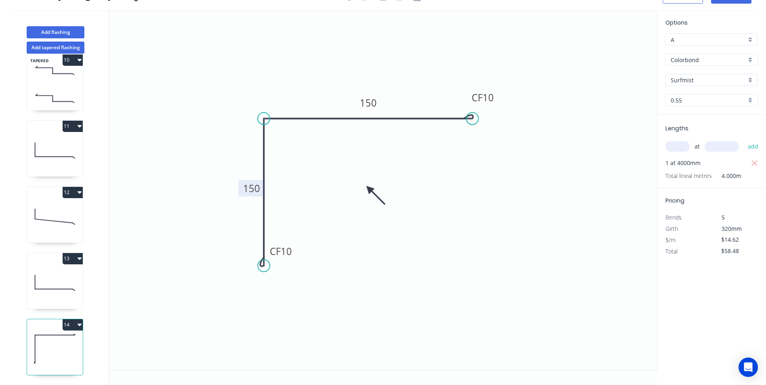
click at [72, 254] on button "13" at bounding box center [73, 258] width 20 height 11
click at [58, 273] on div "Duplicate" at bounding box center [44, 279] width 62 height 12
type input "$15.52"
type input "$0.00"
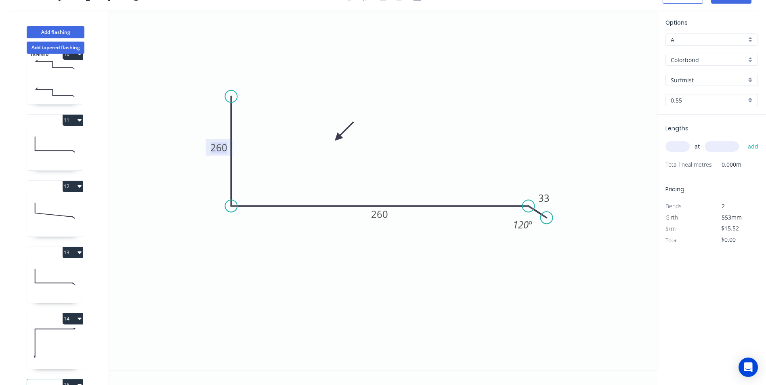
click at [221, 149] on tspan "260" at bounding box center [218, 147] width 17 height 13
click at [452, 107] on icon "0 230 310 33 120 º" at bounding box center [383, 190] width 548 height 360
click at [674, 148] on input "text" at bounding box center [677, 146] width 24 height 10
type input "1"
type input "3100"
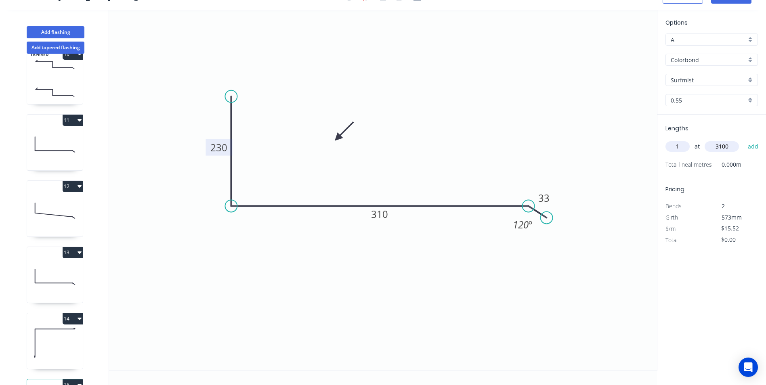
click at [744, 140] on button "add" at bounding box center [753, 147] width 19 height 14
type input "$48.11"
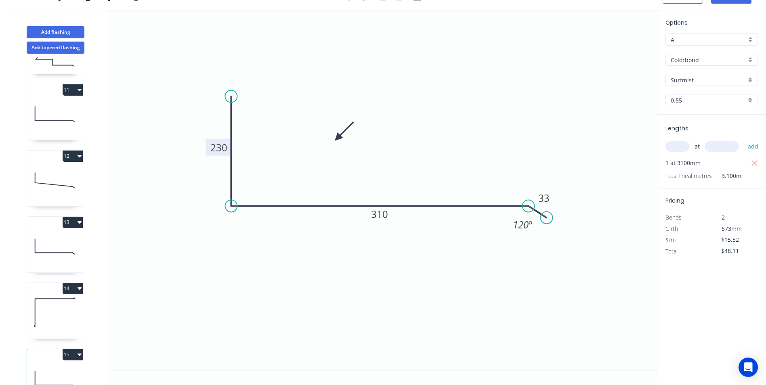
scroll to position [680, 0]
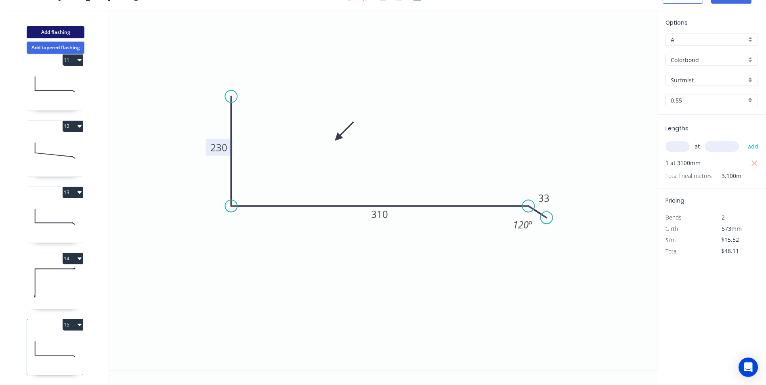
click at [71, 31] on button "Add flashing" at bounding box center [56, 32] width 58 height 12
type input "$0.00"
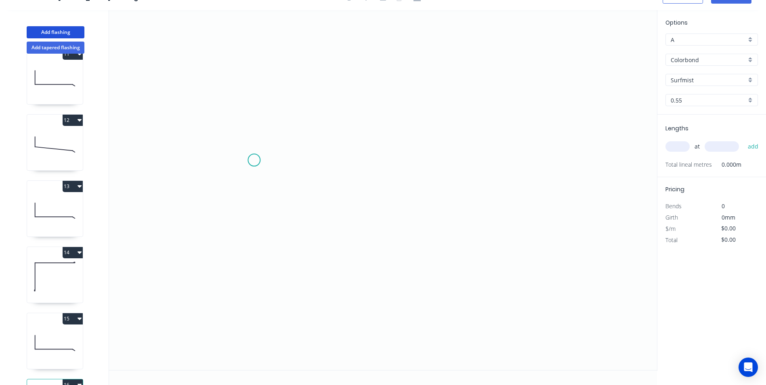
click at [253, 160] on icon "0" at bounding box center [383, 190] width 548 height 360
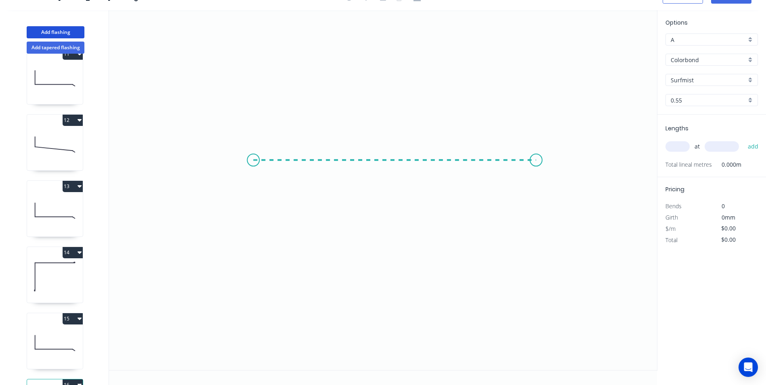
click at [536, 160] on icon "0" at bounding box center [383, 190] width 548 height 360
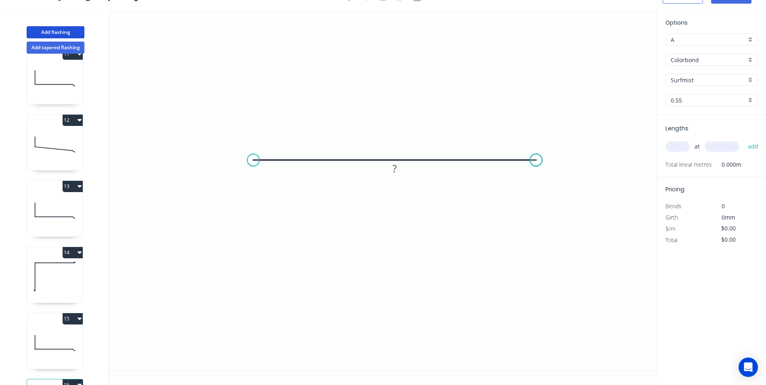
click at [536, 160] on circle at bounding box center [536, 160] width 12 height 12
click at [401, 170] on rect at bounding box center [394, 168] width 16 height 11
click at [531, 73] on icon "0 200" at bounding box center [383, 190] width 548 height 360
type input "$5.68"
click at [683, 147] on input "text" at bounding box center [677, 146] width 24 height 10
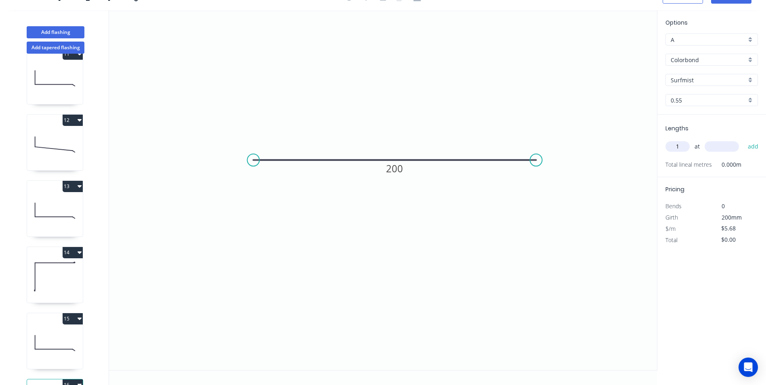
type input "1"
type input "2500"
click at [744, 140] on button "add" at bounding box center [753, 147] width 19 height 14
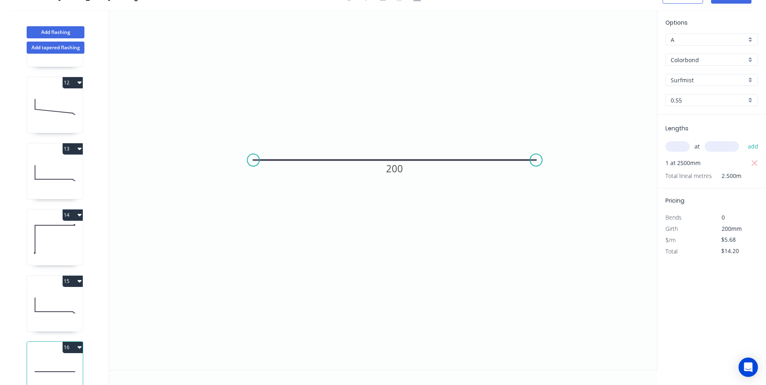
scroll to position [746, 0]
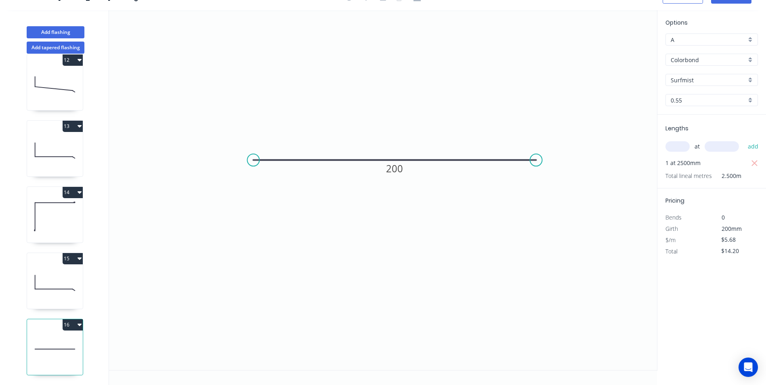
click at [71, 324] on button "16" at bounding box center [73, 324] width 20 height 11
click at [53, 339] on div "Duplicate" at bounding box center [44, 345] width 62 height 12
type input "$0.00"
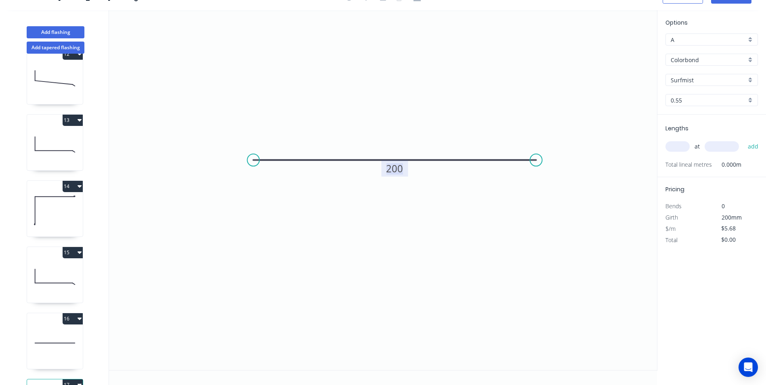
click at [392, 169] on tspan "200" at bounding box center [394, 168] width 17 height 13
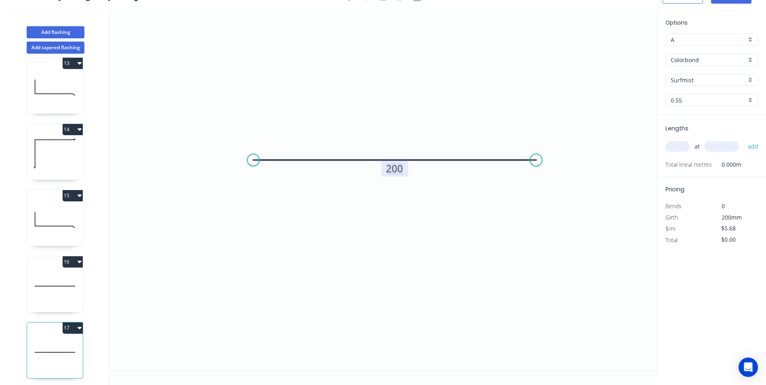
scroll to position [812, 0]
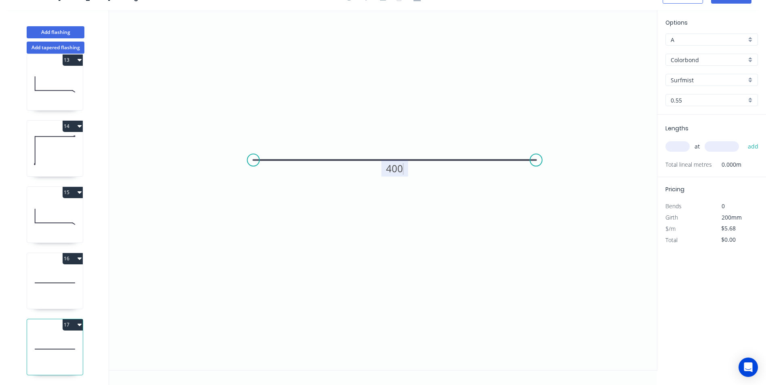
click at [681, 142] on input "text" at bounding box center [677, 146] width 24 height 10
type input "$10.28"
type input "1"
type input "400"
click at [744, 140] on button "add" at bounding box center [753, 147] width 19 height 14
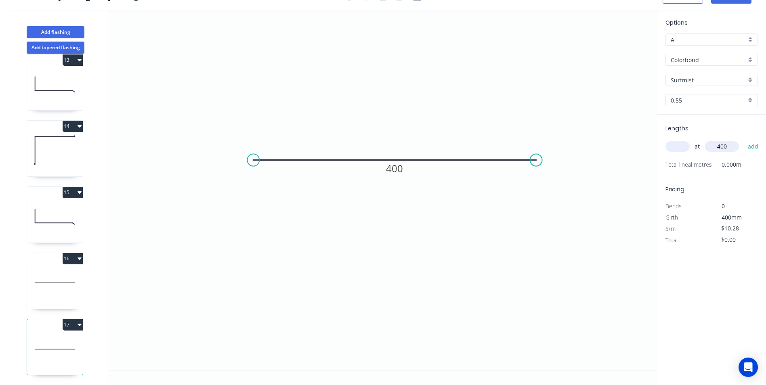
type input "$10.28"
click at [56, 34] on button "Add flashing" at bounding box center [56, 32] width 58 height 12
type input "$0.00"
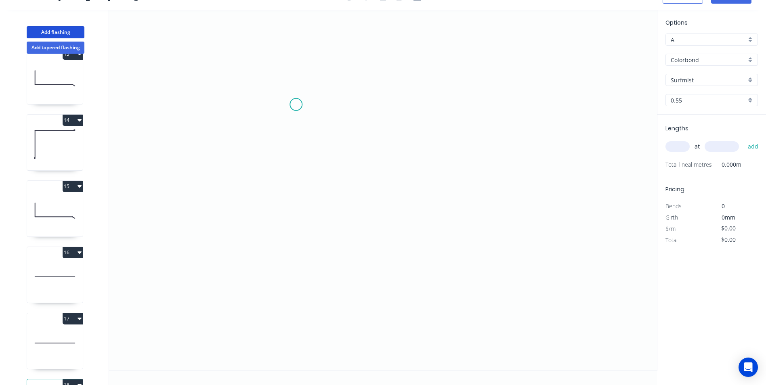
click at [297, 103] on icon "0" at bounding box center [383, 190] width 548 height 360
drag, startPoint x: 292, startPoint y: 271, endPoint x: 299, endPoint y: 269, distance: 7.0
click at [299, 269] on icon "0" at bounding box center [383, 190] width 548 height 360
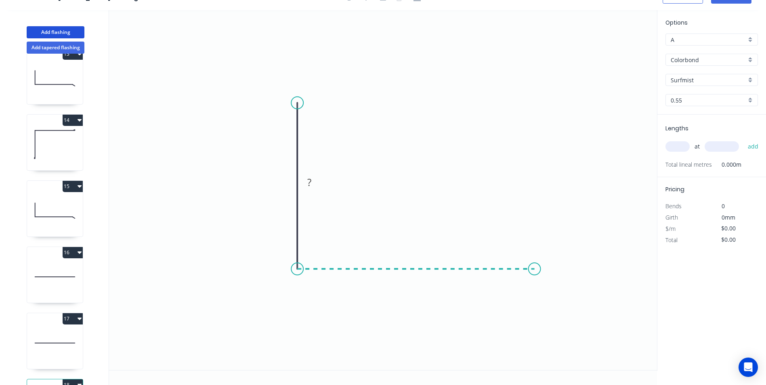
click at [534, 273] on icon "0 ?" at bounding box center [383, 190] width 548 height 360
click at [534, 273] on circle at bounding box center [534, 269] width 12 height 12
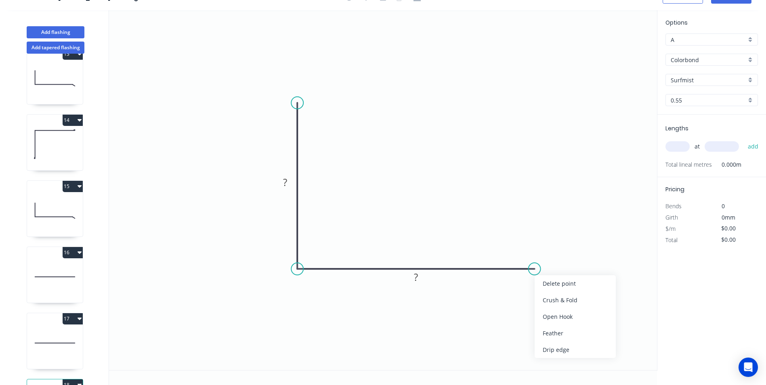
click at [554, 306] on div "Crush & Fold" at bounding box center [574, 300] width 81 height 17
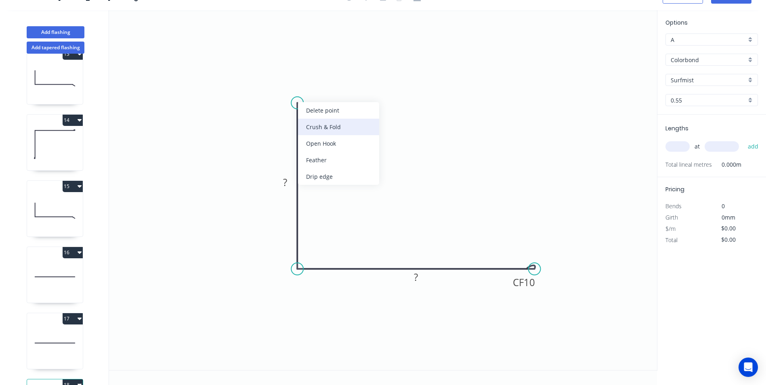
click at [312, 132] on div "Crush & Fold" at bounding box center [338, 127] width 81 height 17
click at [322, 134] on div "Flip bend" at bounding box center [342, 131] width 81 height 17
click at [287, 182] on tspan "?" at bounding box center [285, 182] width 4 height 13
drag, startPoint x: 360, startPoint y: 189, endPoint x: 369, endPoint y: 174, distance: 16.5
click at [360, 188] on icon "0 CF 10 30 CF 10 30" at bounding box center [383, 190] width 548 height 360
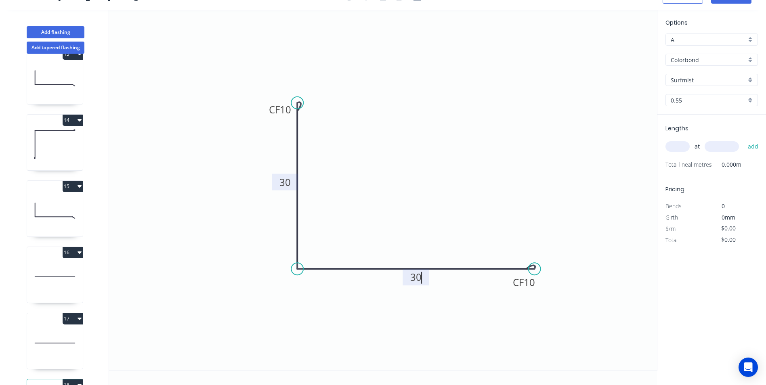
type input "$7.71"
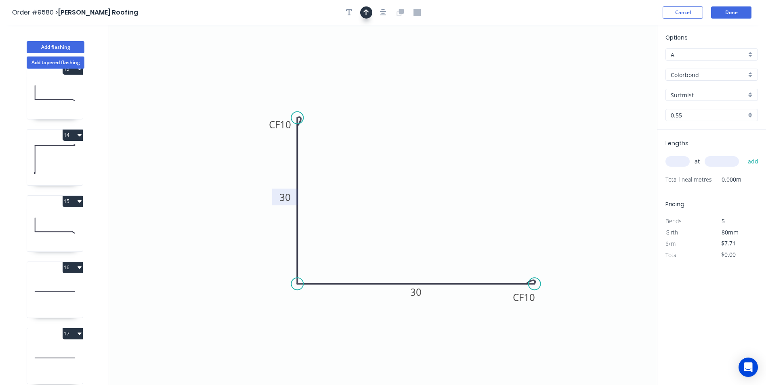
click at [367, 17] on button "button" at bounding box center [366, 12] width 12 height 12
click at [617, 62] on icon at bounding box center [615, 56] width 7 height 26
click at [617, 62] on icon at bounding box center [616, 53] width 7 height 26
click at [617, 62] on icon at bounding box center [623, 55] width 23 height 23
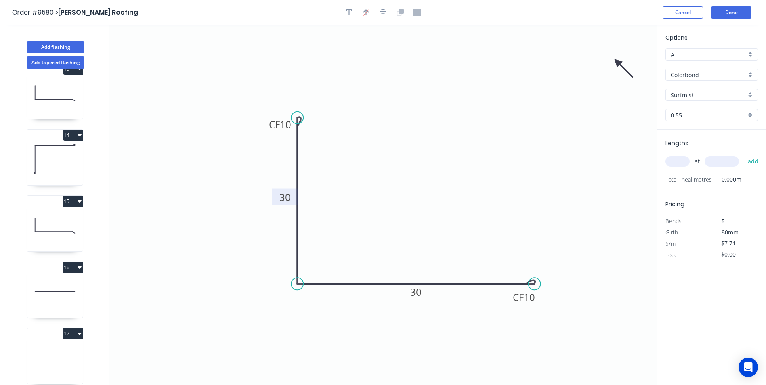
click at [617, 62] on icon at bounding box center [623, 68] width 23 height 23
click at [617, 62] on icon at bounding box center [616, 71] width 7 height 26
click at [617, 63] on icon at bounding box center [610, 68] width 23 height 23
drag, startPoint x: 616, startPoint y: 62, endPoint x: 264, endPoint y: 255, distance: 402.1
click at [264, 255] on icon at bounding box center [260, 255] width 26 height 7
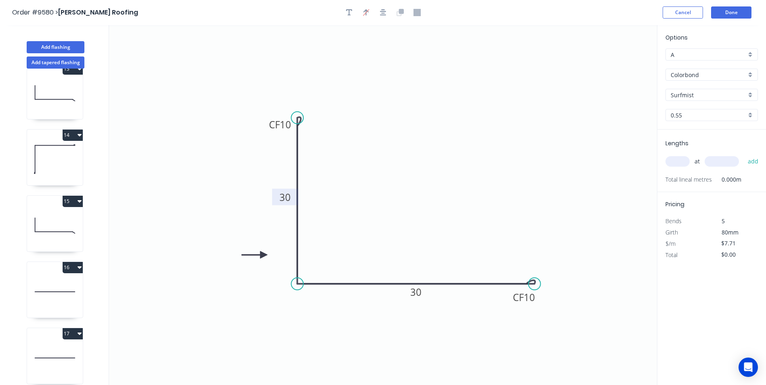
click at [682, 159] on input "text" at bounding box center [677, 161] width 24 height 10
type input "1"
type input "3000"
click at [744, 155] on button "add" at bounding box center [753, 162] width 19 height 14
type input "$23.13"
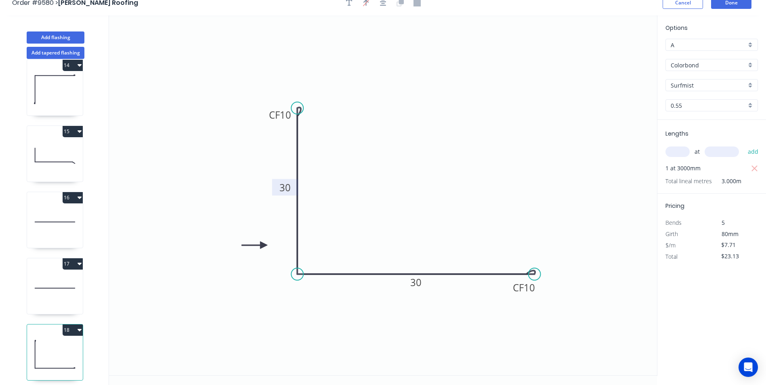
scroll to position [15, 0]
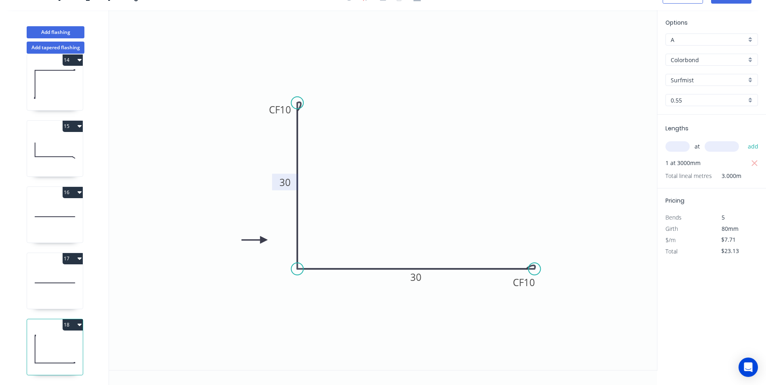
click at [75, 122] on button "15" at bounding box center [73, 126] width 20 height 11
click at [66, 142] on div "Duplicate" at bounding box center [44, 146] width 62 height 12
type input "$15.52"
type input "$0.00"
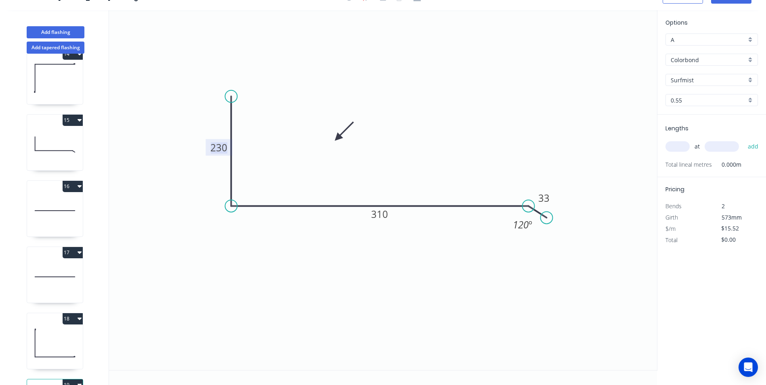
click at [225, 151] on tspan "230" at bounding box center [218, 147] width 17 height 13
click at [681, 145] on input "text" at bounding box center [677, 146] width 24 height 10
type input "$18.85"
type input "1"
type input "3400"
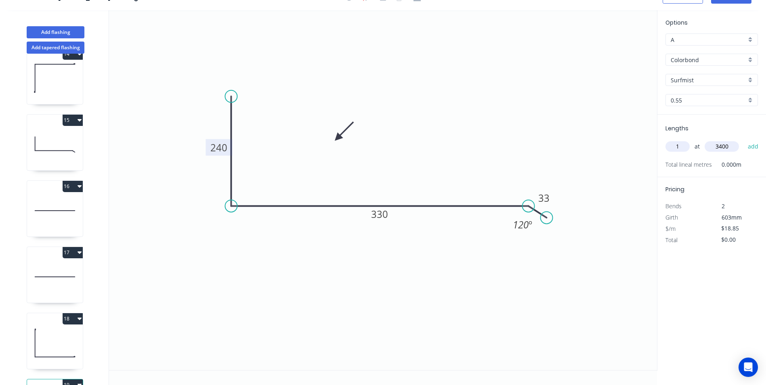
click at [744, 140] on button "add" at bounding box center [753, 147] width 19 height 14
type input "$64.09"
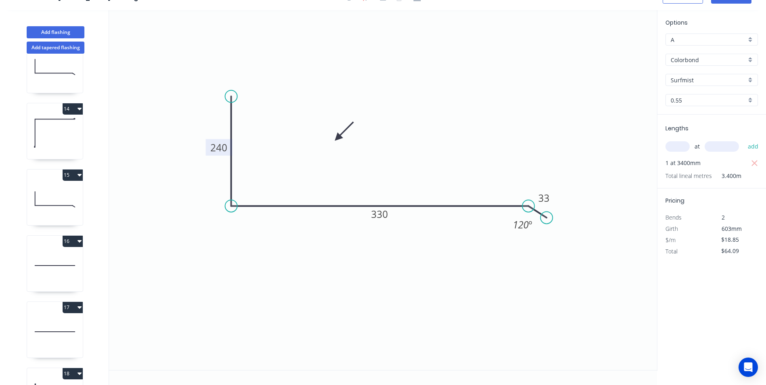
scroll to position [662, 0]
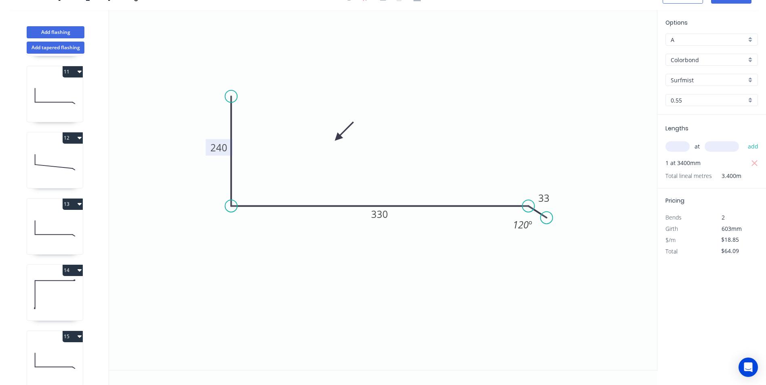
click at [71, 140] on button "12" at bounding box center [73, 137] width 20 height 11
click at [58, 157] on div "Duplicate" at bounding box center [44, 158] width 62 height 12
type input "$15.52"
type input "$0.00"
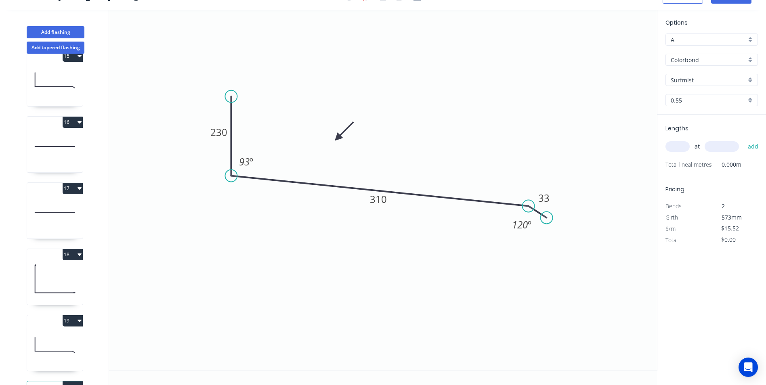
scroll to position [1011, 0]
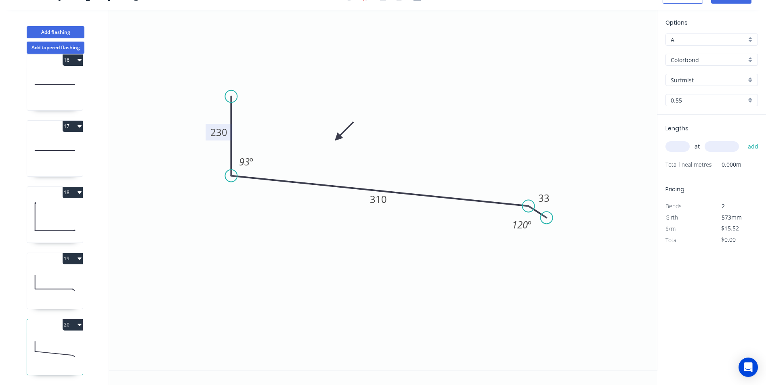
click at [218, 135] on tspan "230" at bounding box center [218, 132] width 17 height 13
type input "$0.00"
click at [543, 78] on icon "0 9030 250 33 93 º 120 º" at bounding box center [383, 190] width 548 height 360
click at [684, 145] on input "text" at bounding box center [677, 146] width 24 height 10
type input "1"
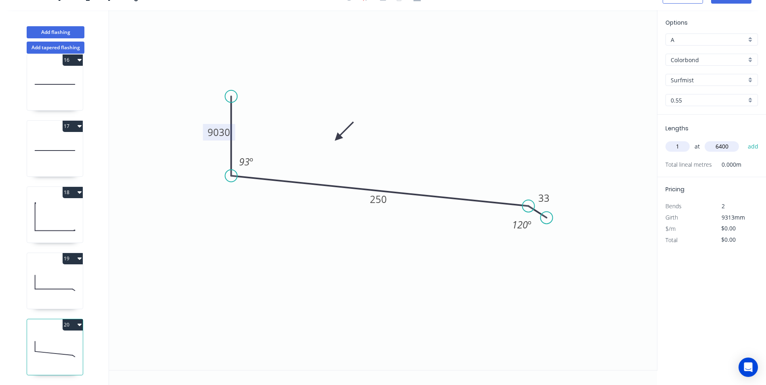
type input "6400"
click at [744, 140] on button "add" at bounding box center [753, 147] width 19 height 14
click at [75, 320] on button "20" at bounding box center [73, 324] width 20 height 11
click at [65, 339] on div "Duplicate" at bounding box center [44, 345] width 62 height 12
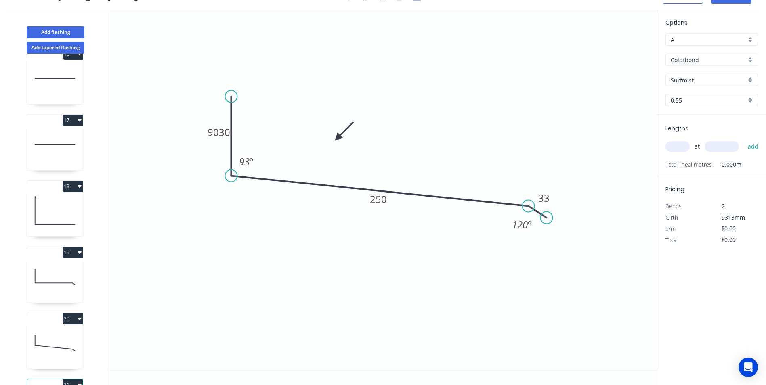
click at [53, 296] on icon at bounding box center [55, 277] width 56 height 52
type input "$18.85"
type input "$64.09"
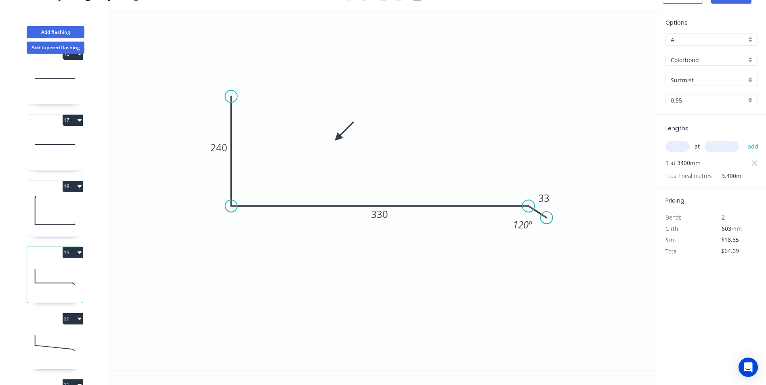
click at [45, 342] on icon at bounding box center [55, 343] width 56 height 52
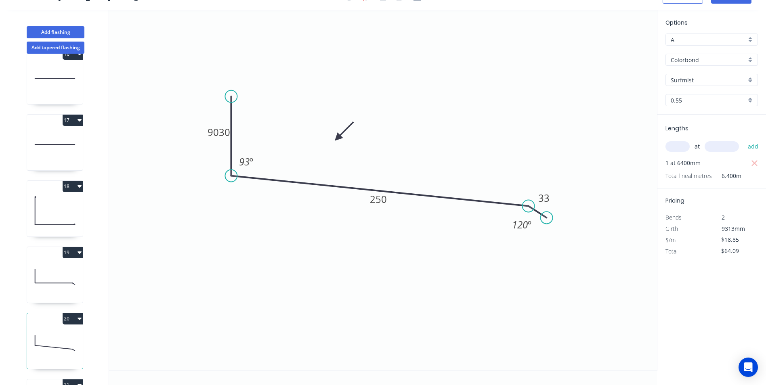
type input "$0.00"
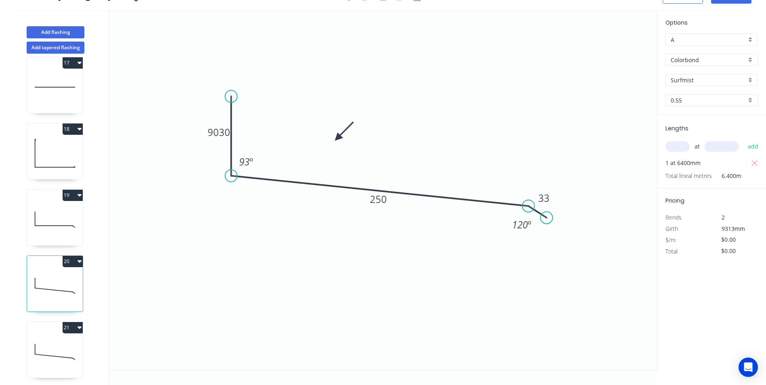
scroll to position [1077, 0]
click at [56, 337] on icon at bounding box center [55, 349] width 56 height 52
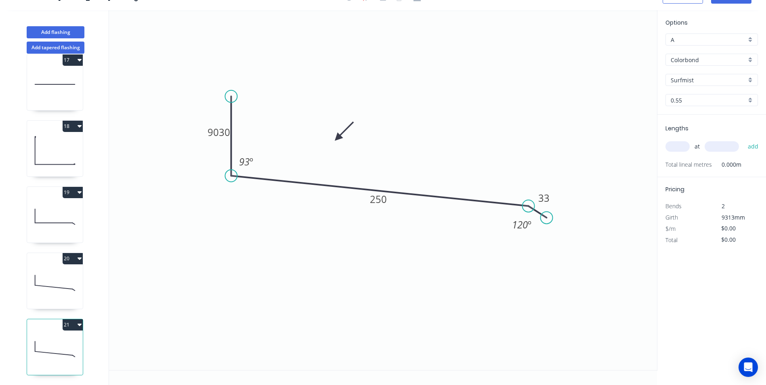
click at [56, 280] on icon at bounding box center [55, 283] width 56 height 52
click at [222, 129] on tspan "9030" at bounding box center [218, 132] width 23 height 13
click at [52, 350] on icon at bounding box center [55, 349] width 56 height 52
type input "$0.00"
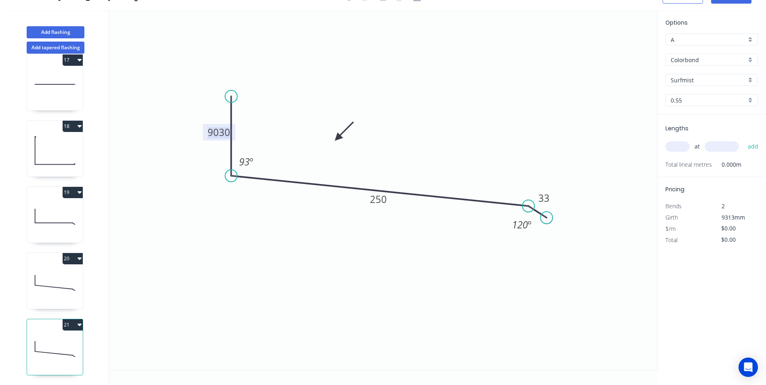
click at [224, 133] on tspan "9030" at bounding box center [218, 132] width 23 height 13
click at [224, 318] on icon "0 90 250 33 93 º 120 º" at bounding box center [383, 190] width 548 height 360
type input "$11.37"
click at [219, 132] on tspan "90" at bounding box center [218, 132] width 11 height 13
click at [380, 260] on icon "0 70 200 33 93 º 120 º" at bounding box center [383, 190] width 548 height 360
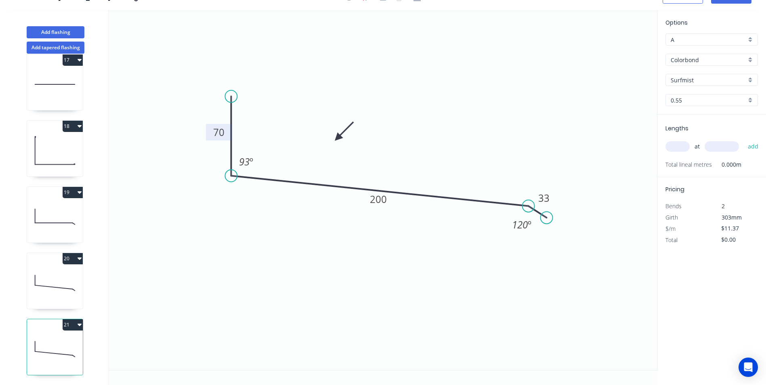
click at [674, 146] on input "text" at bounding box center [677, 146] width 24 height 10
type input "2"
type input "4500"
click at [744, 140] on button "add" at bounding box center [753, 147] width 19 height 14
type input "$102.33"
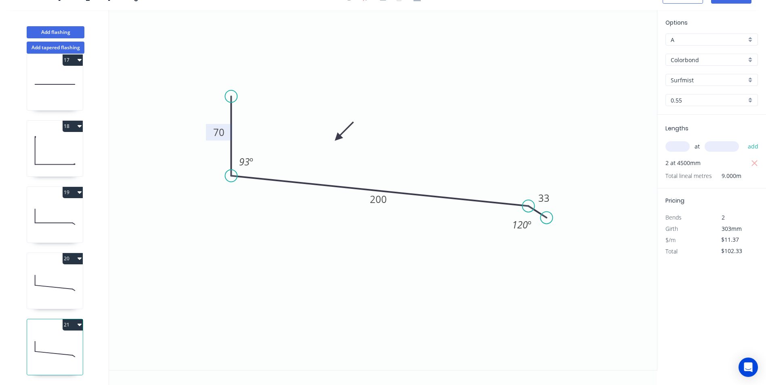
click at [69, 319] on button "21" at bounding box center [73, 324] width 20 height 11
click at [65, 188] on button "19" at bounding box center [73, 192] width 20 height 11
click at [50, 209] on div "Duplicate" at bounding box center [44, 213] width 62 height 12
type input "$18.85"
type input "$0.00"
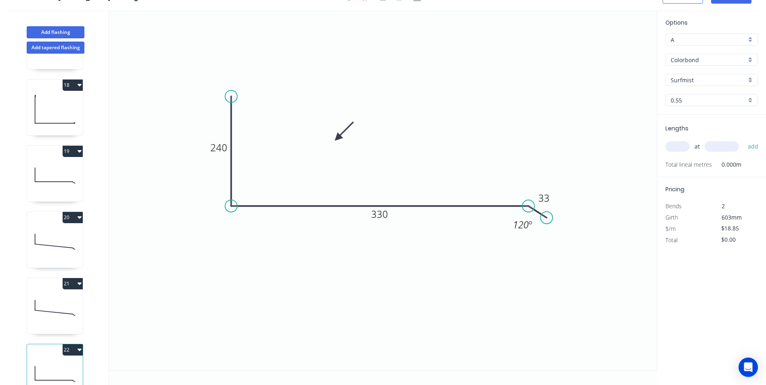
scroll to position [1143, 0]
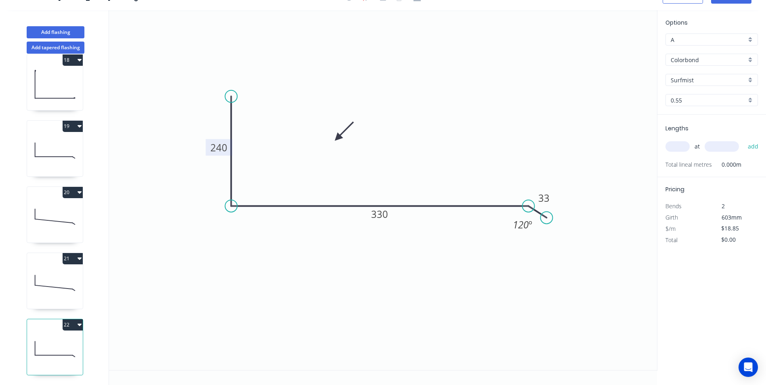
click at [222, 150] on tspan "240" at bounding box center [218, 147] width 17 height 13
type input "$15.52"
drag, startPoint x: 395, startPoint y: 124, endPoint x: 620, endPoint y: 140, distance: 226.2
click at [395, 124] on icon "0 230 310 33 120 º" at bounding box center [383, 190] width 548 height 360
click at [683, 144] on input "text" at bounding box center [677, 146] width 24 height 10
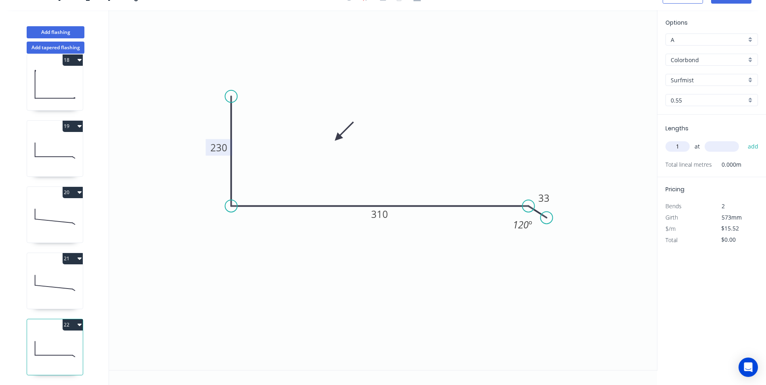
type input "1"
type input "4700"
click at [744, 140] on button "add" at bounding box center [753, 147] width 19 height 14
type input "$72.94"
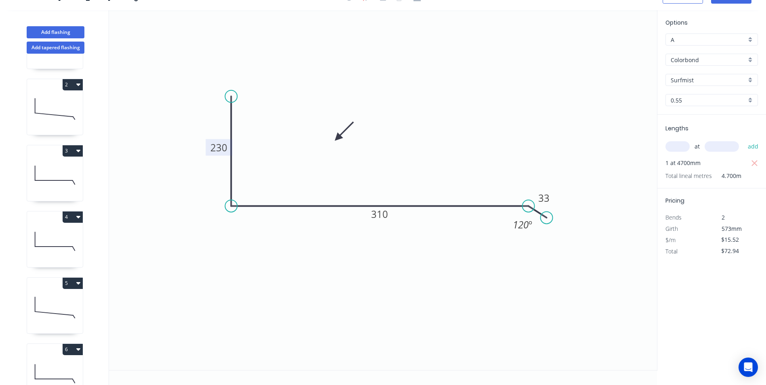
scroll to position [174, 0]
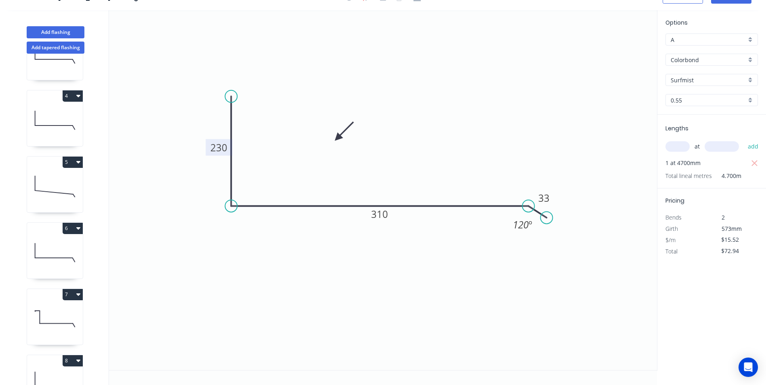
click at [66, 298] on button "7" at bounding box center [73, 294] width 20 height 11
click at [56, 311] on div "Duplicate" at bounding box center [44, 315] width 62 height 12
type input "$14.62"
type input "$0.00"
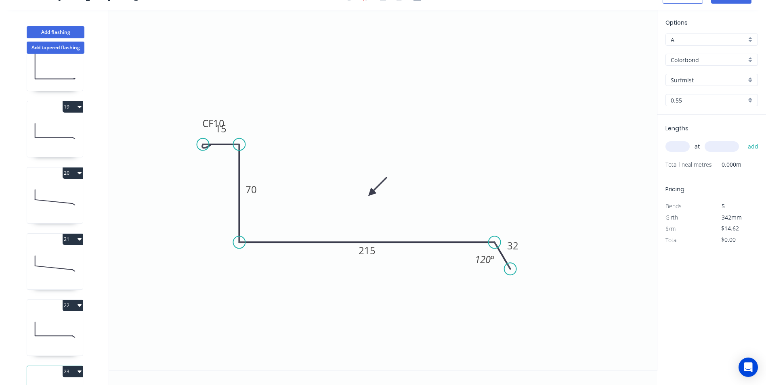
scroll to position [1209, 0]
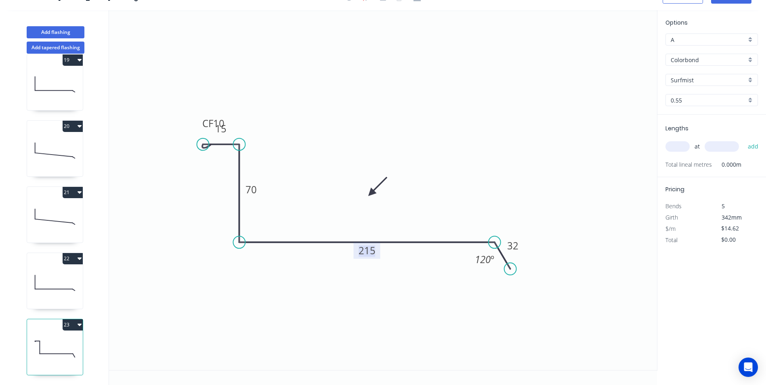
click at [367, 251] on tspan "215" at bounding box center [366, 250] width 17 height 13
click at [446, 167] on icon "0 CF 10 15 70 800 32 120 º" at bounding box center [383, 190] width 548 height 360
type input "$27.68"
click at [515, 248] on tspan "32" at bounding box center [512, 245] width 11 height 13
click at [525, 208] on icon "0 CF 10 15 70 800 33 120 º" at bounding box center [383, 190] width 548 height 360
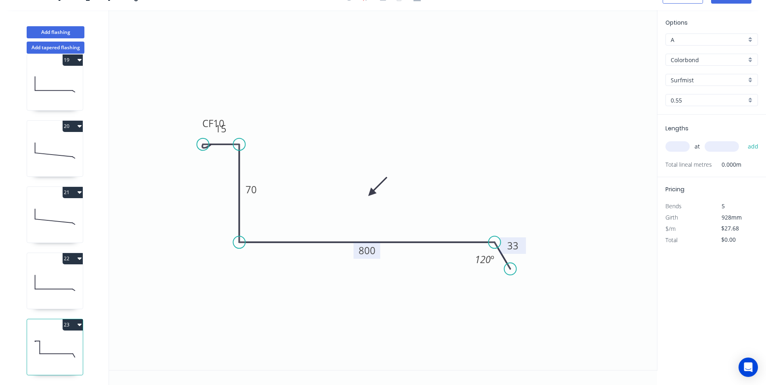
click at [687, 143] on input "text" at bounding box center [677, 146] width 24 height 10
type input "1"
type input "2500"
click at [744, 140] on button "add" at bounding box center [753, 147] width 19 height 14
type input "$69.20"
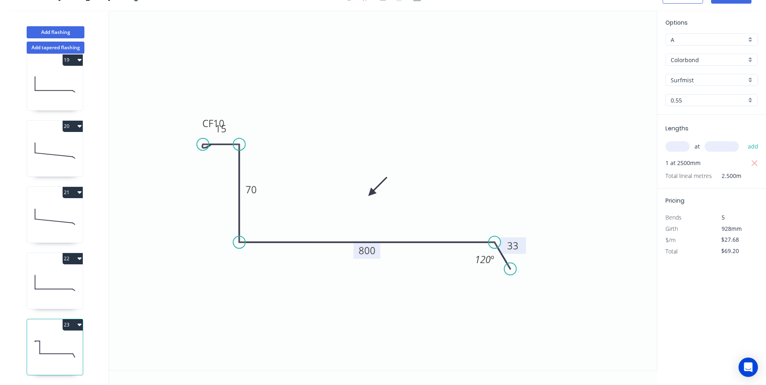
scroll to position [1008, 0]
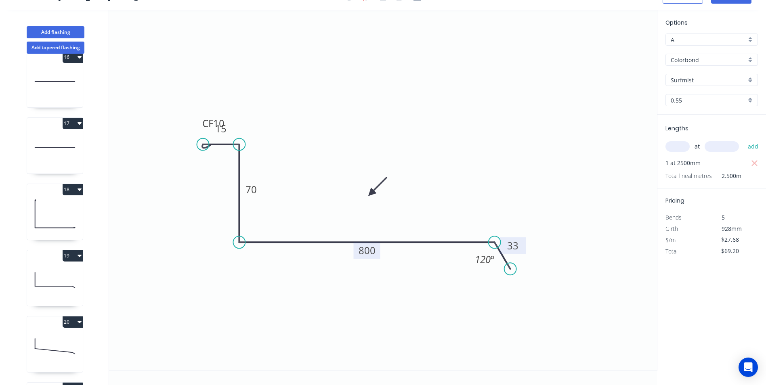
click at [73, 123] on button "17" at bounding box center [73, 123] width 20 height 11
click at [100, 128] on div "1 2 3 4 5 6 7 8 9 TAPERED 10 11 12 13 14 15 16 17 Duplicate Delete 18 19 20 21 …" at bounding box center [55, 219] width 106 height 331
click at [73, 121] on button "17" at bounding box center [73, 123] width 20 height 11
click at [42, 144] on div "Duplicate" at bounding box center [44, 144] width 62 height 12
type input "$10.28"
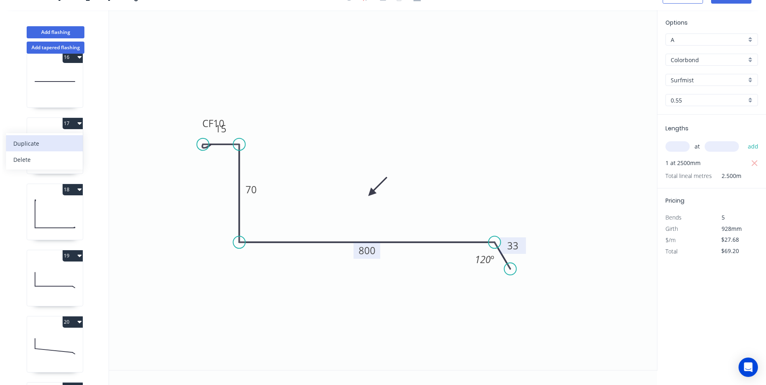
type input "$0.00"
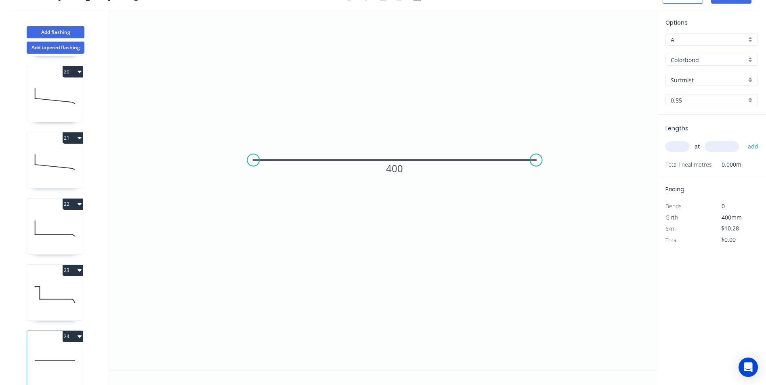
scroll to position [1276, 0]
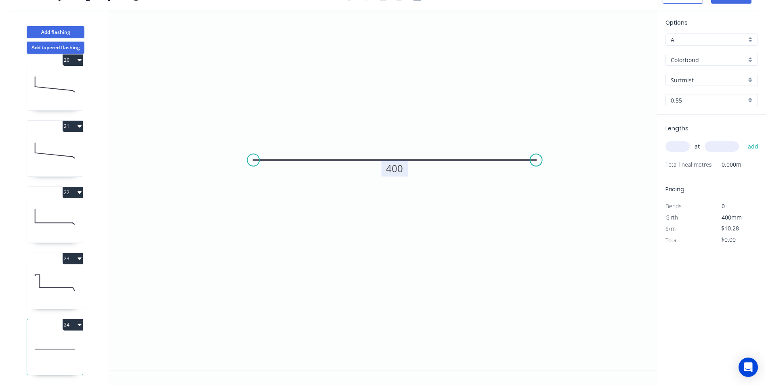
click at [404, 166] on rect at bounding box center [394, 168] width 27 height 17
click at [402, 166] on rect at bounding box center [393, 168] width 27 height 17
click at [402, 167] on tspan "400" at bounding box center [393, 168] width 17 height 13
click at [422, 205] on icon "0 1000" at bounding box center [383, 190] width 548 height 360
type input "$23.33"
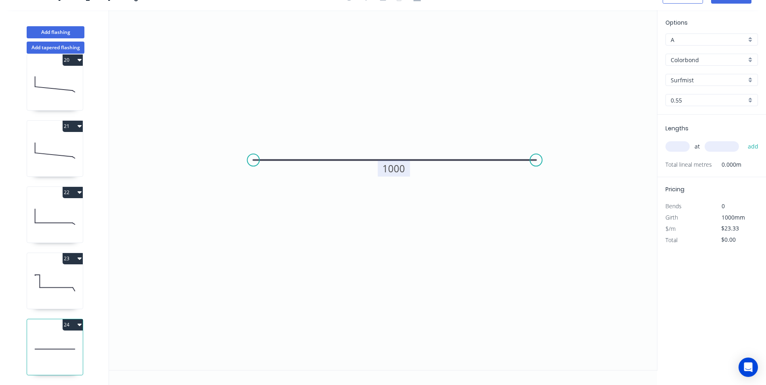
click at [680, 144] on input "text" at bounding box center [677, 146] width 24 height 10
type input "1"
type input "2700"
click at [744, 140] on button "add" at bounding box center [753, 147] width 19 height 14
type input "$62.99"
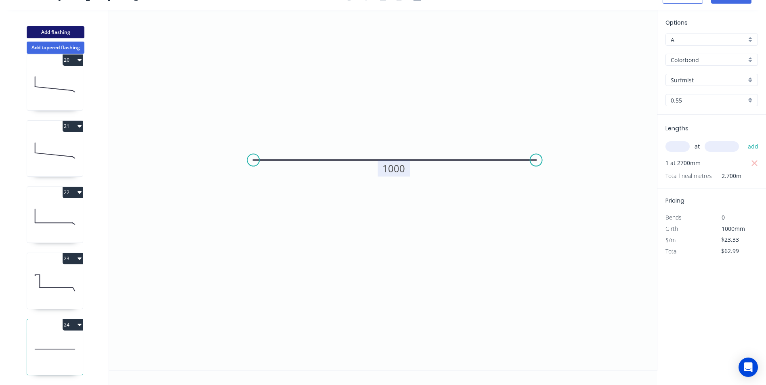
click at [59, 34] on button "Add flashing" at bounding box center [56, 32] width 58 height 12
type input "$0.00"
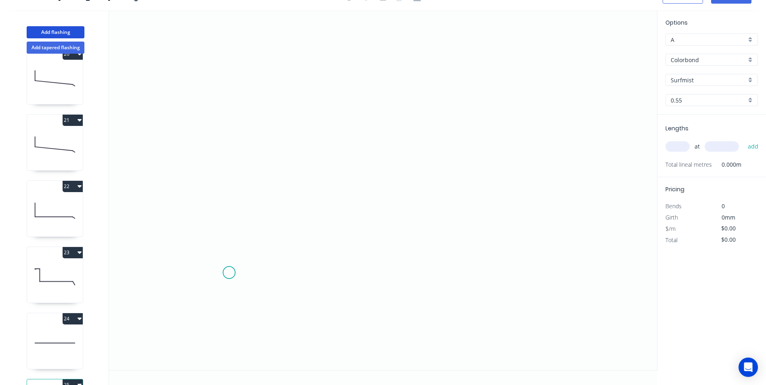
click at [229, 273] on icon "0" at bounding box center [383, 190] width 548 height 360
click at [211, 292] on icon "0" at bounding box center [383, 190] width 548 height 360
click at [209, 145] on icon "0 ?" at bounding box center [383, 190] width 548 height 360
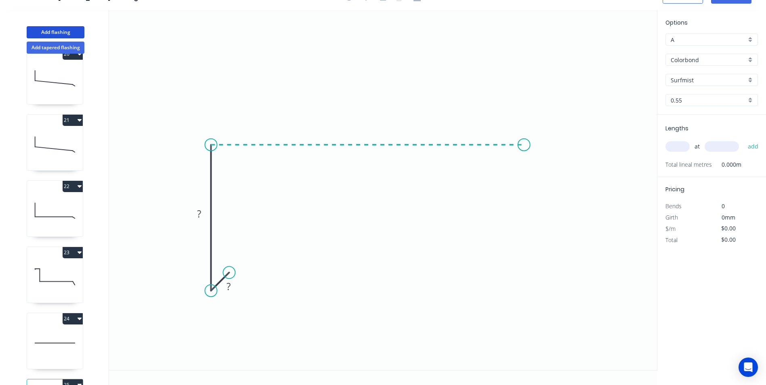
click at [541, 148] on icon "0 ? ?" at bounding box center [383, 190] width 548 height 360
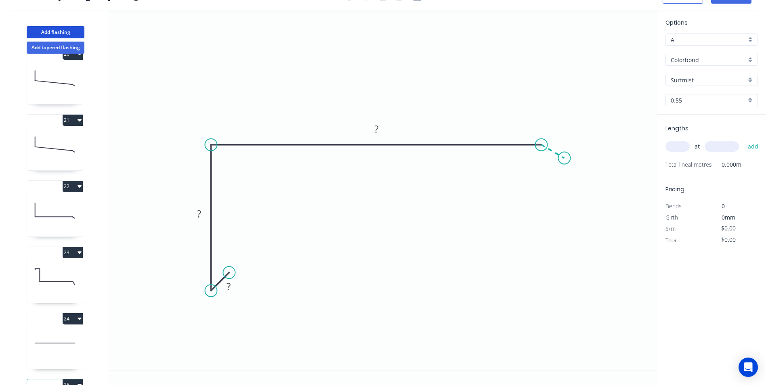
click at [565, 159] on icon "0 ? ? ?" at bounding box center [383, 190] width 548 height 360
click at [565, 159] on circle at bounding box center [565, 159] width 12 height 12
click at [231, 289] on rect at bounding box center [228, 286] width 16 height 11
click at [431, 257] on icon "0 10 90 480 33 120 º" at bounding box center [383, 190] width 548 height 360
type input "$19.93"
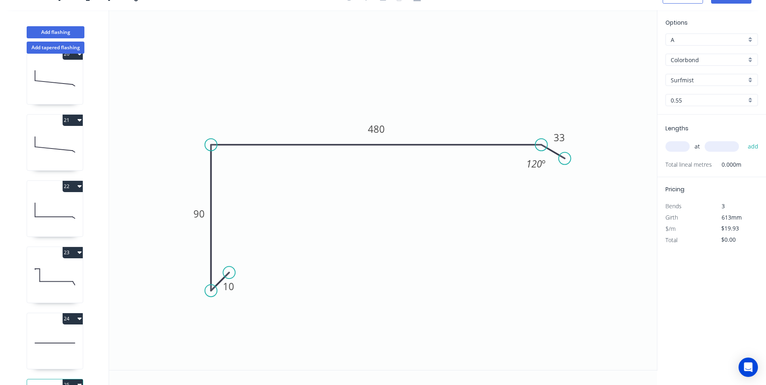
scroll to position [0, 0]
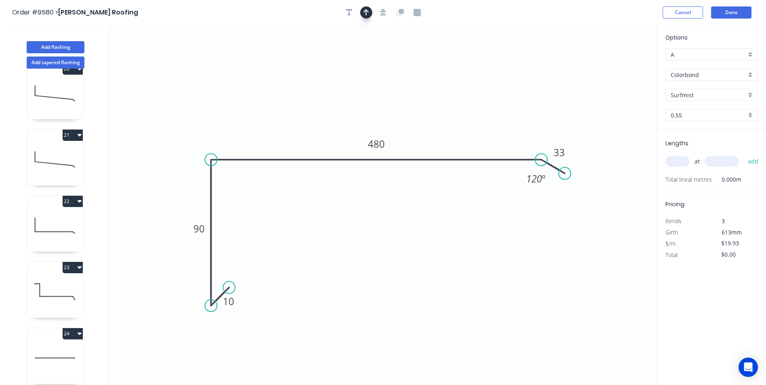
click at [370, 14] on button "button" at bounding box center [366, 12] width 12 height 12
drag, startPoint x: 615, startPoint y: 64, endPoint x: 371, endPoint y: 94, distance: 246.4
click at [371, 94] on icon at bounding box center [370, 84] width 7 height 26
click at [671, 159] on input "text" at bounding box center [677, 161] width 24 height 10
type input "1"
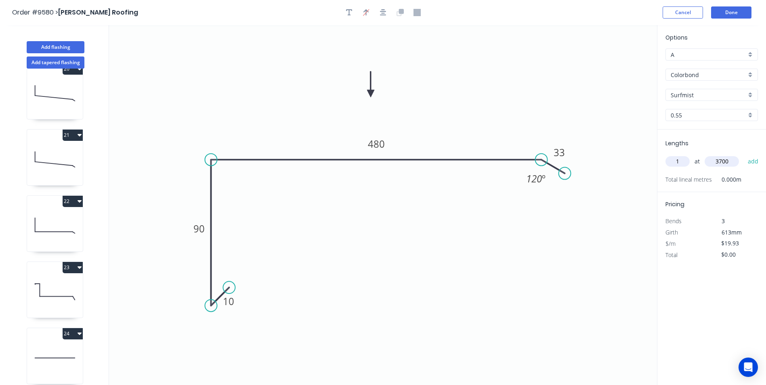
type input "3700"
click at [744, 155] on button "add" at bounding box center [753, 162] width 19 height 14
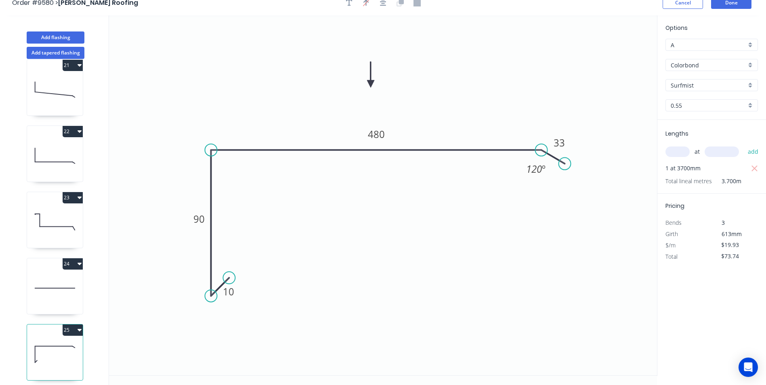
scroll to position [15, 0]
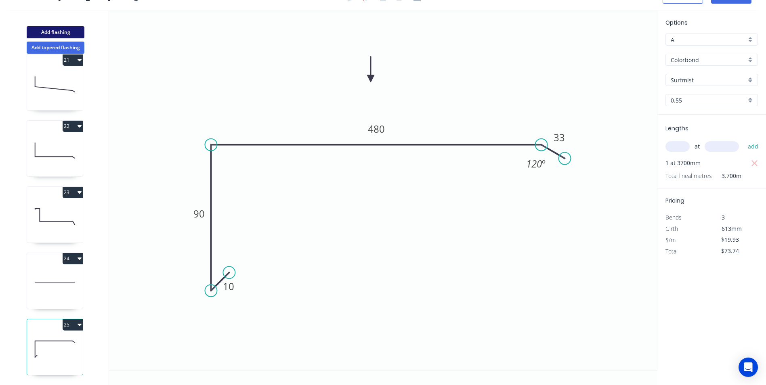
click at [48, 32] on button "Add flashing" at bounding box center [56, 32] width 58 height 12
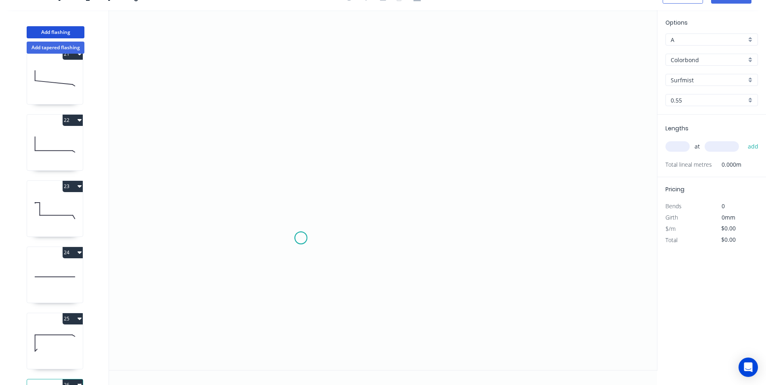
click at [301, 238] on icon "0" at bounding box center [383, 190] width 548 height 360
click at [295, 67] on icon "0" at bounding box center [383, 190] width 548 height 360
click at [389, 65] on icon "0 ?" at bounding box center [383, 190] width 548 height 360
click at [389, 65] on circle at bounding box center [389, 67] width 12 height 12
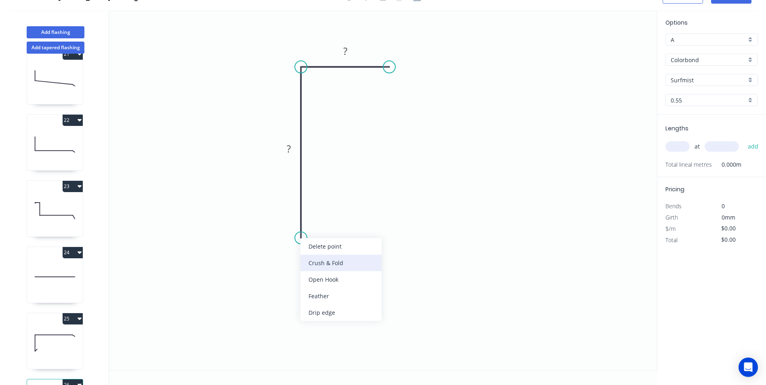
click at [321, 258] on div "Crush & Fold" at bounding box center [340, 263] width 81 height 17
click at [290, 147] on tspan "?" at bounding box center [289, 148] width 4 height 13
click at [506, 244] on icon "0 CF 10 90 50" at bounding box center [383, 190] width 548 height 360
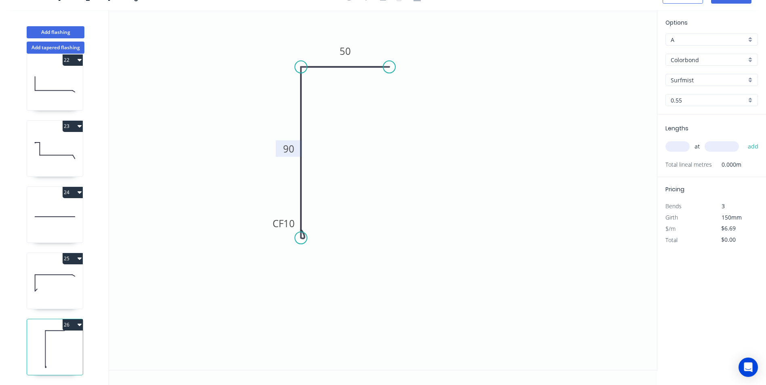
scroll to position [1408, 0]
click at [673, 149] on input "text" at bounding box center [677, 146] width 24 height 10
click at [744, 140] on button "add" at bounding box center [753, 147] width 19 height 14
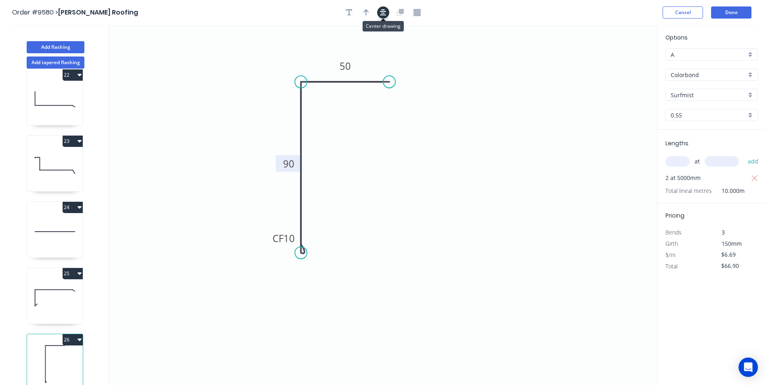
click at [385, 13] on icon "button" at bounding box center [383, 12] width 6 height 7
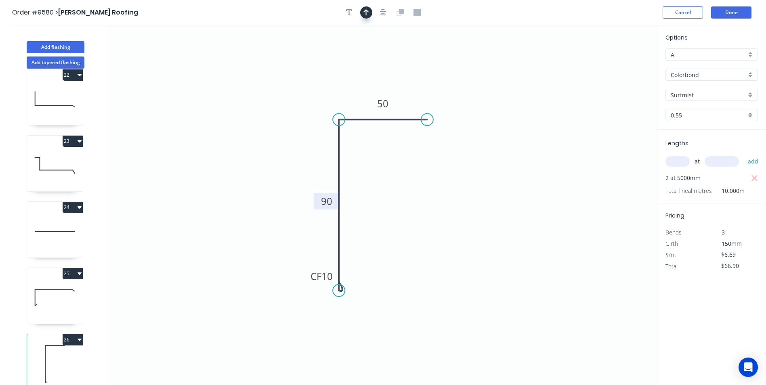
click at [365, 13] on icon "button" at bounding box center [366, 12] width 6 height 7
drag, startPoint x: 616, startPoint y: 64, endPoint x: 270, endPoint y: 129, distance: 351.6
click at [270, 129] on icon at bounding box center [270, 120] width 7 height 26
click at [270, 129] on icon at bounding box center [276, 122] width 23 height 23
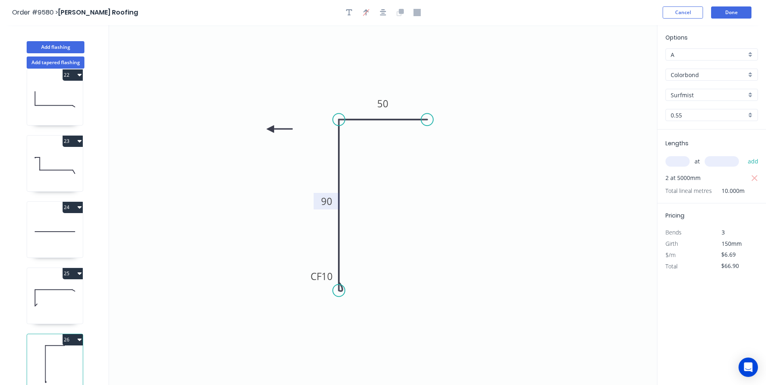
click at [270, 129] on icon at bounding box center [279, 129] width 26 height 7
click at [270, 129] on icon at bounding box center [276, 135] width 23 height 23
click at [270, 129] on icon at bounding box center [269, 139] width 7 height 26
click at [270, 129] on icon at bounding box center [263, 135] width 23 height 23
click at [270, 129] on icon at bounding box center [261, 129] width 26 height 7
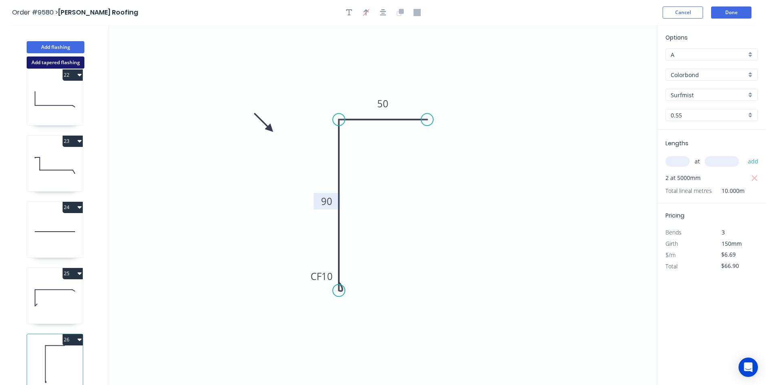
click at [71, 63] on button "Add tapered flashing" at bounding box center [56, 63] width 58 height 12
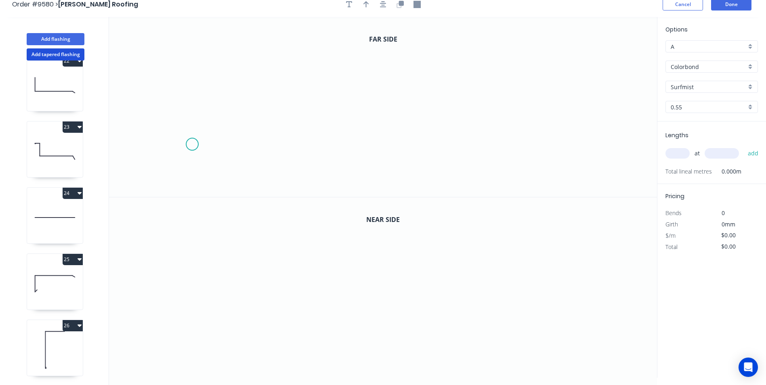
scroll to position [15, 0]
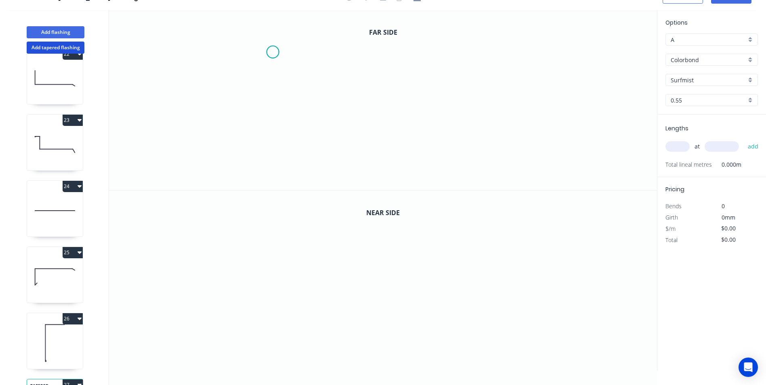
click at [272, 52] on icon "0" at bounding box center [383, 100] width 548 height 180
click at [271, 88] on icon "0" at bounding box center [383, 100] width 548 height 180
click at [283, 105] on icon "0 ?" at bounding box center [383, 100] width 548 height 180
click at [273, 119] on icon "0 ? ? ? º" at bounding box center [383, 100] width 548 height 180
click at [273, 168] on icon "0 ? ? ? ? º ? º" at bounding box center [383, 100] width 548 height 180
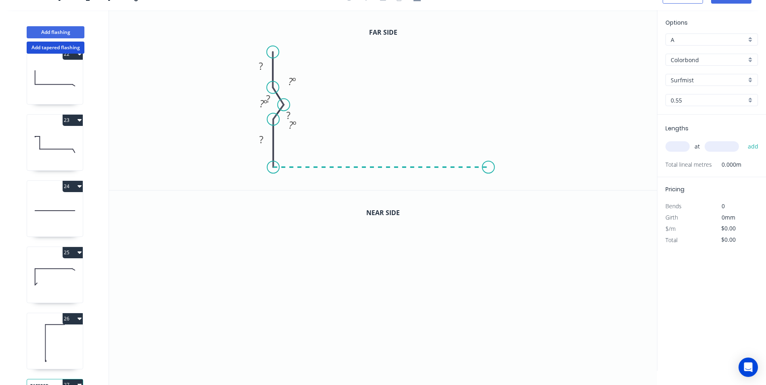
click at [488, 162] on icon "0 ? ? ? ? ? º ? º ? º" at bounding box center [383, 100] width 548 height 180
click at [498, 180] on icon "0 ? ? ? ? ? ? º ? º ? º" at bounding box center [383, 100] width 548 height 180
drag, startPoint x: 498, startPoint y: 181, endPoint x: 502, endPoint y: 176, distance: 6.1
click at [502, 176] on circle at bounding box center [501, 176] width 12 height 12
drag, startPoint x: 270, startPoint y: 51, endPoint x: 270, endPoint y: 46, distance: 4.8
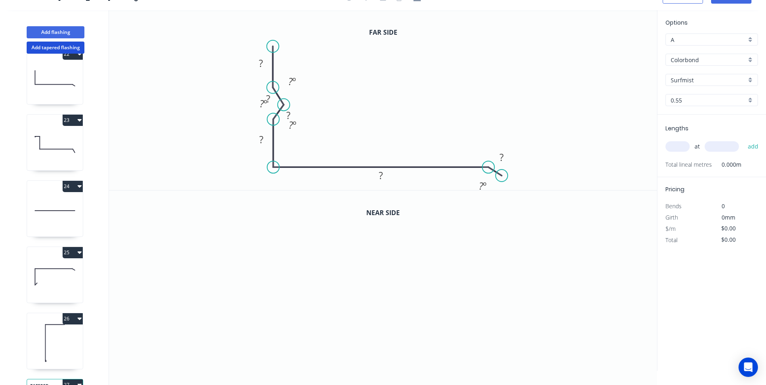
click at [270, 46] on circle at bounding box center [273, 46] width 12 height 12
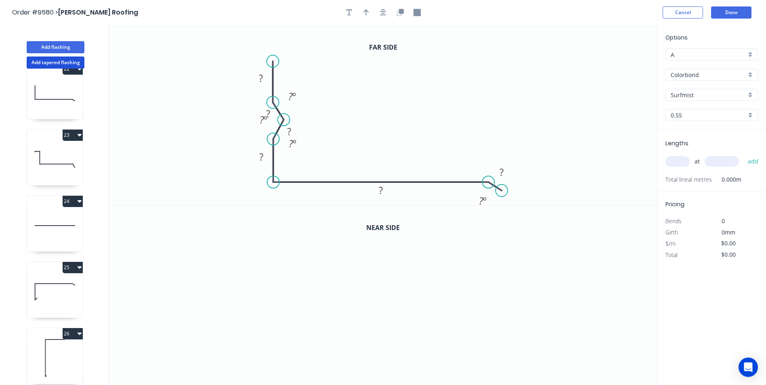
click at [274, 139] on circle at bounding box center [273, 139] width 12 height 12
click at [262, 78] on tspan "?" at bounding box center [261, 77] width 4 height 13
click at [266, 78] on tspan "730" at bounding box center [260, 77] width 17 height 13
click at [261, 156] on tspan "?" at bounding box center [261, 156] width 4 height 13
click at [386, 191] on rect at bounding box center [381, 190] width 16 height 11
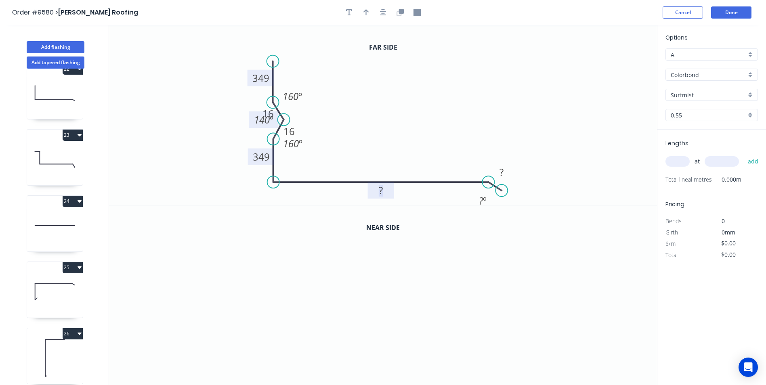
click at [268, 120] on tspan "140" at bounding box center [262, 119] width 16 height 13
click at [380, 117] on icon "0 349 16 16 349 ? ? 160 º 90 º 160 º ? º" at bounding box center [383, 115] width 548 height 180
click at [382, 190] on tspan "?" at bounding box center [381, 190] width 4 height 13
click at [501, 126] on icon "0 349 16 16 349 420 33 160 º 90 º 160 º 120 º" at bounding box center [383, 115] width 548 height 180
drag, startPoint x: 503, startPoint y: 191, endPoint x: 498, endPoint y: 195, distance: 7.1
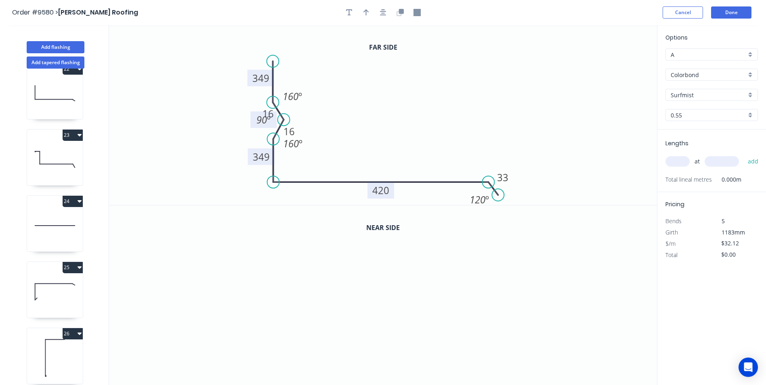
click at [498, 195] on circle at bounding box center [498, 195] width 12 height 12
click at [396, 10] on icon "button" at bounding box center [399, 12] width 7 height 7
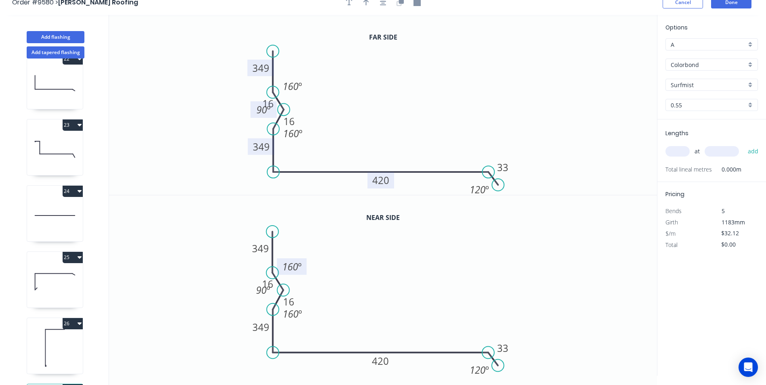
scroll to position [15, 0]
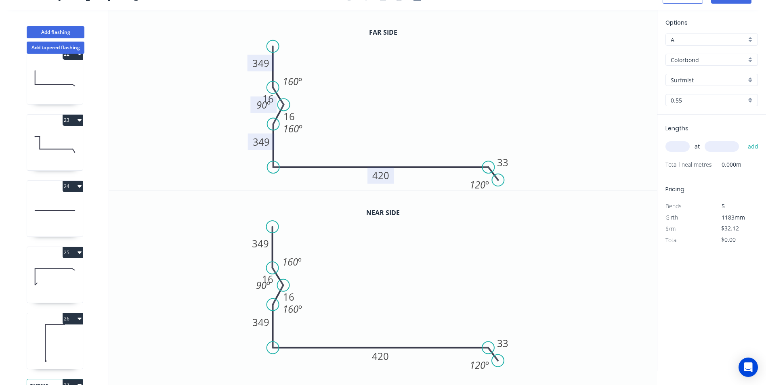
click at [264, 64] on tspan "349" at bounding box center [260, 63] width 17 height 13
click at [264, 142] on tspan "349" at bounding box center [261, 141] width 17 height 13
click at [513, 249] on icon "0 349 16 16 349 420 33 160 º 90 º 160 º 120 º" at bounding box center [383, 281] width 548 height 180
click at [680, 150] on input "text" at bounding box center [677, 146] width 24 height 10
click at [680, 150] on input "2" at bounding box center [677, 146] width 24 height 10
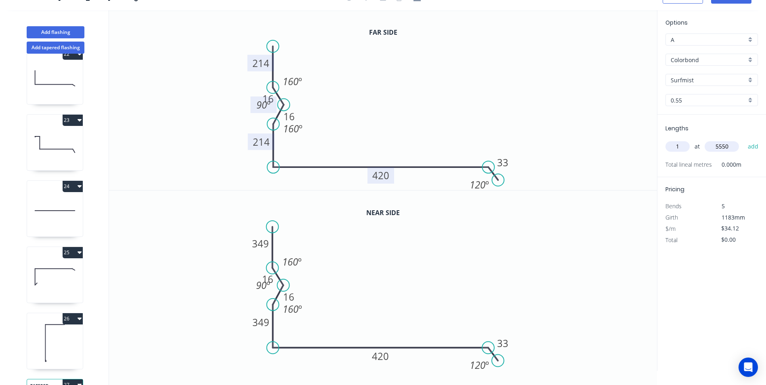
click at [744, 140] on button "add" at bounding box center [753, 147] width 19 height 14
click at [260, 66] on tspan "214" at bounding box center [260, 63] width 17 height 13
click at [266, 137] on tspan "214" at bounding box center [261, 141] width 17 height 13
click at [213, 214] on icon "0 349 16 16 349 420 33 160 º 90 º 160 º 120 º" at bounding box center [383, 281] width 548 height 180
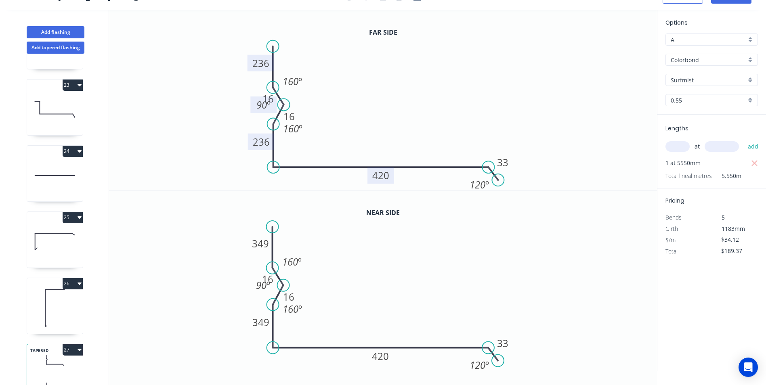
scroll to position [1474, 0]
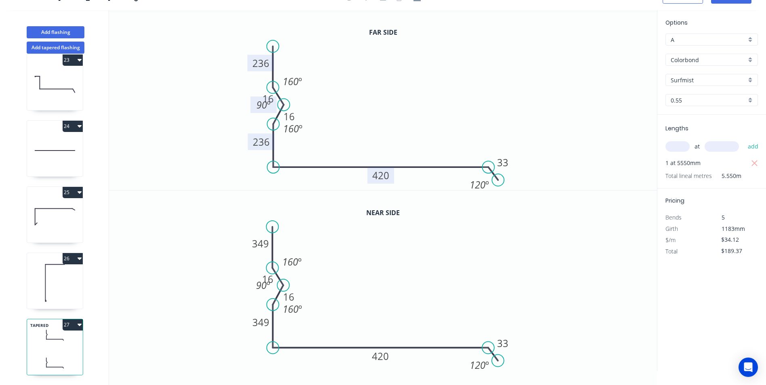
click at [70, 321] on button "27" at bounding box center [73, 324] width 20 height 11
click at [43, 340] on div "Duplicate" at bounding box center [44, 345] width 62 height 12
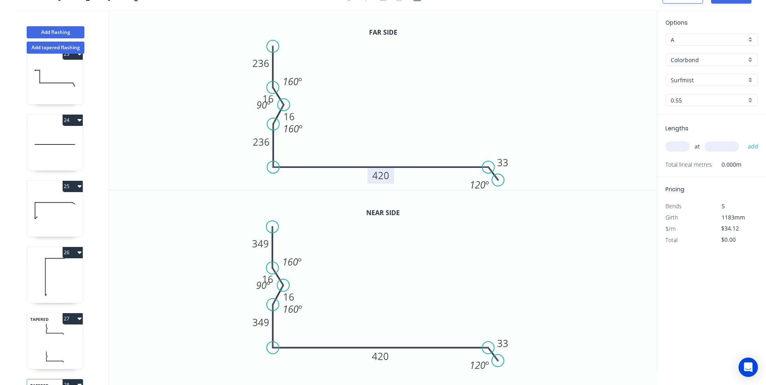
click at [376, 176] on tspan "420" at bounding box center [380, 175] width 17 height 13
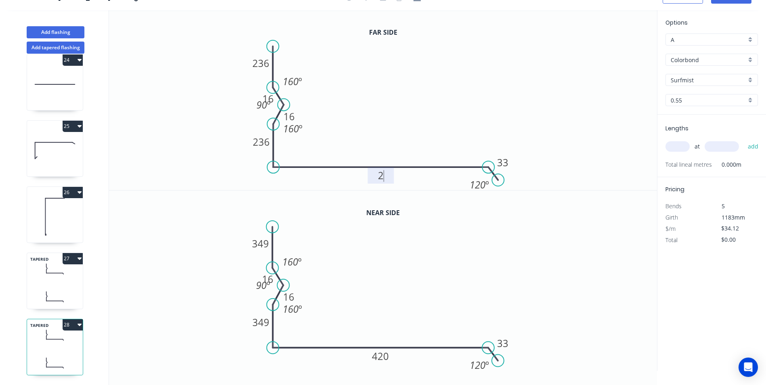
scroll to position [1540, 0]
click at [381, 359] on tspan "420" at bounding box center [380, 356] width 17 height 13
click at [398, 284] on icon "0 349 16 16 349 275 33 160 º 90 º 160 º 120 º" at bounding box center [383, 281] width 548 height 180
click at [264, 67] on tspan "236" at bounding box center [260, 63] width 17 height 13
click at [264, 139] on tspan "236" at bounding box center [261, 141] width 17 height 13
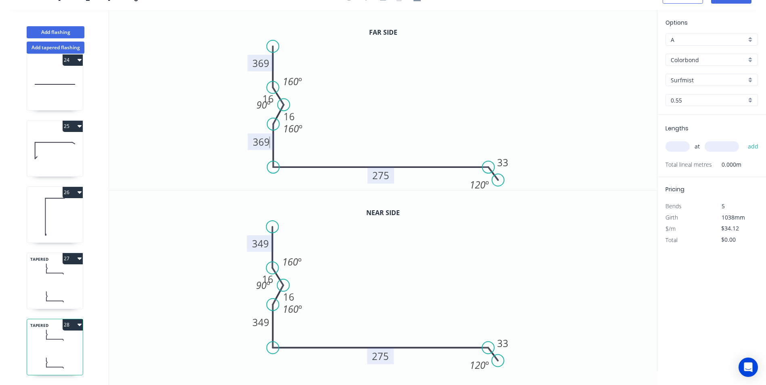
click at [263, 244] on tspan "349" at bounding box center [260, 243] width 17 height 13
click at [261, 326] on tspan "349" at bounding box center [260, 322] width 17 height 13
click at [360, 290] on icon "0 202 16 16 202 275 33 160 º 90 º 160 º 120 º" at bounding box center [383, 281] width 548 height 180
click at [297, 265] on tspan "160" at bounding box center [290, 261] width 16 height 13
click at [296, 310] on tspan "160" at bounding box center [291, 308] width 16 height 13
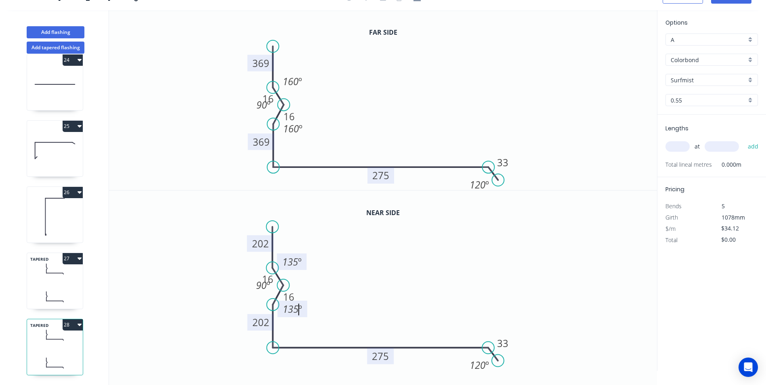
click at [198, 255] on icon "0 202 16 16 202 275 33 135 º 90 º 135 º 120 º" at bounding box center [383, 281] width 548 height 180
click at [61, 277] on div "TAPERED 27" at bounding box center [55, 281] width 57 height 57
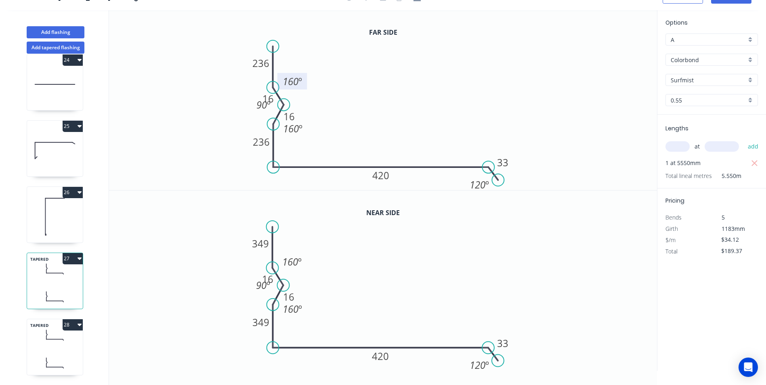
click at [297, 82] on tspan "160" at bounding box center [291, 81] width 16 height 13
click at [291, 127] on tspan "160" at bounding box center [291, 128] width 16 height 13
click at [296, 258] on tspan "160" at bounding box center [290, 261] width 16 height 13
click at [293, 309] on tspan "160" at bounding box center [291, 308] width 16 height 13
click at [216, 247] on icon "0 349 16 16 349 420 33 135 º 90 º 135 º 120 º" at bounding box center [383, 281] width 548 height 180
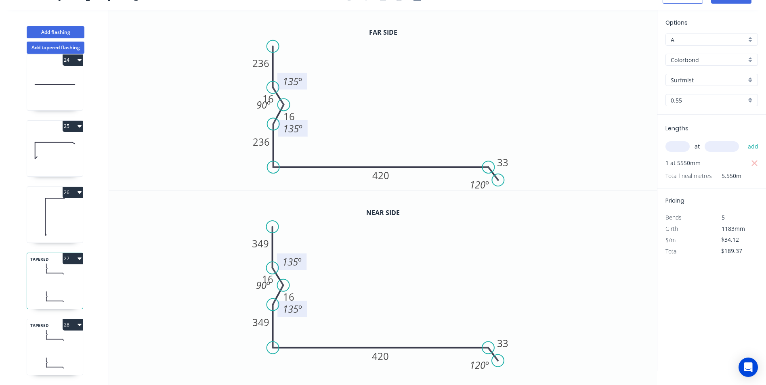
click at [49, 351] on icon at bounding box center [55, 363] width 56 height 24
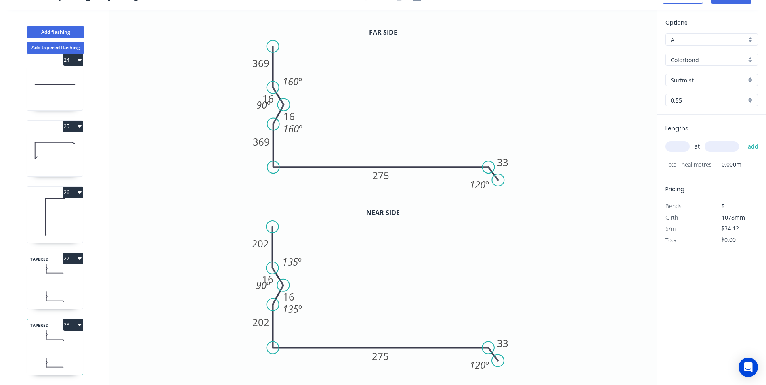
click at [46, 277] on div "TAPERED 27" at bounding box center [55, 281] width 57 height 57
click at [63, 33] on button "Add flashing" at bounding box center [56, 32] width 58 height 12
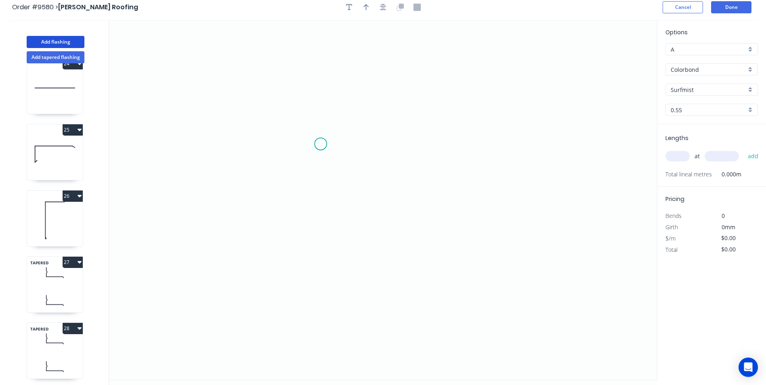
scroll to position [0, 0]
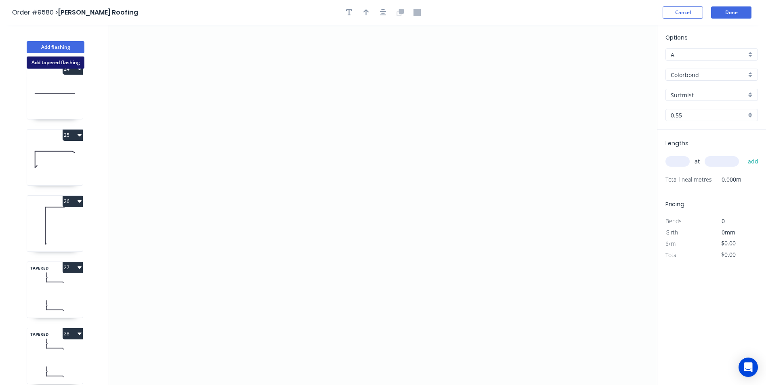
click at [61, 64] on button "Add tapered flashing" at bounding box center [56, 63] width 58 height 12
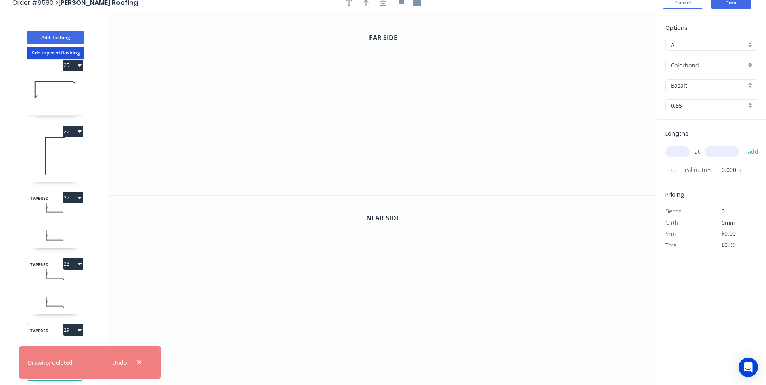
scroll to position [15, 0]
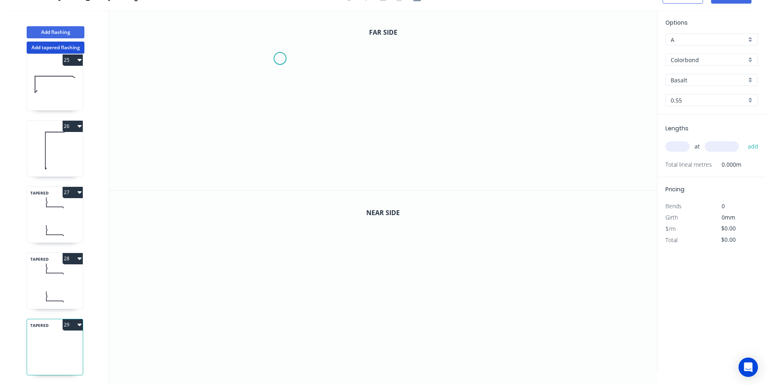
click at [279, 59] on icon "0" at bounding box center [383, 100] width 548 height 180
click at [282, 147] on icon "0" at bounding box center [383, 100] width 548 height 180
click at [508, 138] on icon "0 ?" at bounding box center [383, 100] width 548 height 180
click at [528, 155] on icon "0 ? ?" at bounding box center [383, 100] width 548 height 180
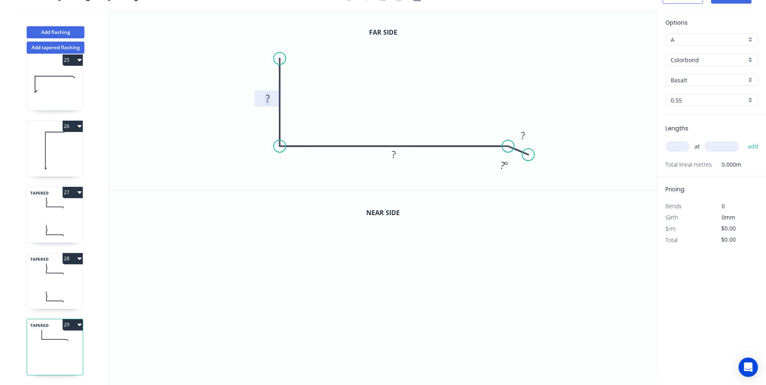
click at [270, 99] on rect at bounding box center [268, 99] width 16 height 11
click at [365, 89] on icon "0 270 420 33 120 º" at bounding box center [383, 100] width 548 height 180
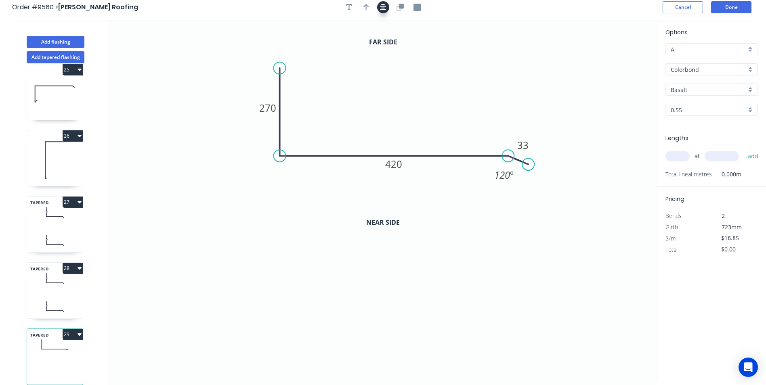
scroll to position [0, 0]
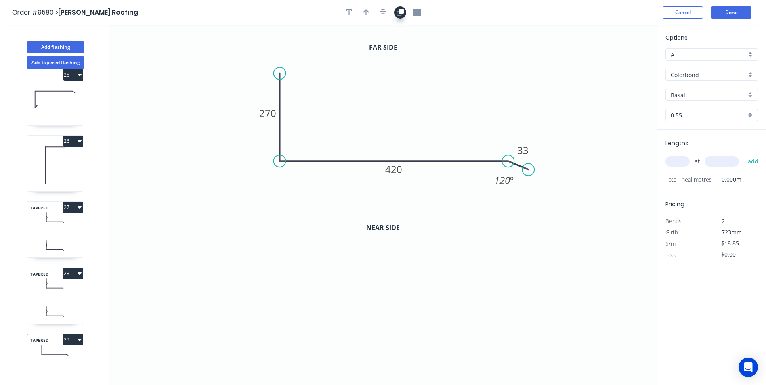
click at [402, 12] on icon "button" at bounding box center [400, 11] width 5 height 5
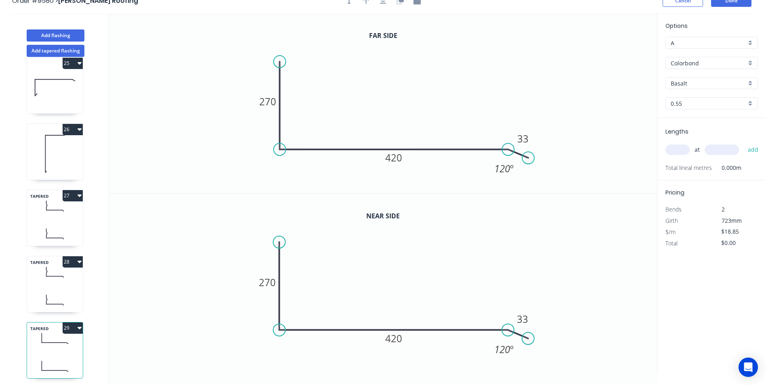
scroll to position [15, 0]
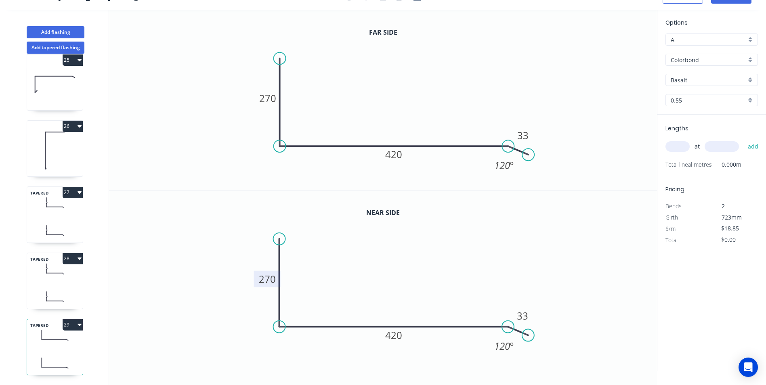
click at [272, 278] on tspan "270" at bounding box center [267, 278] width 17 height 13
click at [405, 245] on icon "0 500 420 33 120 º" at bounding box center [383, 281] width 548 height 180
click at [683, 144] on input "text" at bounding box center [677, 146] width 24 height 10
click at [683, 144] on input "2" at bounding box center [677, 146] width 24 height 10
click at [744, 140] on button "add" at bounding box center [753, 147] width 19 height 14
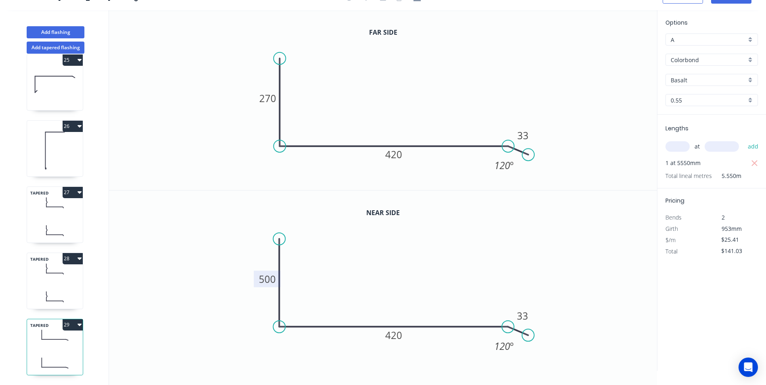
click at [718, 80] on input "Basalt" at bounding box center [707, 80] width 75 height 8
click at [694, 136] on div "Surfmist" at bounding box center [712, 136] width 92 height 14
click at [61, 285] on icon at bounding box center [55, 297] width 56 height 24
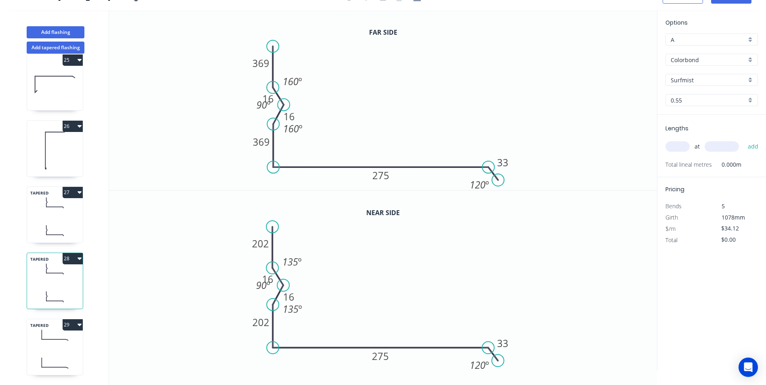
click at [669, 149] on input "text" at bounding box center [677, 146] width 24 height 10
click at [642, 232] on icon "0 202 16 16 202 275 33 135 º 90 º 135 º 120 º" at bounding box center [383, 281] width 548 height 180
click at [756, 144] on button "add" at bounding box center [753, 147] width 19 height 14
click at [56, 351] on icon at bounding box center [55, 363] width 56 height 24
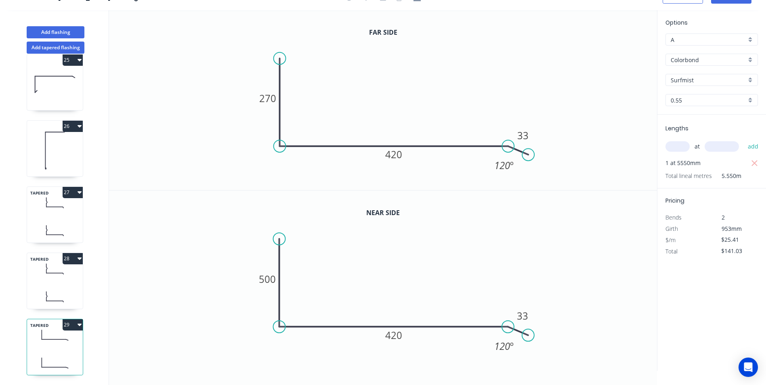
click at [58, 288] on icon at bounding box center [55, 297] width 56 height 24
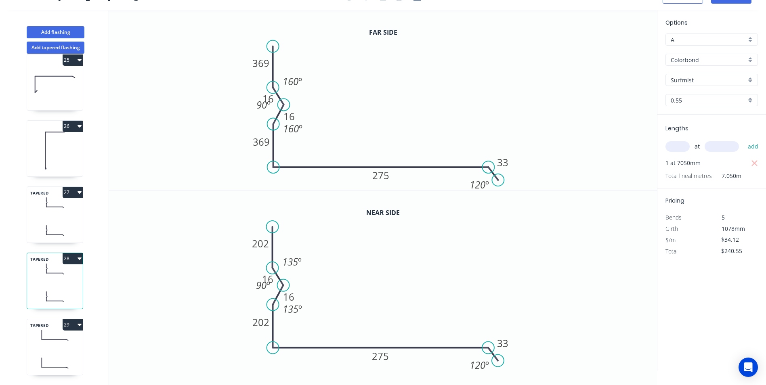
click at [60, 219] on icon at bounding box center [55, 231] width 56 height 24
click at [57, 285] on icon at bounding box center [55, 297] width 56 height 24
click at [46, 345] on div "TAPERED 29" at bounding box center [55, 347] width 57 height 57
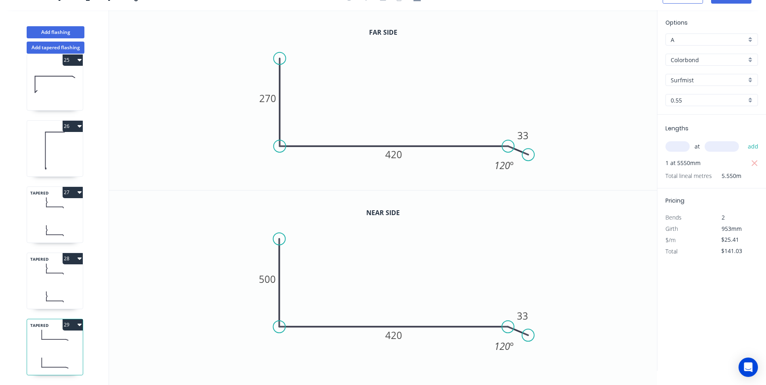
click at [67, 323] on button "29" at bounding box center [73, 324] width 20 height 11
click at [50, 340] on div "Duplicate" at bounding box center [44, 345] width 62 height 12
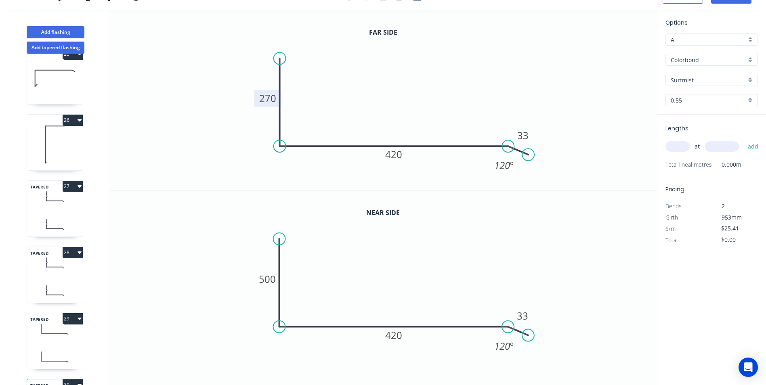
click at [272, 101] on tspan "270" at bounding box center [267, 98] width 17 height 13
click at [268, 276] on tspan "500" at bounding box center [267, 278] width 17 height 13
click at [471, 292] on icon "0 100 420 33 120 º" at bounding box center [383, 281] width 548 height 180
click at [681, 150] on input "text" at bounding box center [677, 146] width 24 height 10
click at [744, 140] on button "add" at bounding box center [753, 147] width 19 height 14
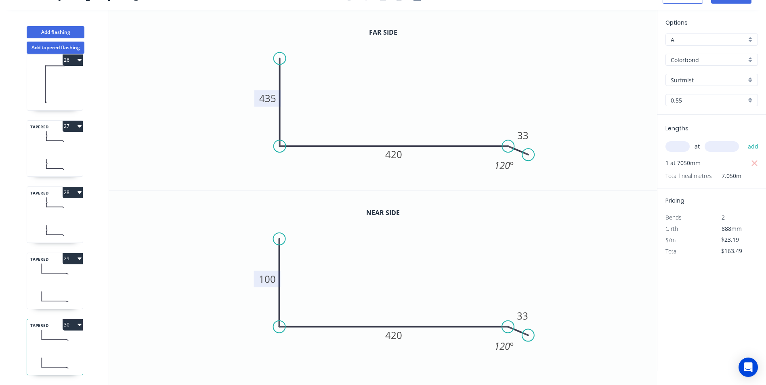
scroll to position [1673, 0]
click at [52, 205] on icon at bounding box center [55, 203] width 56 height 24
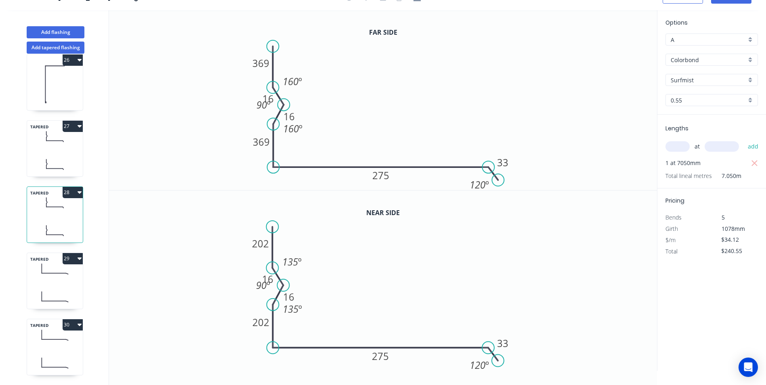
click at [55, 153] on icon at bounding box center [55, 165] width 56 height 24
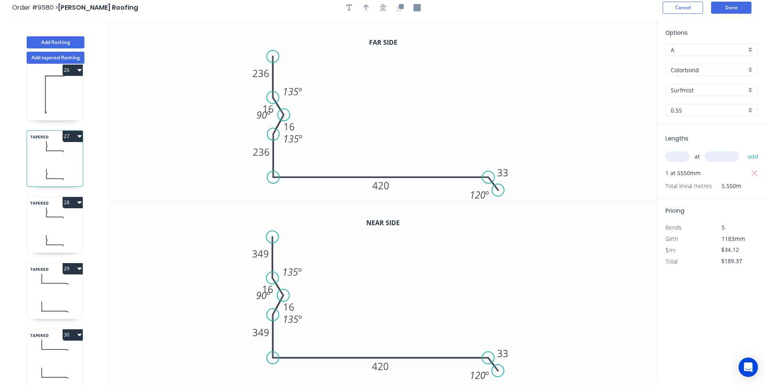
scroll to position [0, 0]
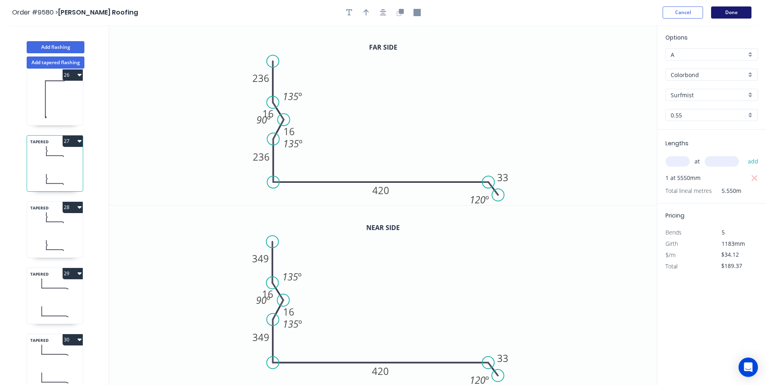
click at [739, 9] on button "Done" at bounding box center [731, 12] width 40 height 12
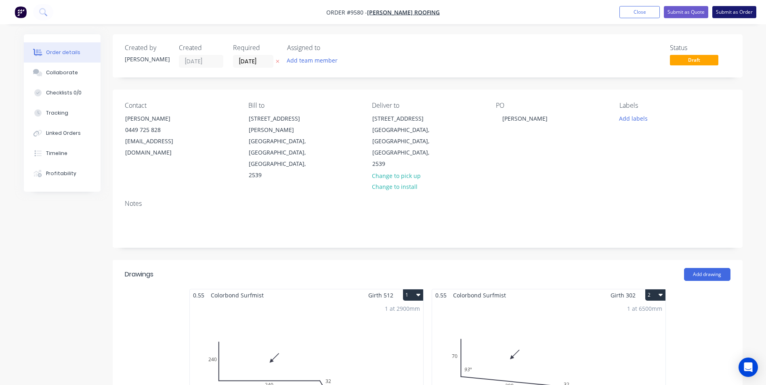
click at [737, 12] on button "Submit as Order" at bounding box center [734, 12] width 44 height 12
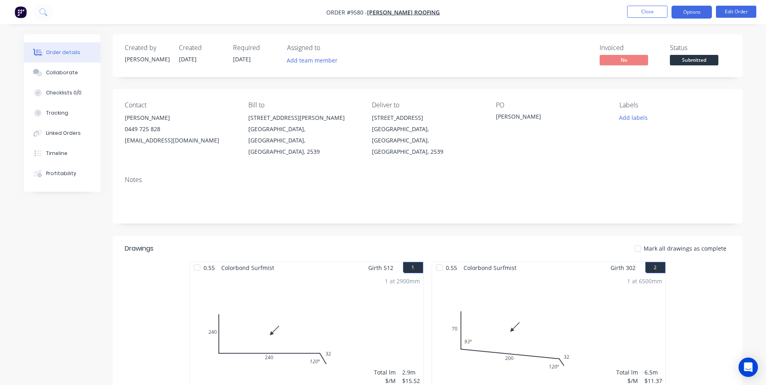
click at [686, 15] on button "Options" at bounding box center [691, 12] width 40 height 13
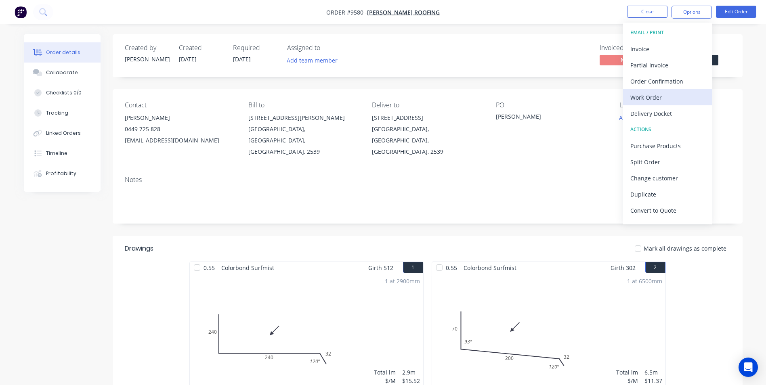
click at [652, 101] on div "Work Order" at bounding box center [667, 98] width 74 height 12
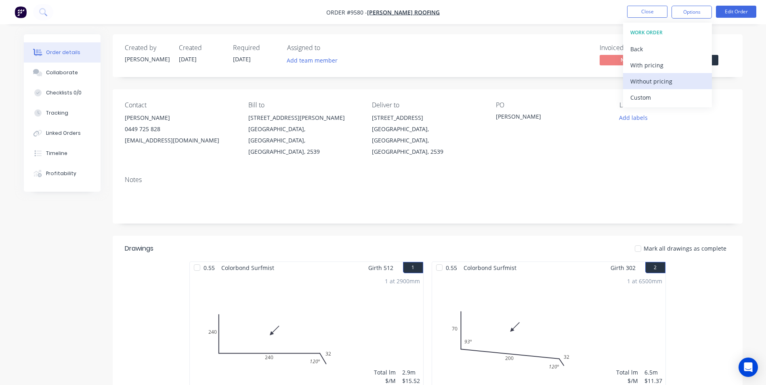
click at [652, 78] on div "Without pricing" at bounding box center [667, 81] width 74 height 12
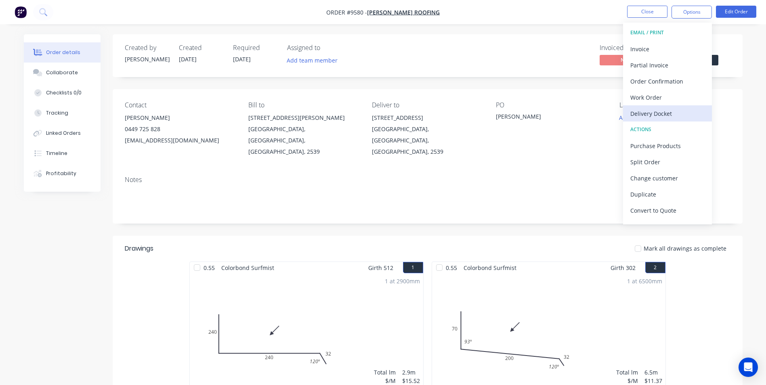
click at [659, 112] on div "Delivery Docket" at bounding box center [667, 114] width 74 height 12
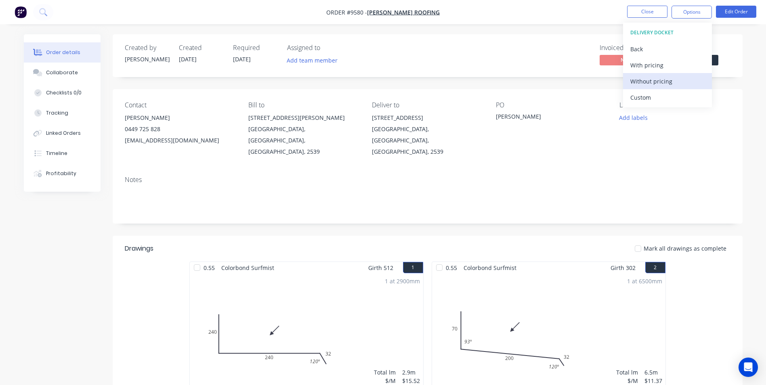
click at [657, 84] on div "Without pricing" at bounding box center [667, 81] width 74 height 12
click at [635, 79] on div "Order Confirmation" at bounding box center [667, 81] width 74 height 12
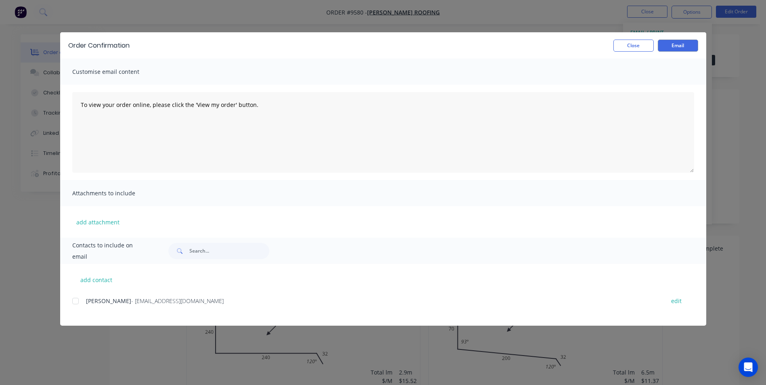
click at [82, 301] on div at bounding box center [75, 301] width 16 height 16
click at [690, 43] on button "Email" at bounding box center [678, 46] width 40 height 12
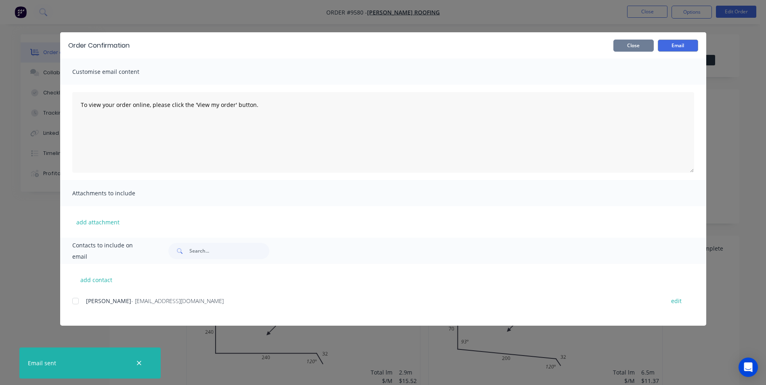
click at [631, 43] on button "Close" at bounding box center [633, 46] width 40 height 12
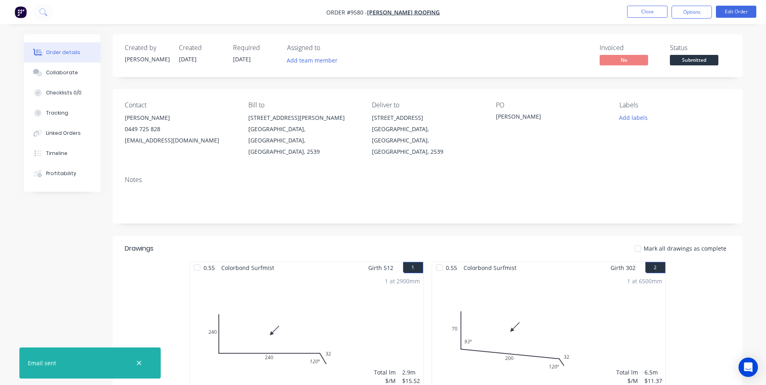
click at [26, 13] on img "button" at bounding box center [21, 12] width 12 height 12
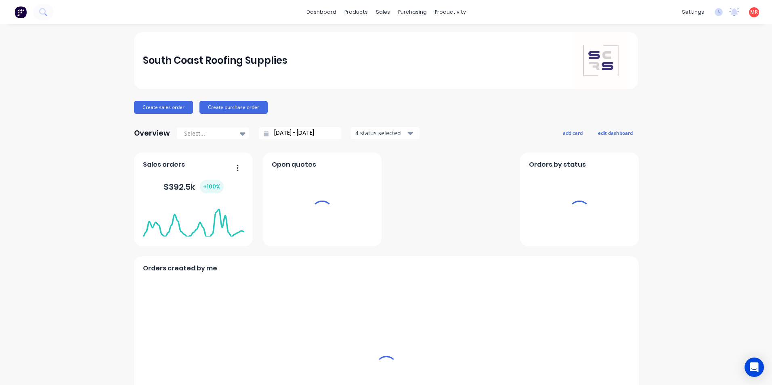
click at [434, 15] on div "productivity" at bounding box center [450, 12] width 39 height 12
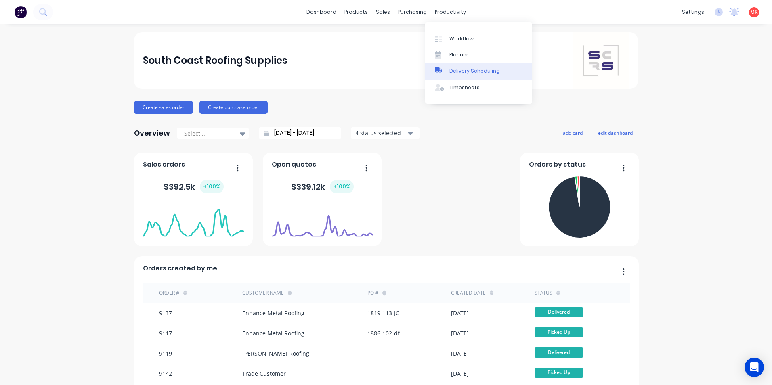
click at [446, 70] on div at bounding box center [441, 70] width 12 height 7
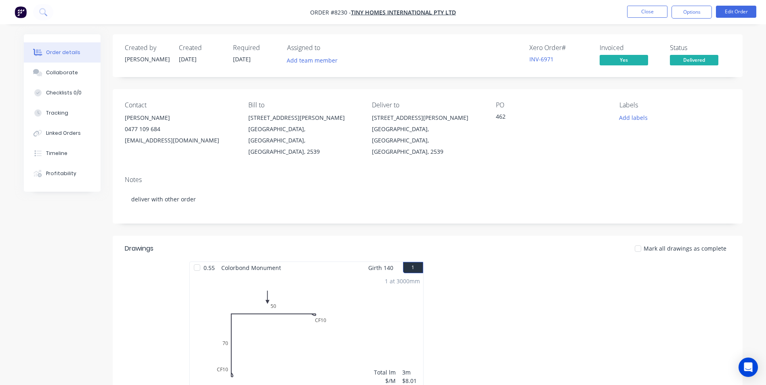
click at [18, 13] on img "button" at bounding box center [21, 12] width 12 height 12
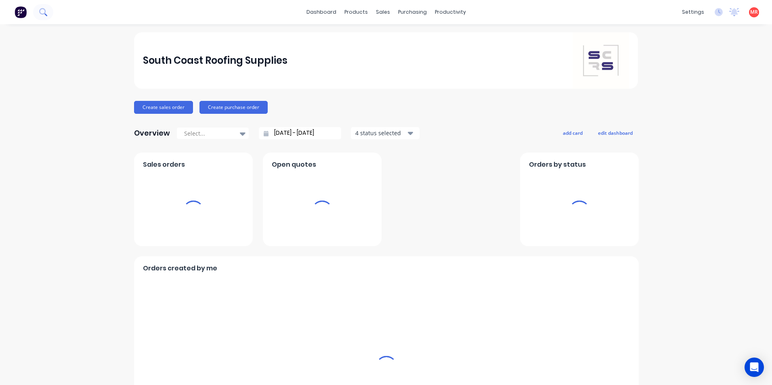
click at [47, 8] on icon at bounding box center [43, 12] width 8 height 8
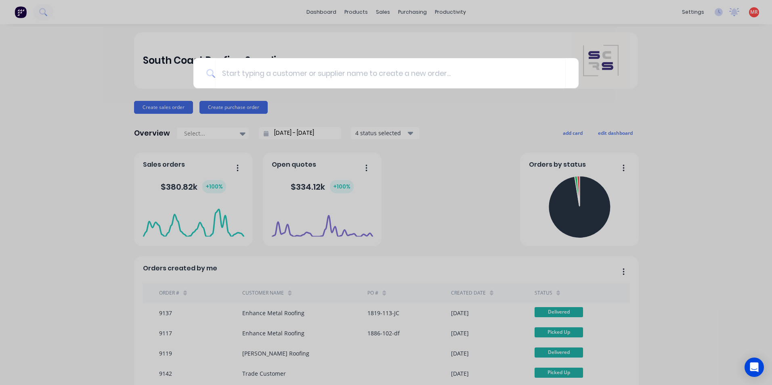
drag, startPoint x: 72, startPoint y: 73, endPoint x: 36, endPoint y: 11, distance: 71.6
click at [72, 73] on div at bounding box center [386, 192] width 772 height 385
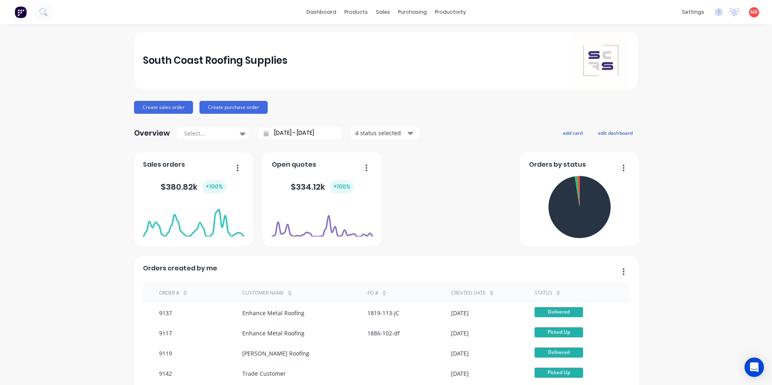
click at [24, 12] on img at bounding box center [21, 12] width 12 height 12
click at [48, 15] on button at bounding box center [43, 12] width 20 height 16
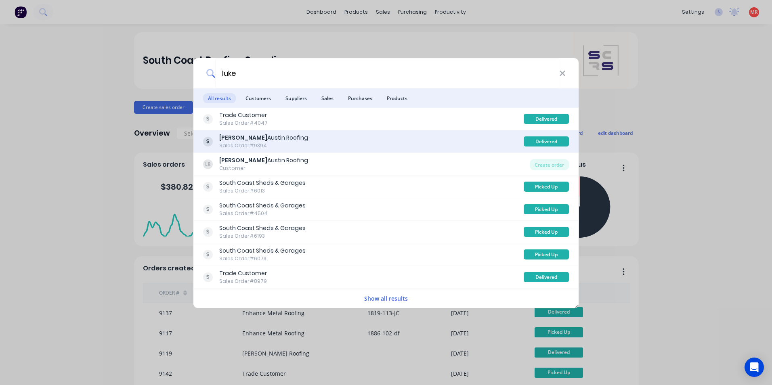
type input "luke"
click at [291, 139] on div "[PERSON_NAME] Roofing Sales Order #9394" at bounding box center [363, 142] width 321 height 16
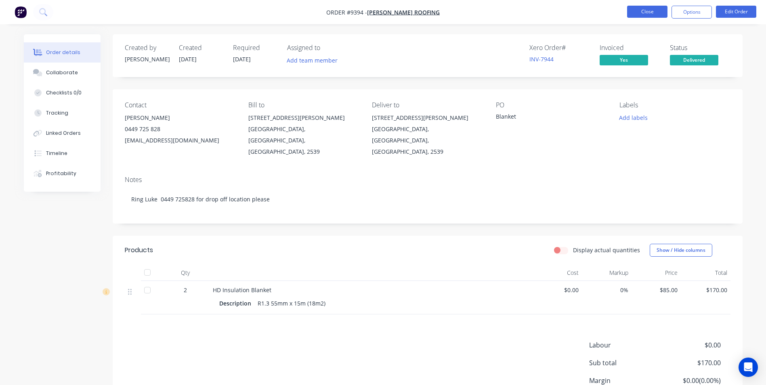
click at [634, 17] on button "Close" at bounding box center [647, 12] width 40 height 12
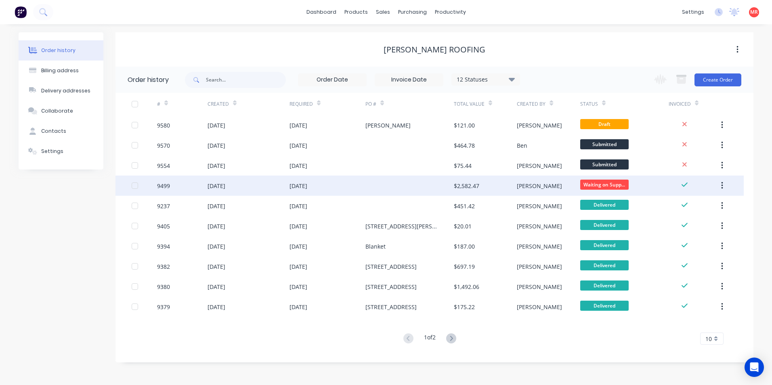
click at [344, 186] on div "[DATE]" at bounding box center [327, 186] width 76 height 20
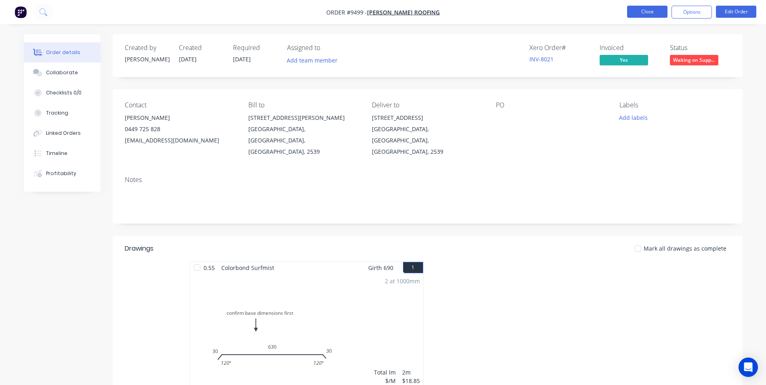
click at [649, 11] on button "Close" at bounding box center [647, 12] width 40 height 12
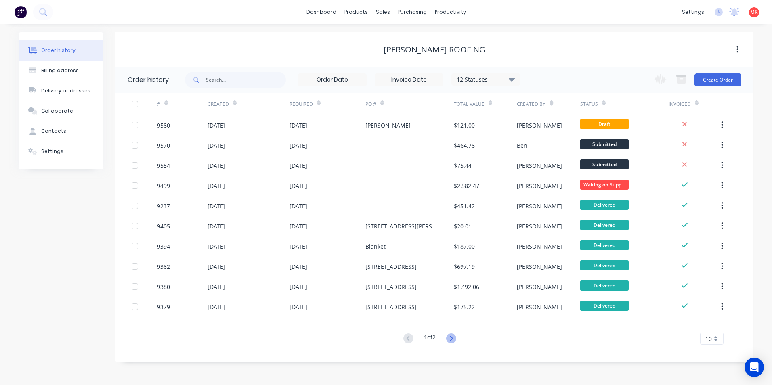
click at [451, 340] on icon at bounding box center [451, 338] width 10 height 10
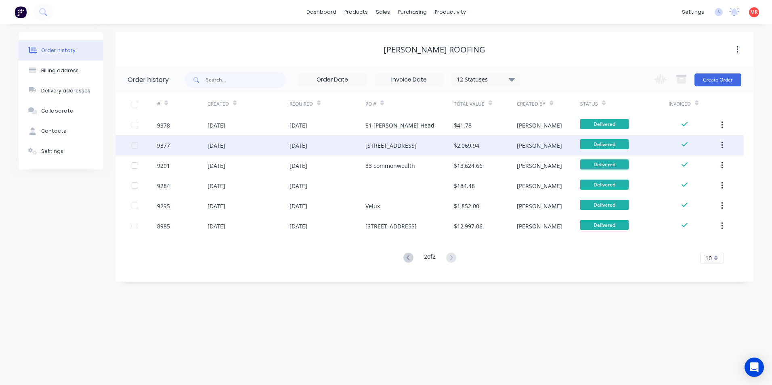
click at [397, 152] on div "4 Mirida Drive" at bounding box center [409, 145] width 88 height 20
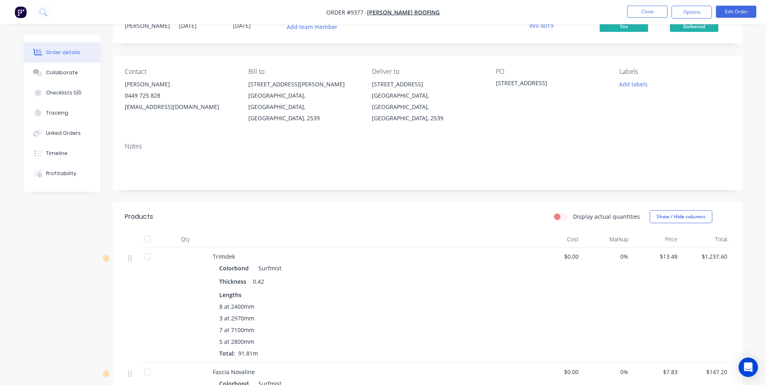
scroll to position [161, 0]
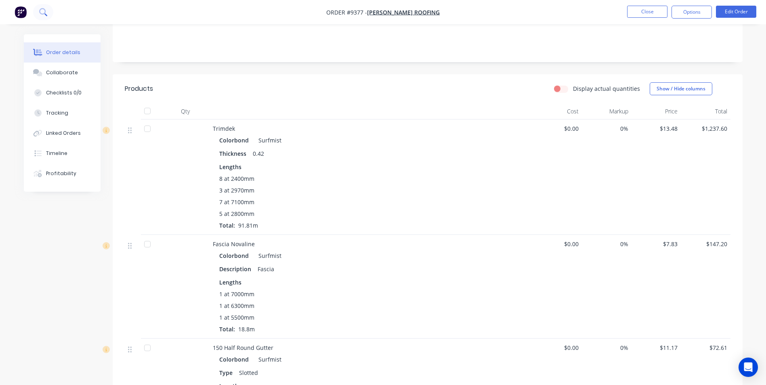
click at [39, 14] on button at bounding box center [43, 12] width 20 height 16
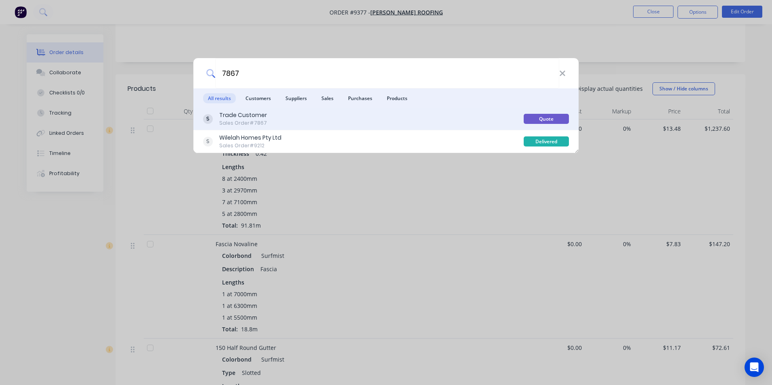
type input "7867"
click at [302, 126] on div "Trade Customer Sales Order #7867" at bounding box center [363, 119] width 321 height 16
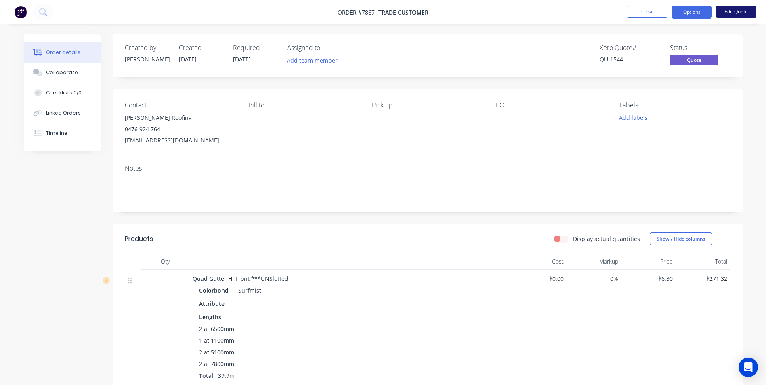
click at [732, 14] on button "Edit Quote" at bounding box center [736, 12] width 40 height 12
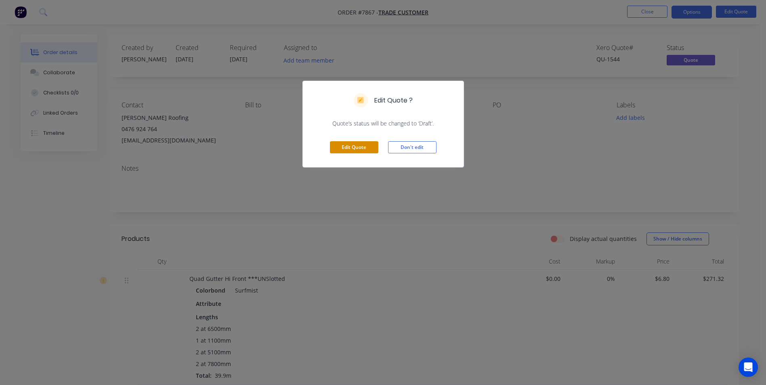
click at [365, 144] on button "Edit Quote" at bounding box center [354, 147] width 48 height 12
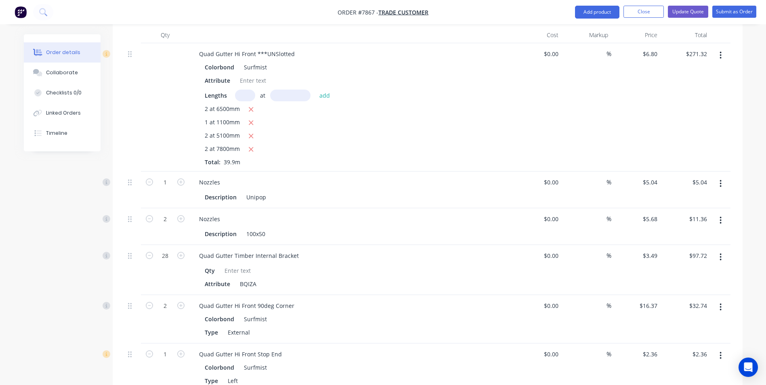
scroll to position [283, 0]
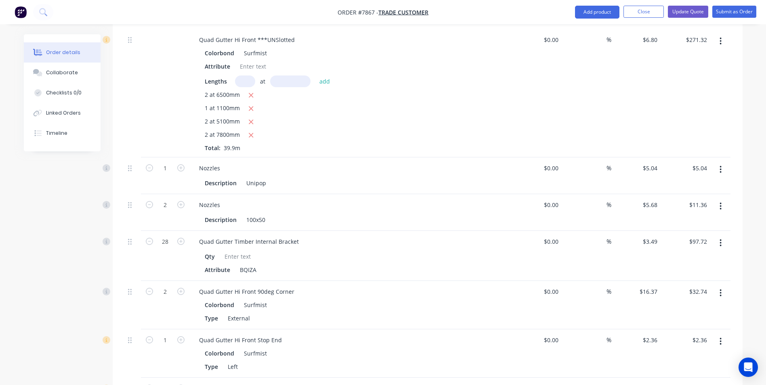
click at [720, 165] on icon "button" at bounding box center [720, 169] width 2 height 9
click at [685, 233] on div "Delete" at bounding box center [692, 239] width 62 height 12
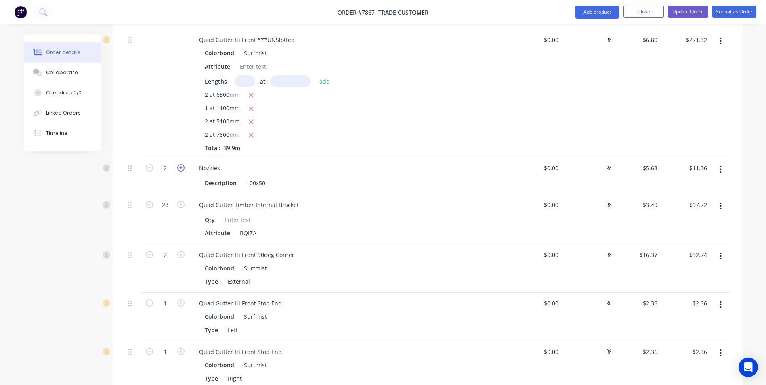
click at [182, 164] on icon "button" at bounding box center [180, 167] width 7 height 7
type input "3"
type input "$17.04"
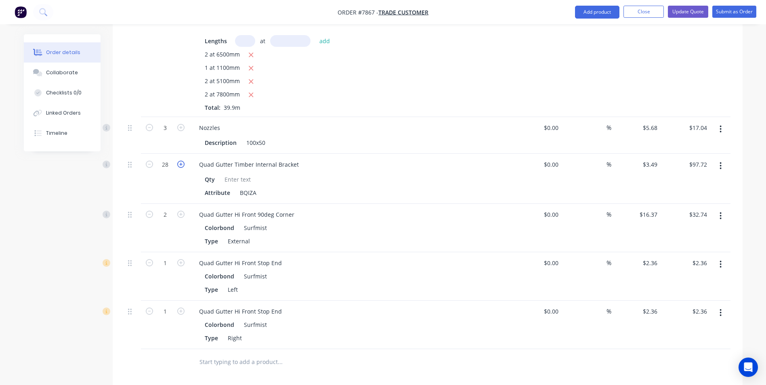
click at [180, 161] on icon "button" at bounding box center [180, 164] width 7 height 7
type input "29"
type input "$101.21"
click at [180, 161] on icon "button" at bounding box center [180, 164] width 7 height 7
type input "30"
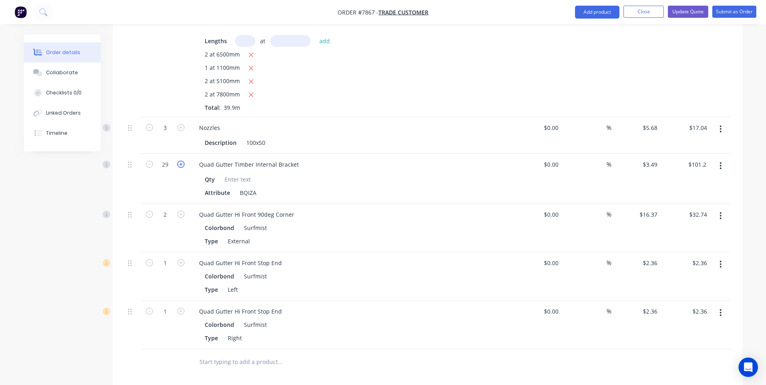
type input "$104.70"
click at [180, 161] on icon "button" at bounding box center [180, 164] width 7 height 7
type input "31"
type input "$108.19"
click at [179, 161] on icon "button" at bounding box center [180, 164] width 7 height 7
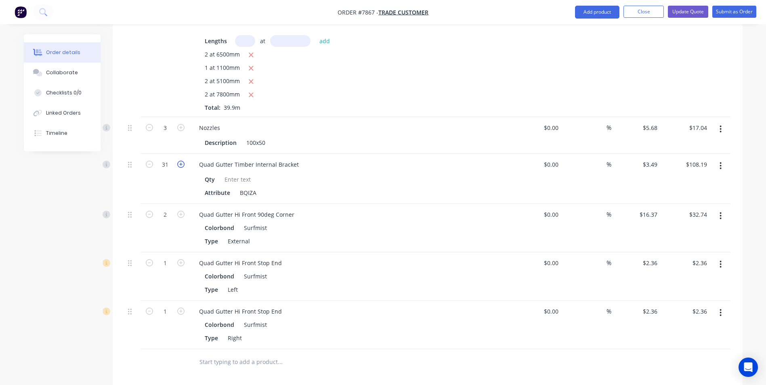
type input "32"
type input "$111.68"
click at [179, 161] on icon "button" at bounding box center [180, 164] width 7 height 7
type input "33"
type input "$115.17"
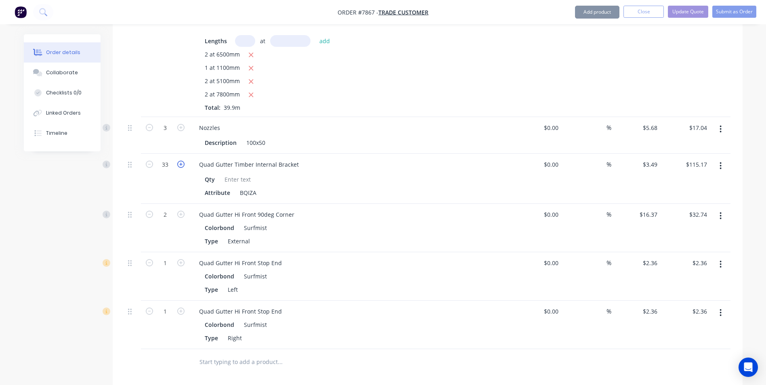
click at [179, 161] on icon "button" at bounding box center [180, 164] width 7 height 7
type input "34"
type input "$118.66"
click at [179, 161] on icon "button" at bounding box center [180, 164] width 7 height 7
type input "35"
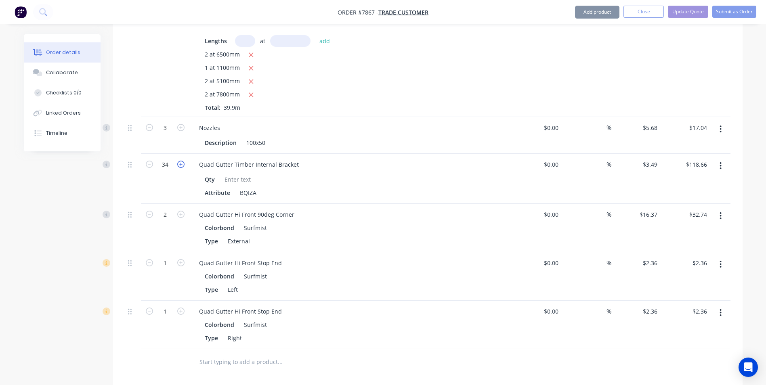
type input "$122.15"
click at [179, 161] on icon "button" at bounding box center [180, 164] width 7 height 7
type input "36"
type input "$125.64"
click at [179, 161] on icon "button" at bounding box center [180, 164] width 7 height 7
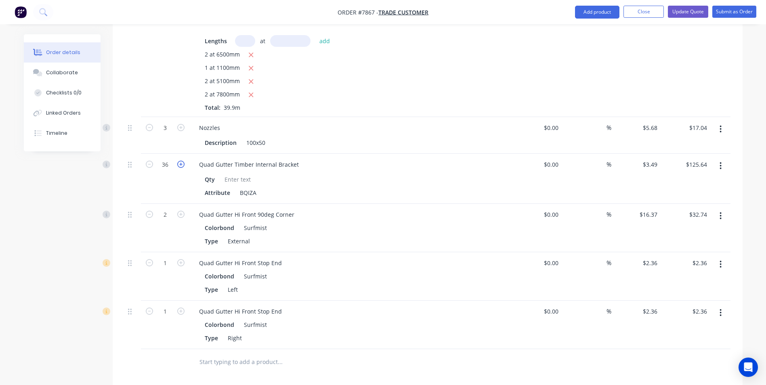
type input "37"
type input "$129.13"
click at [179, 161] on icon "button" at bounding box center [180, 164] width 7 height 7
type input "38"
type input "$132.62"
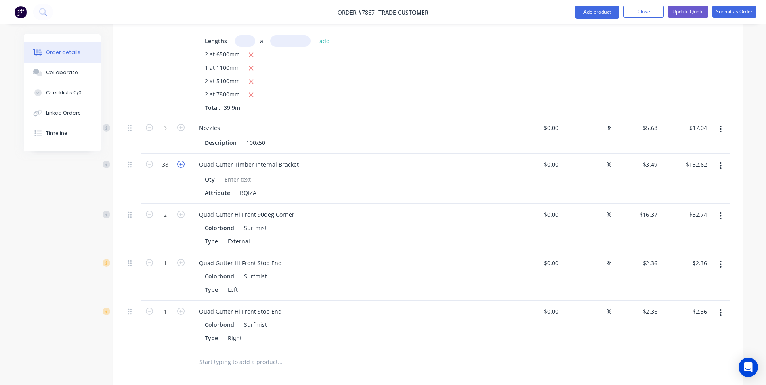
click at [179, 161] on icon "button" at bounding box center [180, 164] width 7 height 7
type input "39"
type input "$136.11"
click at [179, 161] on icon "button" at bounding box center [180, 164] width 7 height 7
type input "40"
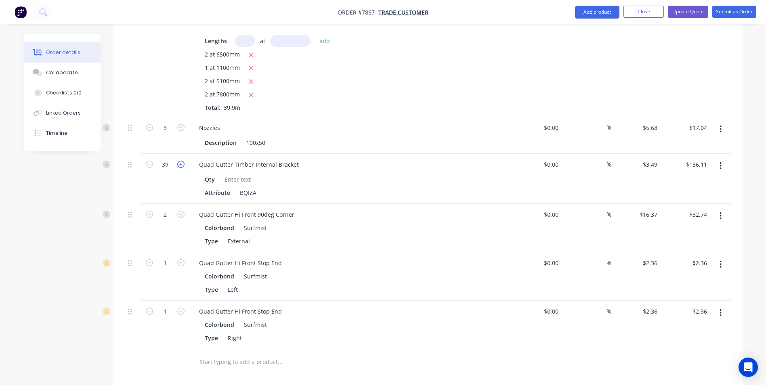
type input "$139.60"
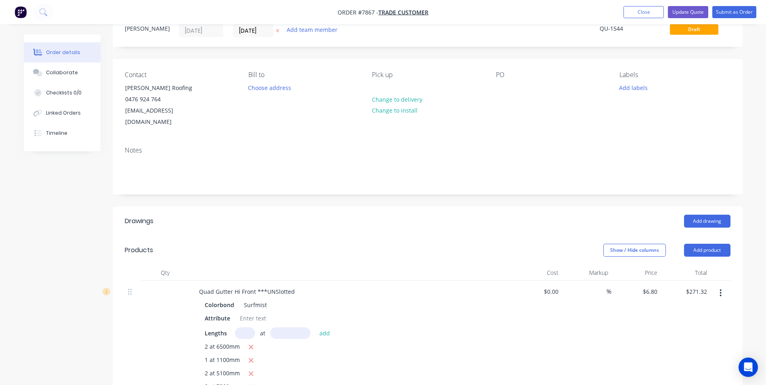
scroll to position [0, 0]
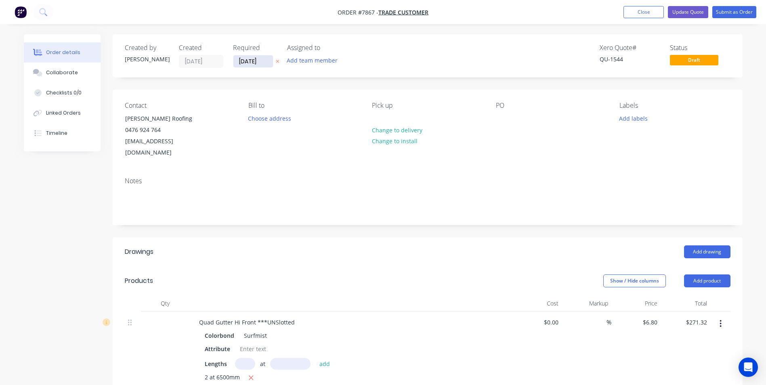
click at [264, 60] on input "06/05/25" at bounding box center [253, 61] width 40 height 12
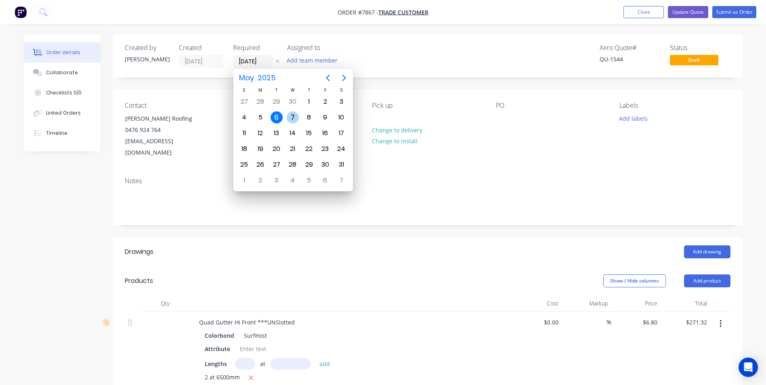
click at [292, 115] on div "7" at bounding box center [293, 117] width 12 height 12
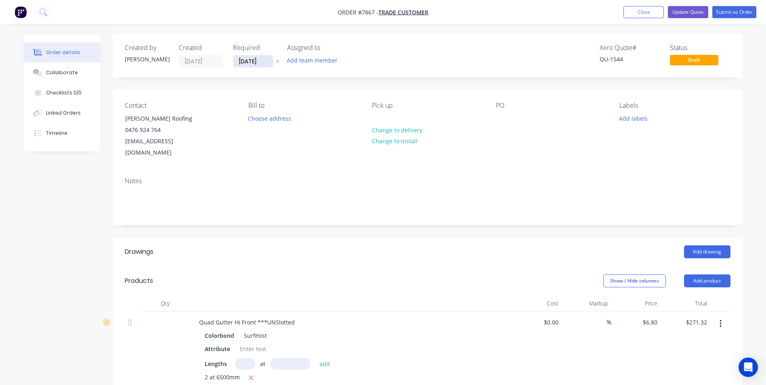
click at [256, 59] on input "07/05/25" at bounding box center [253, 61] width 40 height 12
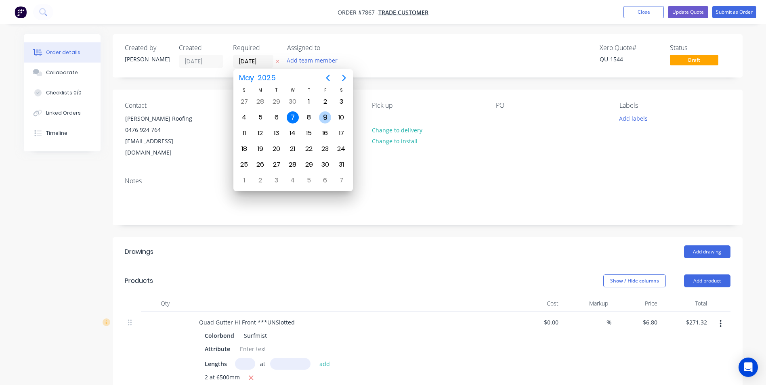
click at [318, 115] on div "9" at bounding box center [325, 117] width 16 height 15
type input "09/05/25"
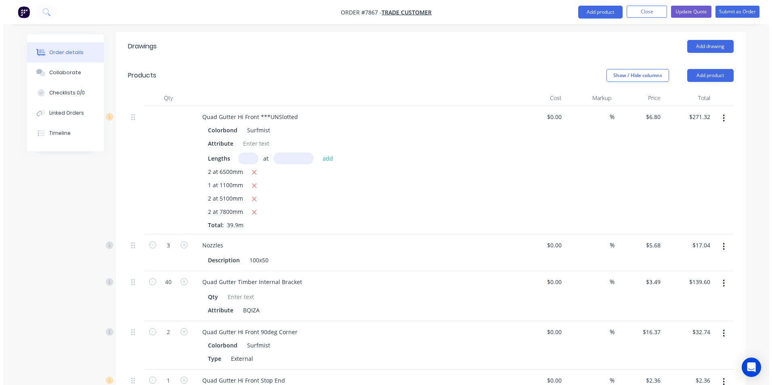
scroll to position [23, 0]
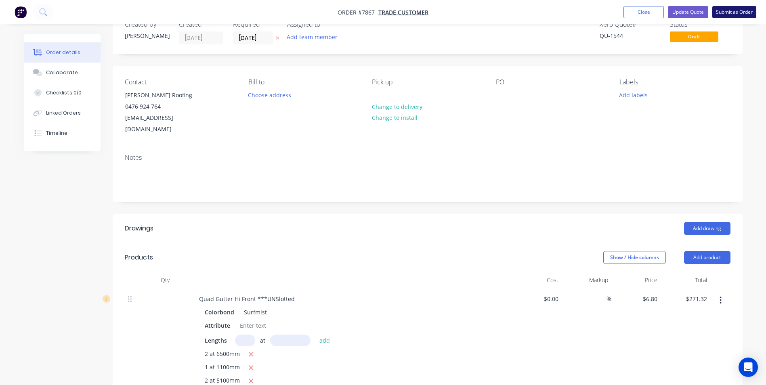
click at [727, 16] on button "Submit as Order" at bounding box center [734, 12] width 44 height 12
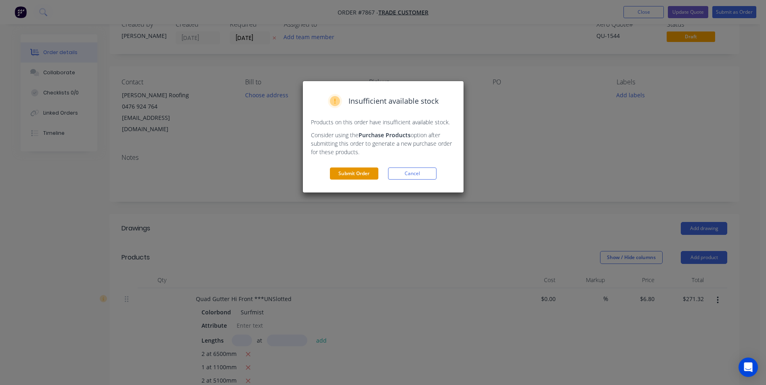
click at [364, 172] on button "Submit Order" at bounding box center [354, 174] width 48 height 12
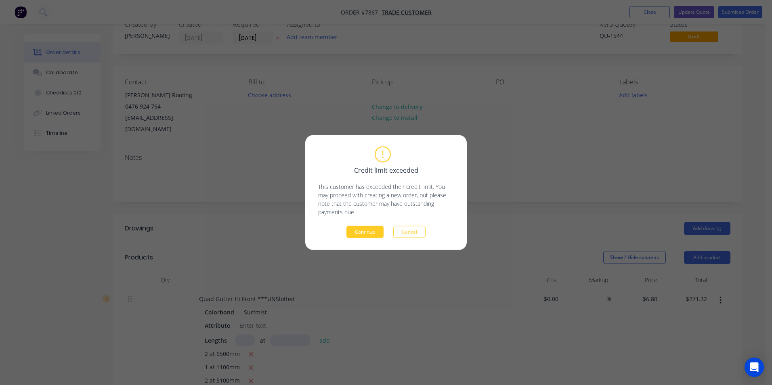
click at [364, 233] on button "Continue" at bounding box center [364, 232] width 37 height 12
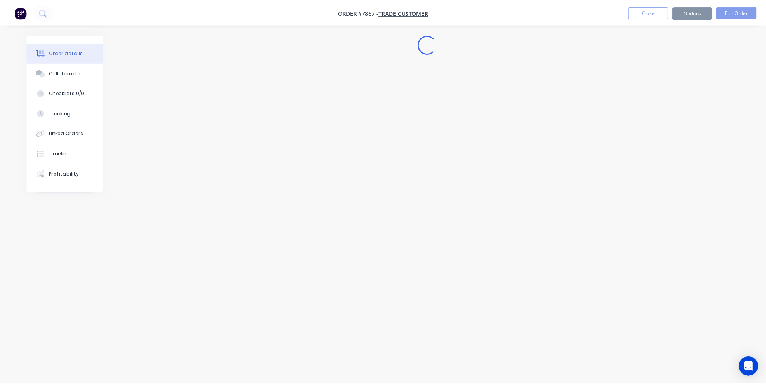
scroll to position [0, 0]
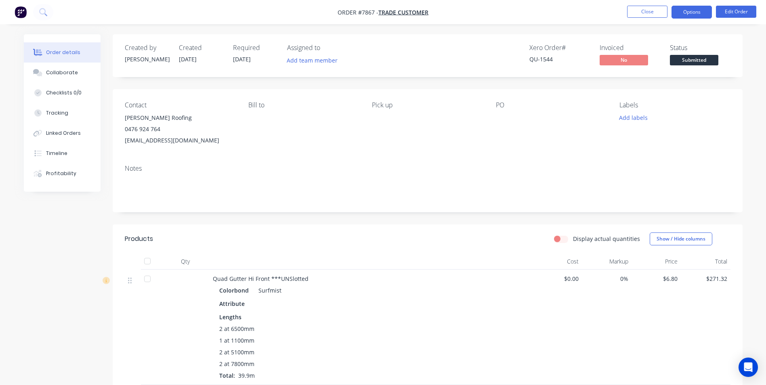
click at [700, 16] on button "Options" at bounding box center [691, 12] width 40 height 13
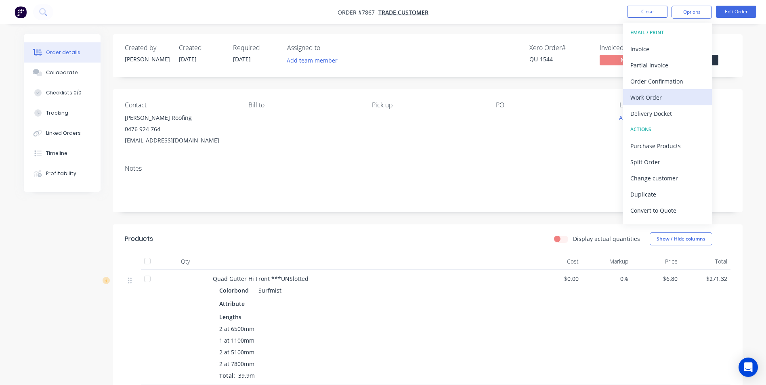
click at [655, 94] on div "Work Order" at bounding box center [667, 98] width 74 height 12
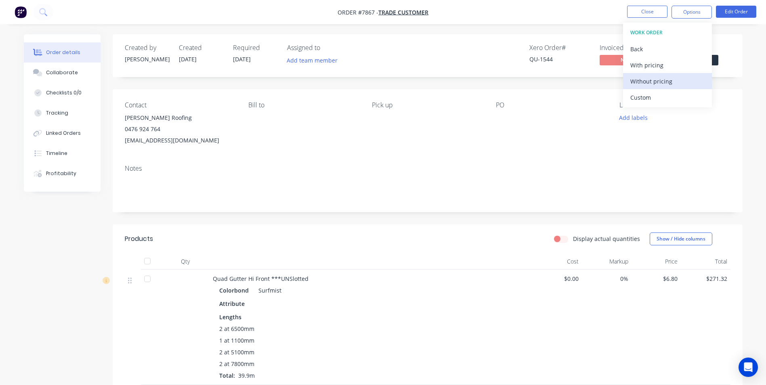
click at [662, 86] on div "Without pricing" at bounding box center [667, 81] width 74 height 12
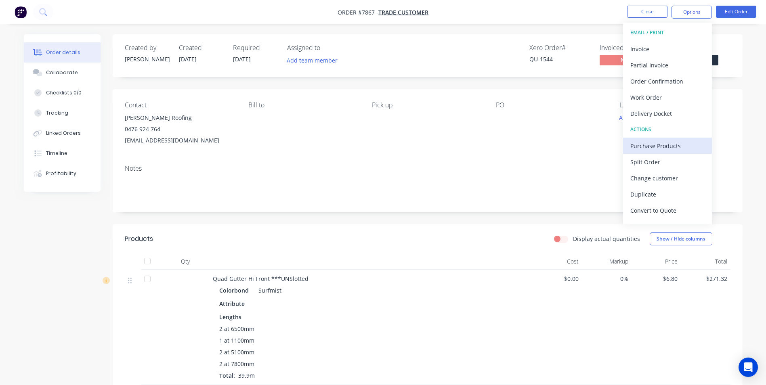
click at [649, 142] on div "Purchase Products" at bounding box center [667, 146] width 74 height 12
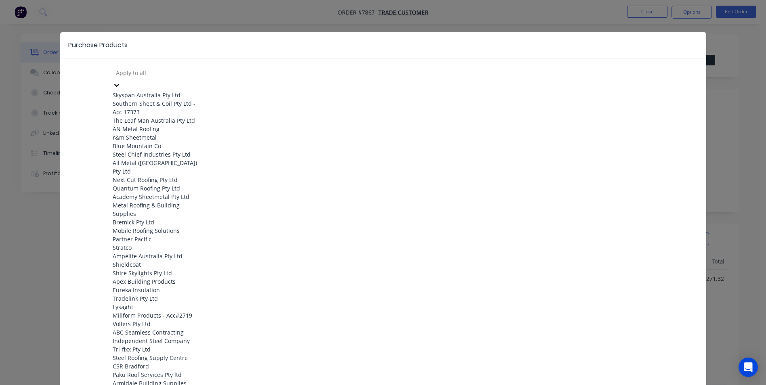
click at [190, 73] on div at bounding box center [173, 73] width 116 height 10
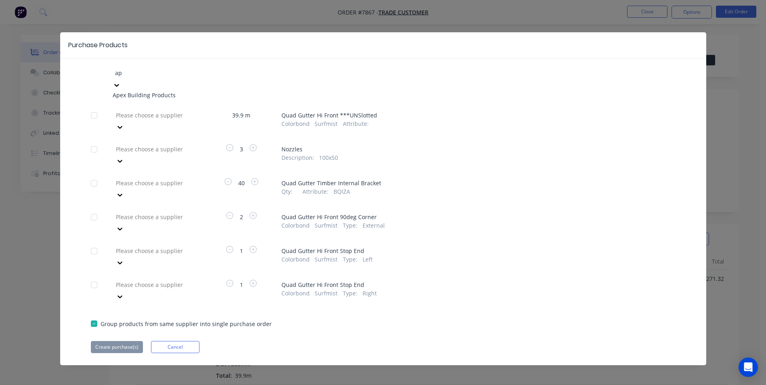
type input "ape"
click at [145, 93] on div "Apex Building Products" at bounding box center [157, 95] width 89 height 8
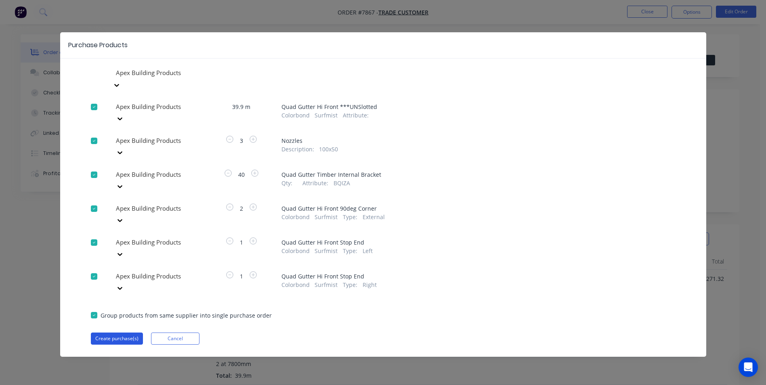
click at [121, 333] on button "Create purchase(s)" at bounding box center [117, 339] width 52 height 12
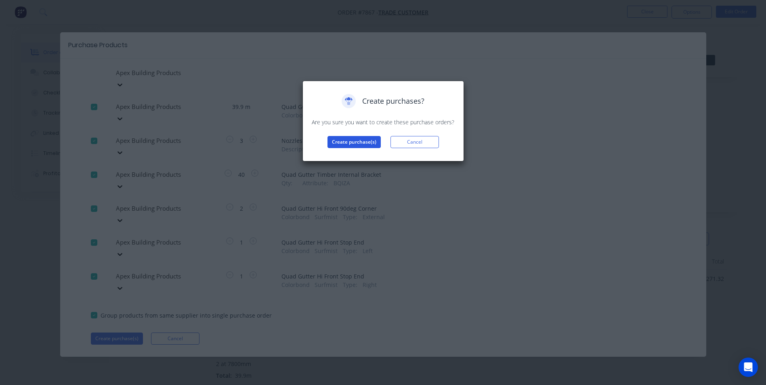
click at [356, 143] on button "Create purchase(s)" at bounding box center [353, 142] width 53 height 12
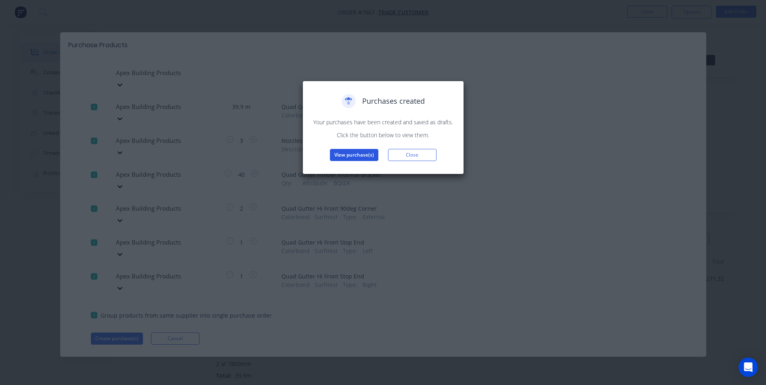
click at [365, 155] on button "View purchase(s)" at bounding box center [354, 155] width 48 height 12
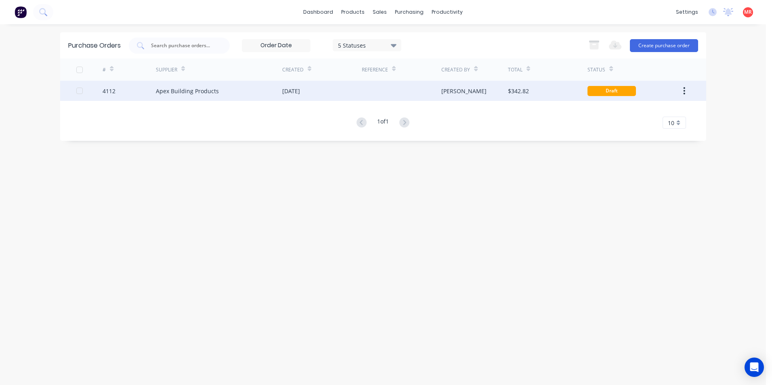
click at [207, 88] on div "Apex Building Products" at bounding box center [187, 91] width 63 height 8
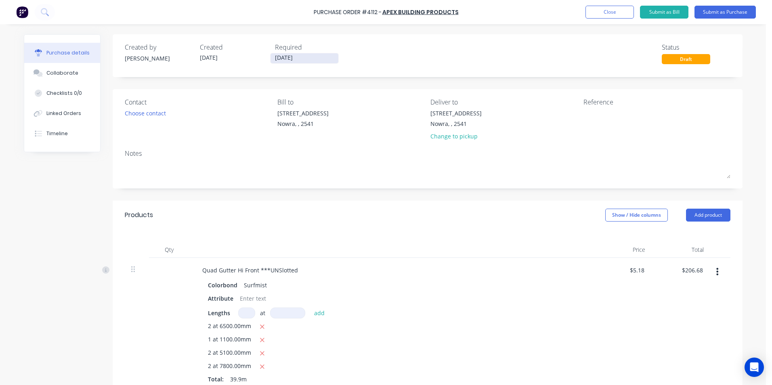
click at [291, 56] on input "[DATE]" at bounding box center [304, 58] width 68 height 10
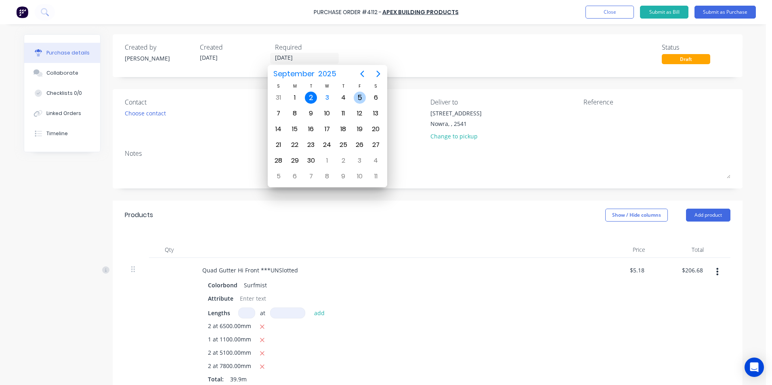
click at [362, 99] on div "5" at bounding box center [360, 98] width 12 height 12
type input "[DATE]"
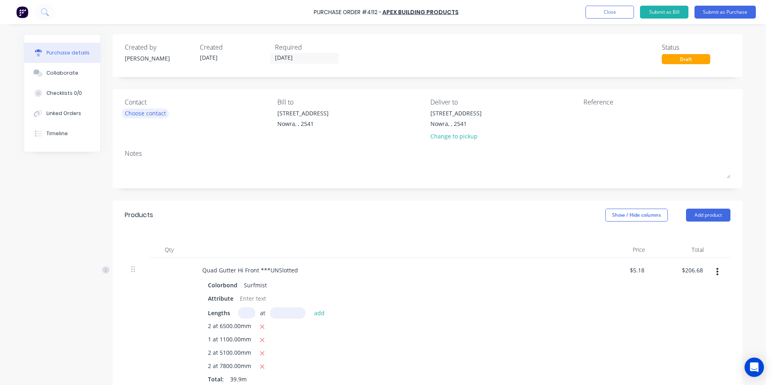
click at [144, 113] on div "Choose contact" at bounding box center [145, 113] width 41 height 8
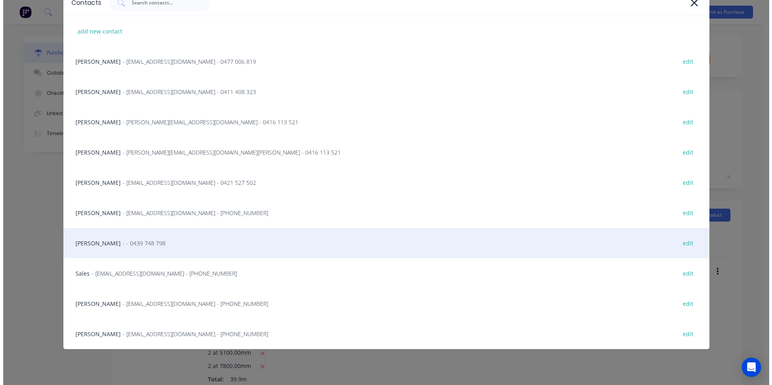
scroll to position [47, 0]
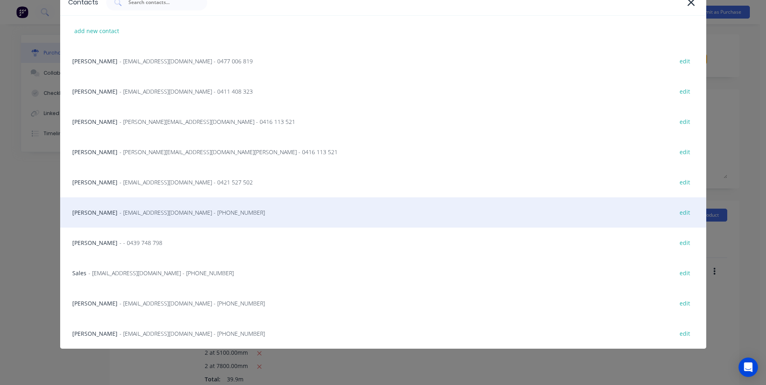
click at [131, 215] on span "- [EMAIL_ADDRESS][DOMAIN_NAME] - [PHONE_NUMBER]" at bounding box center [191, 212] width 145 height 8
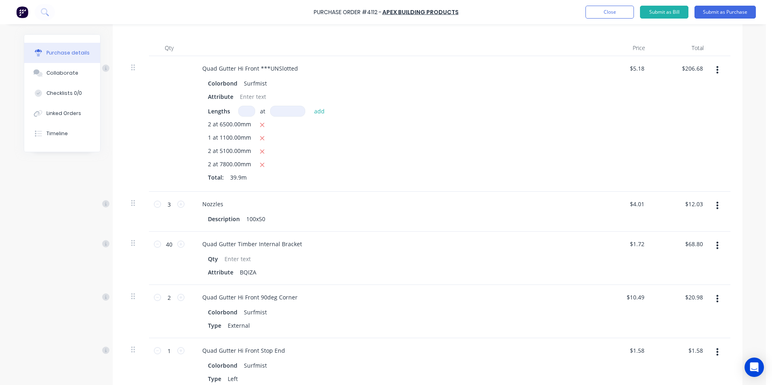
scroll to position [0, 0]
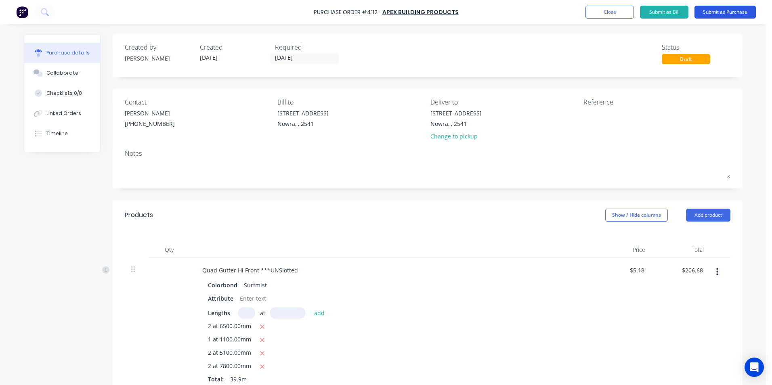
click at [703, 13] on button "Submit as Purchase" at bounding box center [724, 12] width 61 height 13
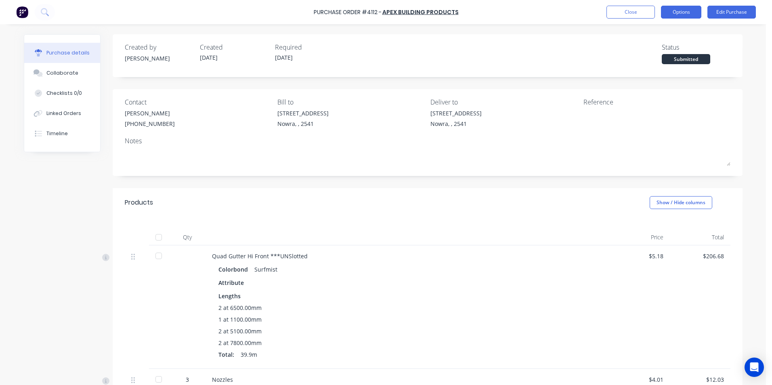
click at [670, 13] on button "Options" at bounding box center [681, 12] width 40 height 13
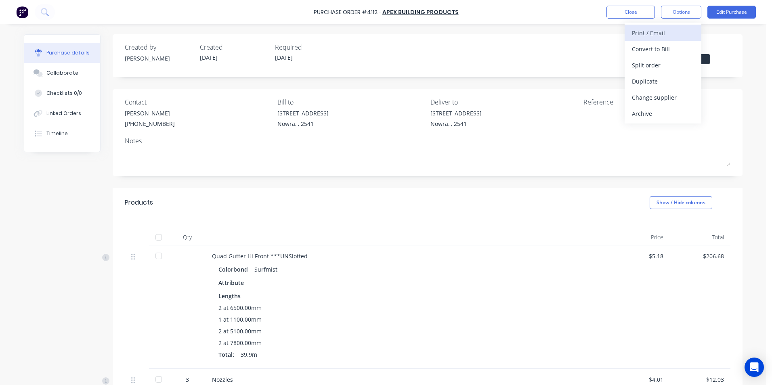
click at [664, 32] on div "Print / Email" at bounding box center [663, 33] width 62 height 12
click at [666, 60] on div "Without pricing" at bounding box center [663, 65] width 62 height 12
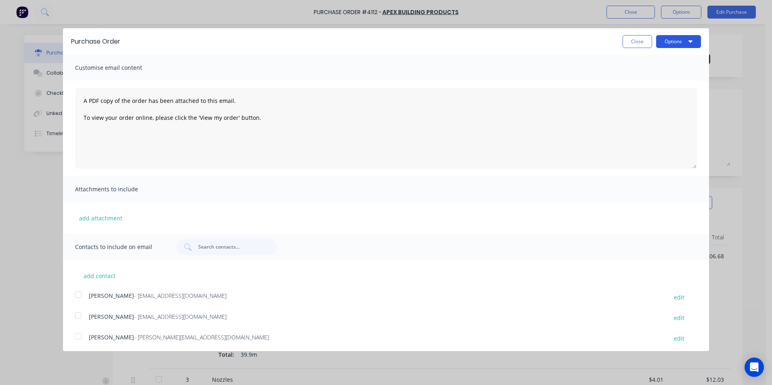
click at [670, 45] on button "Options" at bounding box center [678, 41] width 45 height 13
click at [662, 55] on button "Print" at bounding box center [662, 62] width 77 height 16
click at [638, 40] on button "Close" at bounding box center [636, 41] width 29 height 13
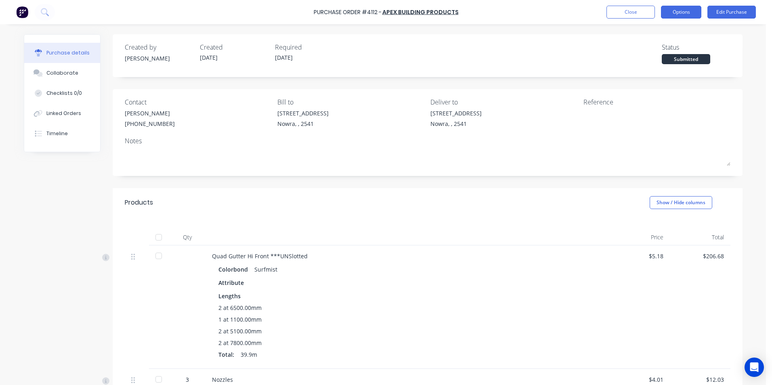
click at [677, 16] on button "Options" at bounding box center [681, 12] width 40 height 13
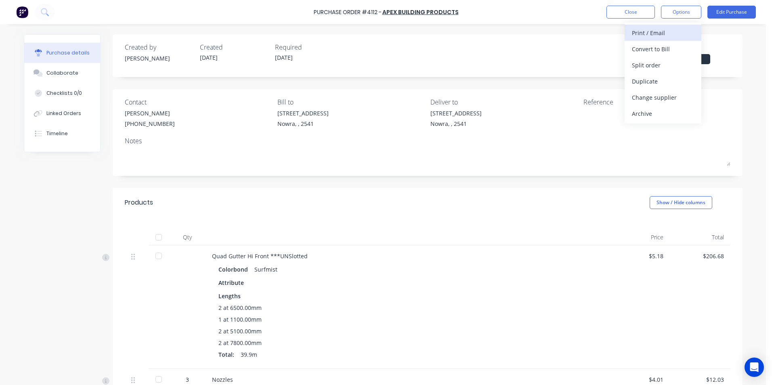
click at [669, 32] on div "Print / Email" at bounding box center [663, 33] width 62 height 12
click at [666, 47] on div "With pricing" at bounding box center [663, 49] width 62 height 12
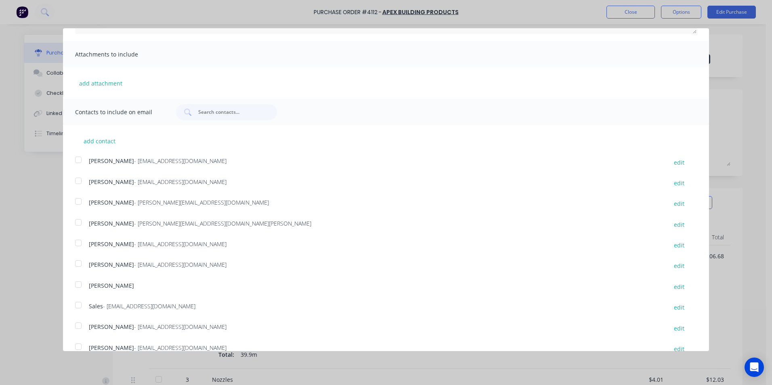
scroll to position [148, 0]
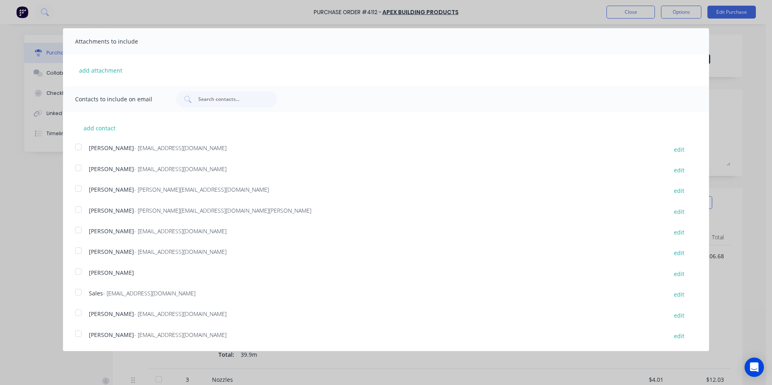
click at [75, 292] on div at bounding box center [78, 292] width 16 height 16
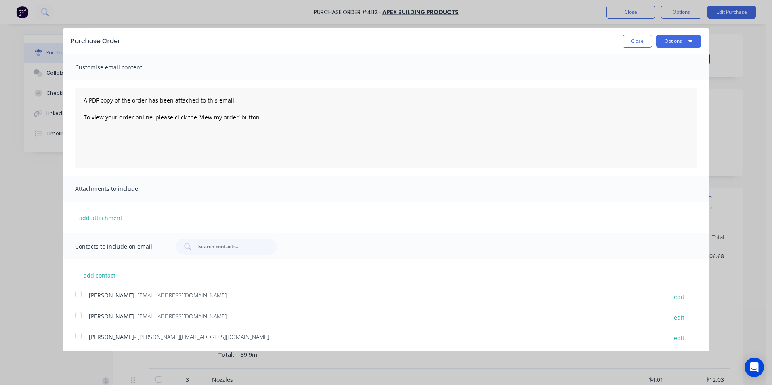
scroll to position [0, 0]
click at [671, 45] on button "Options" at bounding box center [678, 41] width 45 height 13
click at [671, 71] on button "Email" at bounding box center [662, 78] width 77 height 16
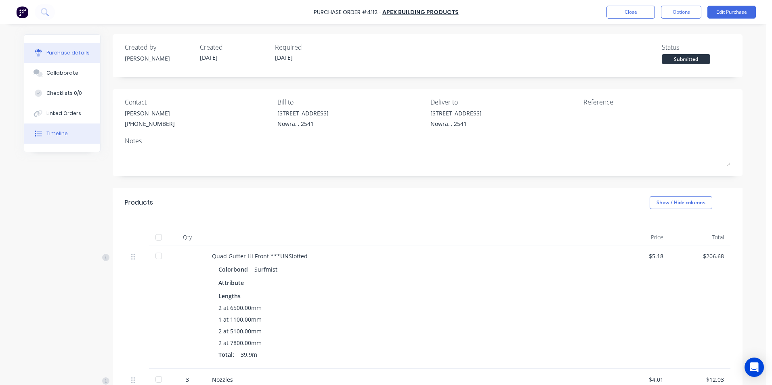
click at [63, 133] on div "Timeline" at bounding box center [56, 133] width 21 height 7
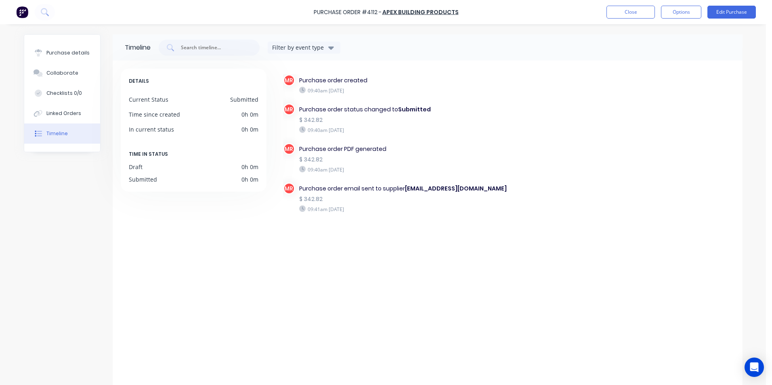
click at [20, 13] on img at bounding box center [22, 12] width 12 height 12
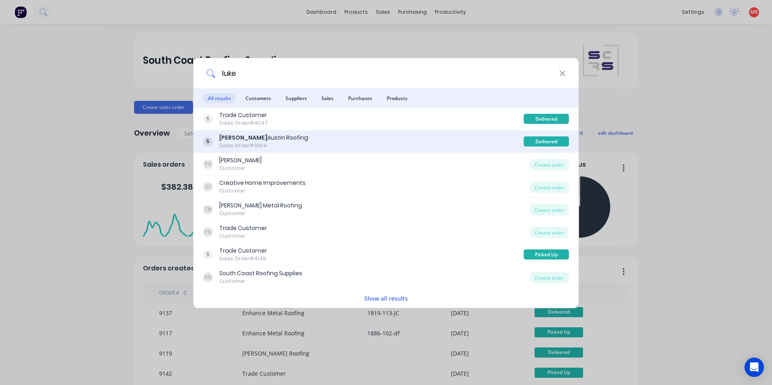
type input "luke"
click at [300, 135] on div "[PERSON_NAME] Roofing Sales Order #9394" at bounding box center [363, 142] width 321 height 16
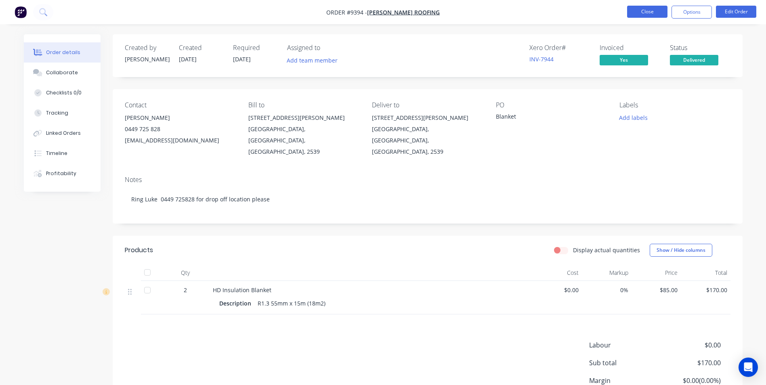
click at [658, 14] on button "Close" at bounding box center [647, 12] width 40 height 12
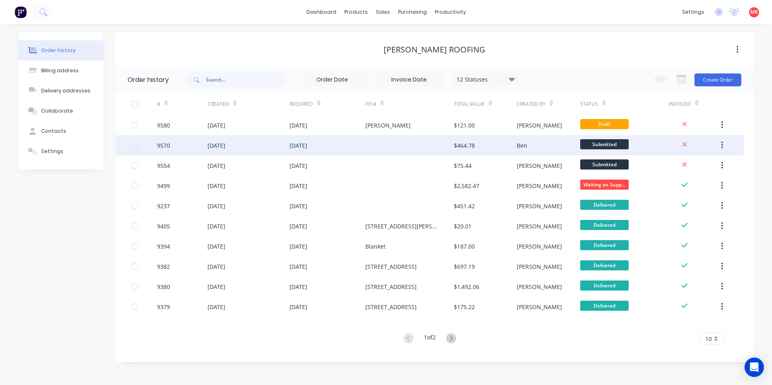
click at [382, 142] on div at bounding box center [409, 145] width 88 height 20
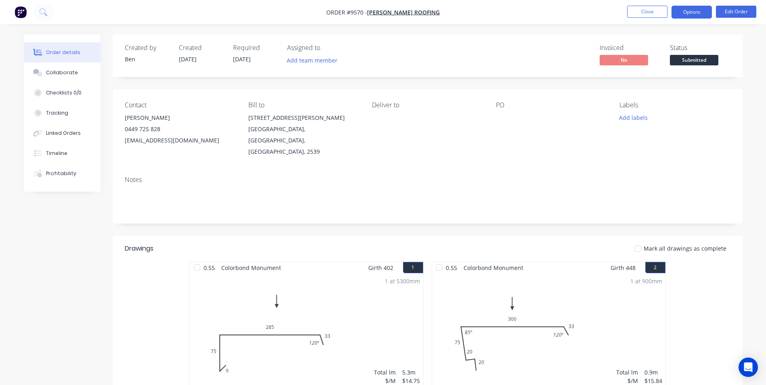
click at [687, 8] on button "Options" at bounding box center [691, 12] width 40 height 13
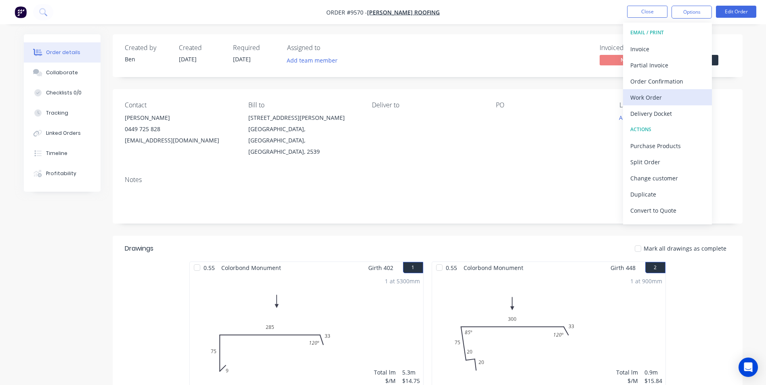
click at [651, 101] on div "Work Order" at bounding box center [667, 98] width 74 height 12
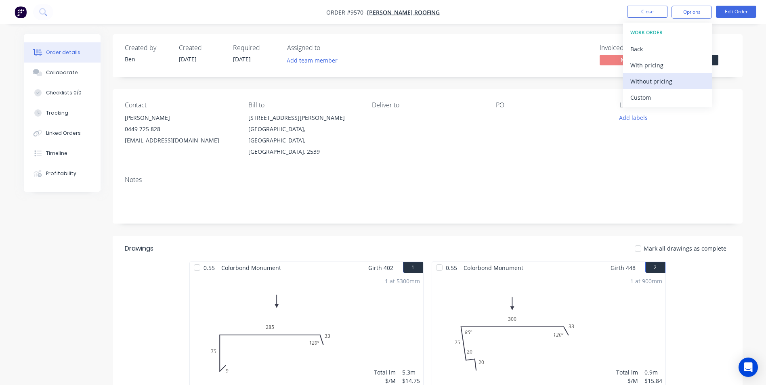
click at [650, 85] on div "Without pricing" at bounding box center [667, 81] width 74 height 12
drag, startPoint x: 526, startPoint y: 31, endPoint x: 558, endPoint y: 25, distance: 32.7
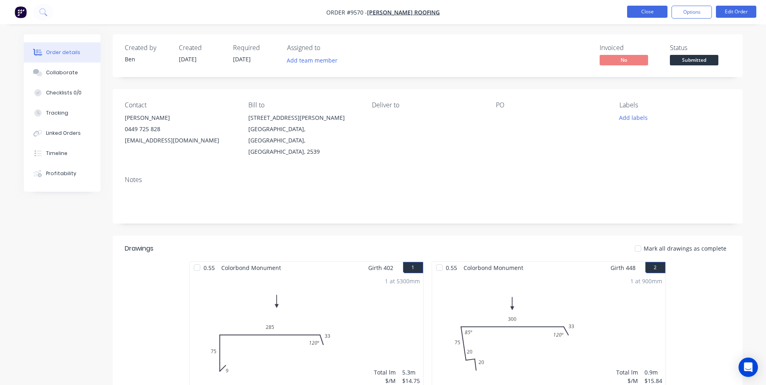
click at [637, 14] on button "Close" at bounding box center [647, 12] width 40 height 12
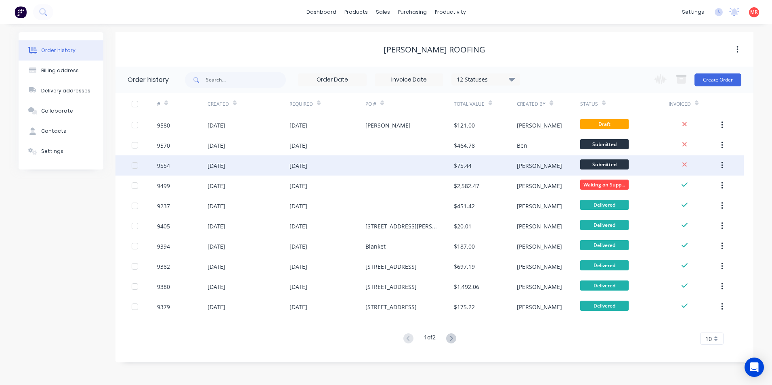
click at [307, 162] on div "[DATE]" at bounding box center [298, 165] width 18 height 8
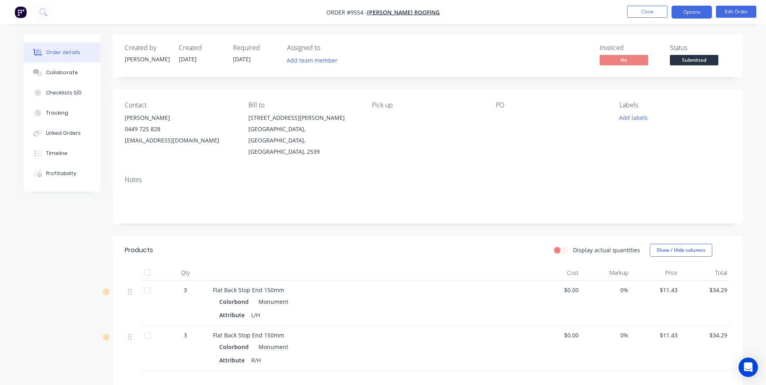
click at [687, 18] on button "Options" at bounding box center [691, 12] width 40 height 13
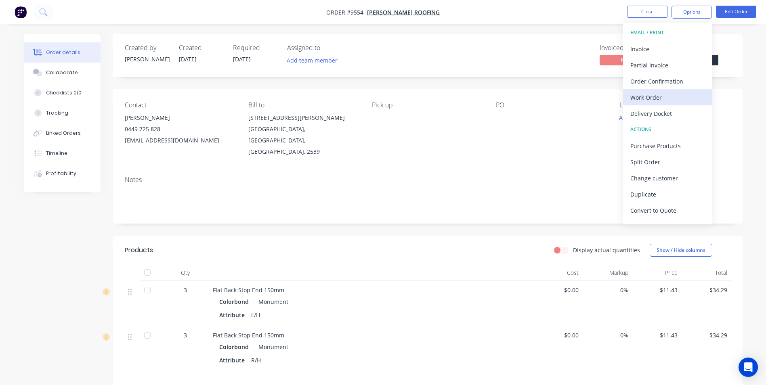
click at [654, 98] on div "Work Order" at bounding box center [667, 98] width 74 height 12
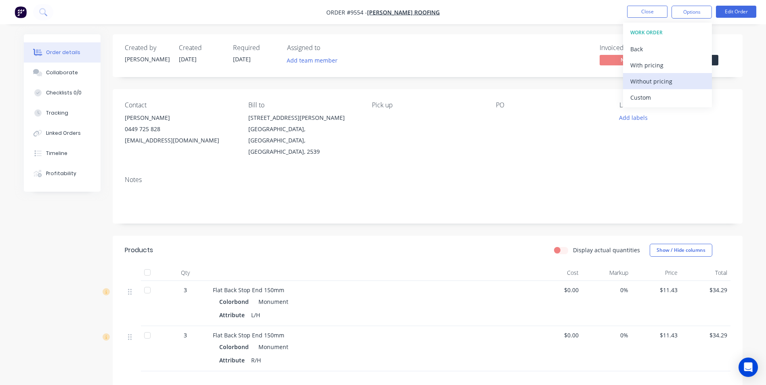
click at [652, 77] on div "Without pricing" at bounding box center [667, 81] width 74 height 12
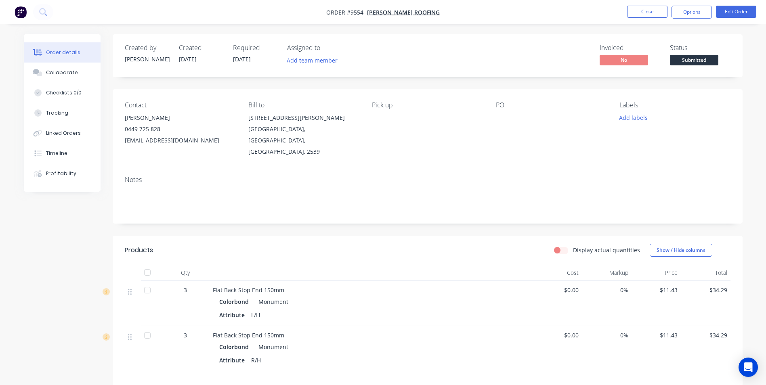
click at [473, 51] on div "Invoiced No Status Submitted" at bounding box center [549, 55] width 362 height 23
click at [642, 10] on button "Close" at bounding box center [647, 12] width 40 height 12
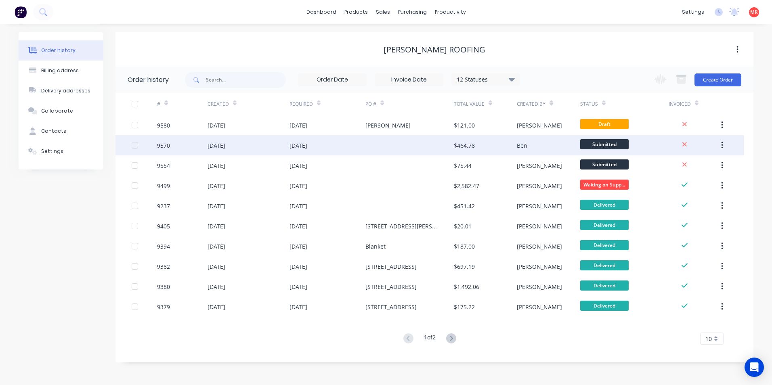
click at [375, 146] on div at bounding box center [409, 145] width 88 height 20
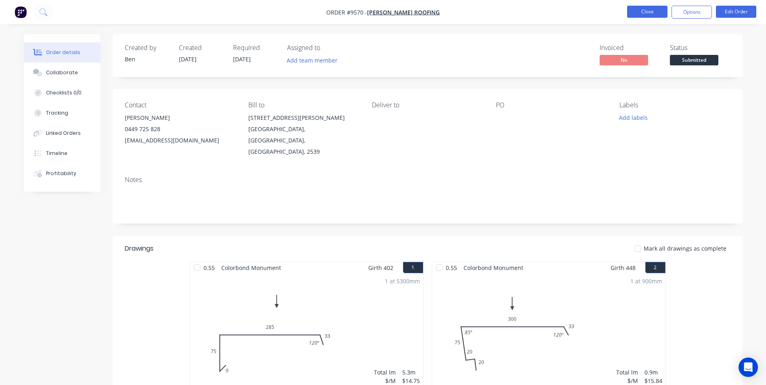
click at [653, 13] on button "Close" at bounding box center [647, 12] width 40 height 12
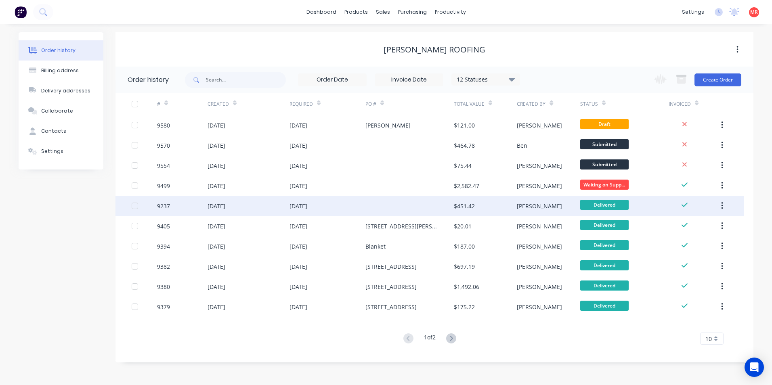
click at [424, 205] on div at bounding box center [409, 206] width 88 height 20
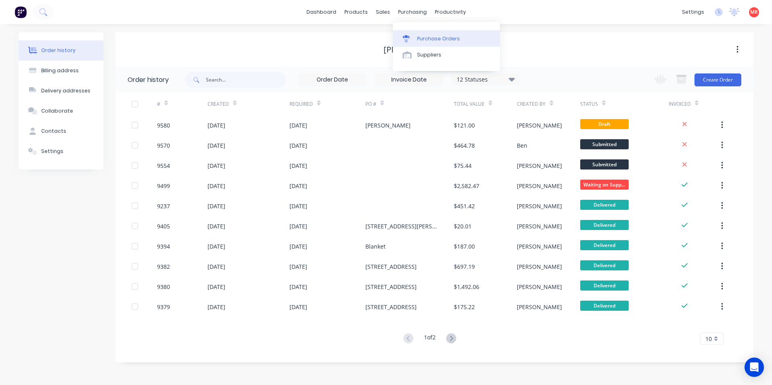
click at [408, 34] on link "Purchase Orders" at bounding box center [446, 38] width 107 height 16
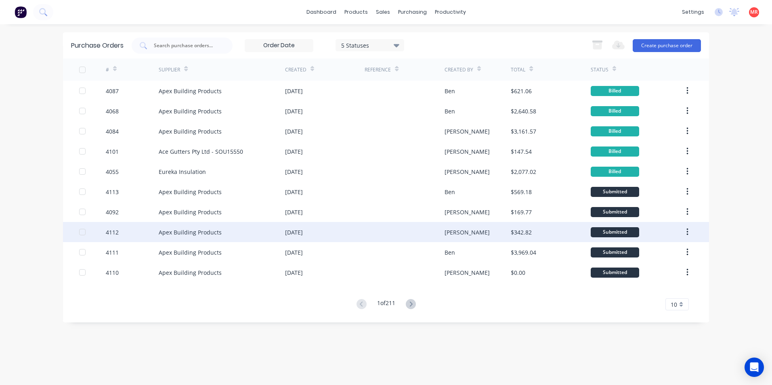
click at [364, 235] on div "[DATE]" at bounding box center [325, 232] width 80 height 20
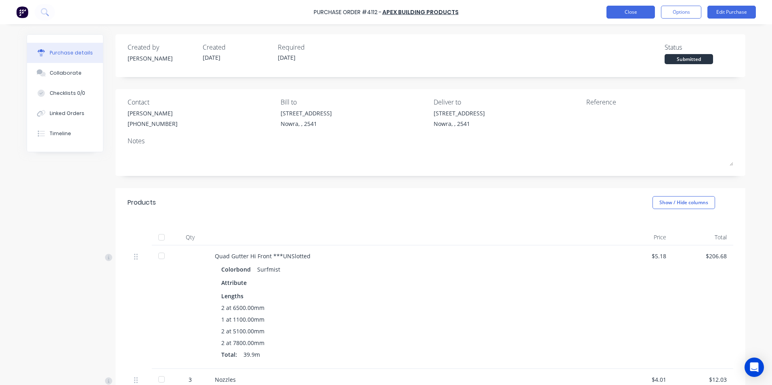
click at [610, 17] on button "Close" at bounding box center [630, 12] width 48 height 13
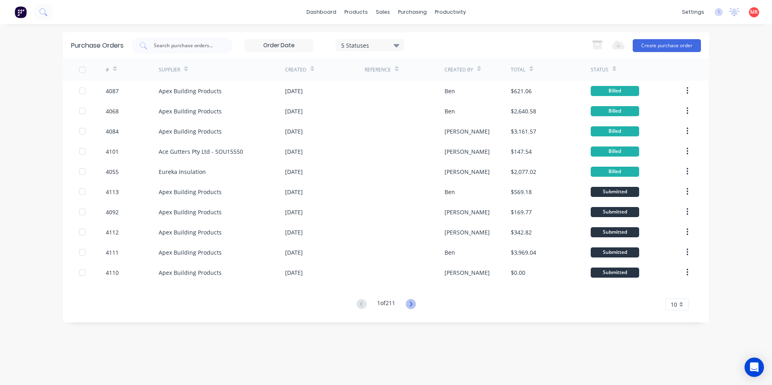
click at [412, 305] on icon at bounding box center [410, 304] width 3 height 5
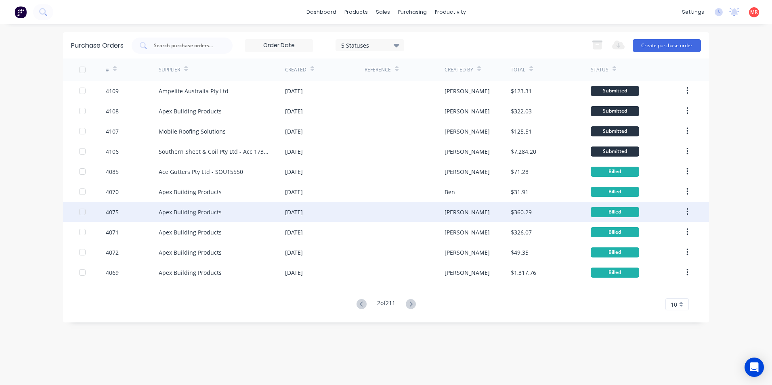
click at [352, 209] on div "[DATE]" at bounding box center [325, 212] width 80 height 20
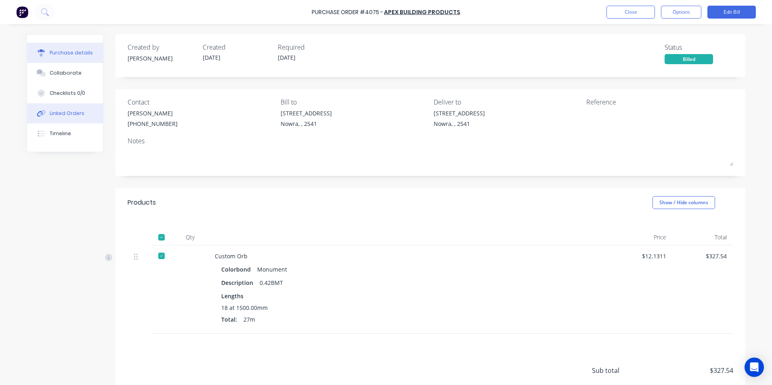
click at [82, 116] on button "Linked Orders" at bounding box center [65, 113] width 76 height 20
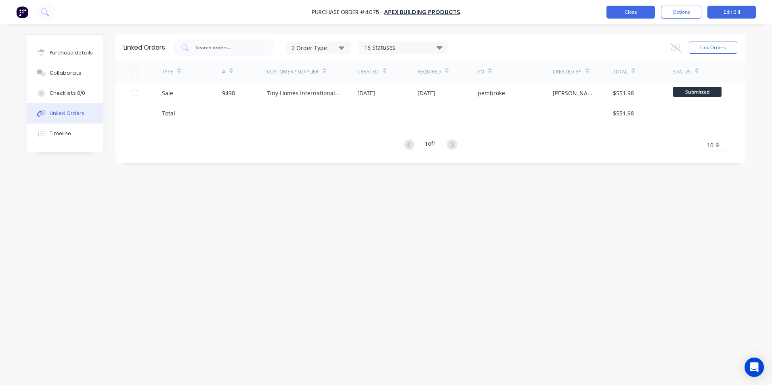
click at [614, 15] on button "Close" at bounding box center [630, 12] width 48 height 13
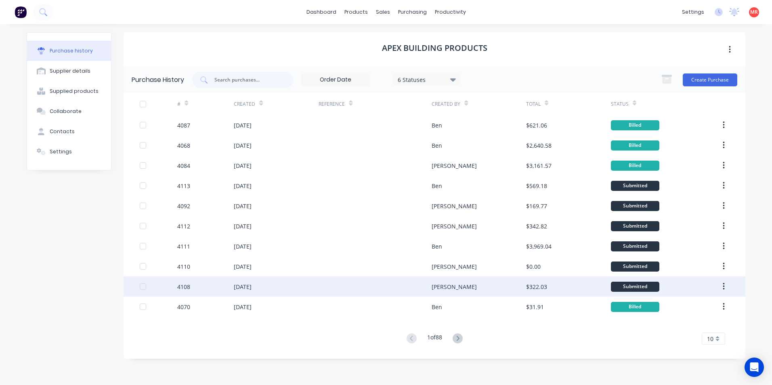
click at [397, 288] on div at bounding box center [374, 287] width 113 height 20
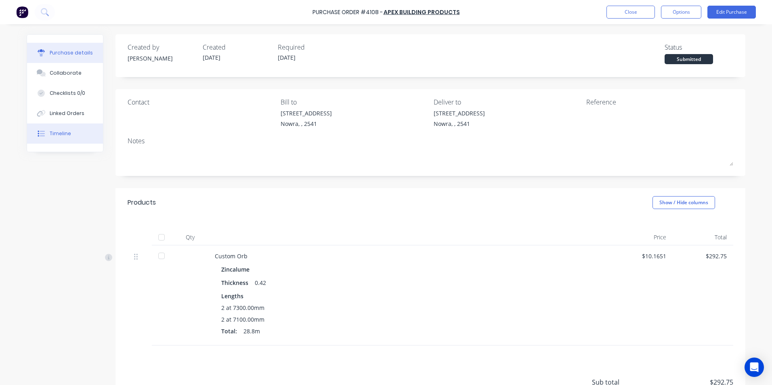
click at [61, 130] on button "Timeline" at bounding box center [65, 134] width 76 height 20
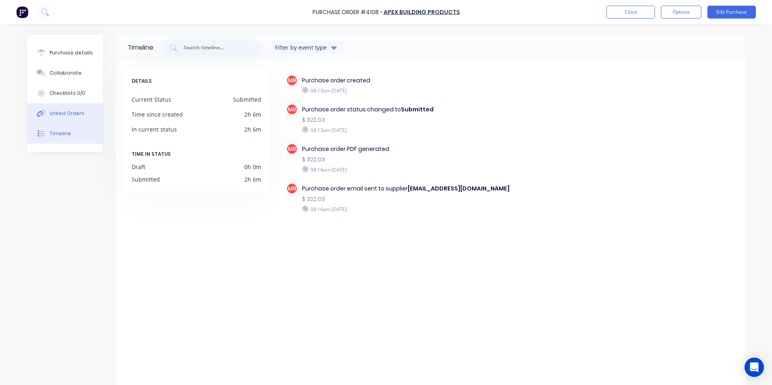
click at [64, 118] on button "Linked Orders" at bounding box center [65, 113] width 76 height 20
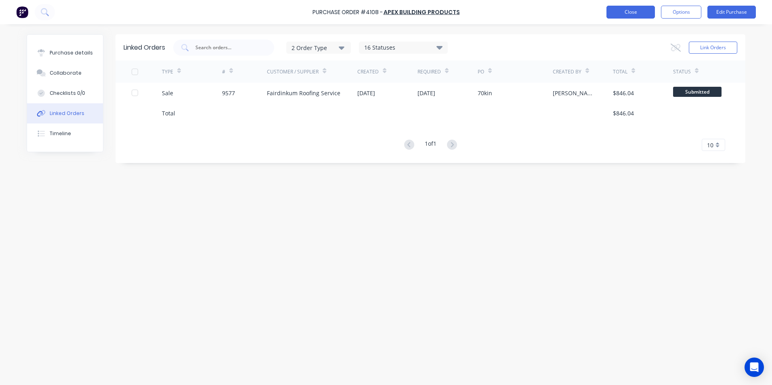
click at [624, 11] on button "Close" at bounding box center [630, 12] width 48 height 13
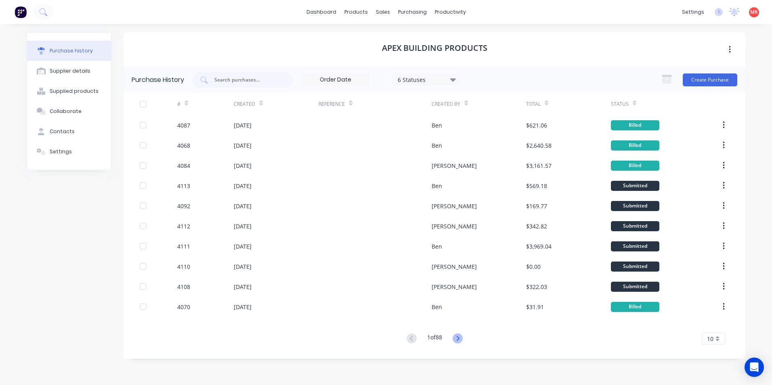
click at [457, 340] on icon at bounding box center [457, 338] width 10 height 10
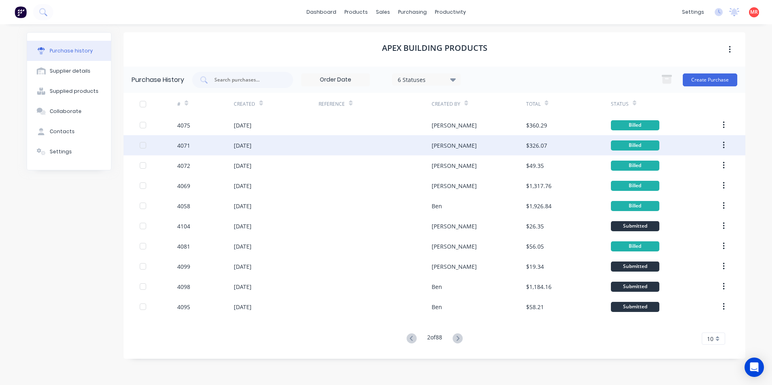
click at [383, 153] on div at bounding box center [374, 145] width 113 height 20
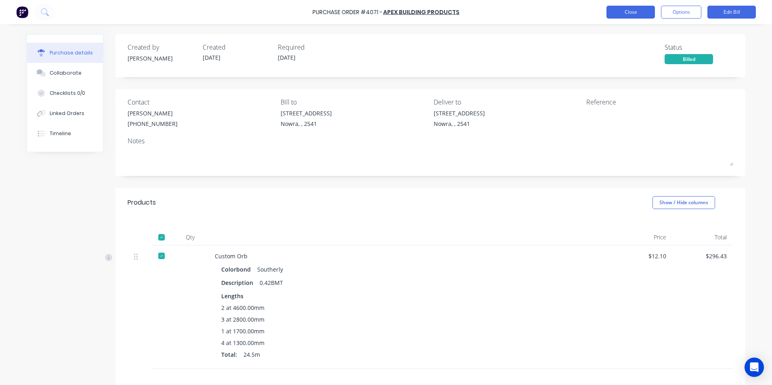
click at [637, 18] on button "Close" at bounding box center [630, 12] width 48 height 13
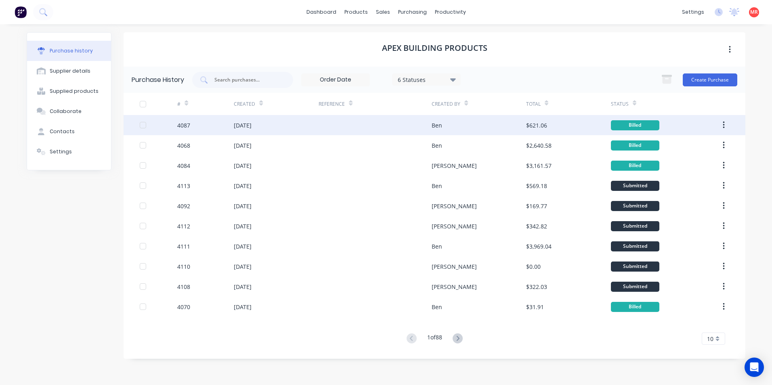
click at [381, 134] on div at bounding box center [374, 125] width 113 height 20
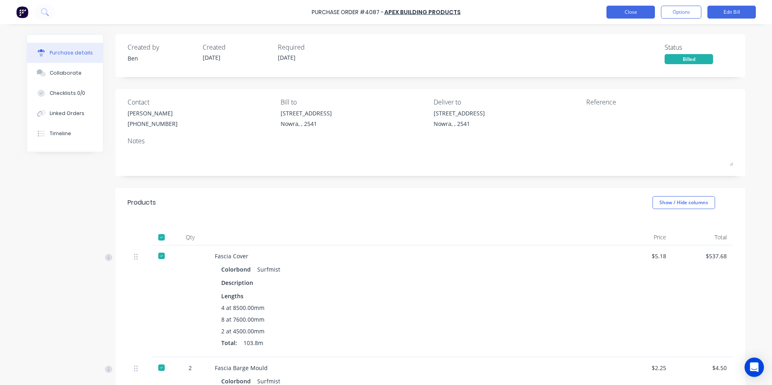
click at [628, 13] on button "Close" at bounding box center [630, 12] width 48 height 13
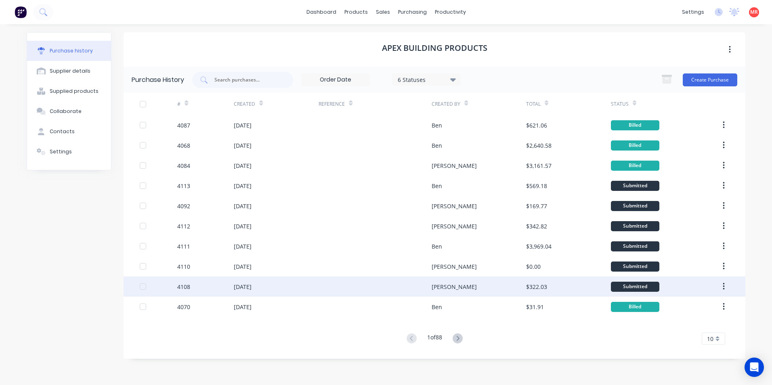
click at [441, 292] on div "[PERSON_NAME]" at bounding box center [479, 287] width 94 height 20
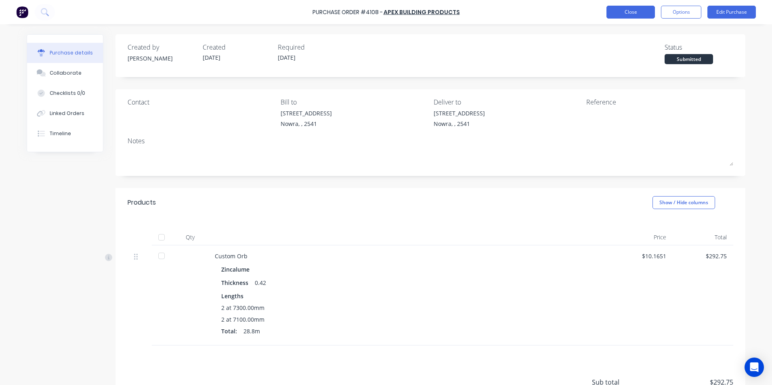
click at [619, 13] on button "Close" at bounding box center [630, 12] width 48 height 13
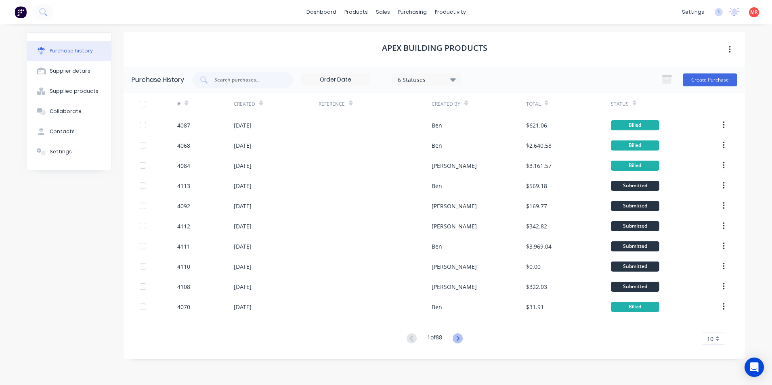
click at [463, 338] on icon at bounding box center [457, 338] width 10 height 10
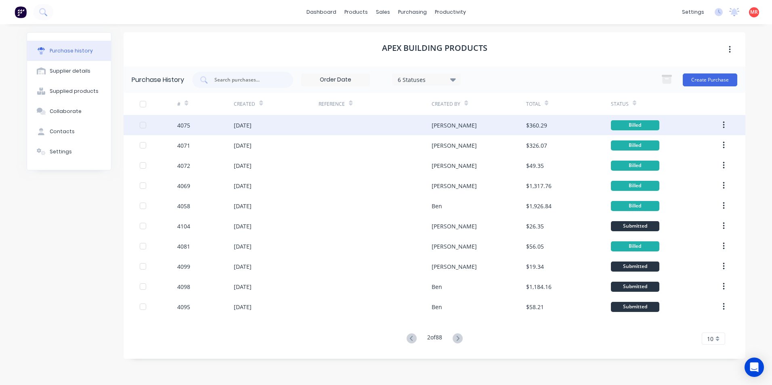
click at [448, 127] on div "[PERSON_NAME]" at bounding box center [479, 125] width 94 height 20
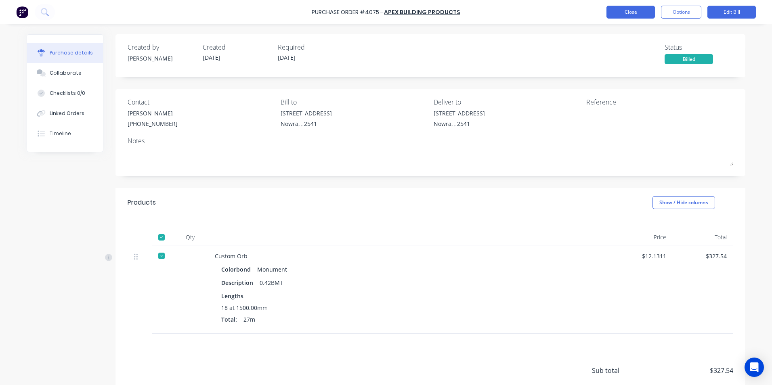
click at [650, 10] on button "Close" at bounding box center [630, 12] width 48 height 13
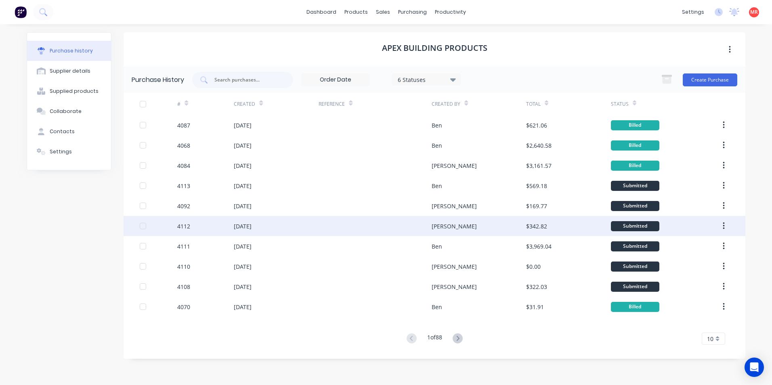
click at [435, 228] on div "[PERSON_NAME]" at bounding box center [454, 226] width 45 height 8
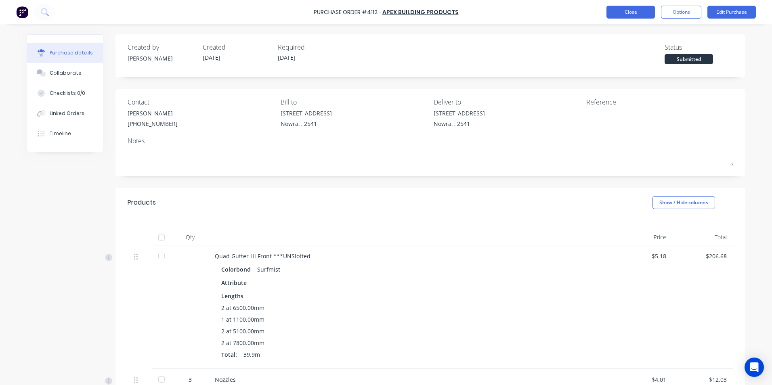
click at [626, 15] on button "Close" at bounding box center [630, 12] width 48 height 13
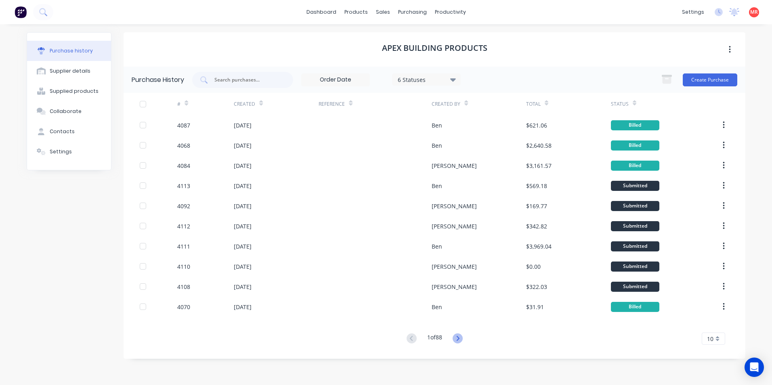
click at [459, 338] on icon at bounding box center [457, 338] width 10 height 10
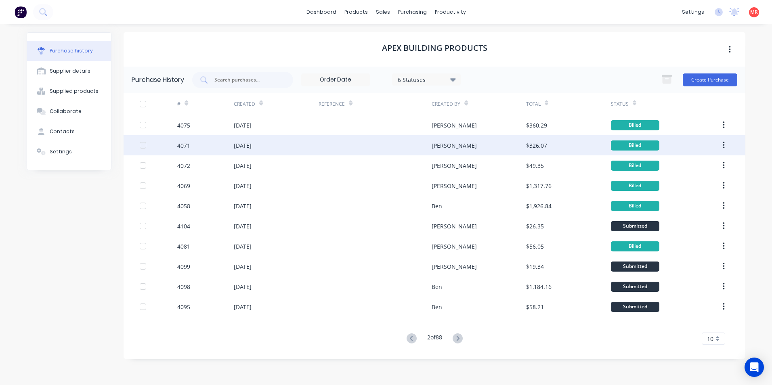
click at [409, 143] on div at bounding box center [374, 145] width 113 height 20
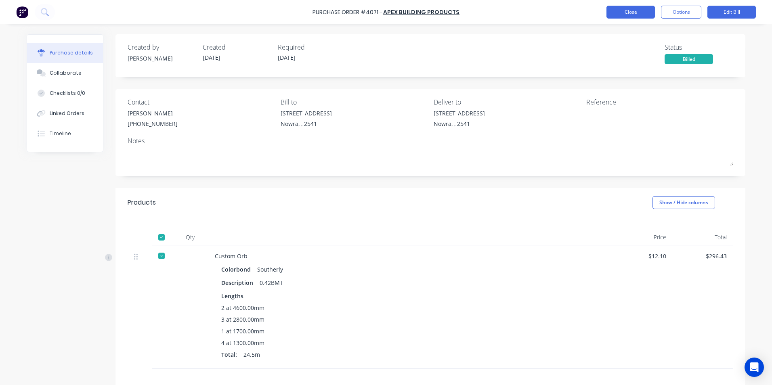
click at [624, 10] on button "Close" at bounding box center [630, 12] width 48 height 13
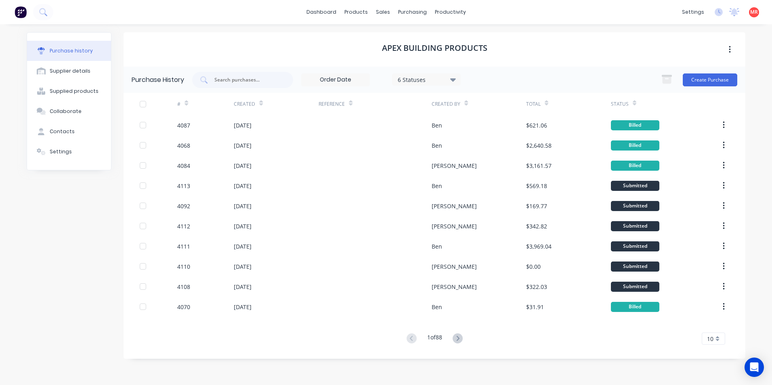
click at [459, 332] on div "# Created Reference Created By Total Status 4087 [DATE] Ben $621.06 Billed 4068…" at bounding box center [435, 219] width 622 height 252
click at [457, 336] on icon at bounding box center [457, 338] width 10 height 10
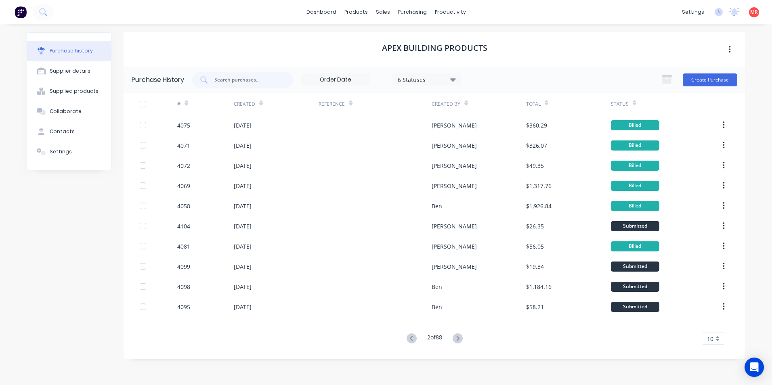
click at [455, 338] on icon at bounding box center [457, 338] width 10 height 10
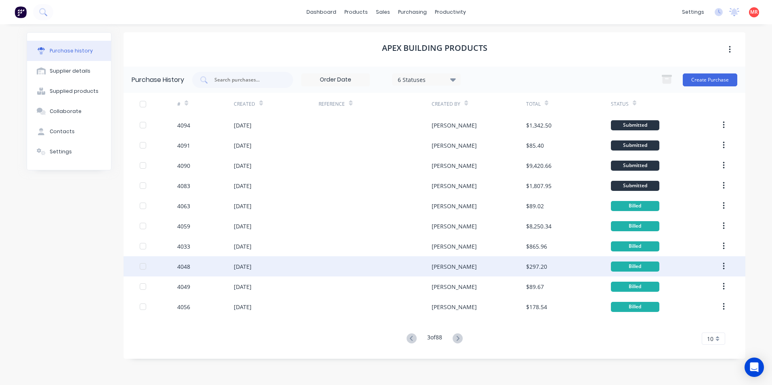
click at [362, 268] on div at bounding box center [374, 266] width 113 height 20
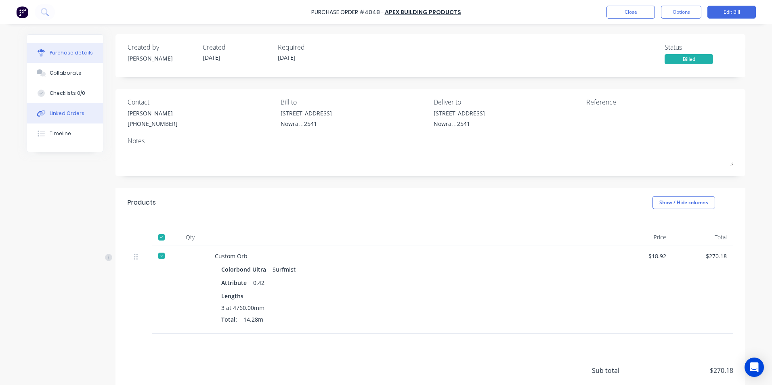
click at [77, 120] on button "Linked Orders" at bounding box center [65, 113] width 76 height 20
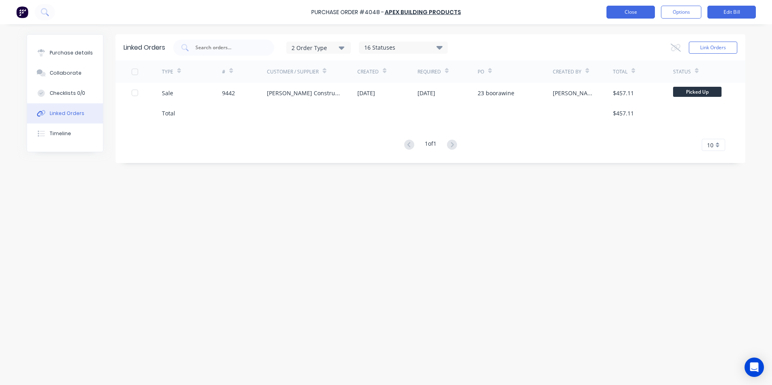
click at [640, 10] on button "Close" at bounding box center [630, 12] width 48 height 13
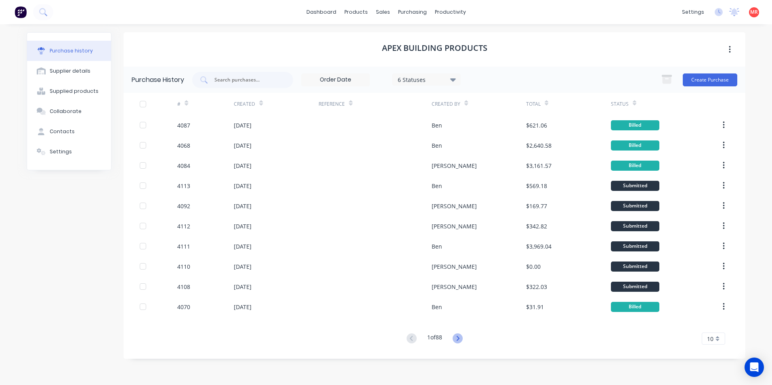
click at [459, 340] on icon at bounding box center [457, 338] width 3 height 5
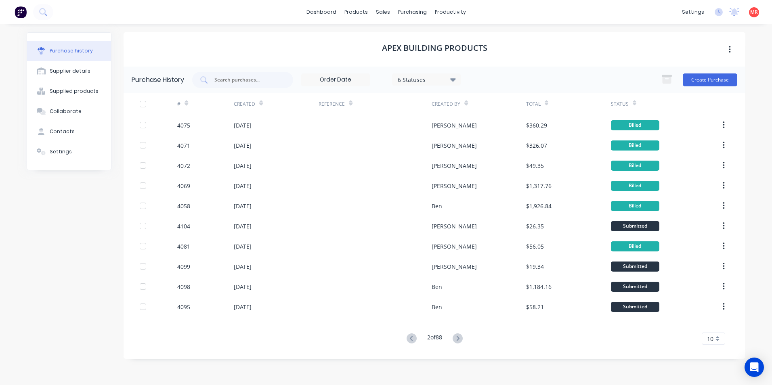
click at [259, 103] on icon at bounding box center [261, 104] width 4 height 2
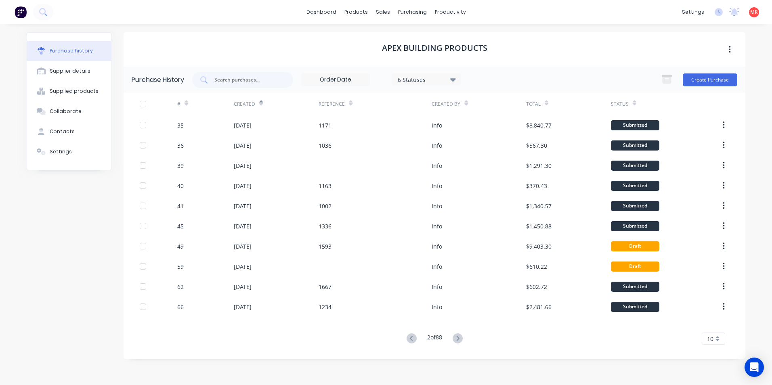
click at [260, 104] on icon at bounding box center [261, 104] width 4 height 2
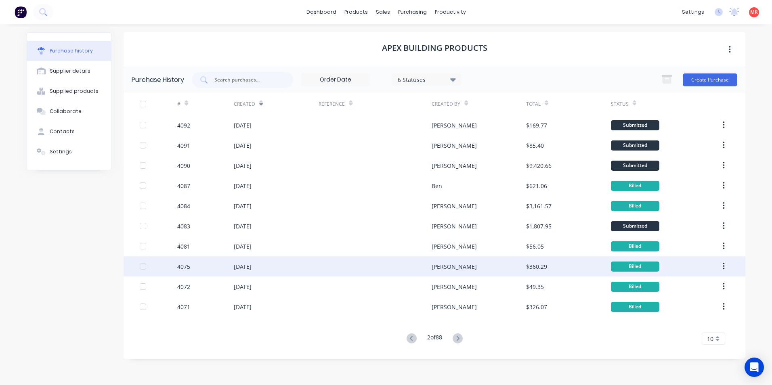
click at [308, 268] on div "[DATE]" at bounding box center [276, 266] width 85 height 20
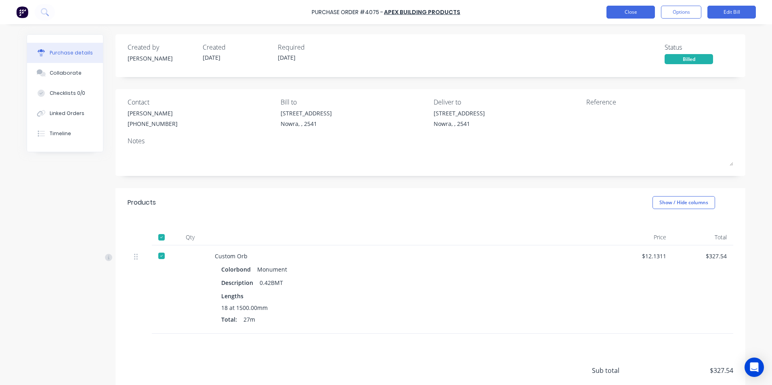
click at [618, 17] on button "Close" at bounding box center [630, 12] width 48 height 13
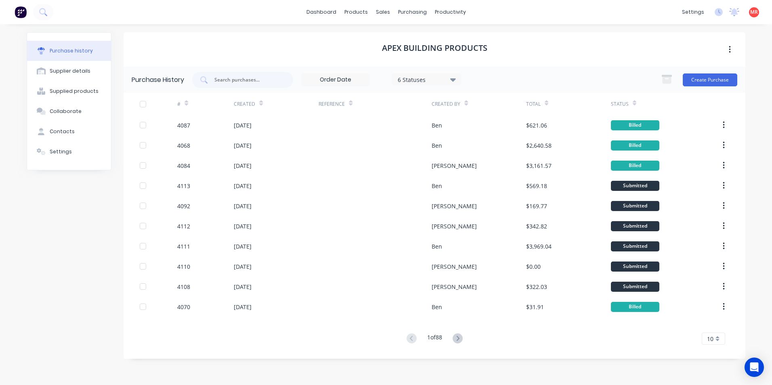
click at [260, 105] on icon at bounding box center [261, 103] width 4 height 6
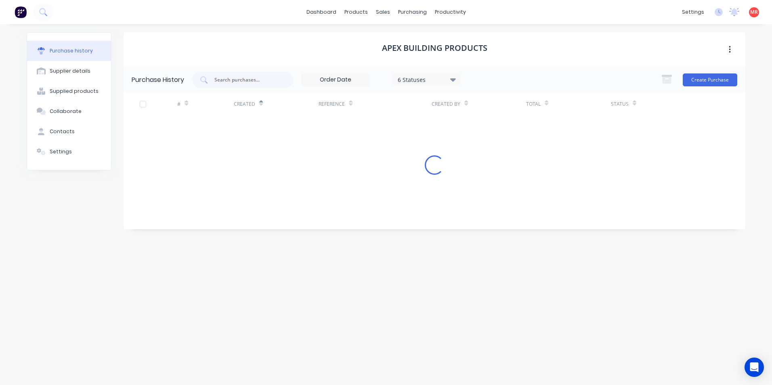
click at [260, 105] on icon at bounding box center [261, 104] width 4 height 2
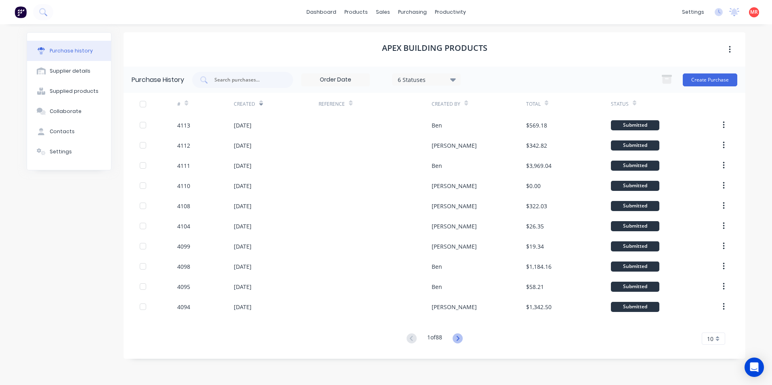
click at [462, 341] on icon at bounding box center [457, 338] width 10 height 10
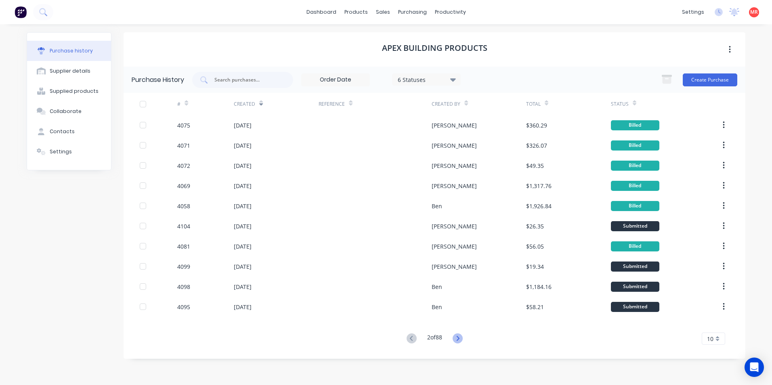
click at [458, 342] on icon at bounding box center [457, 338] width 10 height 10
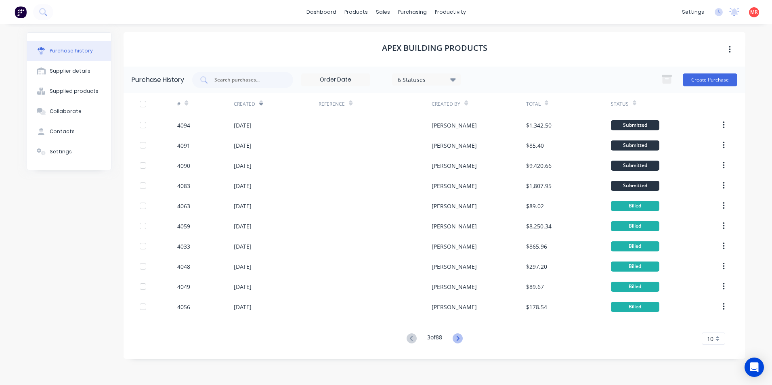
click at [461, 337] on icon at bounding box center [457, 338] width 10 height 10
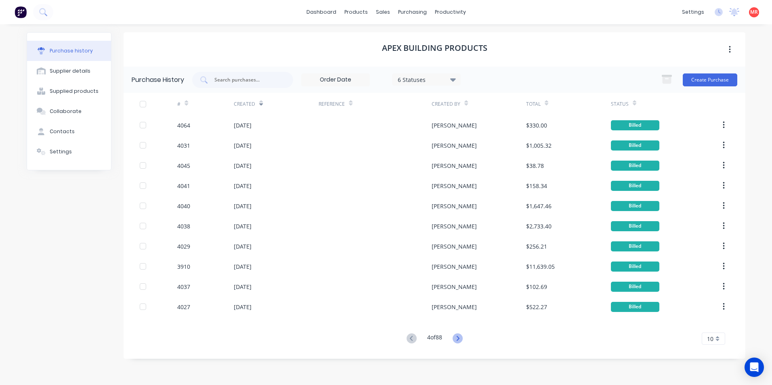
click at [459, 339] on icon at bounding box center [457, 338] width 3 height 5
click at [708, 79] on button "Create Purchase" at bounding box center [710, 79] width 54 height 13
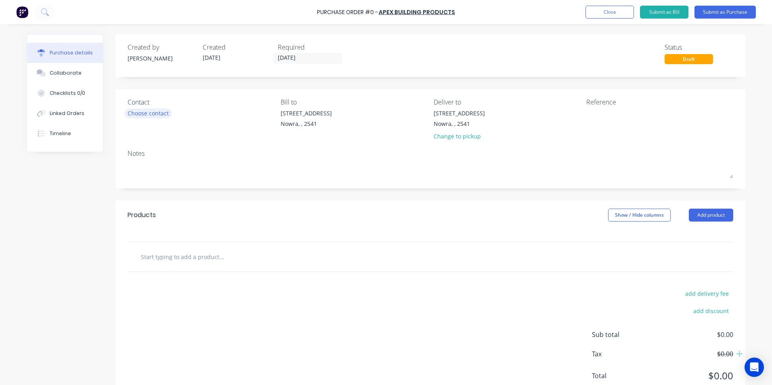
click at [150, 117] on div "Choose contact" at bounding box center [148, 113] width 41 height 8
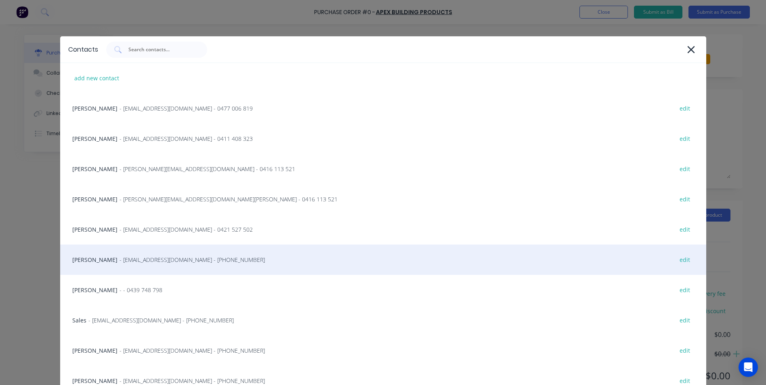
click at [139, 255] on div "Matt - [EMAIL_ADDRESS][DOMAIN_NAME] - [PHONE_NUMBER] edit" at bounding box center [383, 260] width 646 height 30
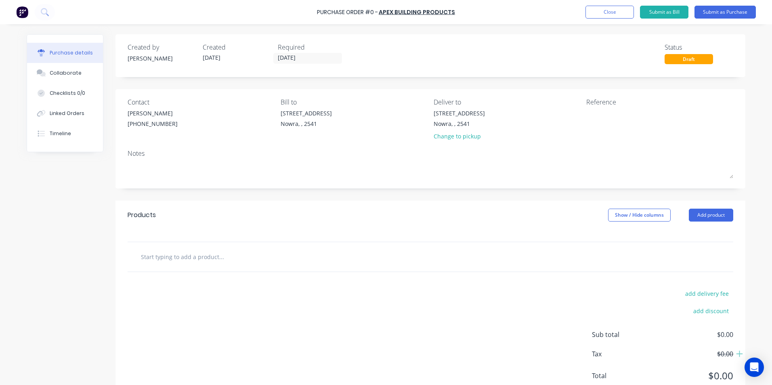
click at [198, 259] on input "text" at bounding box center [220, 257] width 161 height 16
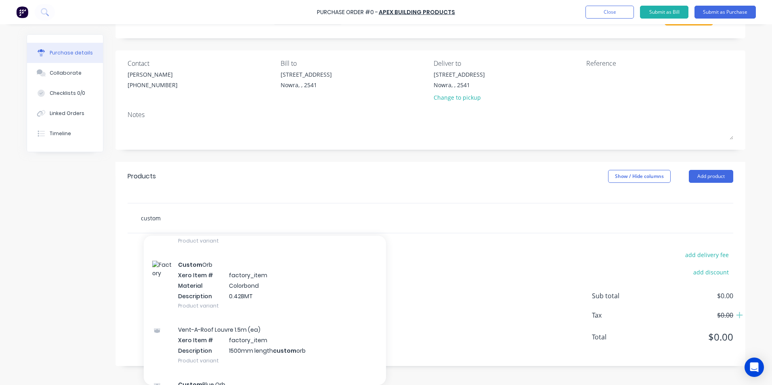
scroll to position [565, 0]
type input "custom"
click at [261, 291] on div "Custom Orb Xero Item # factory_item Material Colorbond Description 0.42BMT Prod…" at bounding box center [265, 283] width 242 height 65
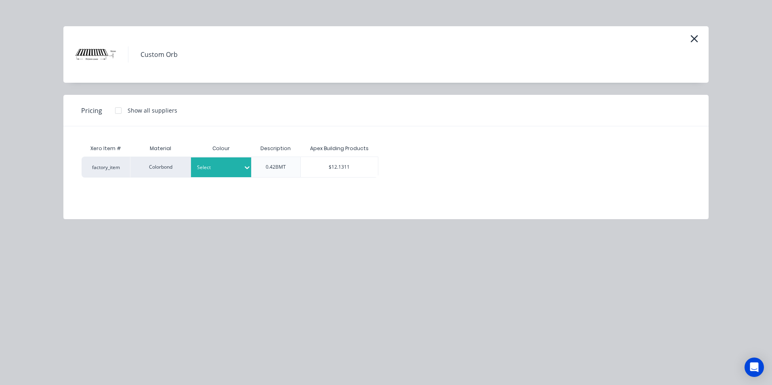
scroll to position [28, 0]
click at [227, 164] on div at bounding box center [218, 167] width 43 height 9
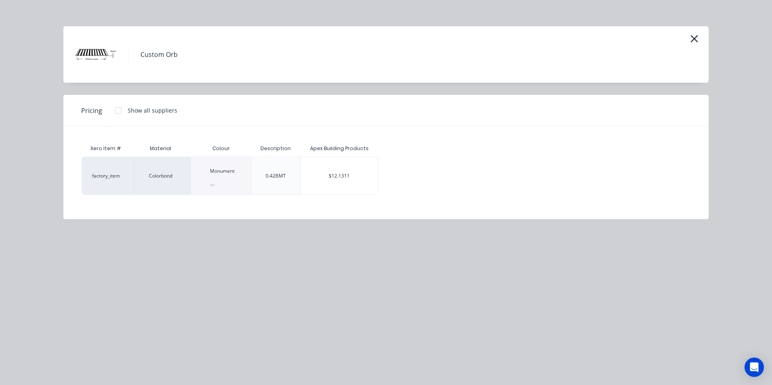
click at [344, 156] on div "Apex Building Products" at bounding box center [339, 148] width 78 height 16
click at [344, 158] on div "$12.1311" at bounding box center [339, 176] width 77 height 38
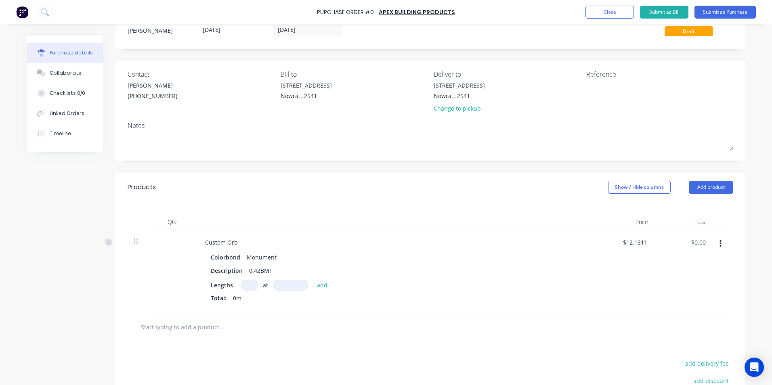
scroll to position [39, 0]
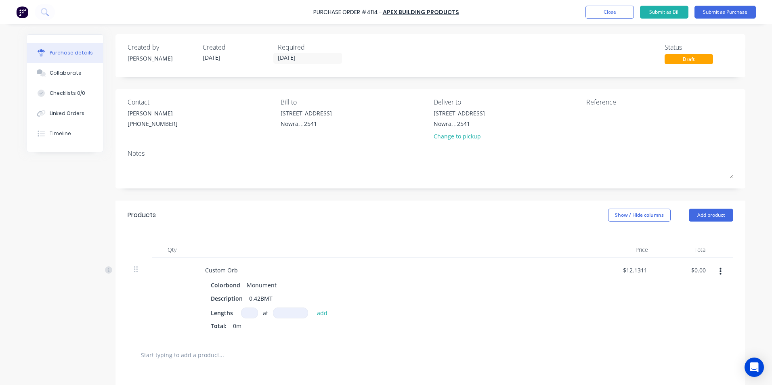
click at [246, 310] on input at bounding box center [249, 313] width 17 height 11
type input "4"
type input "5000"
type input "$242.62"
click at [711, 16] on button "Submit as Purchase" at bounding box center [724, 12] width 61 height 13
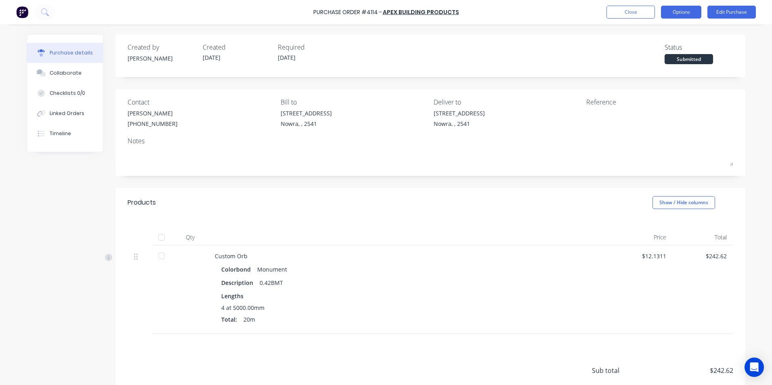
click at [665, 16] on button "Options" at bounding box center [681, 12] width 40 height 13
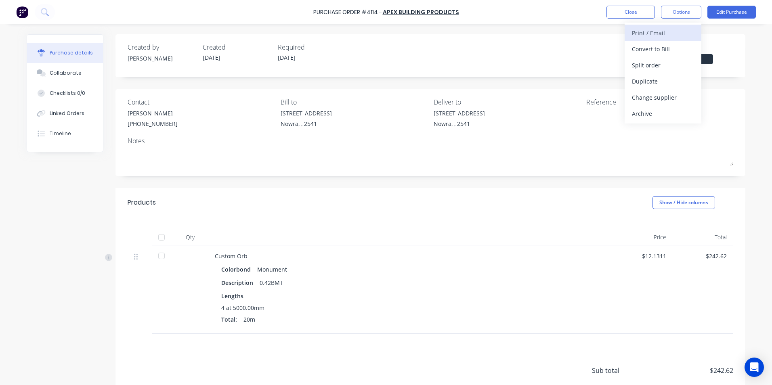
click at [649, 30] on div "Print / Email" at bounding box center [663, 33] width 62 height 12
click at [655, 65] on div "Without pricing" at bounding box center [663, 65] width 62 height 12
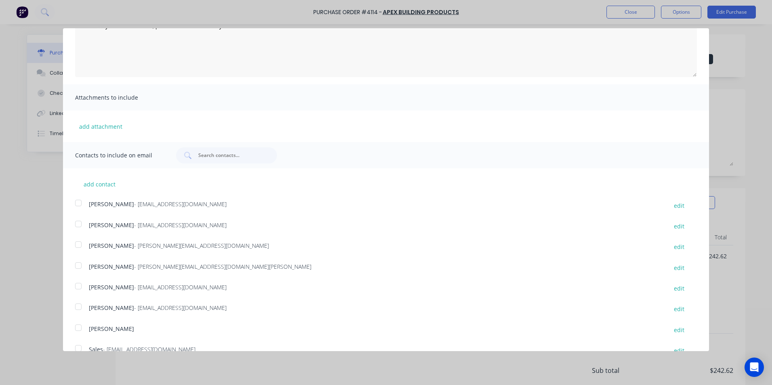
scroll to position [148, 0]
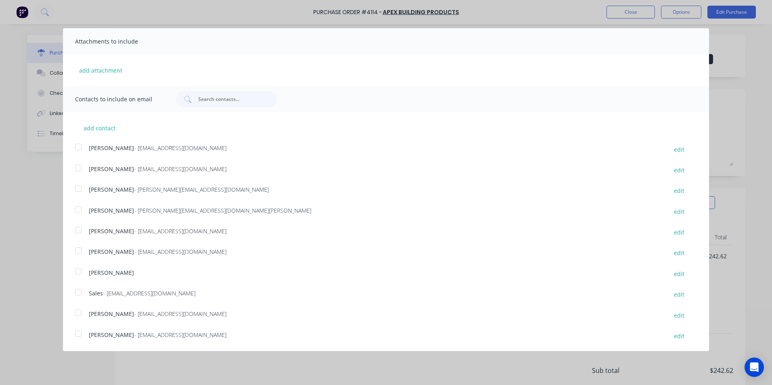
click at [80, 293] on div at bounding box center [78, 292] width 16 height 16
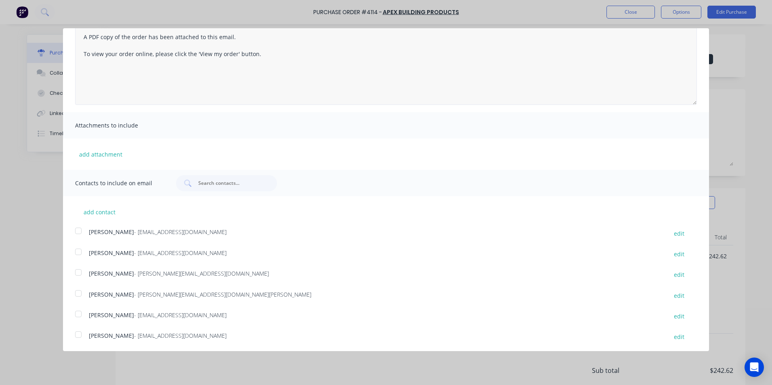
scroll to position [0, 0]
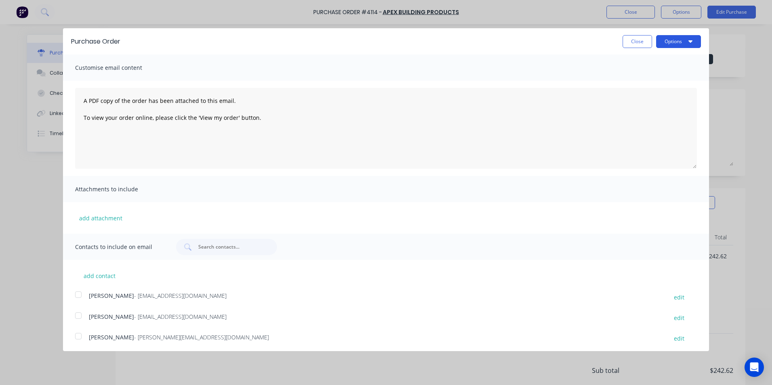
click at [670, 42] on button "Options" at bounding box center [678, 41] width 45 height 13
click at [669, 79] on div "Email" at bounding box center [662, 78] width 62 height 12
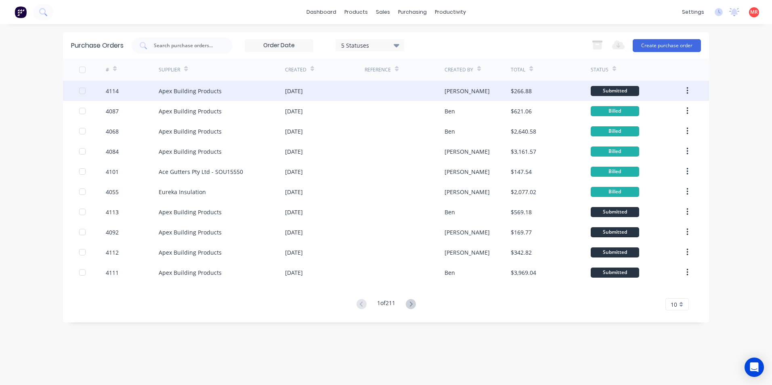
click at [323, 88] on div "[DATE]" at bounding box center [325, 91] width 80 height 20
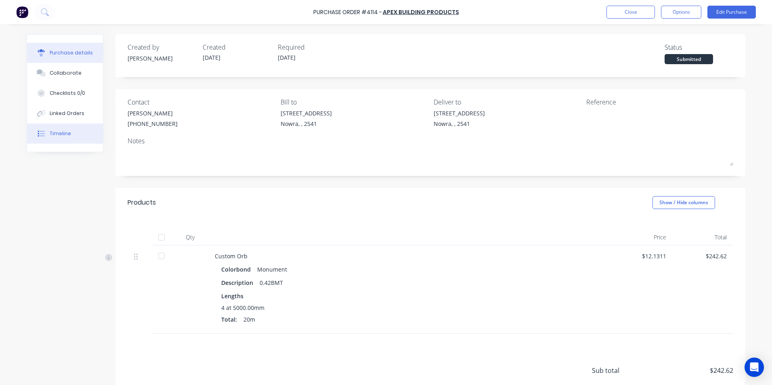
click at [77, 136] on button "Timeline" at bounding box center [65, 134] width 76 height 20
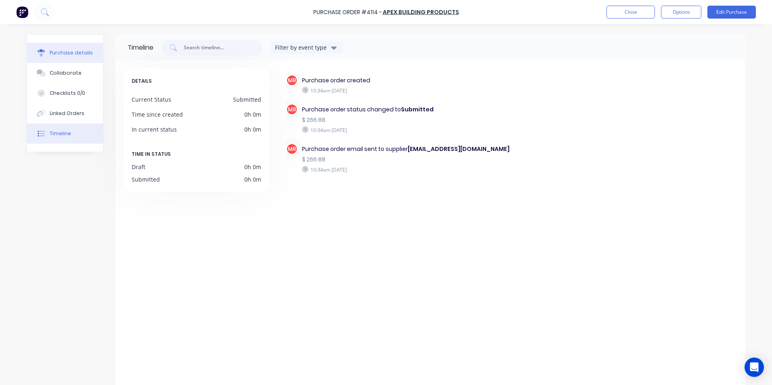
click at [67, 49] on button "Purchase details" at bounding box center [65, 53] width 76 height 20
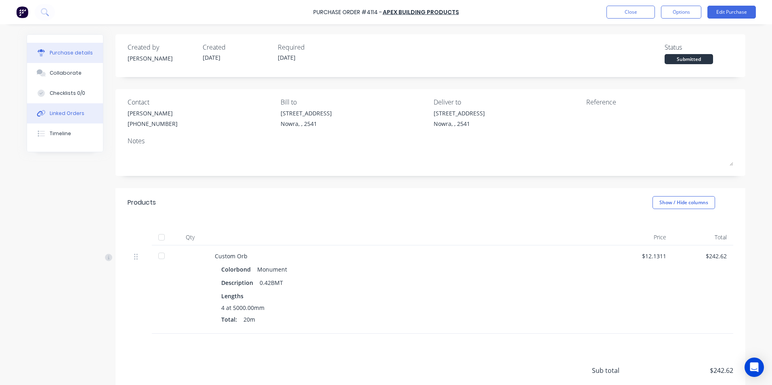
click at [68, 118] on button "Linked Orders" at bounding box center [65, 113] width 76 height 20
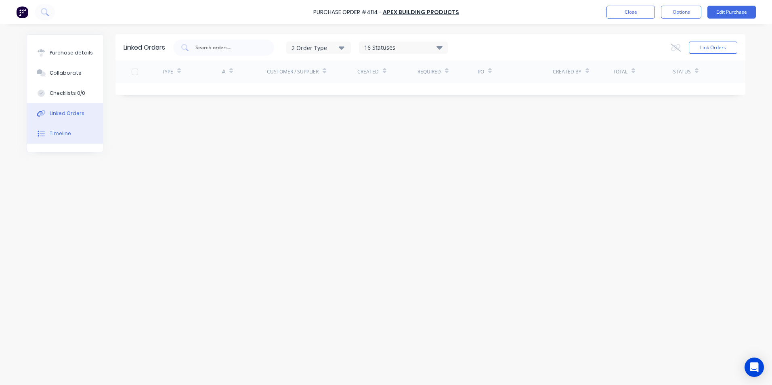
click at [75, 137] on button "Timeline" at bounding box center [65, 134] width 76 height 20
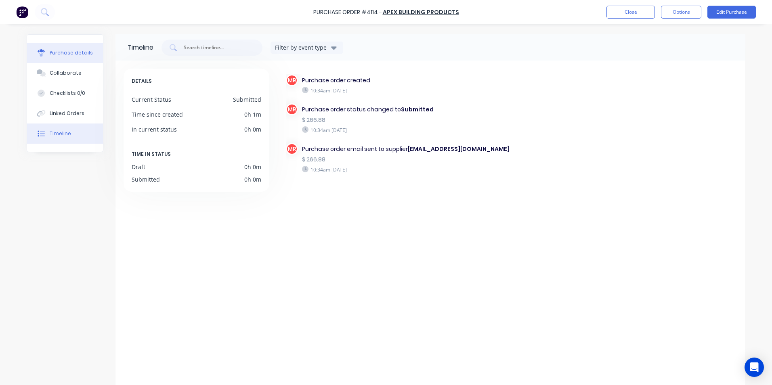
click at [91, 55] on button "Purchase details" at bounding box center [65, 53] width 76 height 20
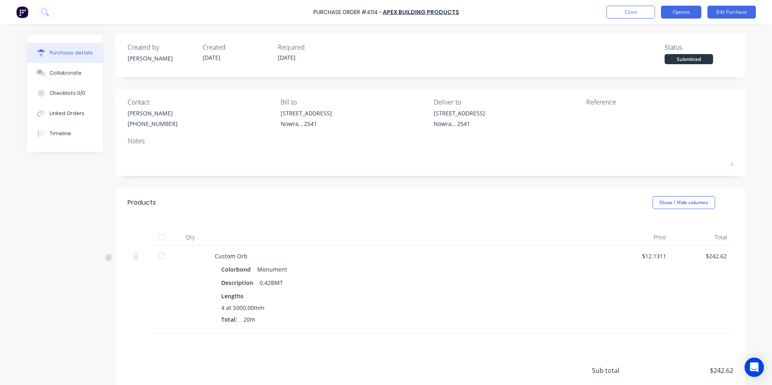
click at [675, 17] on button "Options" at bounding box center [681, 12] width 40 height 13
click at [721, 21] on div "Purchase Order #4114 - Apex Building Products Close Options Print / Email Conve…" at bounding box center [386, 12] width 772 height 24
click at [722, 17] on button "Edit Purchase" at bounding box center [731, 12] width 48 height 13
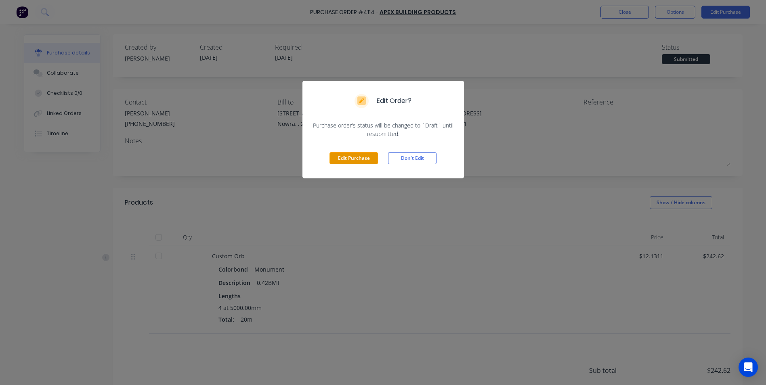
click at [368, 155] on button "Edit Purchase" at bounding box center [353, 158] width 48 height 12
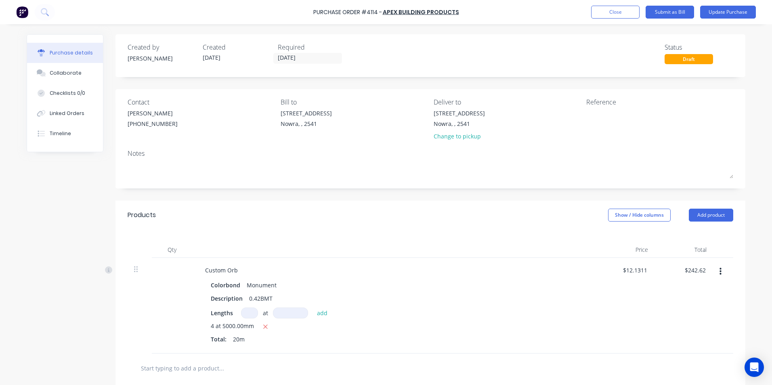
drag, startPoint x: 251, startPoint y: 313, endPoint x: 248, endPoint y: 311, distance: 4.2
click at [250, 312] on input at bounding box center [249, 313] width 17 height 11
type input "5"
type input "4000"
click at [263, 324] on icon "button" at bounding box center [265, 326] width 5 height 7
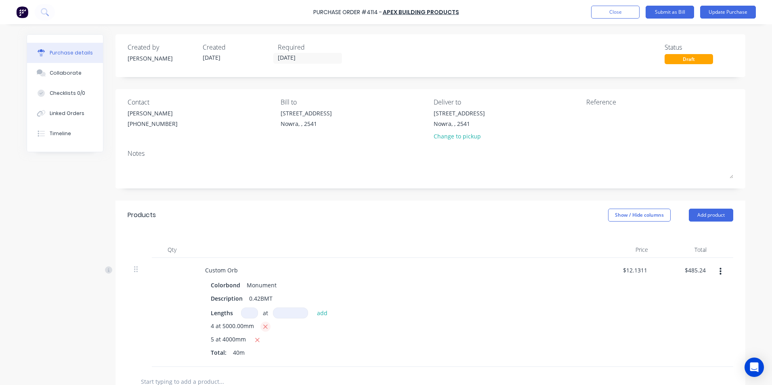
type input "$242.62"
click at [712, 16] on button "Update Purchase" at bounding box center [728, 12] width 56 height 13
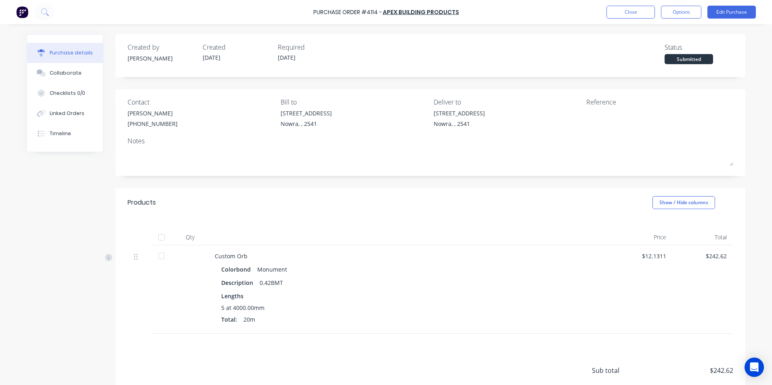
click at [674, 15] on button "Options" at bounding box center [681, 12] width 40 height 13
click at [668, 30] on div "Print / Email" at bounding box center [663, 33] width 62 height 12
click at [647, 63] on div "Without pricing" at bounding box center [663, 65] width 62 height 12
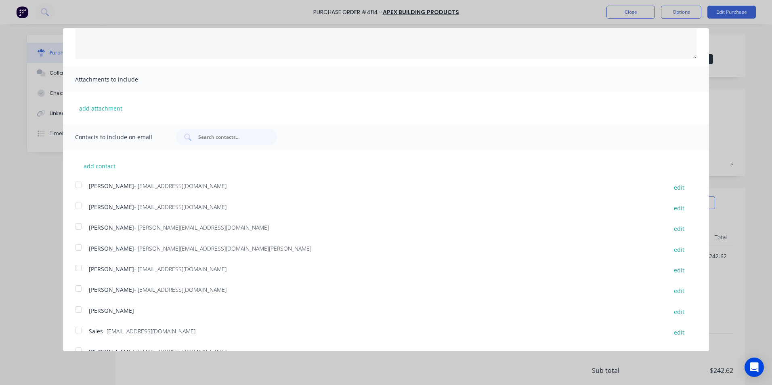
scroll to position [121, 0]
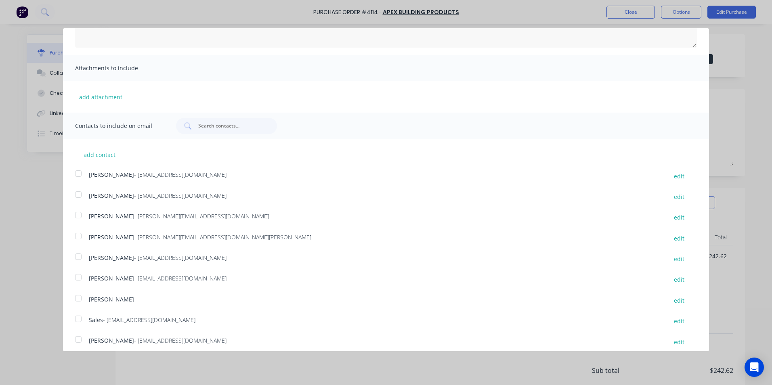
click at [636, 27] on div "Purchase Order Close Options Customise email content A PDF copy of the order ha…" at bounding box center [386, 192] width 772 height 385
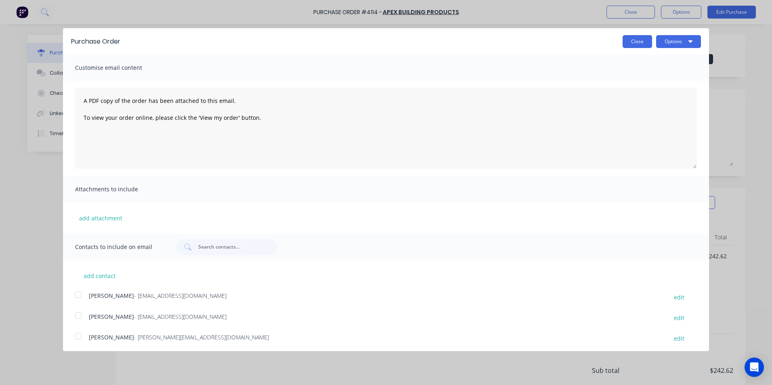
click at [631, 40] on button "Close" at bounding box center [636, 41] width 29 height 13
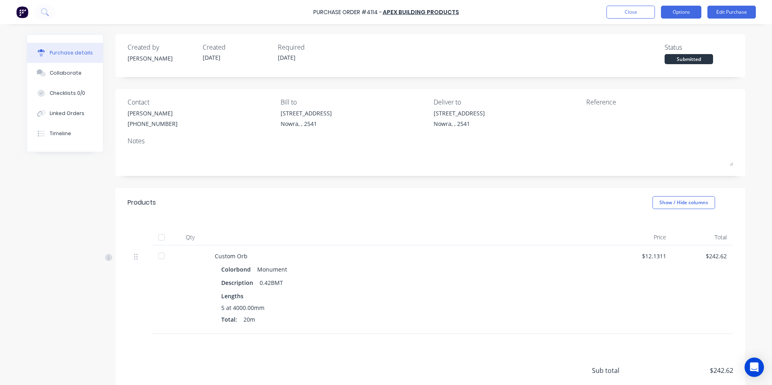
click at [677, 17] on button "Options" at bounding box center [681, 12] width 40 height 13
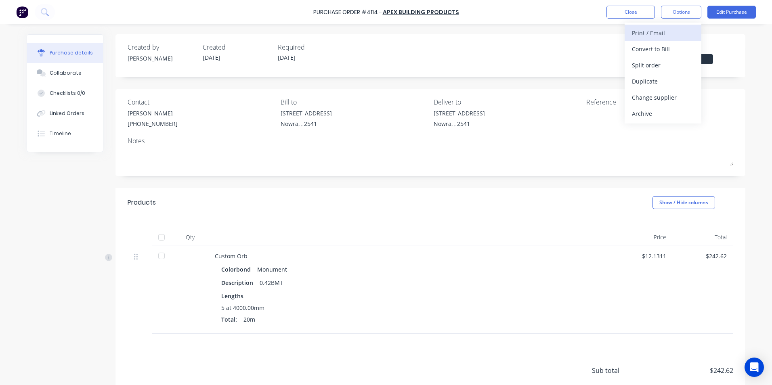
click at [666, 33] on div "Print / Email" at bounding box center [663, 33] width 62 height 12
click at [661, 50] on div "With pricing" at bounding box center [663, 49] width 62 height 12
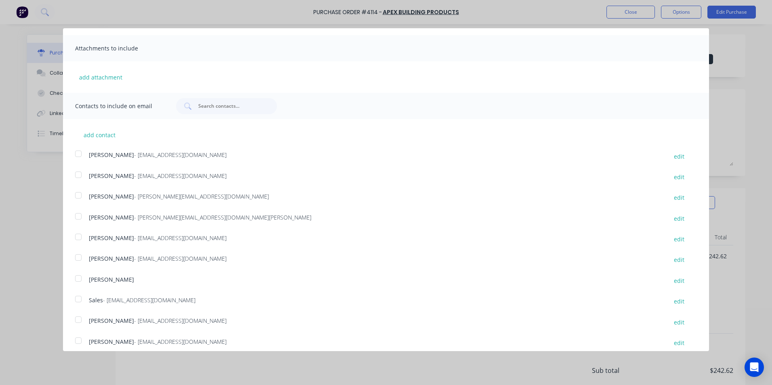
scroll to position [148, 0]
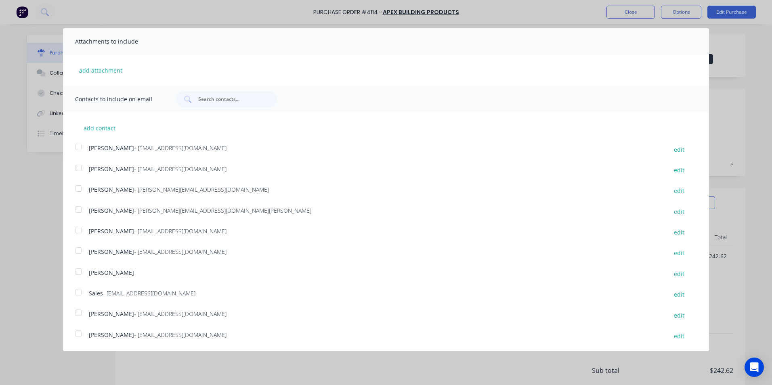
click at [73, 296] on div at bounding box center [78, 292] width 16 height 16
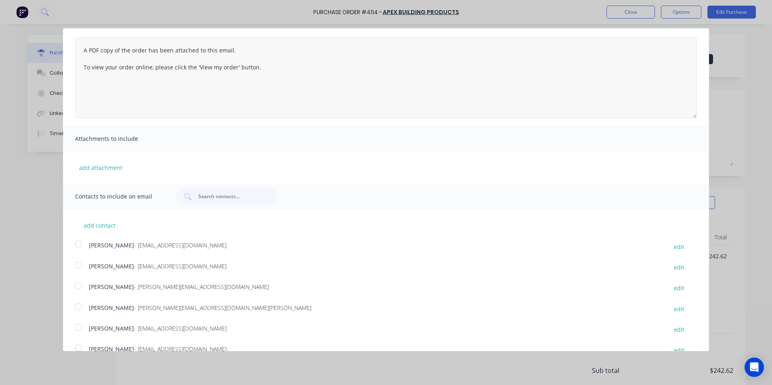
scroll to position [0, 0]
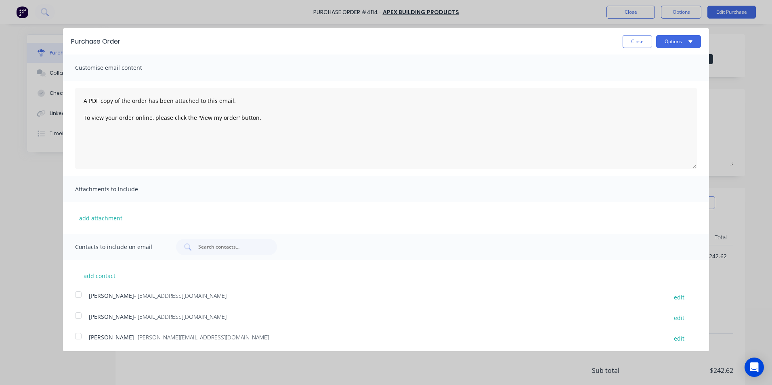
click at [688, 46] on button "Options" at bounding box center [678, 41] width 45 height 13
click at [674, 72] on button "Email" at bounding box center [662, 78] width 77 height 16
click at [623, 41] on button "Close" at bounding box center [636, 41] width 29 height 13
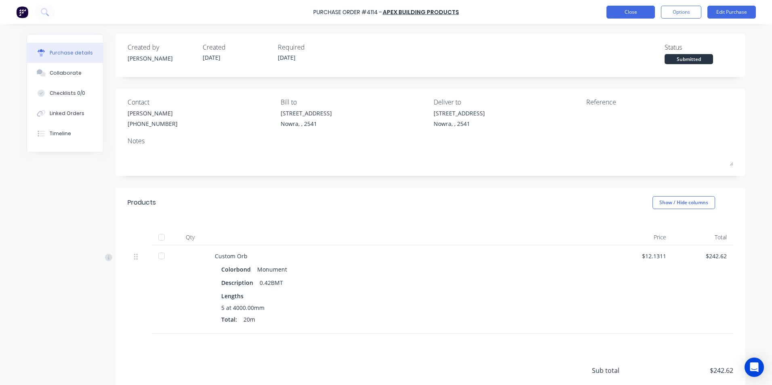
click at [618, 9] on button "Close" at bounding box center [630, 12] width 48 height 13
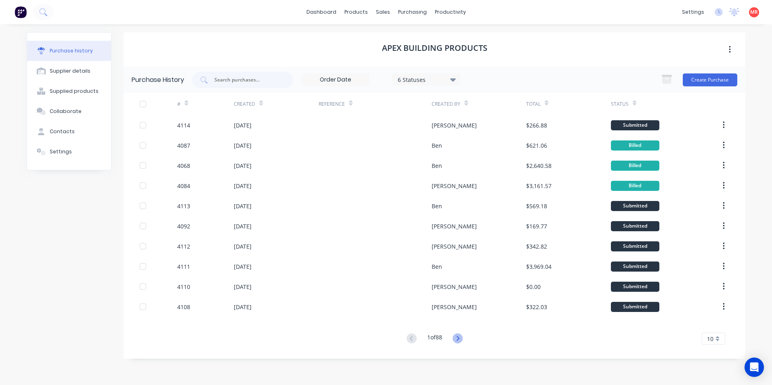
click at [459, 339] on icon at bounding box center [457, 338] width 10 height 10
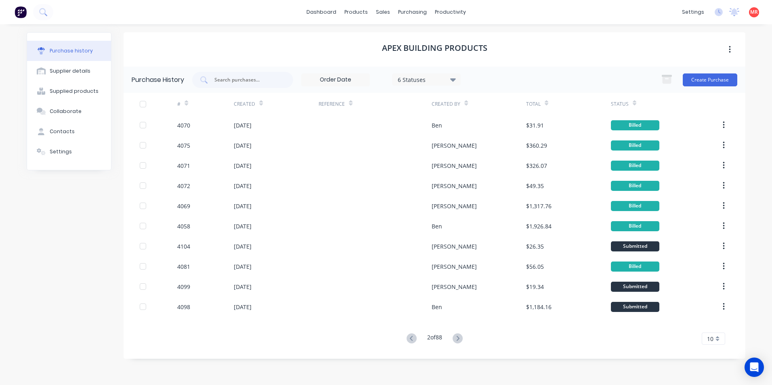
click at [459, 339] on icon at bounding box center [457, 338] width 10 height 10
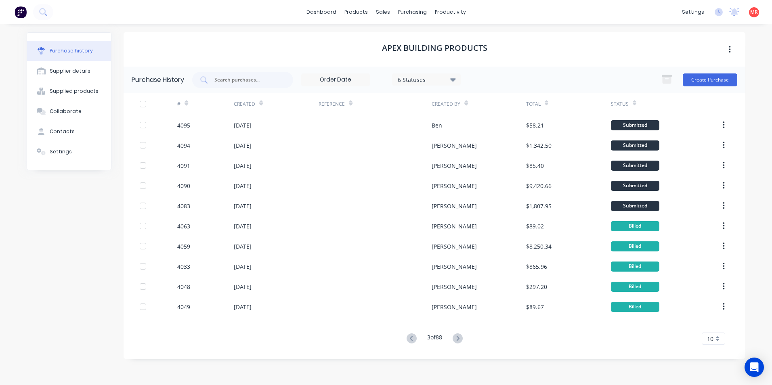
click at [459, 339] on icon at bounding box center [457, 338] width 10 height 10
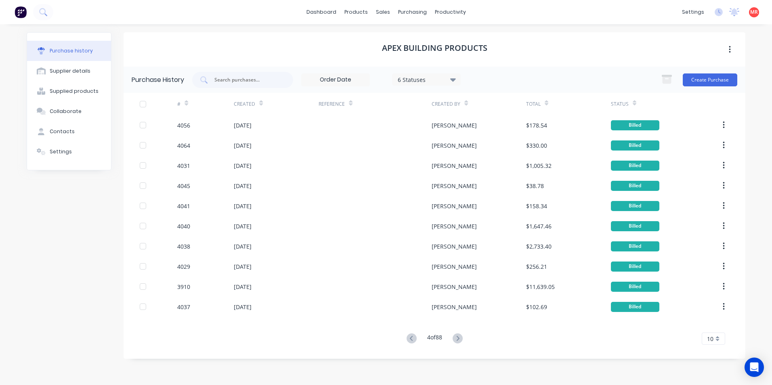
click at [459, 339] on icon at bounding box center [457, 338] width 10 height 10
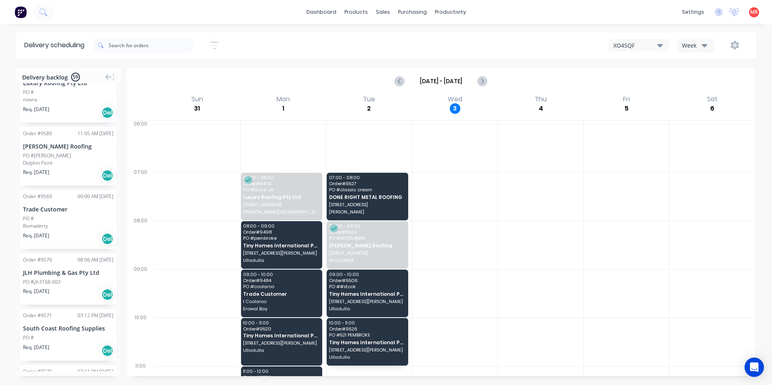
scroll to position [40, 0]
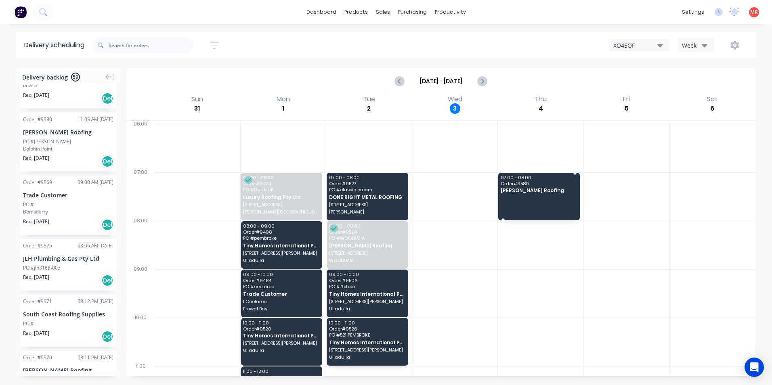
drag, startPoint x: 58, startPoint y: 142, endPoint x: 511, endPoint y: 195, distance: 455.5
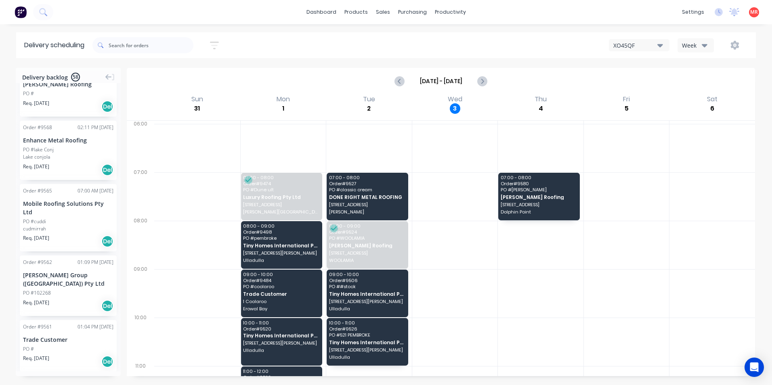
scroll to position [283, 0]
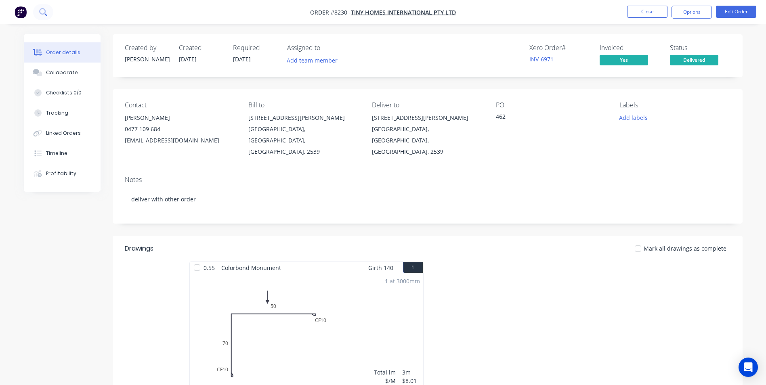
click at [43, 12] on icon at bounding box center [43, 12] width 8 height 8
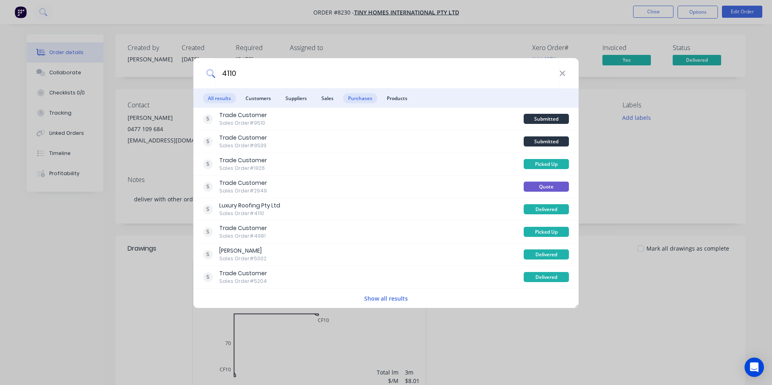
type input "4110"
click at [353, 93] on span "Purchases" at bounding box center [360, 98] width 34 height 10
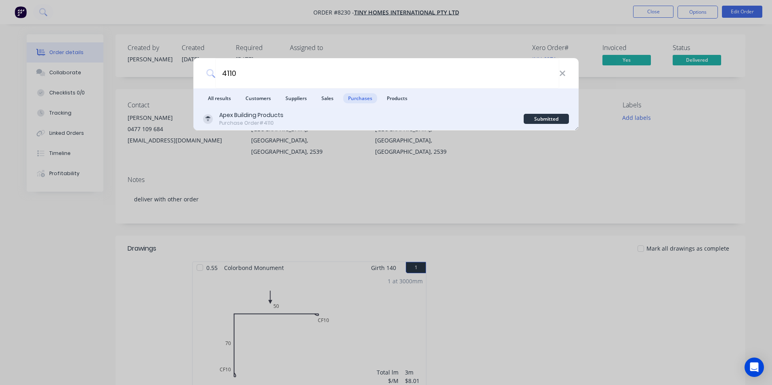
click at [363, 117] on div "Apex Building Products Purchase Order #4110" at bounding box center [363, 119] width 321 height 16
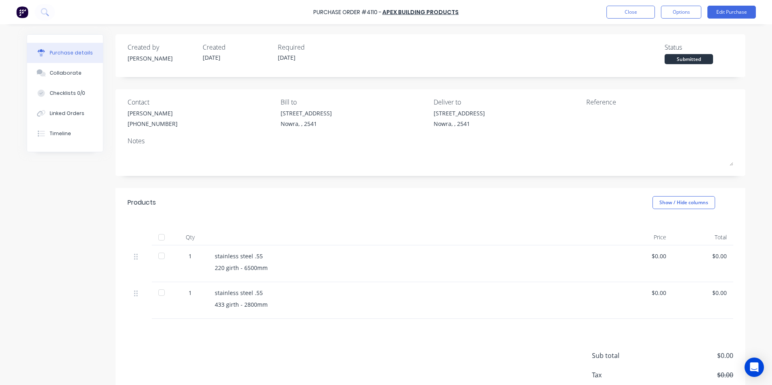
click at [661, 258] on div "$0.00" at bounding box center [642, 256] width 48 height 8
click at [721, 11] on button "Edit Purchase" at bounding box center [731, 12] width 48 height 13
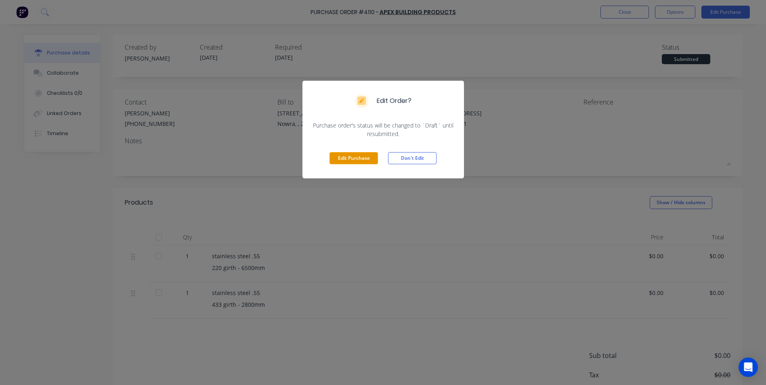
click at [362, 159] on button "Edit Purchase" at bounding box center [353, 158] width 48 height 12
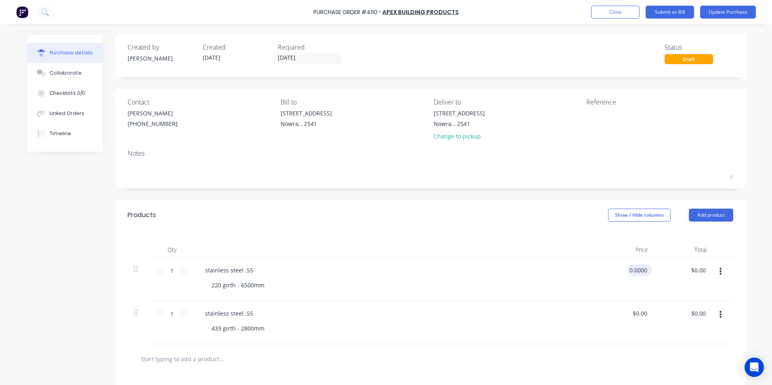
click at [643, 268] on input "0.0000" at bounding box center [638, 270] width 22 height 12
click at [644, 268] on input "0.0000" at bounding box center [638, 270] width 22 height 12
type input "$0.00"
click at [704, 266] on div "$0.00 $0.00" at bounding box center [698, 270] width 19 height 12
click at [701, 270] on input "0.00" at bounding box center [698, 270] width 19 height 12
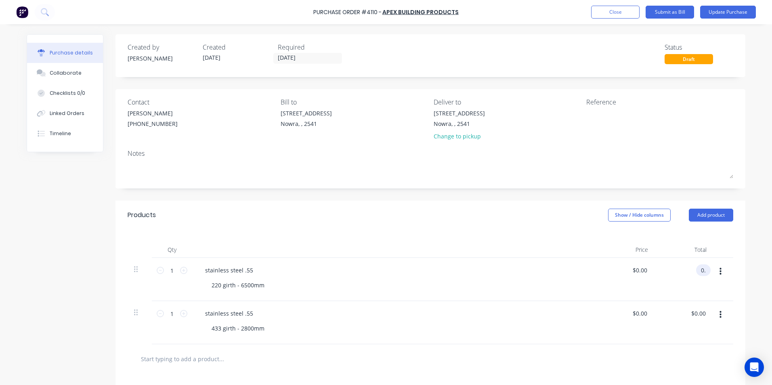
type input "0"
type input "$0.00"
click at [639, 270] on input "0" at bounding box center [642, 270] width 11 height 12
type input "$29.34"
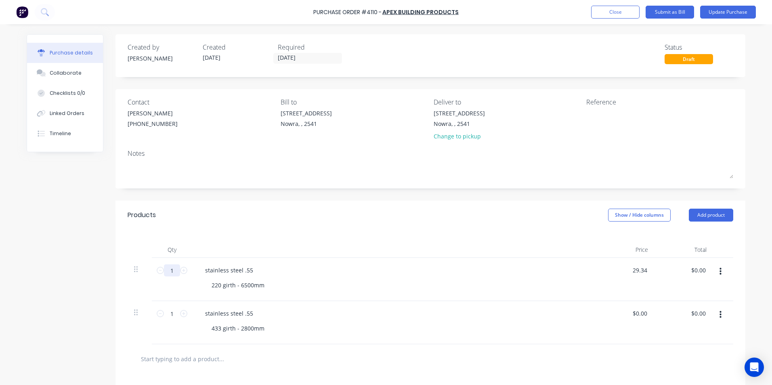
type input "$29.34"
click at [172, 270] on input "1" at bounding box center [172, 270] width 16 height 12
type input "6"
type input "$176.04"
type input "6.5"
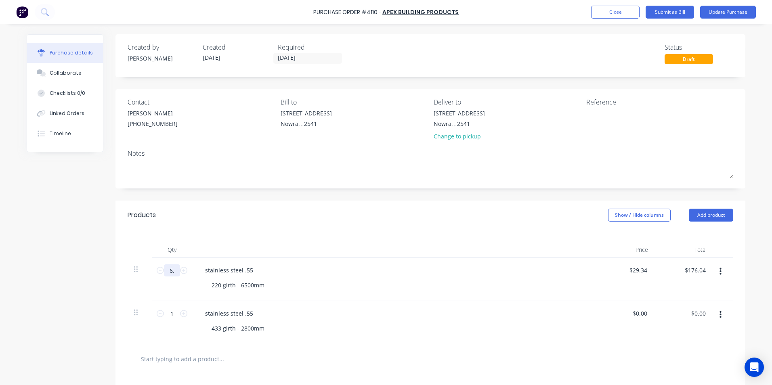
type input "$190.71"
type input "6.5"
click at [398, 312] on div "stainless steel .55" at bounding box center [394, 314] width 391 height 12
click at [642, 315] on input "0.0000" at bounding box center [639, 314] width 19 height 12
drag, startPoint x: 647, startPoint y: 313, endPoint x: 628, endPoint y: 311, distance: 18.3
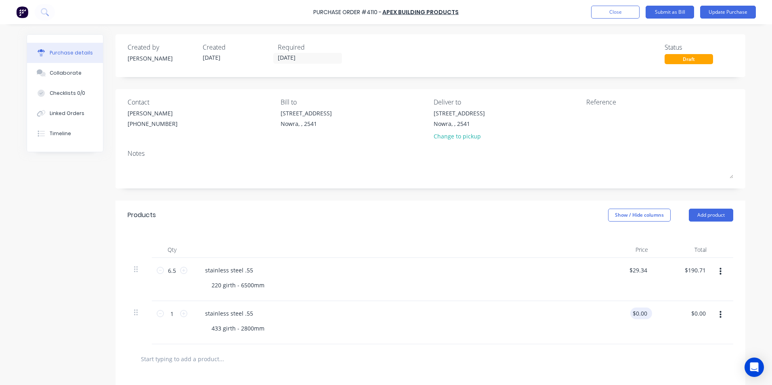
click at [630, 311] on div "$0.00 $0.00" at bounding box center [641, 314] width 22 height 12
click at [646, 312] on div "$0.00 $0.00" at bounding box center [641, 314] width 22 height 12
type input "0"
click at [643, 314] on input "0" at bounding box center [639, 314] width 19 height 12
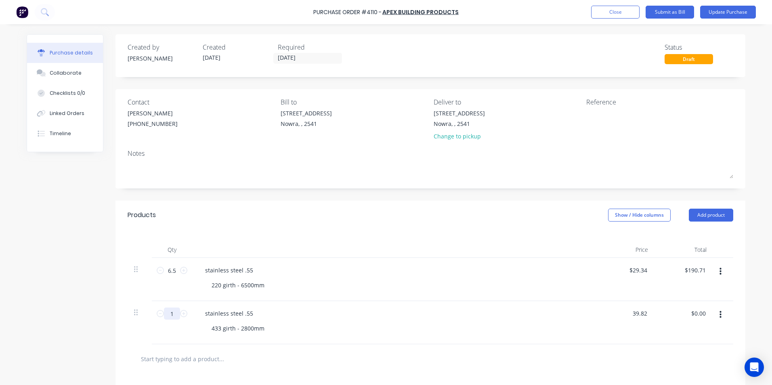
type input "$39.82"
click at [173, 314] on input "1" at bounding box center [172, 314] width 16 height 12
type input "2"
type input "$79.64"
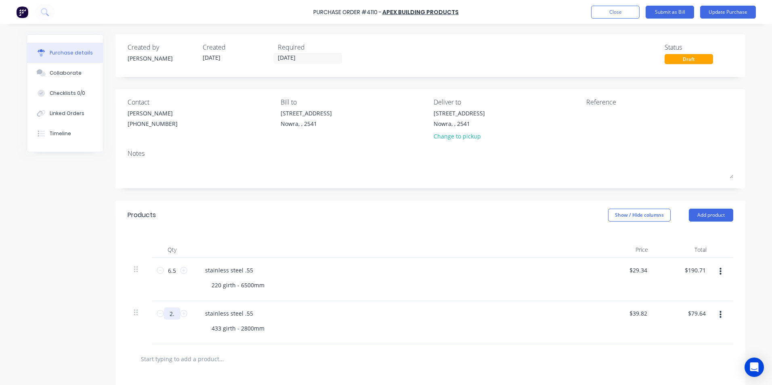
type input "2.8"
type input "$111.50"
type input "2.8"
click at [444, 239] on div "Qty Price Total 6.5 6.5 stainless steel .55 220 girth - 6500mm $29.34 $29.34 $1…" at bounding box center [430, 287] width 630 height 115
click at [725, 15] on button "Update Purchase" at bounding box center [728, 12] width 56 height 13
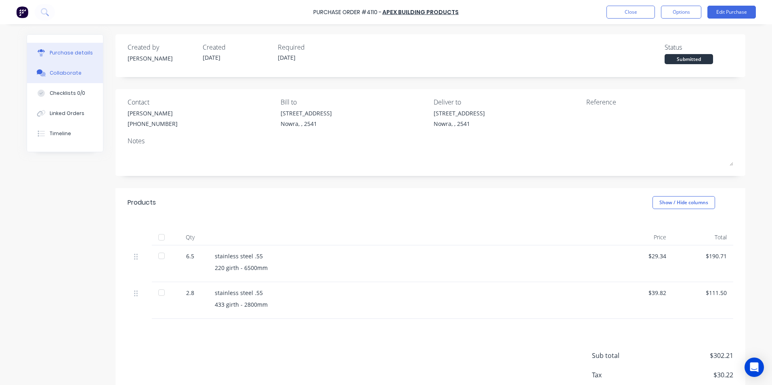
click at [61, 68] on button "Collaborate" at bounding box center [65, 73] width 76 height 20
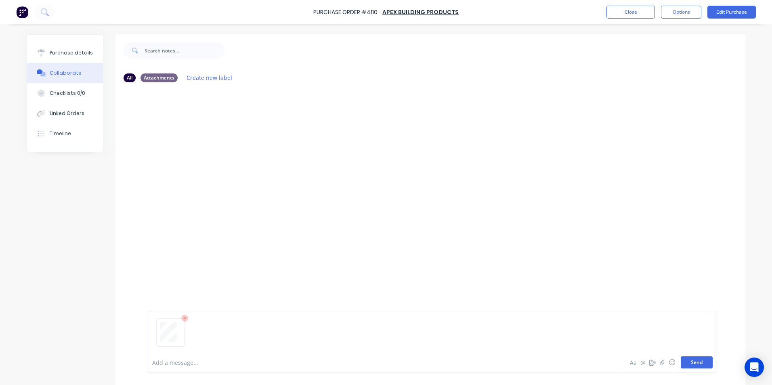
click at [687, 364] on button "Send" at bounding box center [697, 362] width 32 height 12
click at [48, 12] on icon at bounding box center [45, 12] width 8 height 8
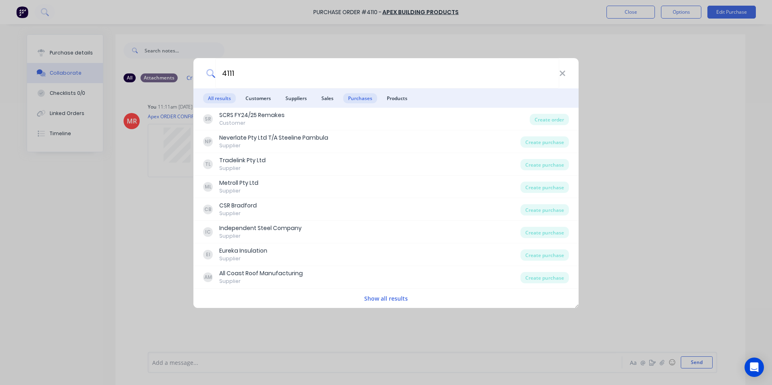
type input "4111"
click at [348, 99] on span "Purchases" at bounding box center [360, 98] width 34 height 10
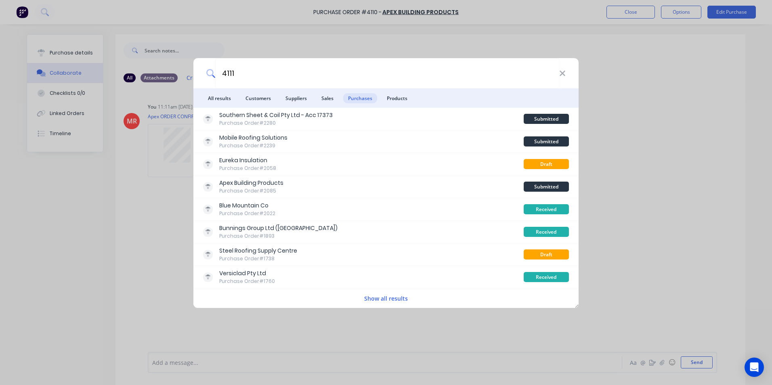
click at [380, 295] on button "Show all results" at bounding box center [386, 298] width 48 height 9
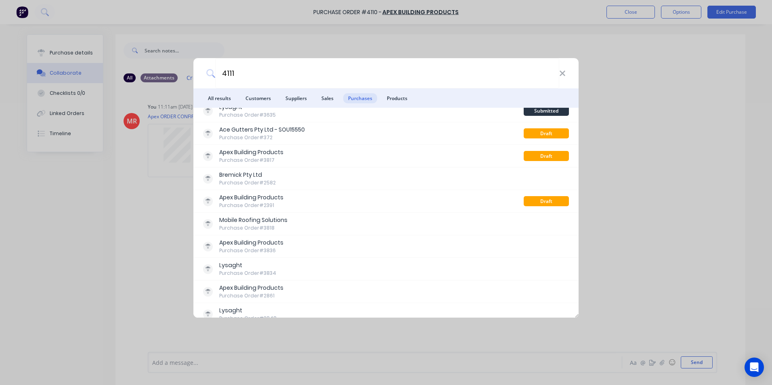
scroll to position [6136, 0]
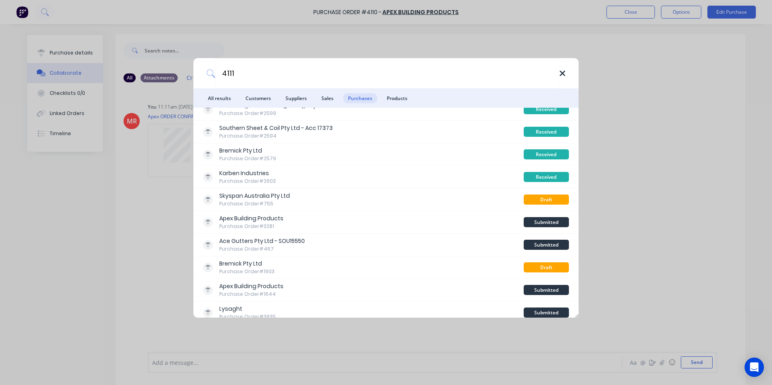
click at [563, 77] on icon at bounding box center [562, 73] width 6 height 9
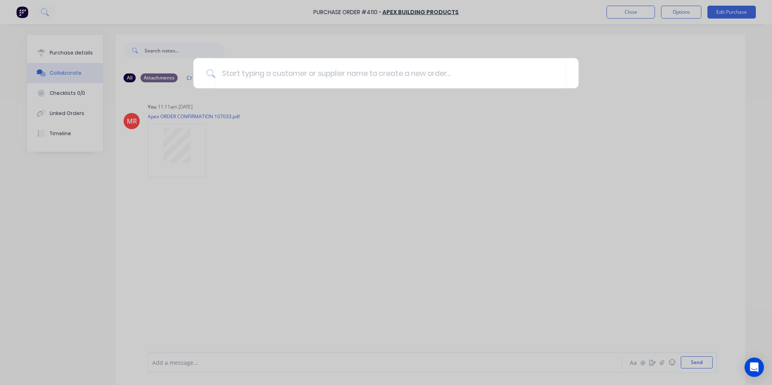
click at [578, 5] on div at bounding box center [386, 192] width 772 height 385
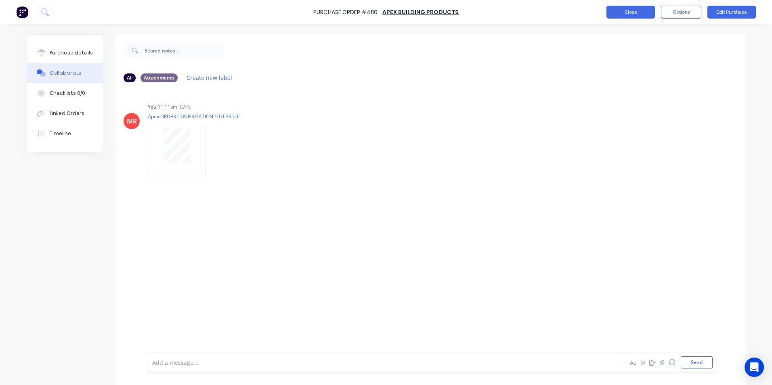
click at [643, 15] on button "Close" at bounding box center [630, 12] width 48 height 13
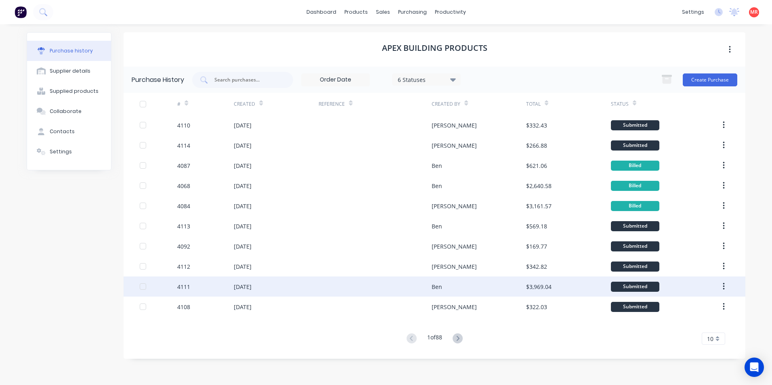
click at [312, 286] on div "[DATE]" at bounding box center [276, 287] width 85 height 20
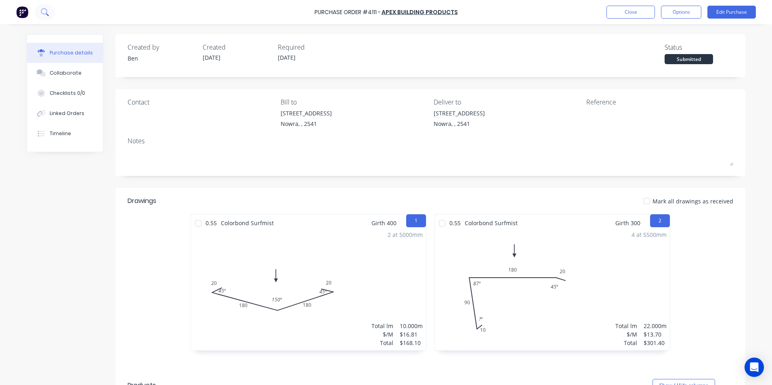
click at [50, 16] on button at bounding box center [45, 12] width 20 height 16
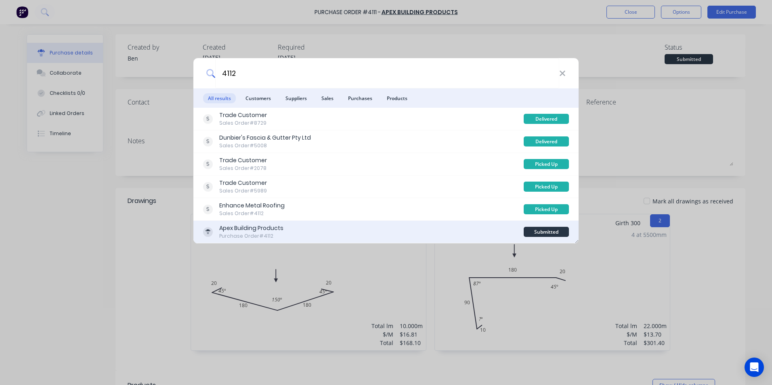
type input "4112"
click at [354, 230] on div "Apex Building Products Purchase Order #4112" at bounding box center [363, 232] width 321 height 16
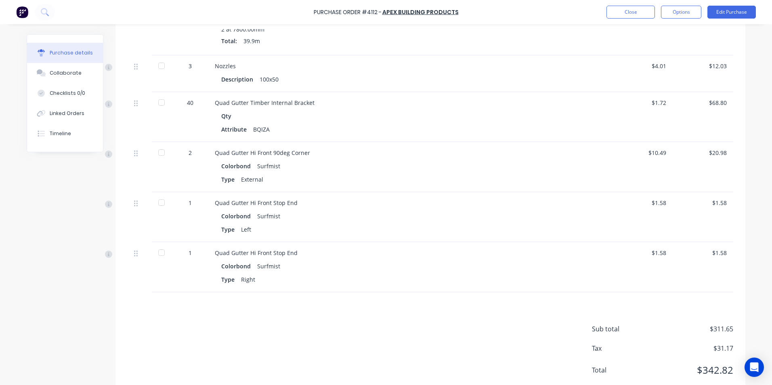
scroll to position [255, 0]
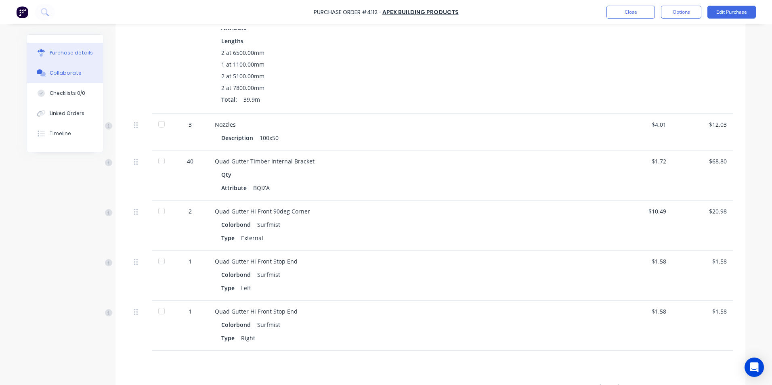
click at [77, 77] on button "Collaborate" at bounding box center [65, 73] width 76 height 20
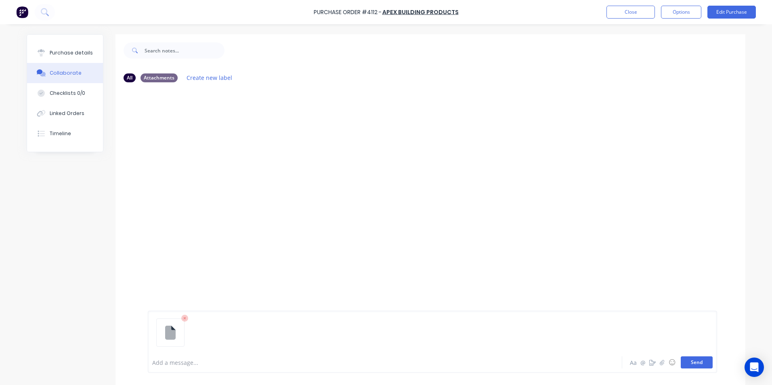
click at [685, 365] on button "Send" at bounding box center [697, 362] width 32 height 12
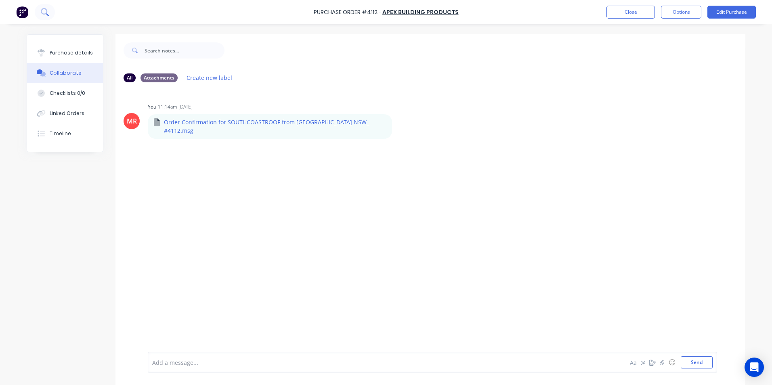
click at [43, 9] on icon at bounding box center [44, 11] width 6 height 6
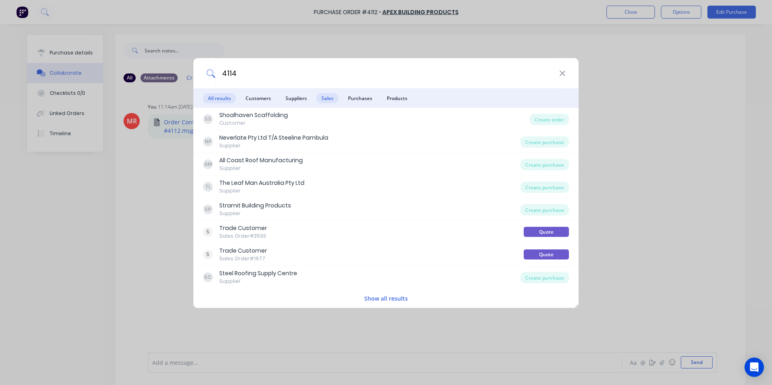
type input "4114"
click at [322, 98] on span "Sales" at bounding box center [327, 98] width 22 height 10
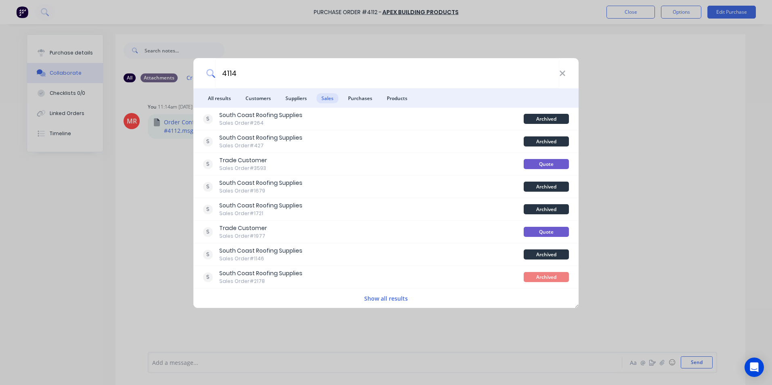
click at [384, 299] on button "Show all results" at bounding box center [386, 298] width 48 height 9
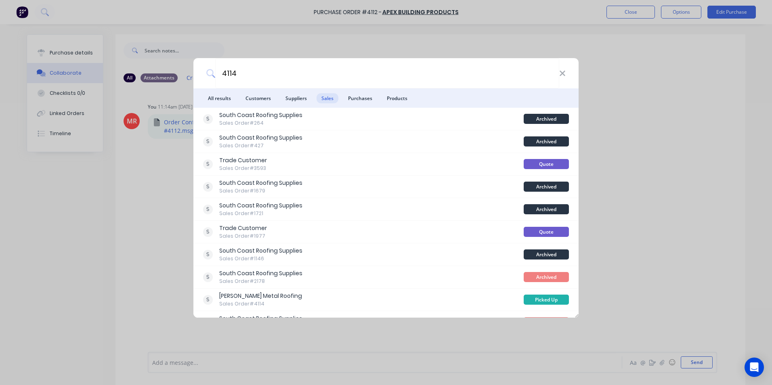
click at [561, 78] on div "4114" at bounding box center [385, 73] width 385 height 30
click at [624, 10] on div "4114 All results Customers Suppliers Sales Purchases Products South Coast Roofi…" at bounding box center [386, 192] width 772 height 385
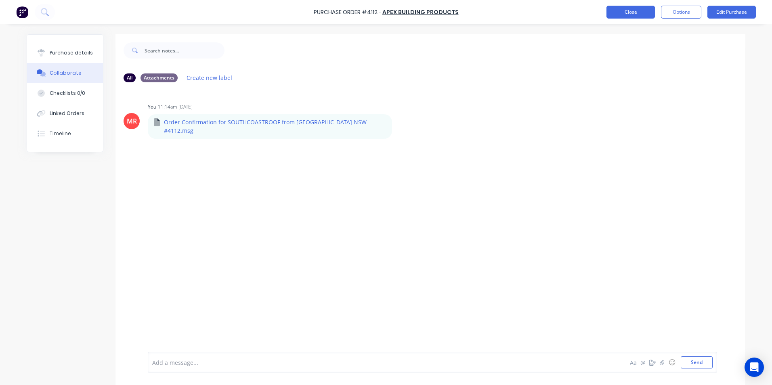
click at [630, 11] on button "Close" at bounding box center [630, 12] width 48 height 13
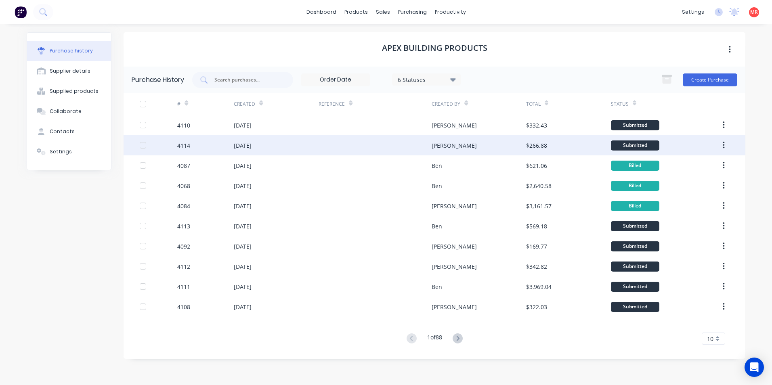
click at [305, 145] on div "[DATE]" at bounding box center [276, 145] width 85 height 20
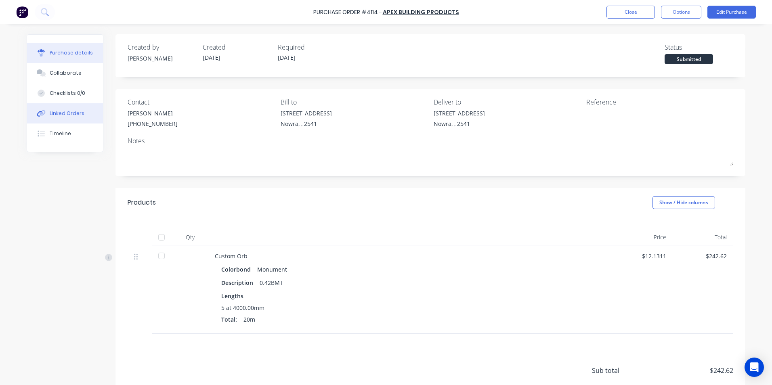
click at [61, 109] on button "Linked Orders" at bounding box center [65, 113] width 76 height 20
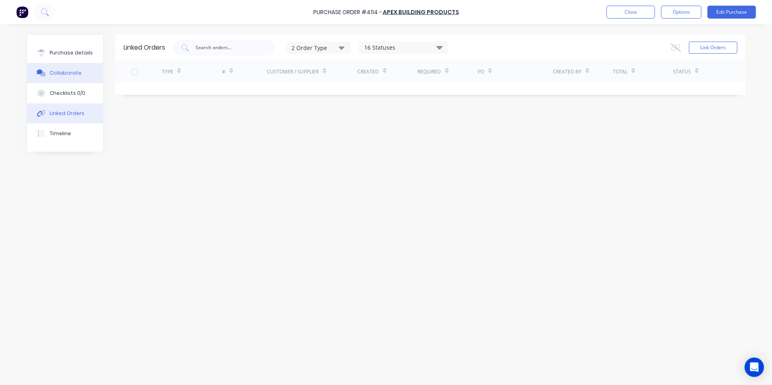
click at [67, 72] on div "Collaborate" at bounding box center [66, 72] width 32 height 7
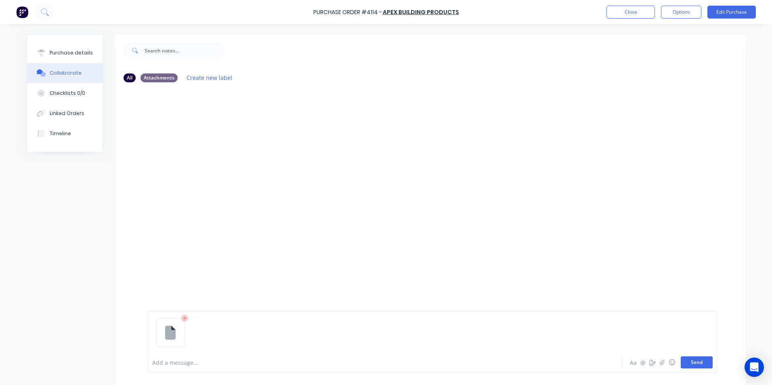
click at [690, 365] on button "Send" at bounding box center [697, 362] width 32 height 12
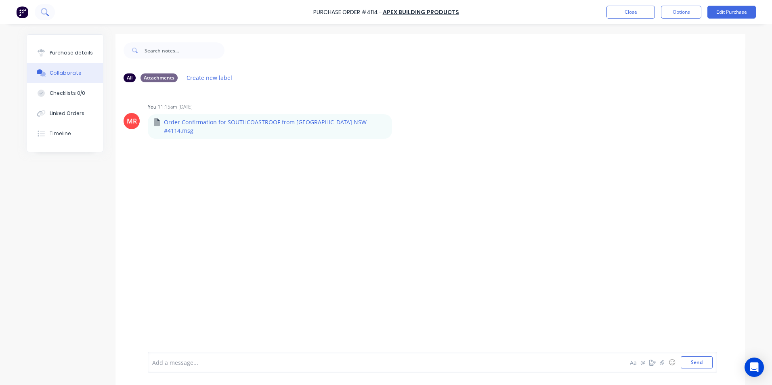
click at [47, 12] on icon at bounding box center [45, 12] width 8 height 8
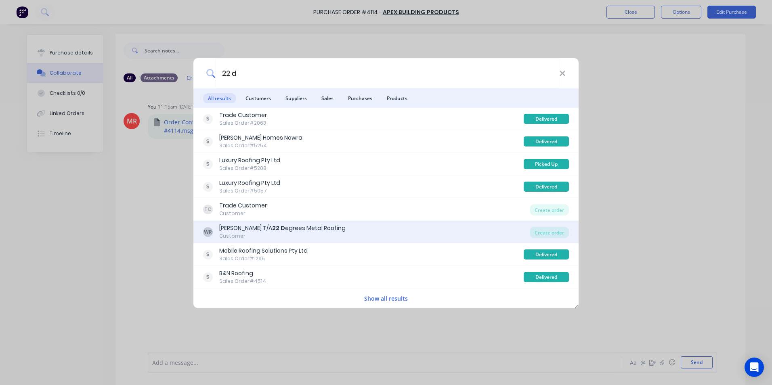
type input "22 d"
click at [409, 233] on div "WR Wayne Calford T/A 22 D egrees Metal Roofing Customer" at bounding box center [366, 232] width 327 height 16
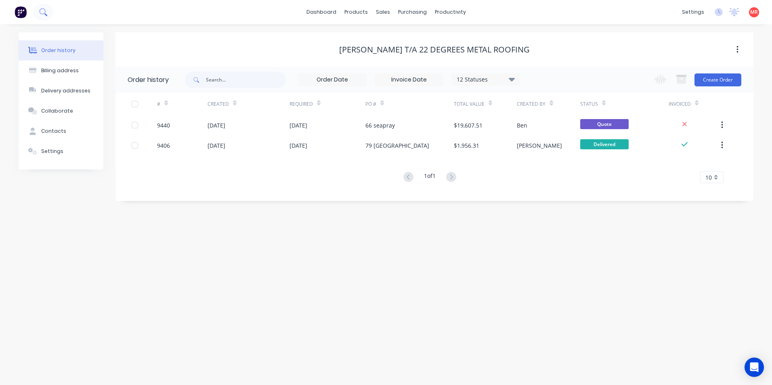
click at [44, 10] on icon at bounding box center [42, 11] width 6 height 6
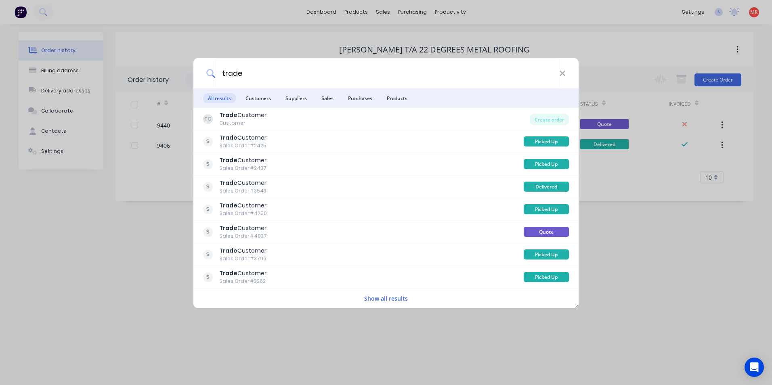
type input "trade"
click at [411, 13] on div "trade All results Customers Suppliers Sales Purchases Products TC Trade Custome…" at bounding box center [386, 192] width 772 height 385
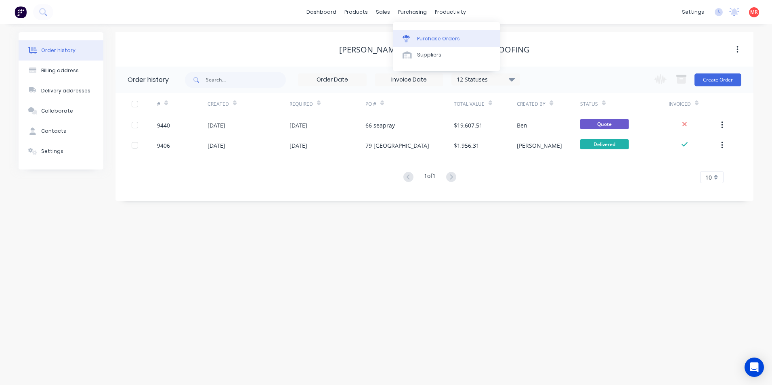
click at [419, 33] on link "Purchase Orders" at bounding box center [446, 38] width 107 height 16
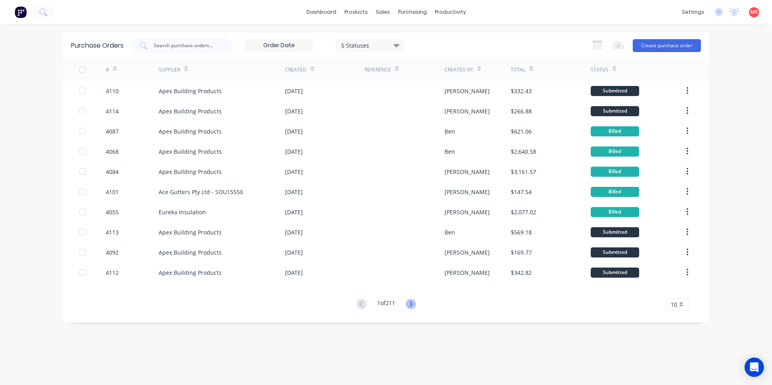
click at [414, 305] on icon at bounding box center [411, 304] width 10 height 10
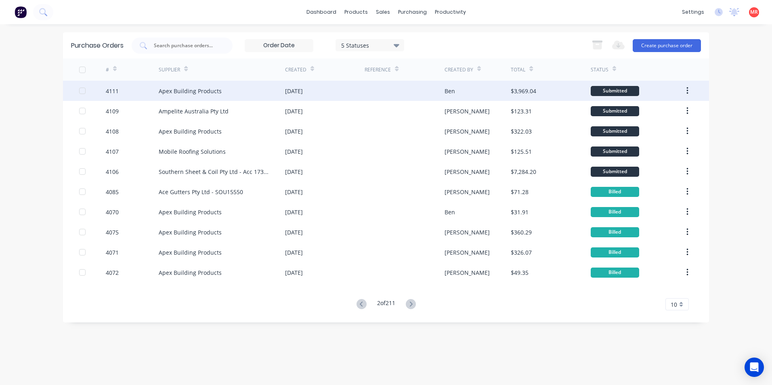
click at [221, 93] on div "Apex Building Products" at bounding box center [222, 91] width 126 height 20
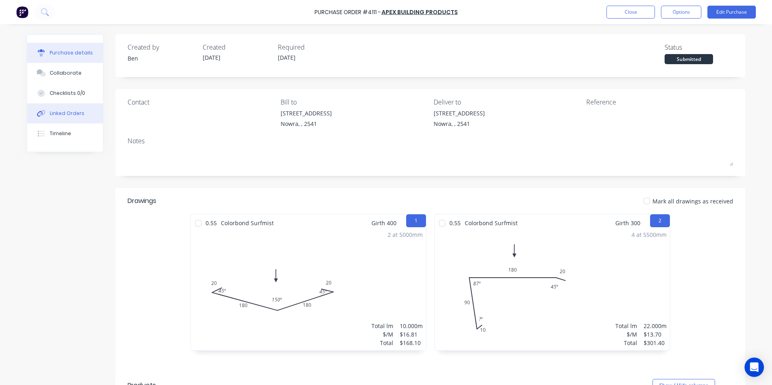
click at [84, 118] on button "Linked Orders" at bounding box center [65, 113] width 76 height 20
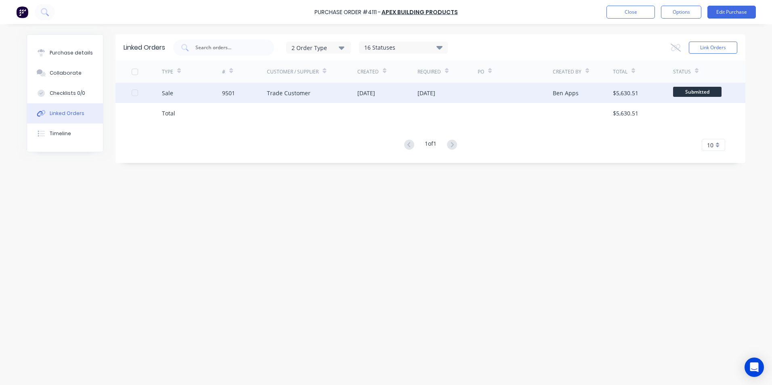
click at [369, 94] on div "[DATE]" at bounding box center [366, 93] width 18 height 8
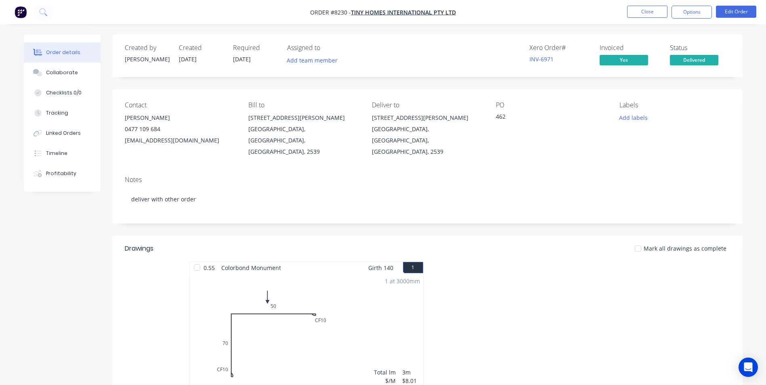
click at [87, 209] on div "Created by [PERSON_NAME] Created [DATE] Required [DATE] Assigned to Add team me…" at bounding box center [383, 291] width 719 height 515
click at [46, 13] on icon at bounding box center [43, 12] width 8 height 8
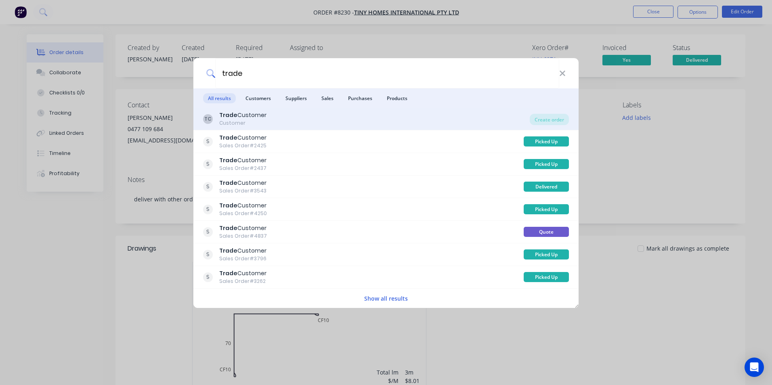
type input "trade"
click at [333, 118] on div "TC Trade Customer Customer" at bounding box center [366, 119] width 327 height 16
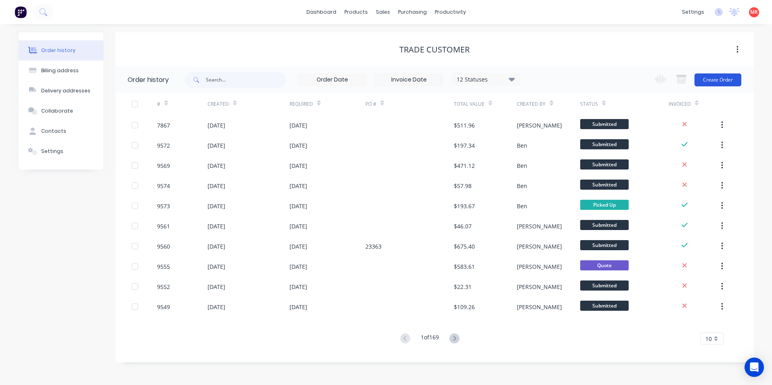
click at [714, 81] on button "Create Order" at bounding box center [717, 79] width 47 height 13
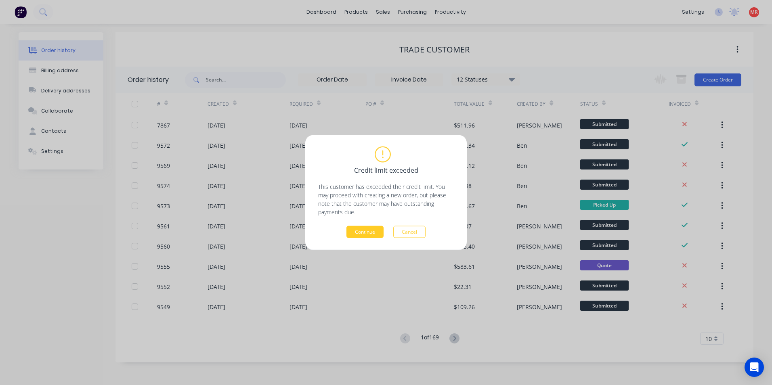
click at [365, 235] on button "Continue" at bounding box center [364, 232] width 37 height 12
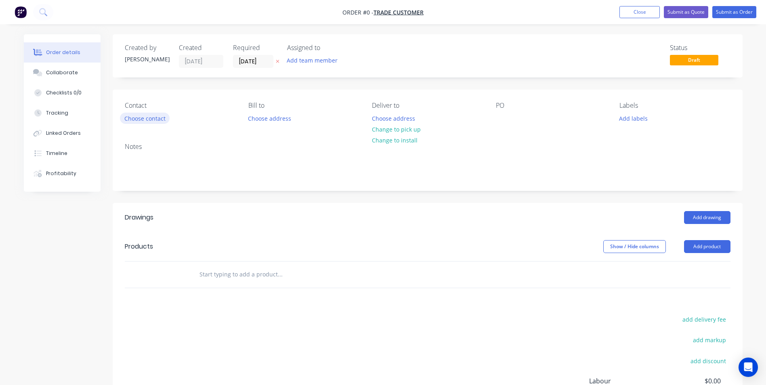
click at [149, 120] on button "Choose contact" at bounding box center [145, 118] width 50 height 11
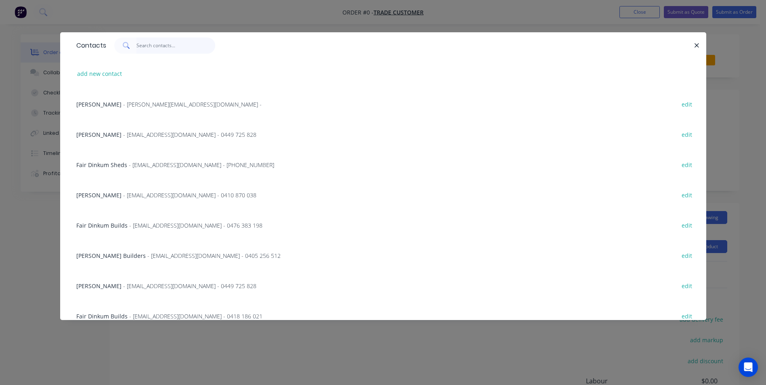
click at [182, 48] on input "text" at bounding box center [175, 46] width 79 height 16
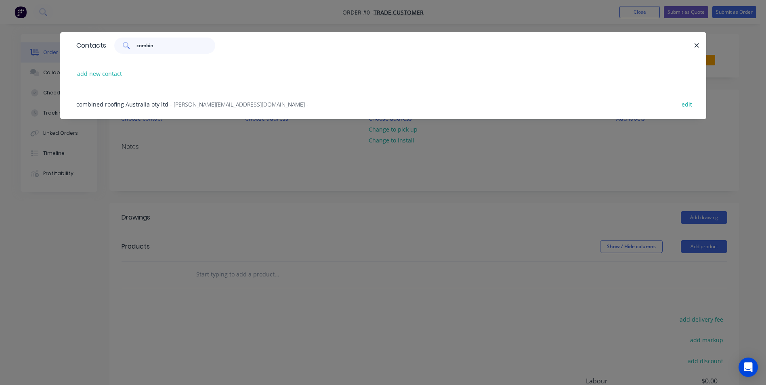
type input "combin"
click at [121, 97] on div "combined roofing Australia oty ltd - steve@roofingsolutions.com.au - edit" at bounding box center [383, 104] width 622 height 30
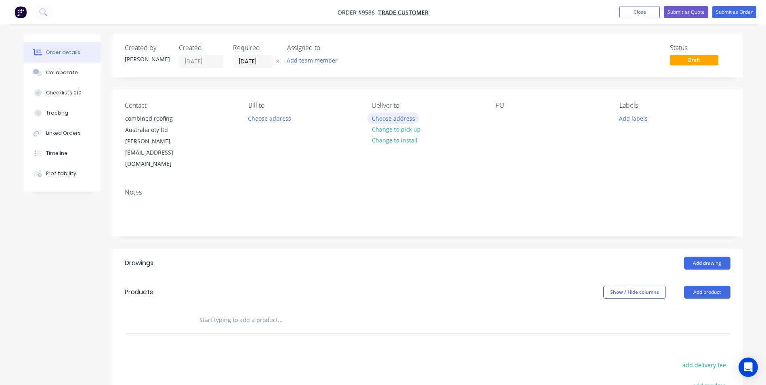
click at [389, 119] on button "Choose address" at bounding box center [393, 118] width 52 height 11
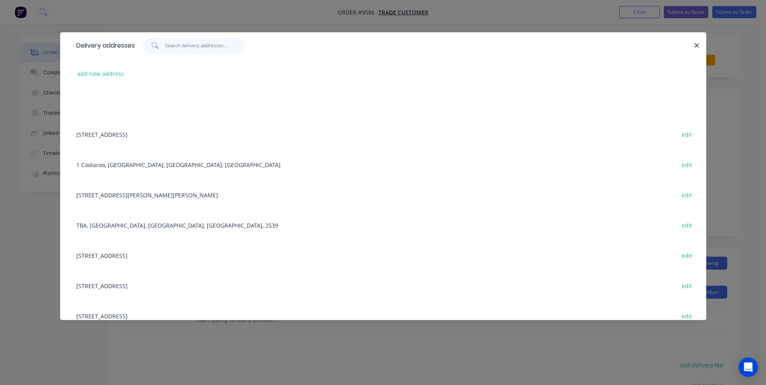
click at [201, 47] on input "text" at bounding box center [204, 46] width 79 height 16
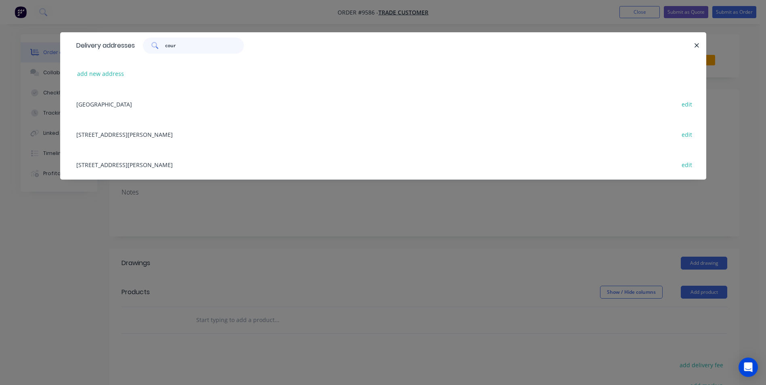
type input "cour"
click at [137, 102] on div "NOWRA COURT HOUSE edit" at bounding box center [383, 104] width 622 height 30
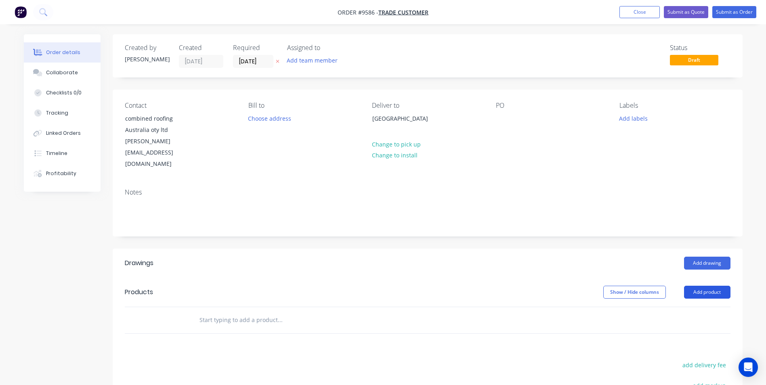
click at [709, 286] on button "Add product" at bounding box center [707, 292] width 46 height 13
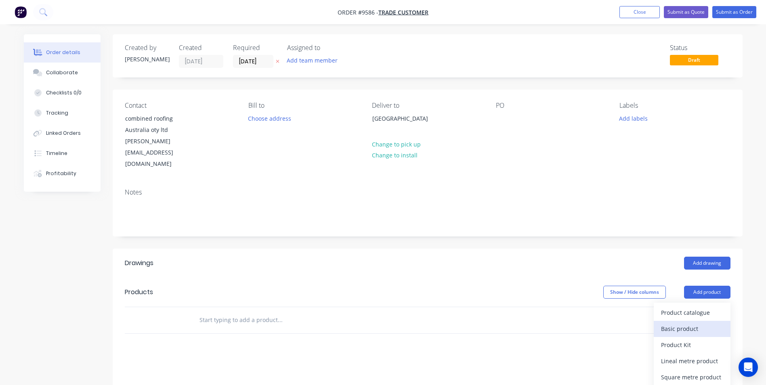
click at [687, 323] on div "Basic product" at bounding box center [692, 329] width 62 height 12
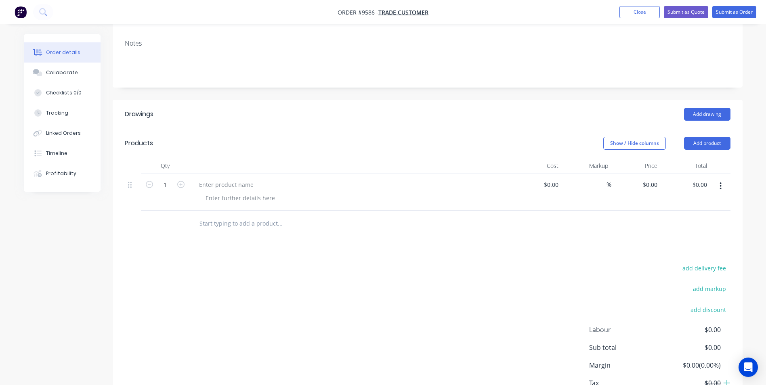
scroll to position [161, 0]
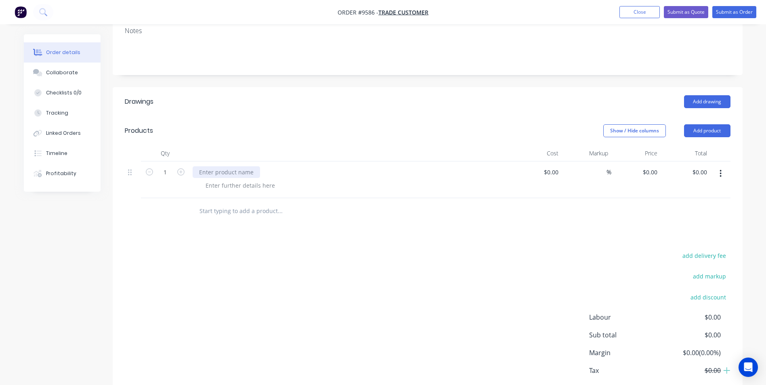
click at [214, 166] on div at bounding box center [226, 172] width 67 height 12
paste div
drag, startPoint x: 290, startPoint y: 149, endPoint x: 187, endPoint y: 146, distance: 102.6
click at [187, 161] on div "1 CURVING QUALITY .65 ZINCALUME $0.00 $0.00 % $0.00 $0.00 $0.00 $0.00" at bounding box center [427, 179] width 605 height 37
click at [224, 166] on div at bounding box center [226, 172] width 67 height 12
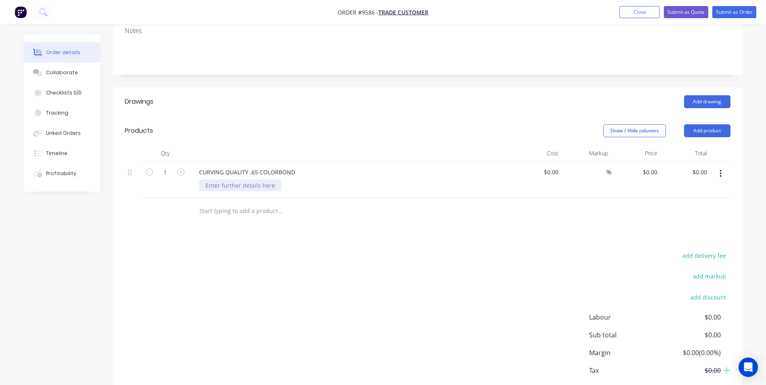
click at [220, 180] on div at bounding box center [240, 186] width 82 height 12
paste div
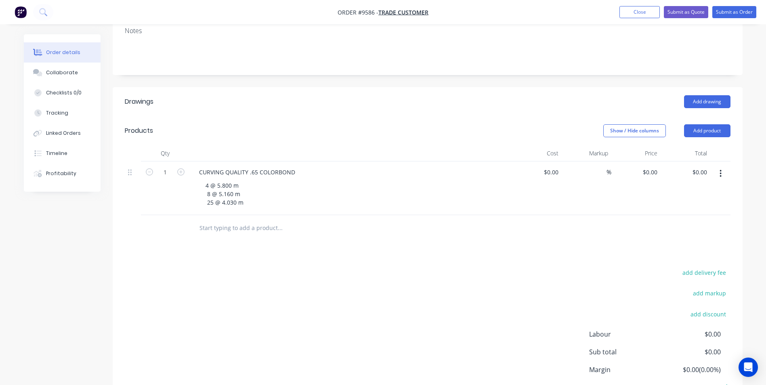
click at [293, 218] on div at bounding box center [334, 228] width 291 height 26
click at [560, 166] on input at bounding box center [552, 172] width 19 height 12
type input "$5,128.25"
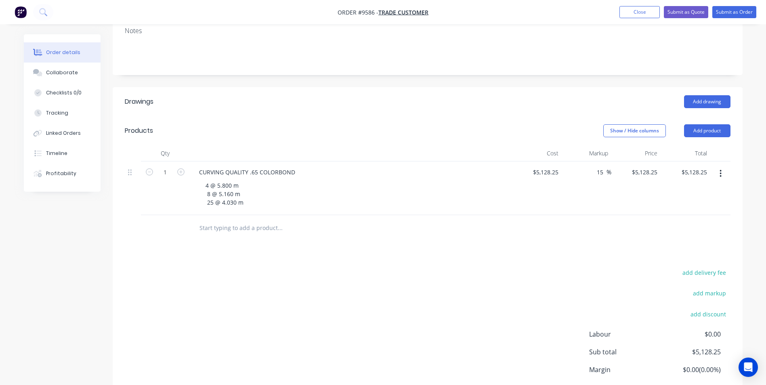
type input "15"
type input "$5,897.4875"
type input "$5,897.49"
click at [584, 230] on div "Drawings Add drawing Products Show / Hide columns Add product Qty Cost Markup P…" at bounding box center [428, 261] width 630 height 348
click at [230, 220] on input "text" at bounding box center [279, 228] width 161 height 16
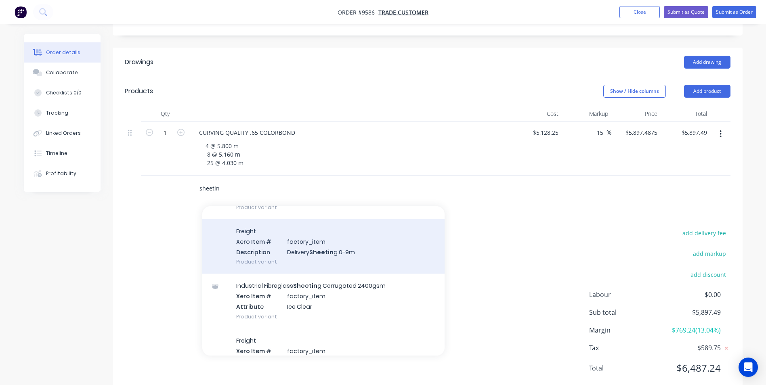
scroll to position [81, 0]
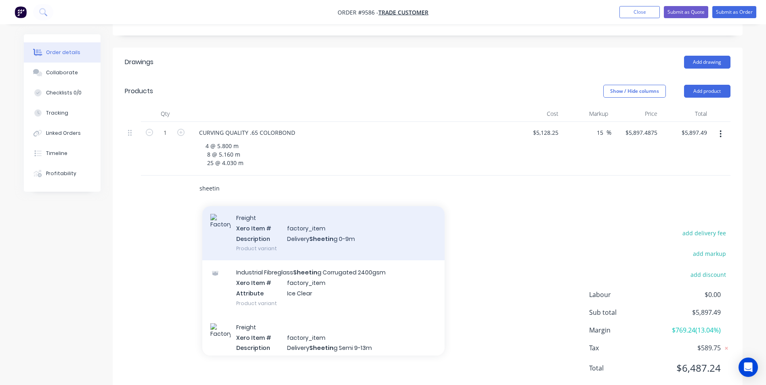
type input "sheetin"
click at [316, 208] on div "Freight Xero Item # factory_item Description Delivery Sheetin g 0-9m Product va…" at bounding box center [323, 233] width 242 height 54
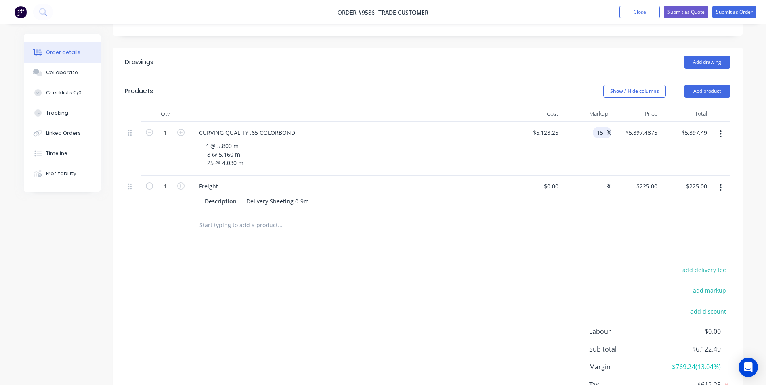
click at [601, 127] on input "15" at bounding box center [601, 133] width 10 height 12
type input "1"
type input "20"
type input "$6,153.90"
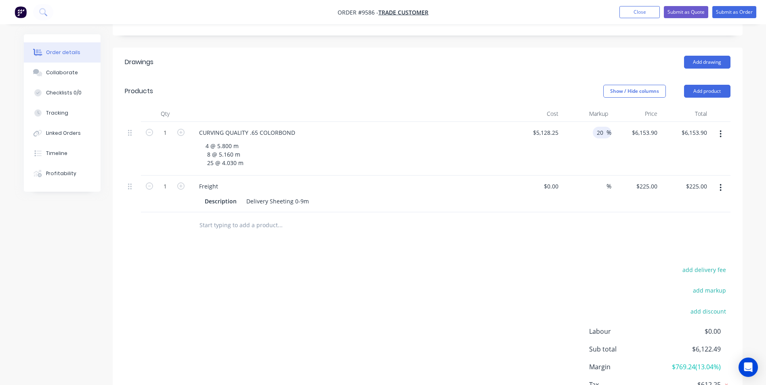
click at [511, 264] on div "add delivery fee add markup add discount Labour $0.00 Sub total $6,122.49 Margi…" at bounding box center [427, 342] width 605 height 156
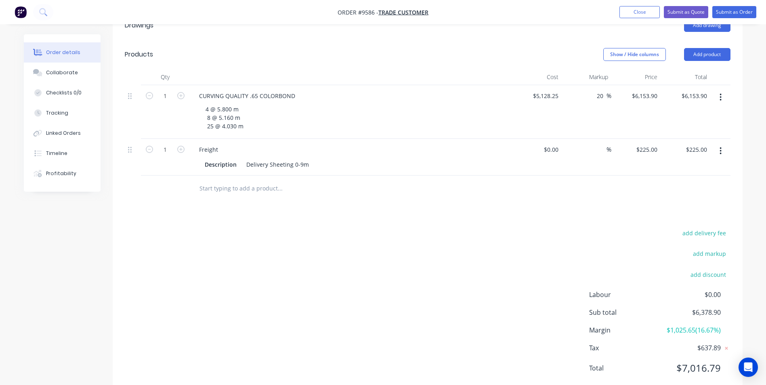
scroll to position [0, 0]
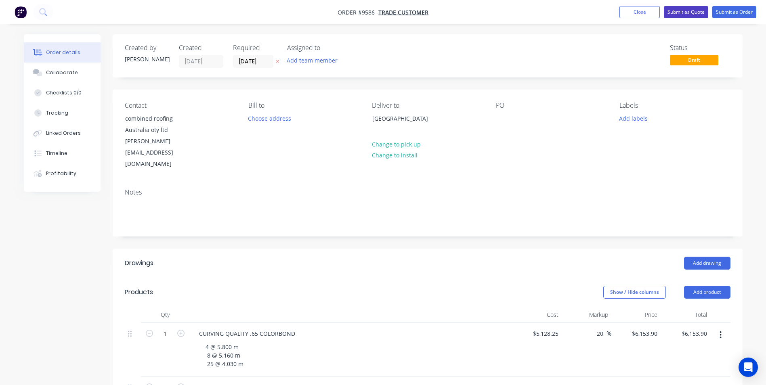
click at [700, 13] on button "Submit as Quote" at bounding box center [686, 12] width 44 height 12
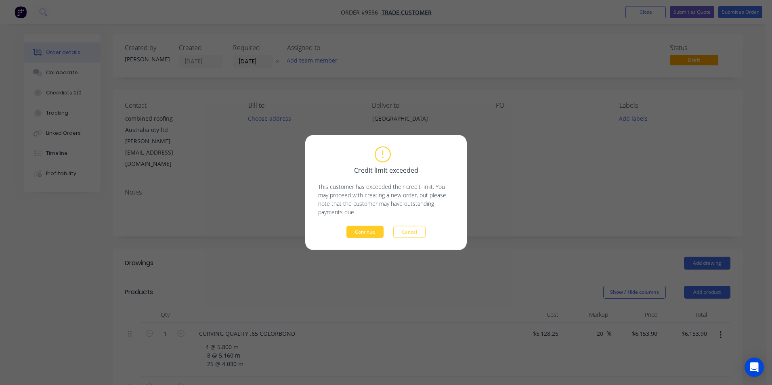
click at [365, 233] on button "Continue" at bounding box center [364, 232] width 37 height 12
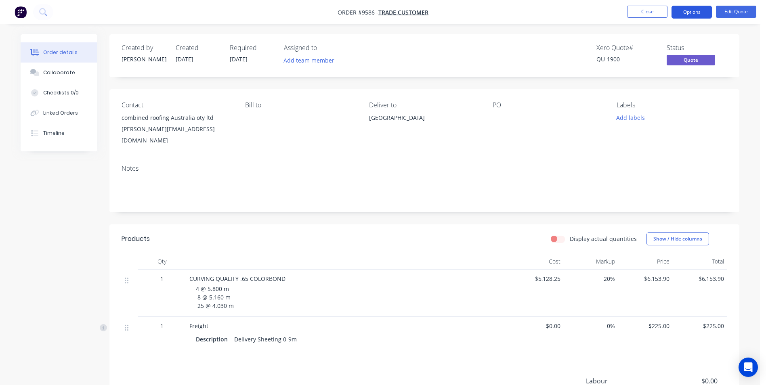
click at [682, 10] on button "Options" at bounding box center [691, 12] width 40 height 13
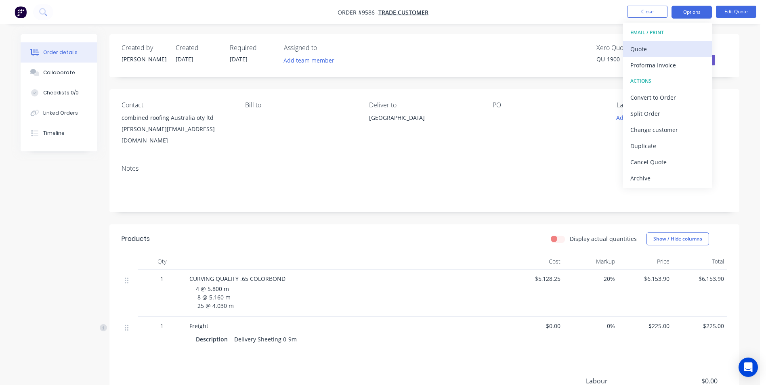
click at [637, 49] on div "Quote" at bounding box center [667, 49] width 74 height 12
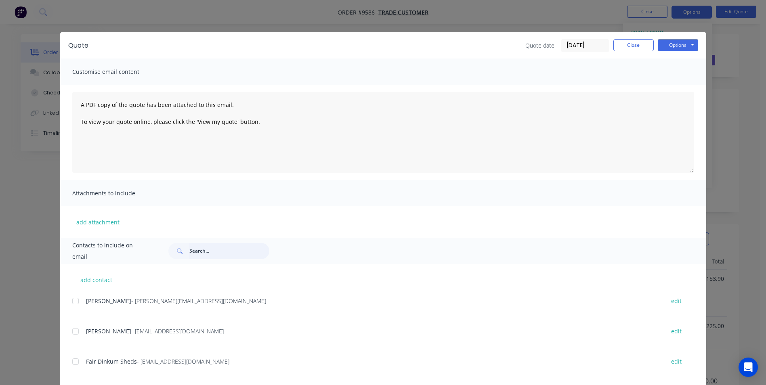
click at [222, 252] on input "text" at bounding box center [229, 251] width 80 height 16
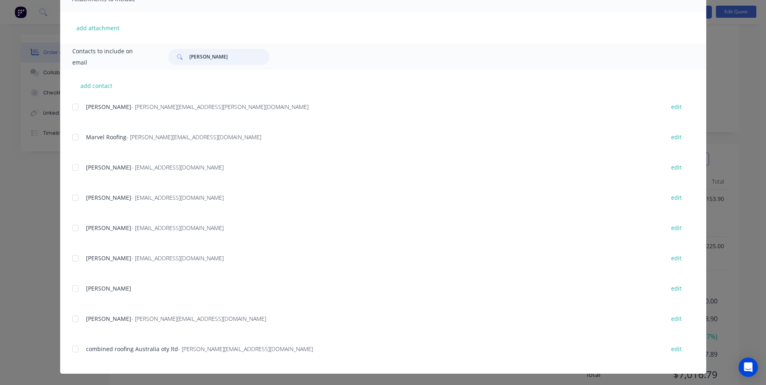
scroll to position [81, 0]
click at [74, 351] on div at bounding box center [75, 349] width 16 height 16
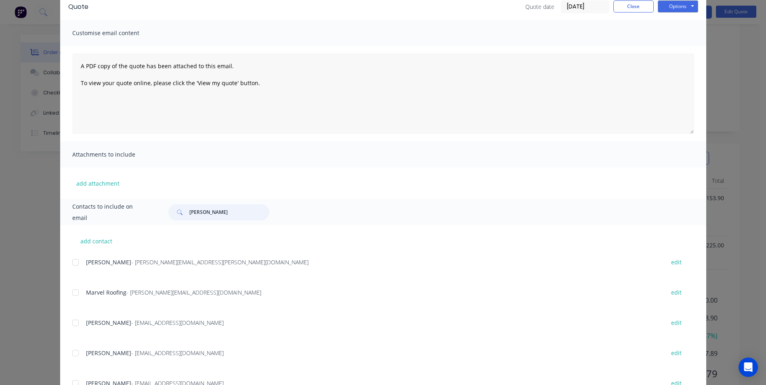
scroll to position [0, 0]
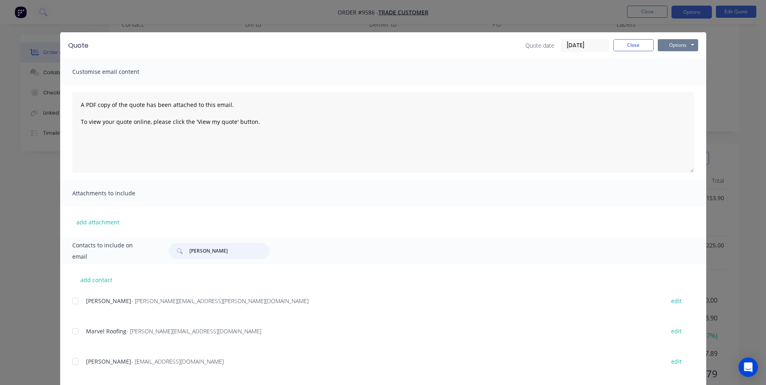
type input "steve"
click at [663, 44] on button "Options" at bounding box center [678, 45] width 40 height 12
click at [658, 84] on button "Email" at bounding box center [684, 86] width 52 height 13
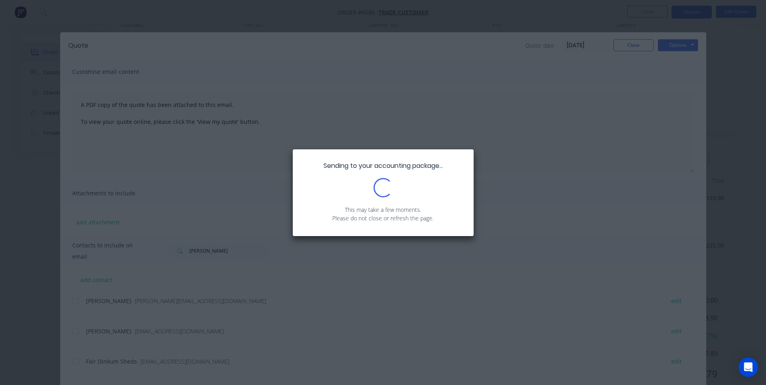
click at [629, 51] on div "Sending to your accounting package... Loading... This may take a few moments. P…" at bounding box center [383, 192] width 766 height 385
click at [629, 46] on div "Sending to your accounting package... Loading... This may take a few moments. P…" at bounding box center [383, 192] width 766 height 385
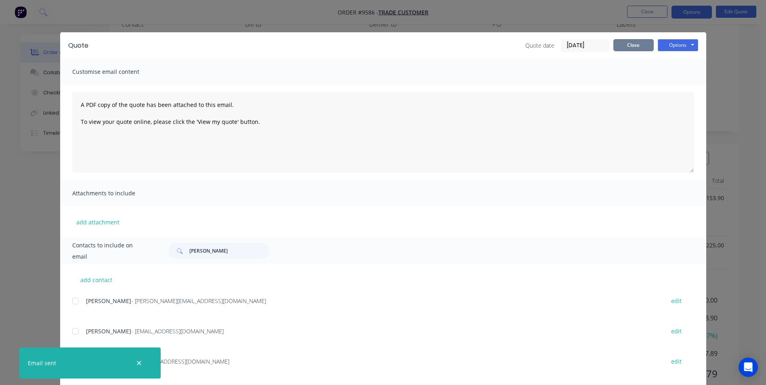
click at [633, 47] on button "Close" at bounding box center [633, 45] width 40 height 12
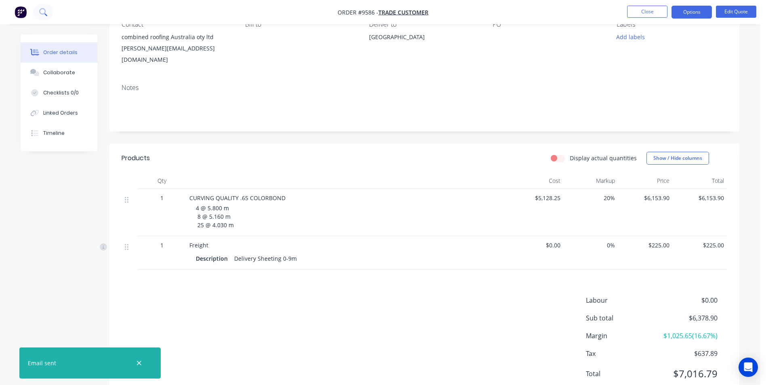
click at [46, 11] on icon at bounding box center [43, 12] width 8 height 8
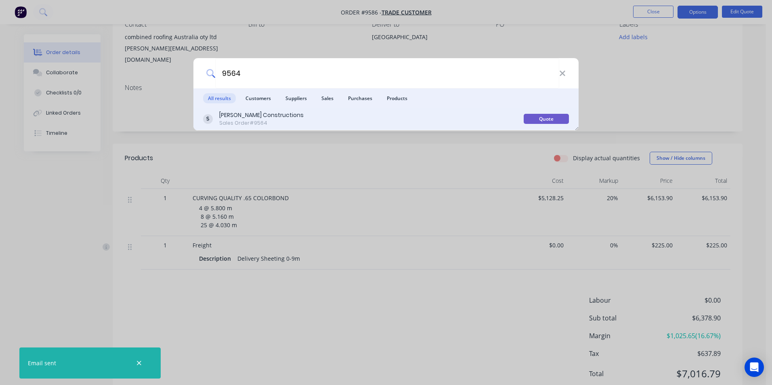
type input "9564"
click at [302, 123] on div "Hobbs Constructions Sales Order #9564" at bounding box center [363, 119] width 321 height 16
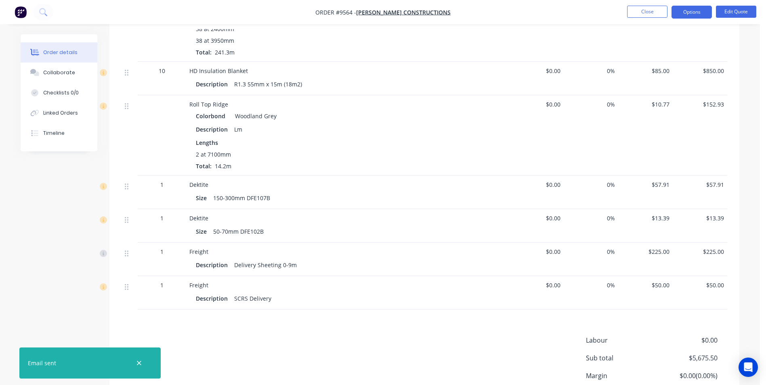
scroll to position [641, 0]
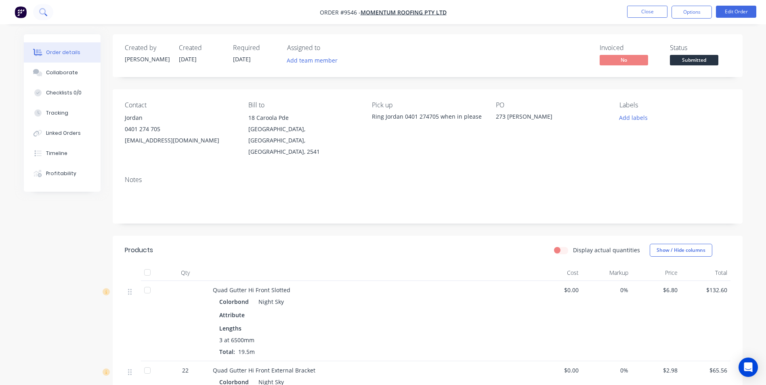
click at [48, 15] on button at bounding box center [43, 12] width 20 height 16
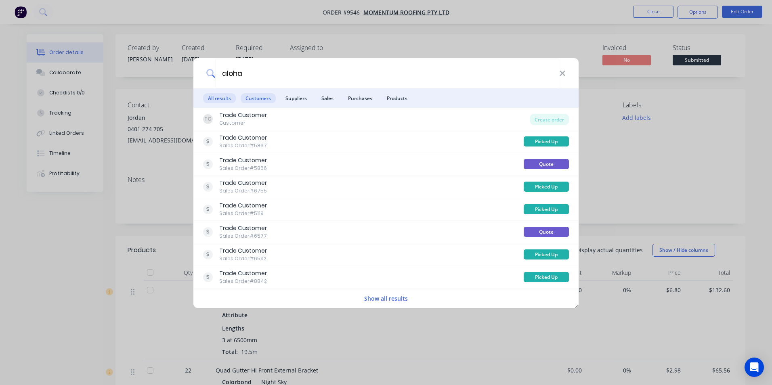
type input "aloha"
click at [266, 101] on span "Customers" at bounding box center [258, 98] width 35 height 10
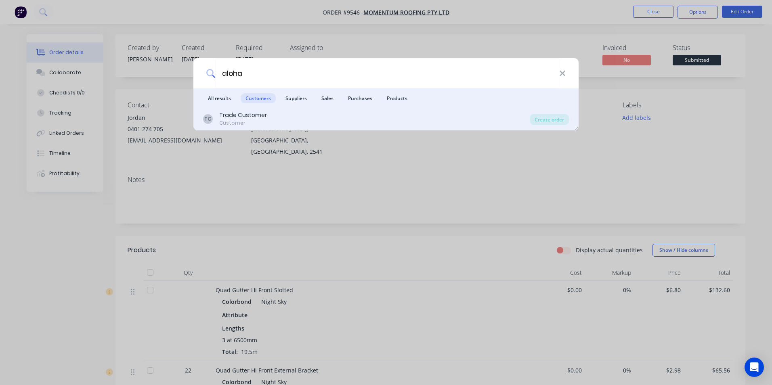
click at [281, 121] on div "TC Trade Customer Customer" at bounding box center [366, 119] width 327 height 16
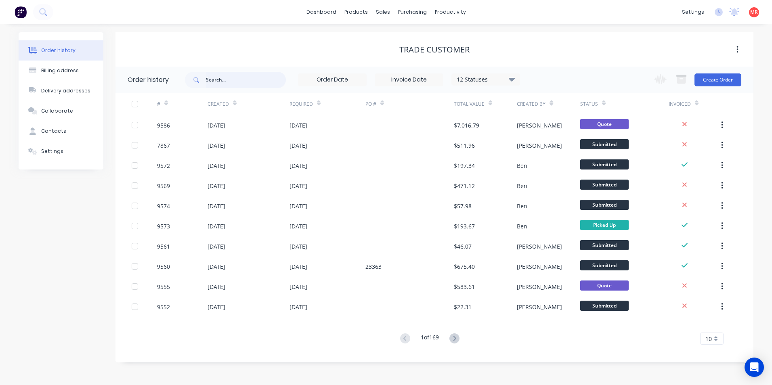
click at [211, 80] on input "text" at bounding box center [246, 80] width 80 height 16
type input "aloha"
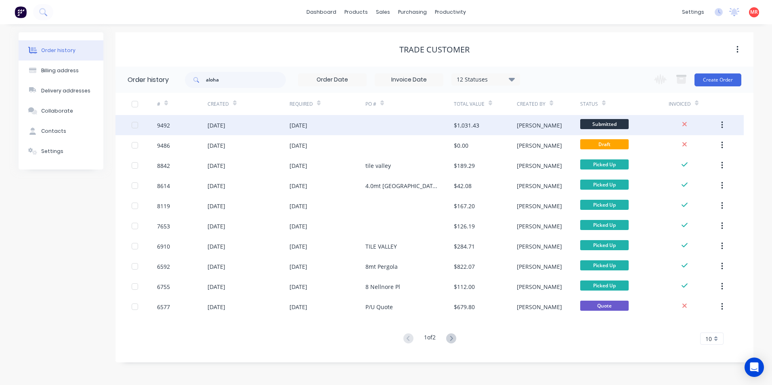
click at [329, 125] on div "[DATE]" at bounding box center [327, 125] width 76 height 20
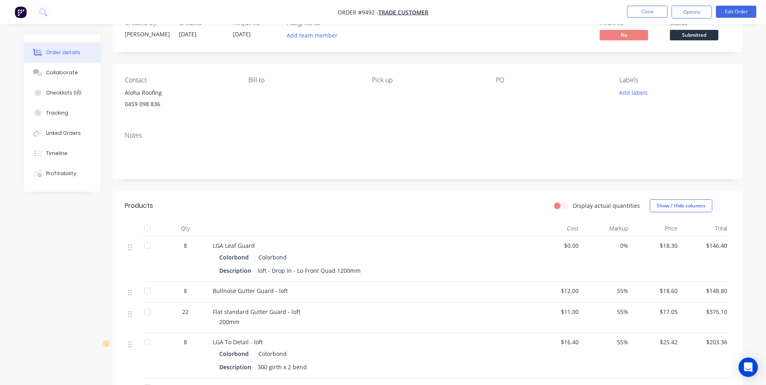
scroll to position [121, 0]
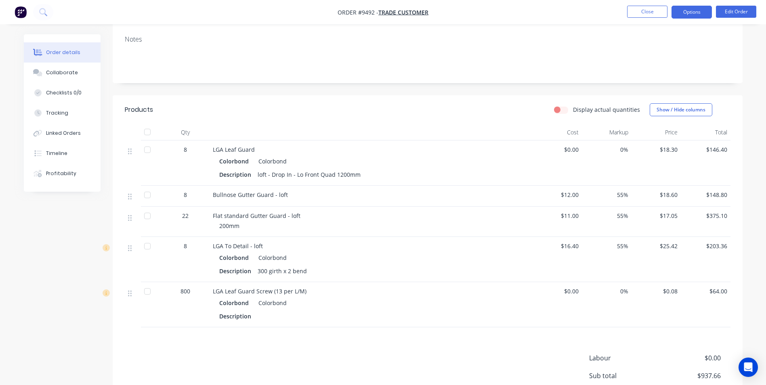
click at [691, 9] on button "Options" at bounding box center [691, 12] width 40 height 13
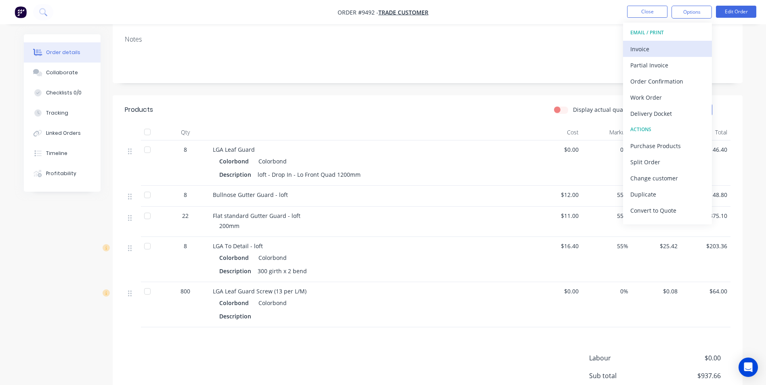
click at [645, 45] on div "Invoice" at bounding box center [667, 49] width 74 height 12
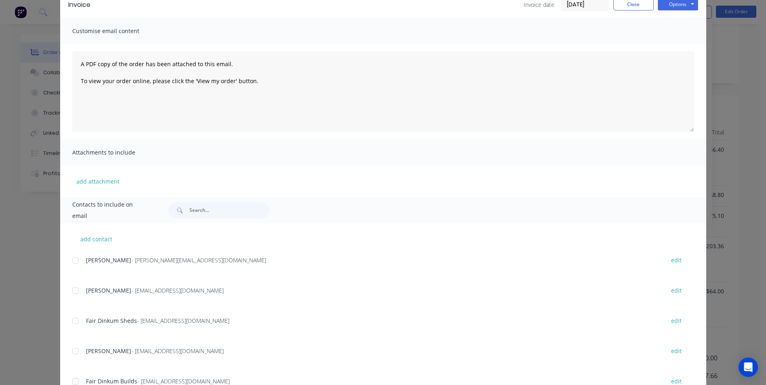
scroll to position [0, 0]
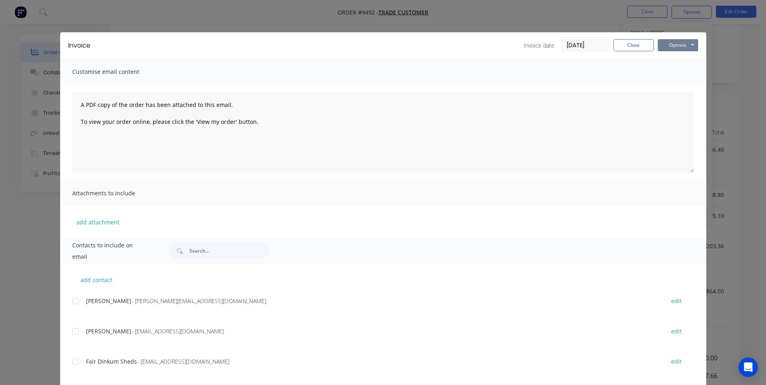
click at [658, 44] on button "Options" at bounding box center [678, 45] width 40 height 12
click at [672, 76] on button "Print" at bounding box center [684, 72] width 52 height 13
click at [631, 45] on button "Close" at bounding box center [633, 45] width 40 height 12
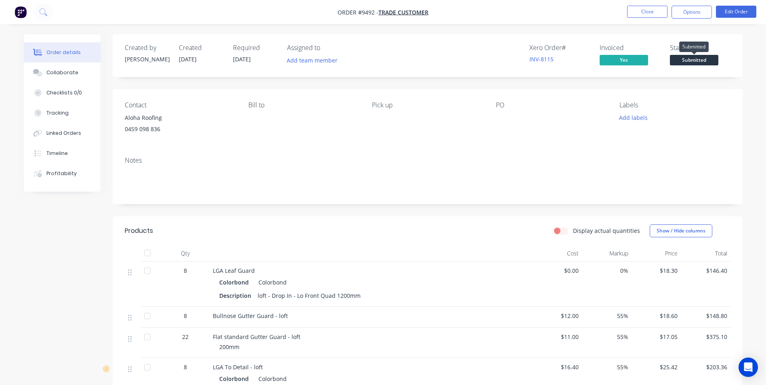
click at [690, 59] on span "Submitted" at bounding box center [694, 60] width 48 height 10
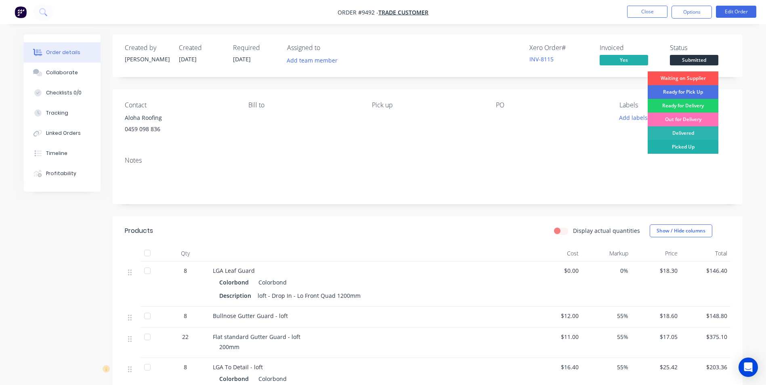
click at [689, 147] on div "Picked Up" at bounding box center [682, 147] width 71 height 14
